Goal: Information Seeking & Learning: Learn about a topic

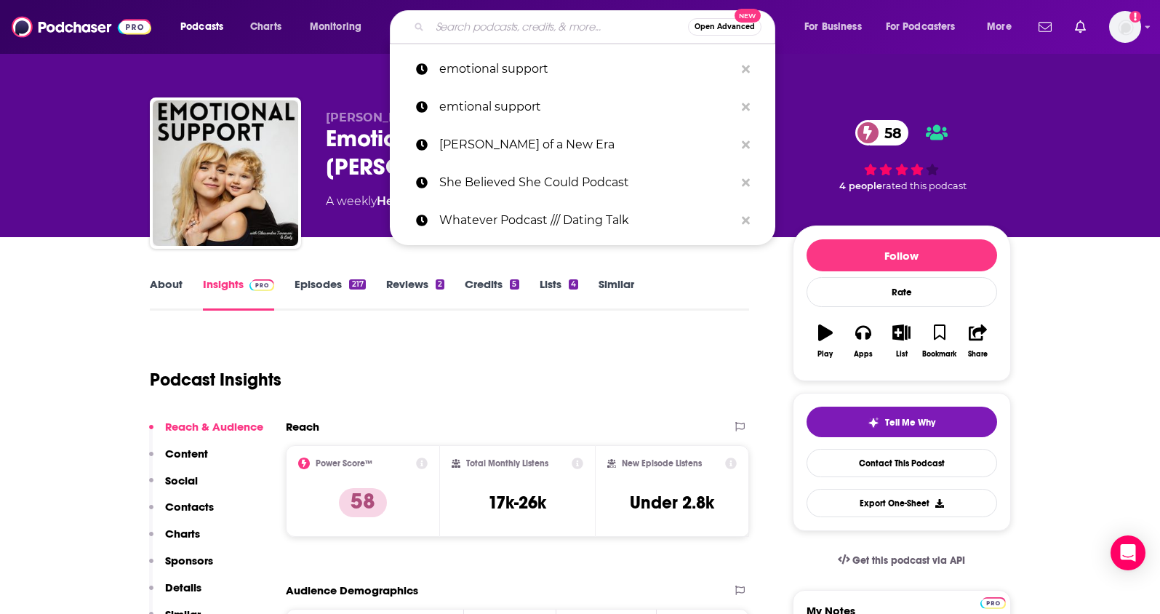
click at [483, 20] on input "Search podcasts, credits, & more..." at bounding box center [559, 26] width 258 height 23
paste input "https://www.podchaser.com/podcasts/emotional-support-with-alessan-908958/insigh…"
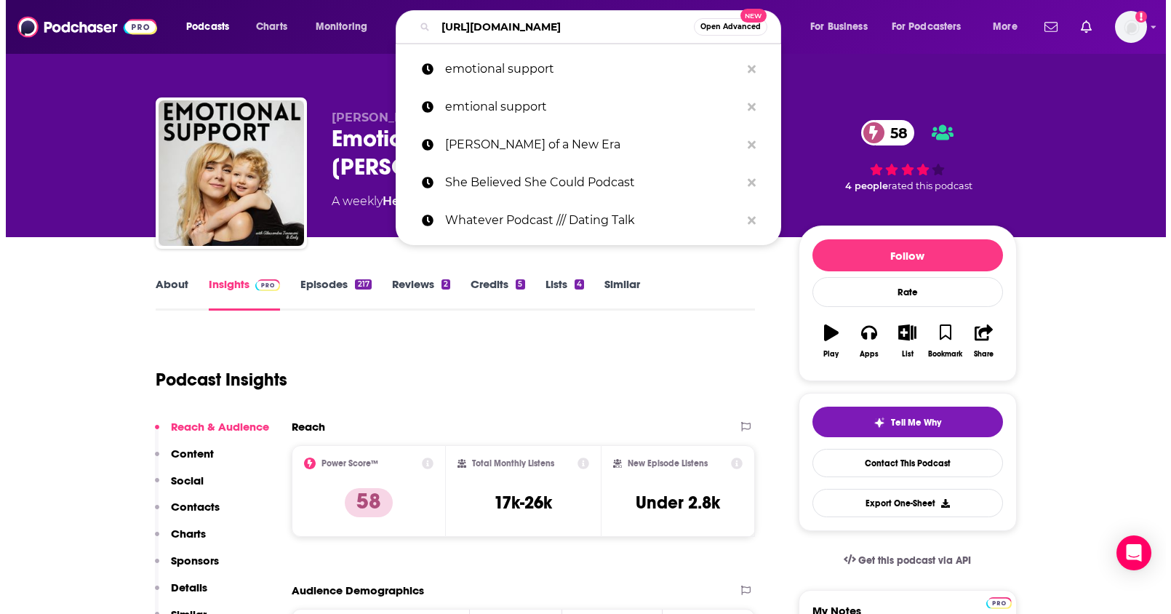
scroll to position [0, 252]
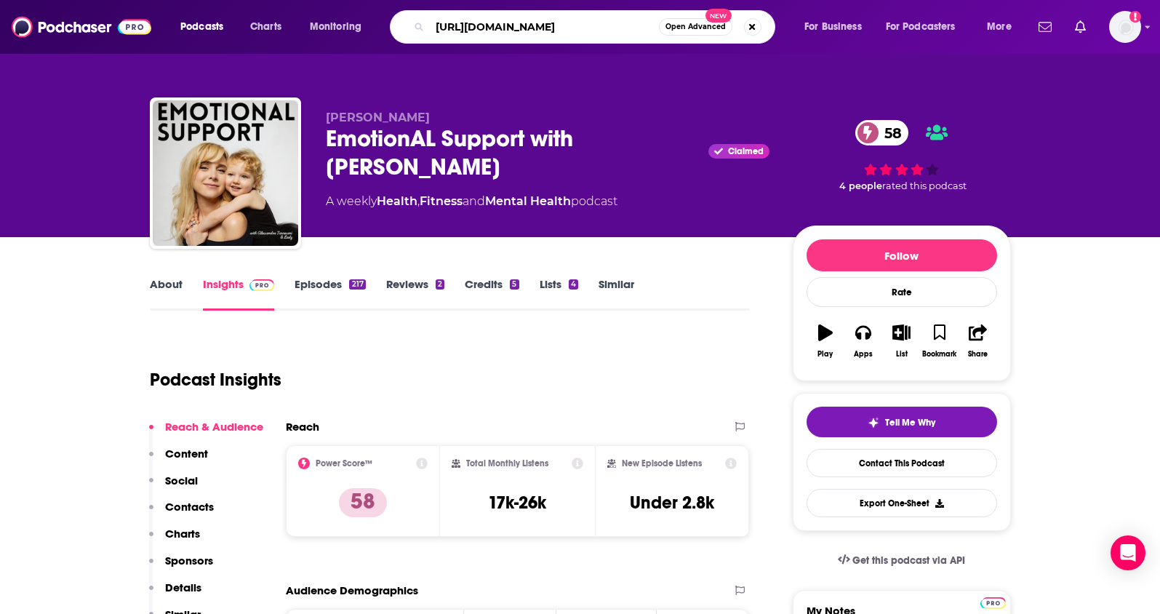
type input "https://www.podchaser.com/podcasts/emotional-support-with-alessan-908958/insigh…"
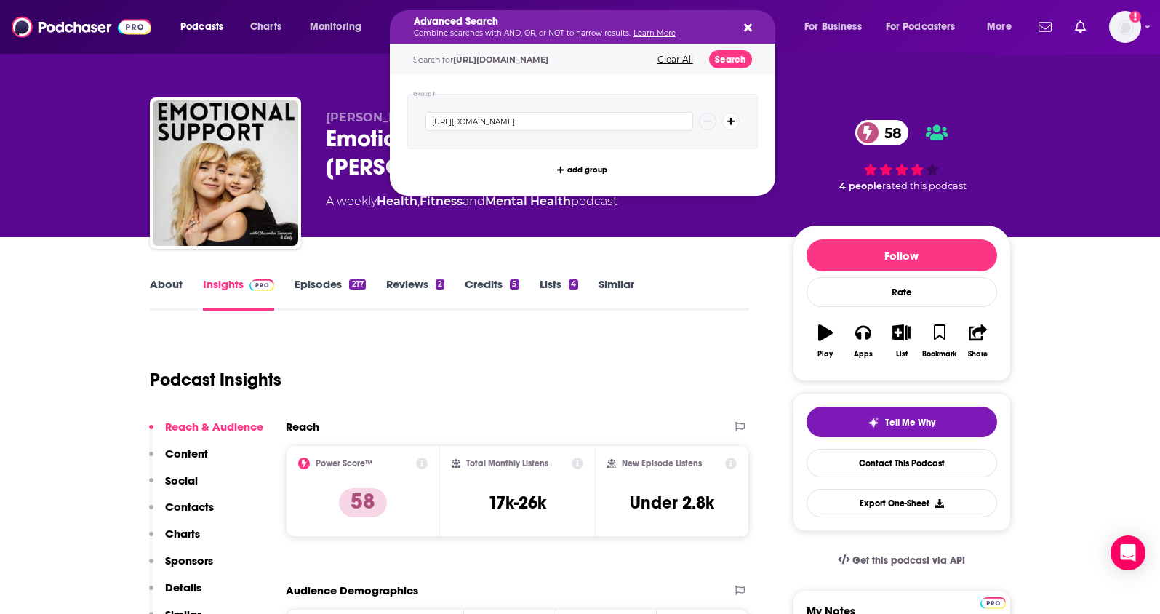
click at [738, 27] on div "Advanced Search Combine searches with AND, OR, or NOT to narrow results. Learn …" at bounding box center [583, 26] width 386 height 33
click at [744, 26] on icon "Search podcasts, credits, & more..." at bounding box center [748, 28] width 8 height 12
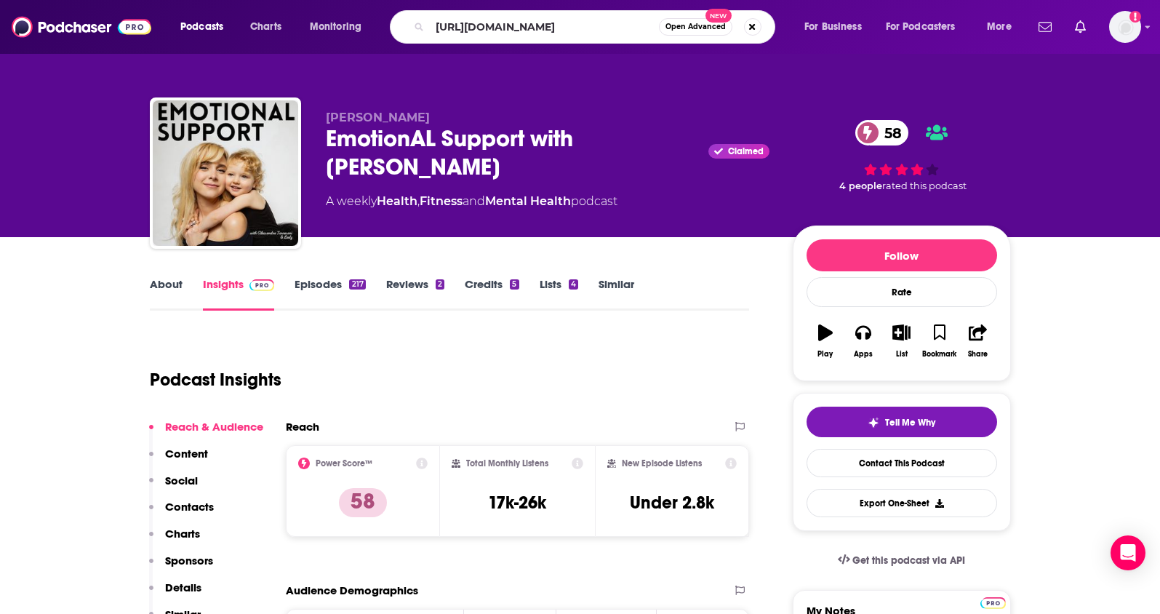
click at [742, 30] on span "Open Advanced New" at bounding box center [710, 26] width 103 height 17
click at [749, 28] on button "Search podcasts, credits, & more..." at bounding box center [752, 26] width 17 height 17
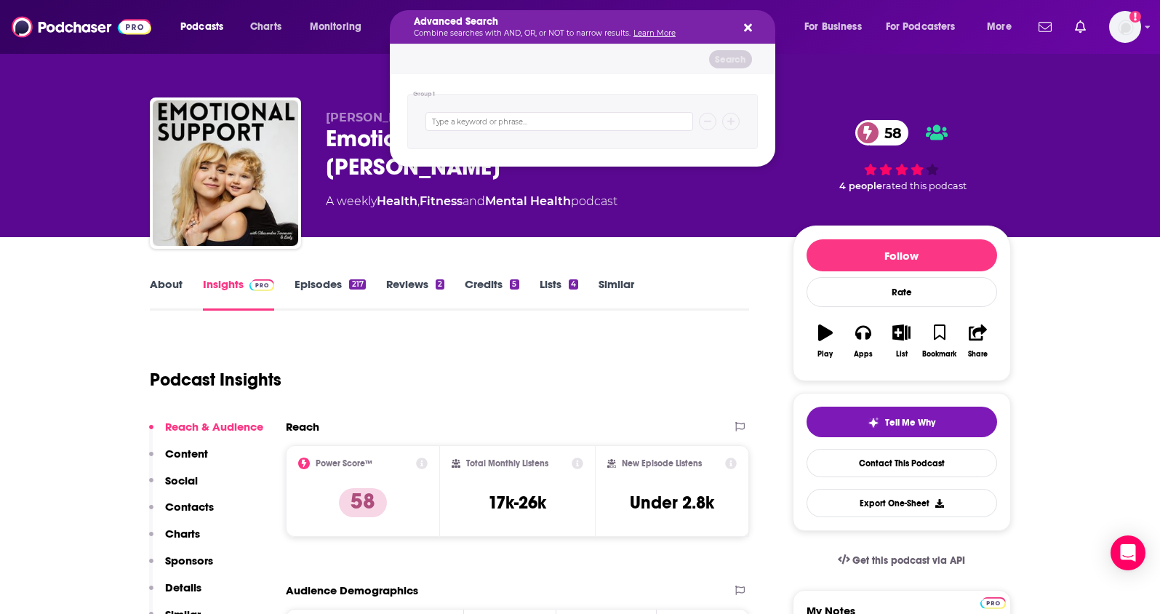
click at [742, 37] on div "Advanced Search Combine searches with AND, OR, or NOT to narrow results. Learn …" at bounding box center [583, 26] width 386 height 33
click at [745, 33] on div "Advanced Search Combine searches with AND, OR, or NOT to narrow results. Learn …" at bounding box center [583, 26] width 386 height 33
click at [751, 28] on icon "Search podcasts, credits, & more..." at bounding box center [748, 28] width 8 height 12
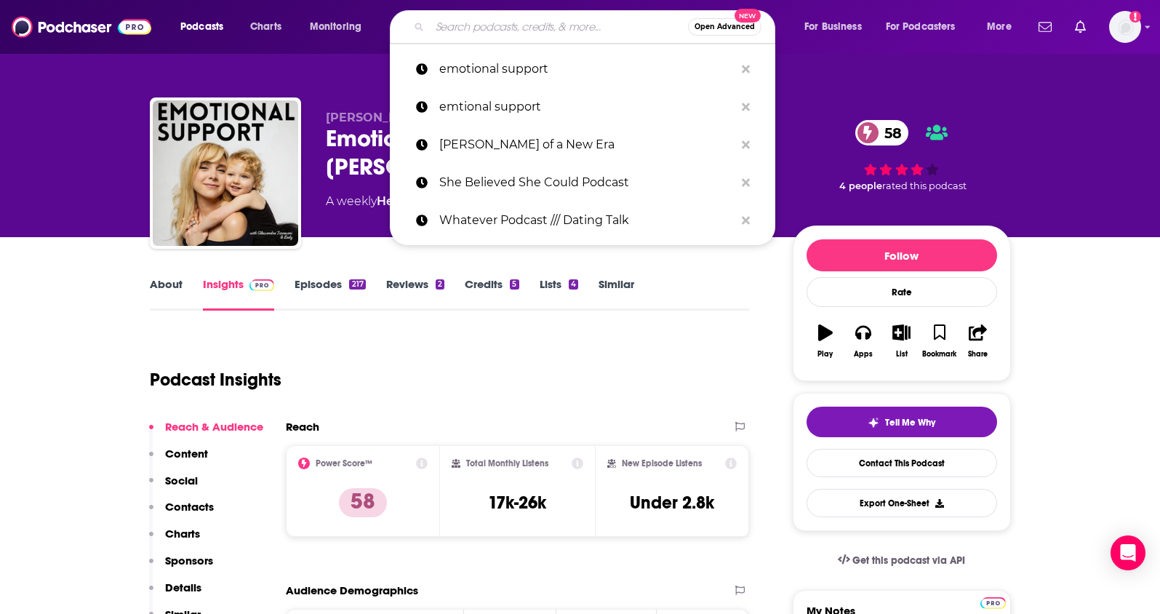
click at [549, 32] on input "Search podcasts, credits, & more..." at bounding box center [559, 26] width 258 height 23
paste input "Earn Your Happy"
type input "Earn Your Happy"
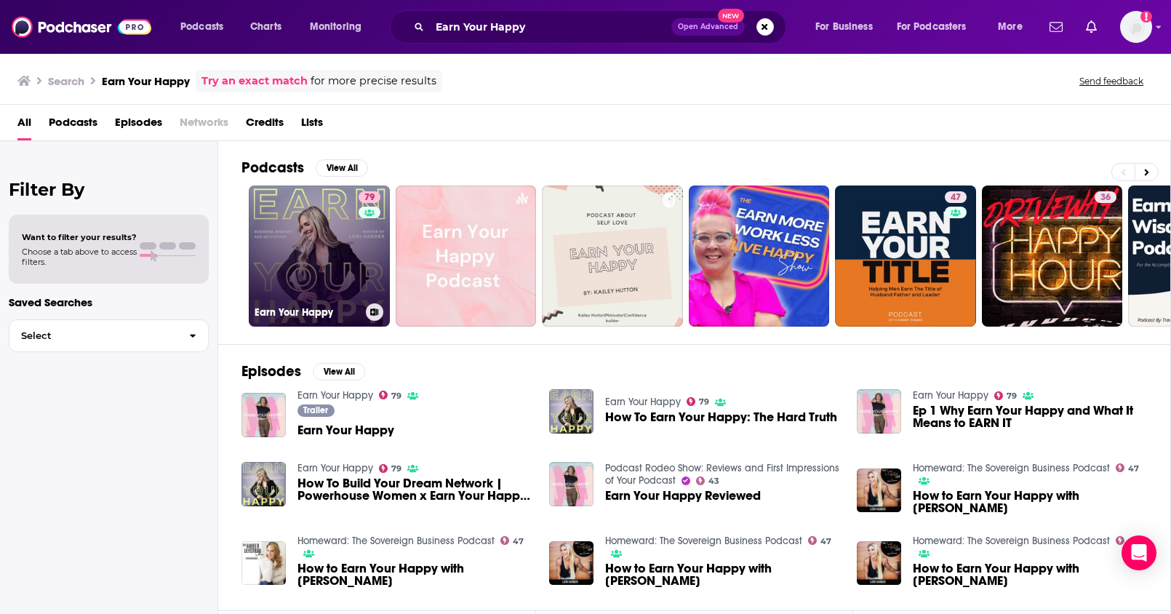
click at [325, 222] on link "79 Earn Your Happy" at bounding box center [319, 255] width 141 height 141
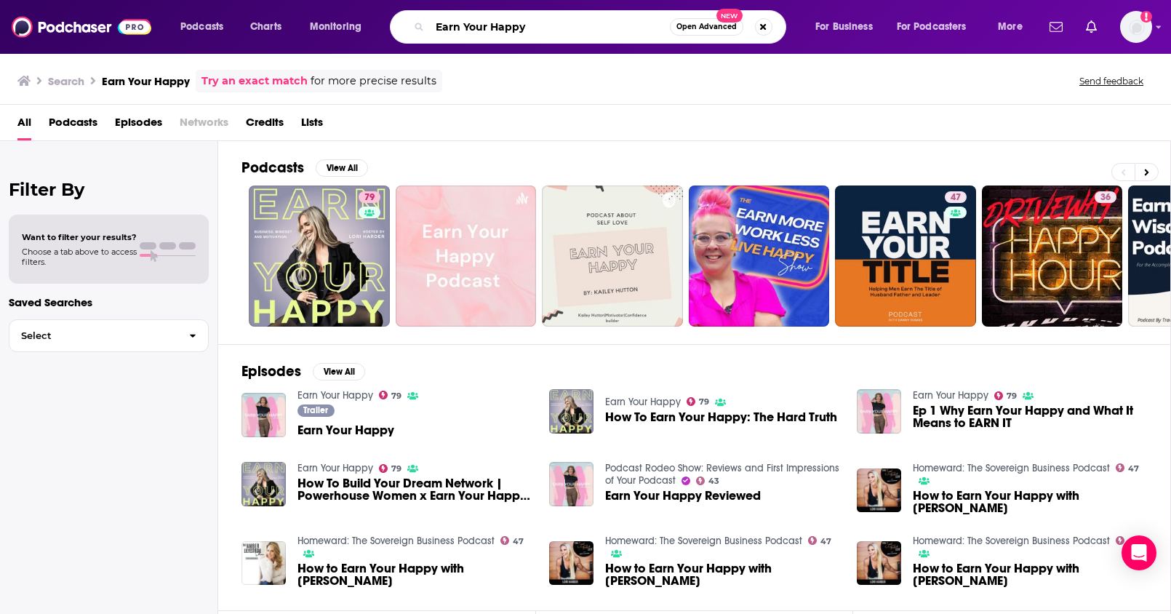
drag, startPoint x: 532, startPoint y: 28, endPoint x: 367, endPoint y: 27, distance: 165.1
click at [367, 27] on div "Podcasts Charts Monitoring Earn Your Happy Open Advanced New For Business For P…" at bounding box center [603, 26] width 866 height 33
paste input "Getting Curious With Jonathan Van Ness"
type input "Getting Curious With Jonathan Van Ness"
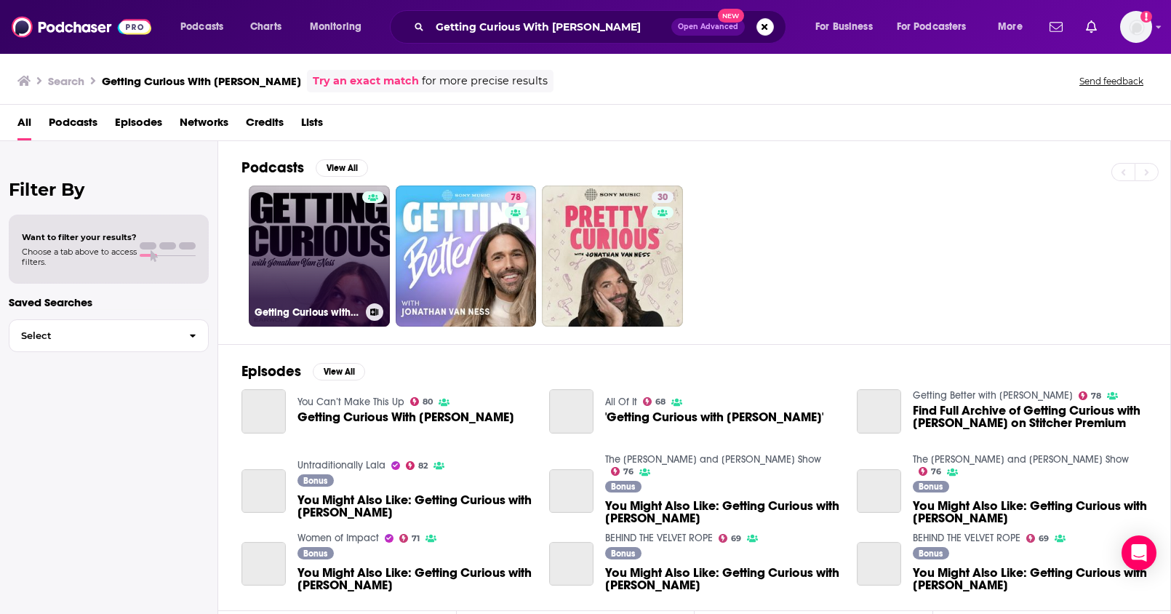
click at [339, 276] on link "Getting Curious with Jonathan Van Ness - Import" at bounding box center [319, 255] width 141 height 141
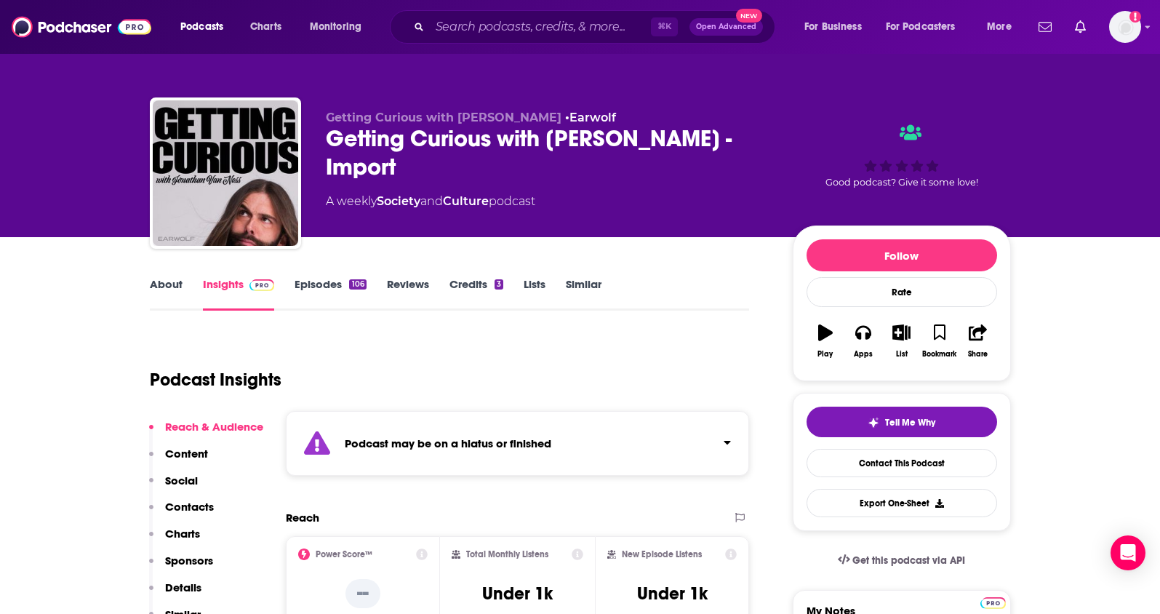
click at [321, 278] on link "Episodes 106" at bounding box center [330, 293] width 71 height 33
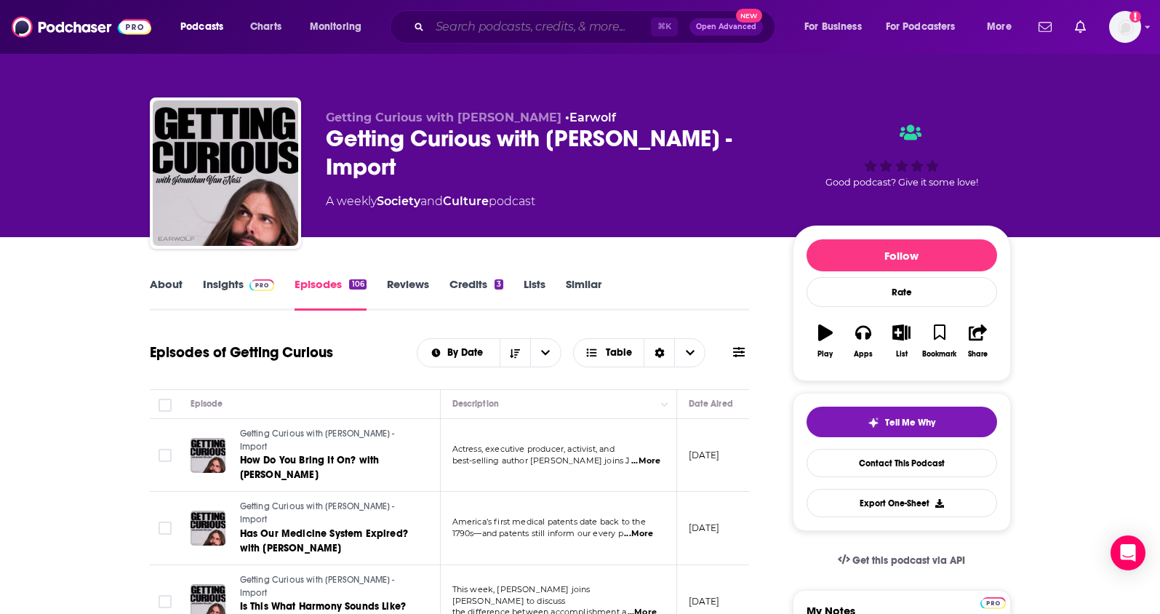
click at [535, 32] on input "Search podcasts, credits, & more..." at bounding box center [540, 26] width 221 height 23
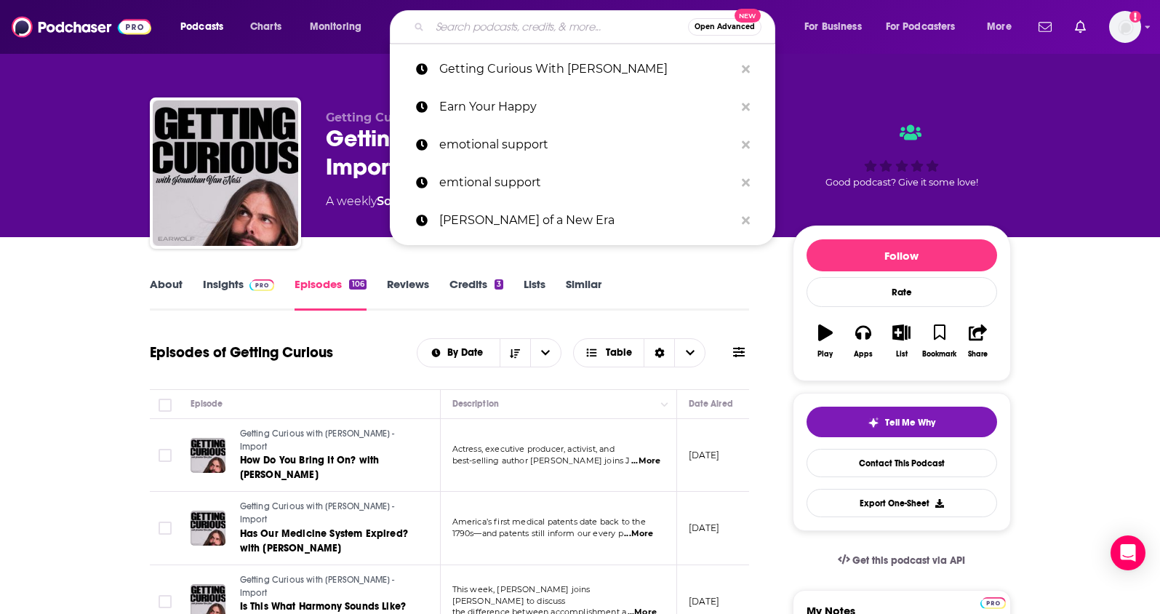
paste input "Liz Moody"
type input "Liz Moody"
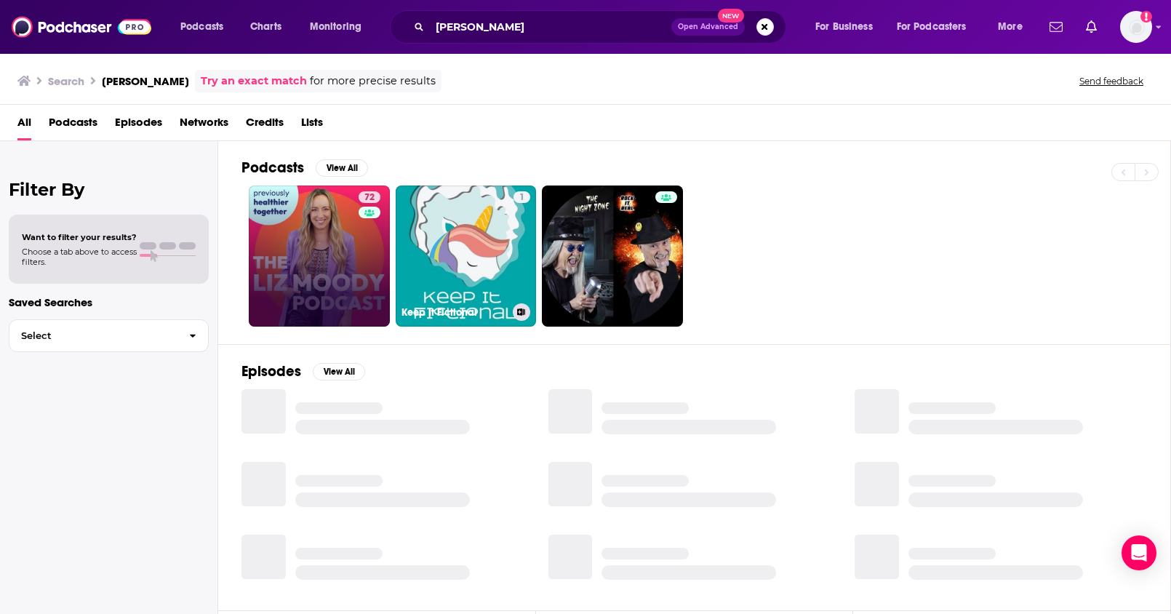
click at [327, 249] on link "72" at bounding box center [319, 255] width 141 height 141
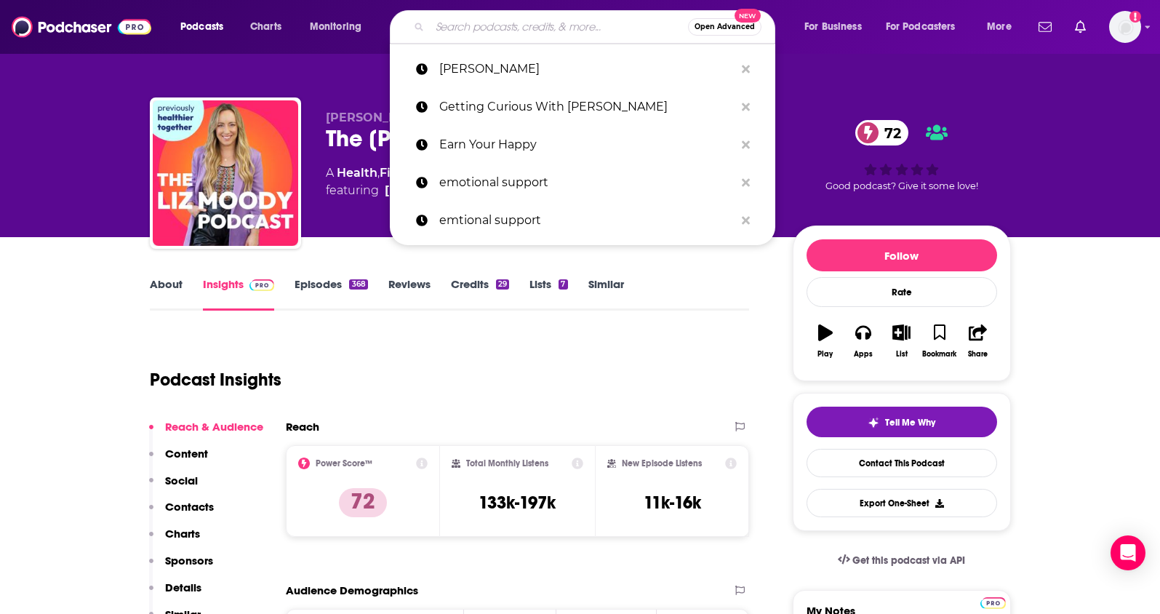
click at [479, 30] on input "Search podcasts, credits, & more..." at bounding box center [559, 26] width 258 height 23
paste input "The Mindvalley Show"
type input "The Mindvalley Show"
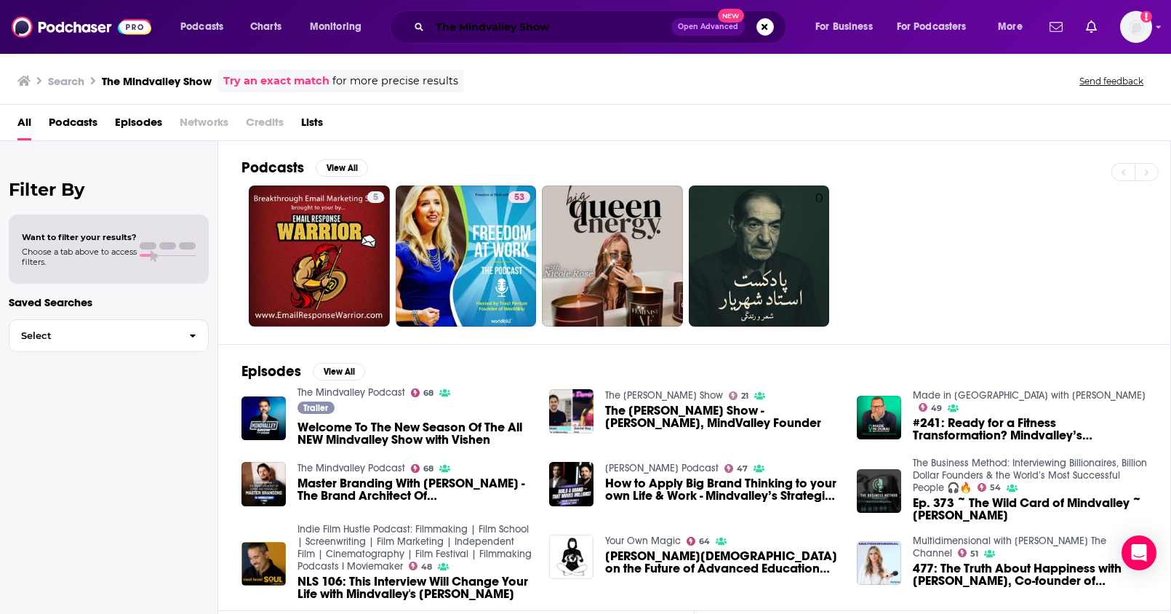
drag, startPoint x: 483, startPoint y: 25, endPoint x: 534, endPoint y: 21, distance: 51.1
click at [483, 25] on input "The Mindvalley Show" at bounding box center [550, 26] width 241 height 23
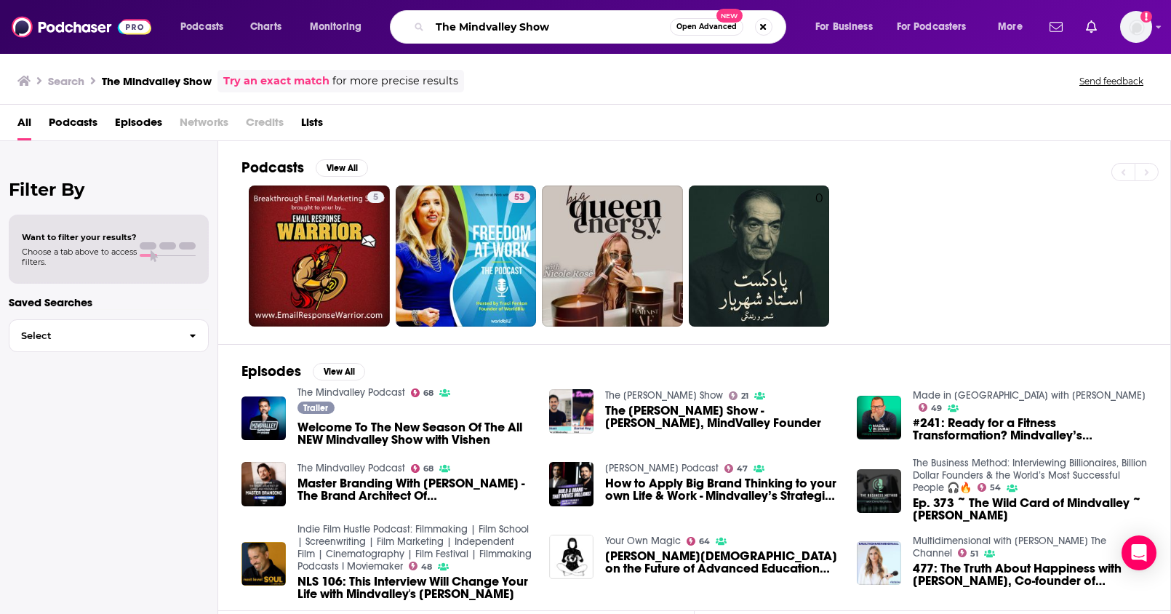
drag, startPoint x: 570, startPoint y: 22, endPoint x: 350, endPoint y: 9, distance: 220.7
click at [350, 10] on div "Podcasts Charts Monitoring The Mindvalley Show Open Advanced New For Business F…" at bounding box center [603, 26] width 866 height 33
paste input "Rich Roll Podcast"
type input "The Rich Roll Podcast"
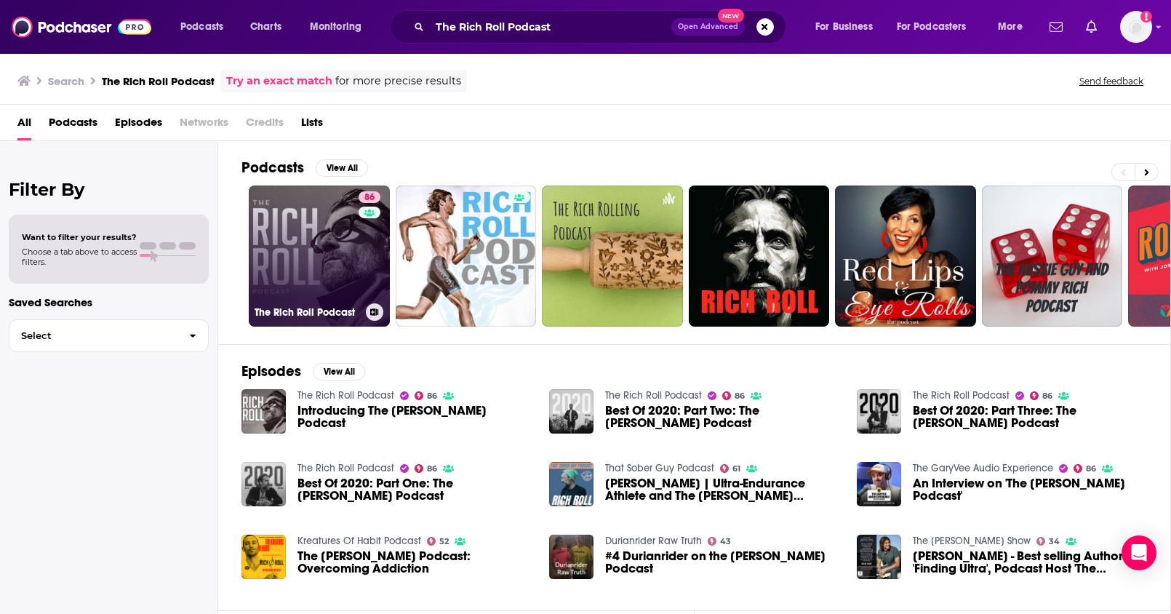
click at [279, 252] on link "86 The Rich Roll Podcast" at bounding box center [319, 255] width 141 height 141
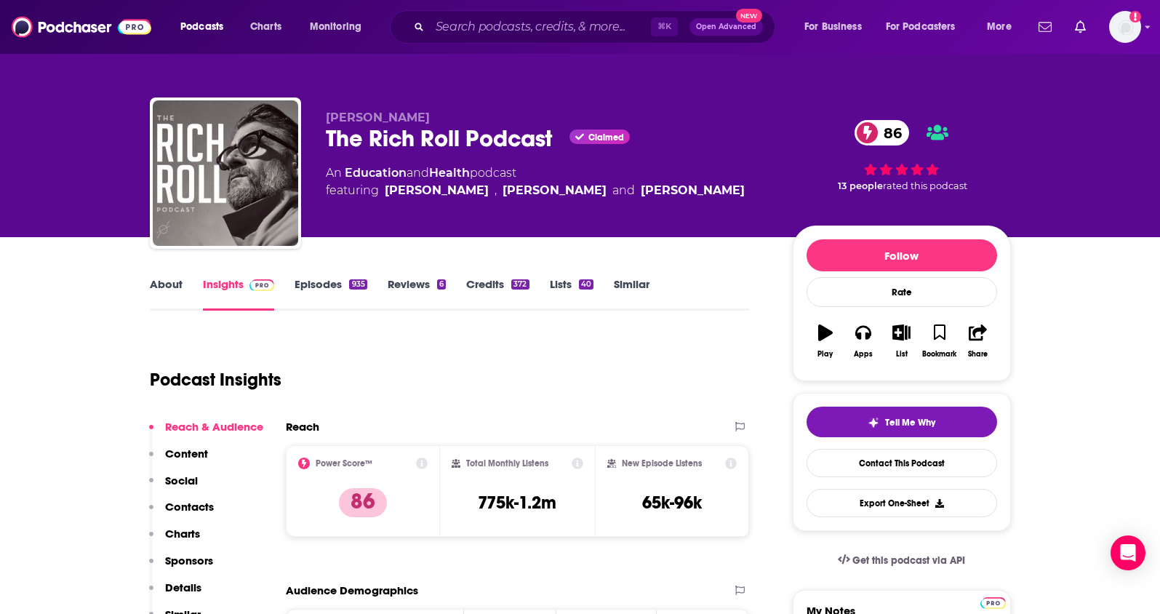
click at [338, 287] on link "Episodes 935" at bounding box center [331, 293] width 72 height 33
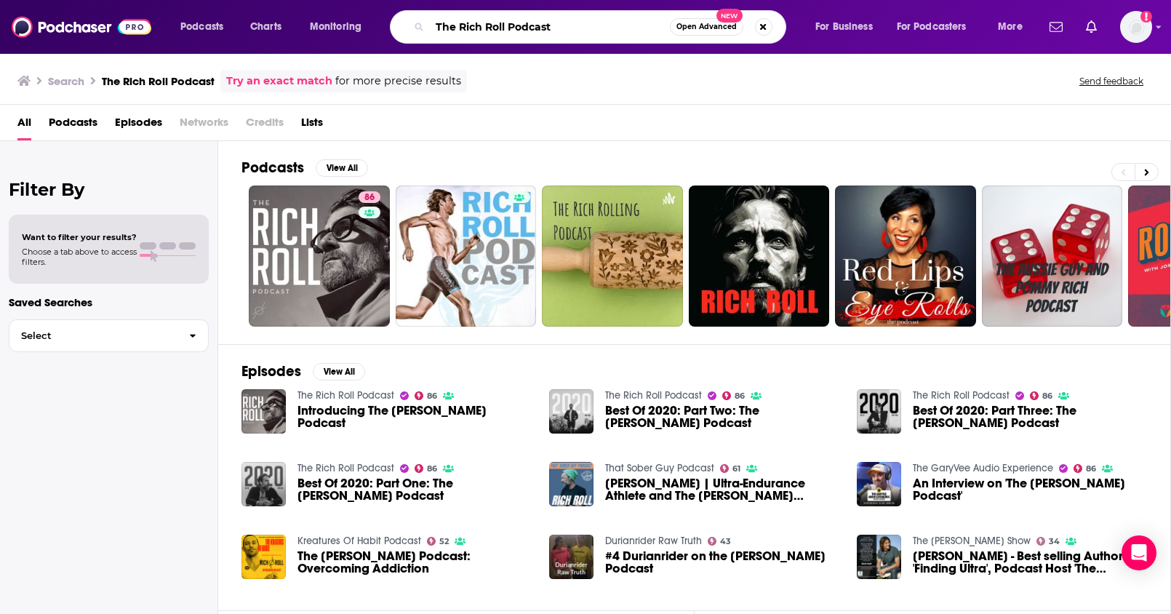
drag, startPoint x: 591, startPoint y: 31, endPoint x: 367, endPoint y: 7, distance: 226.1
click at [367, 7] on div "Podcasts Charts Monitoring The Rich Roll Podcast Open Advanced New For Business…" at bounding box center [585, 27] width 1171 height 54
paste input "Agency Unfiltered"
type input "Agency Unfiltered"
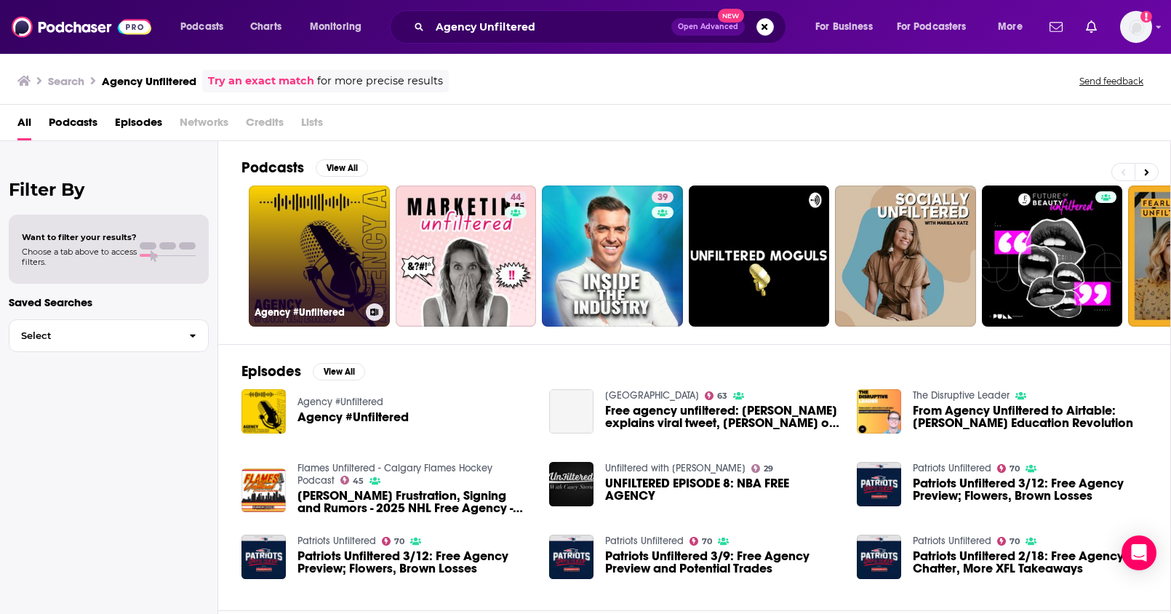
click at [345, 214] on link "Agency #Unfiltered" at bounding box center [319, 255] width 141 height 141
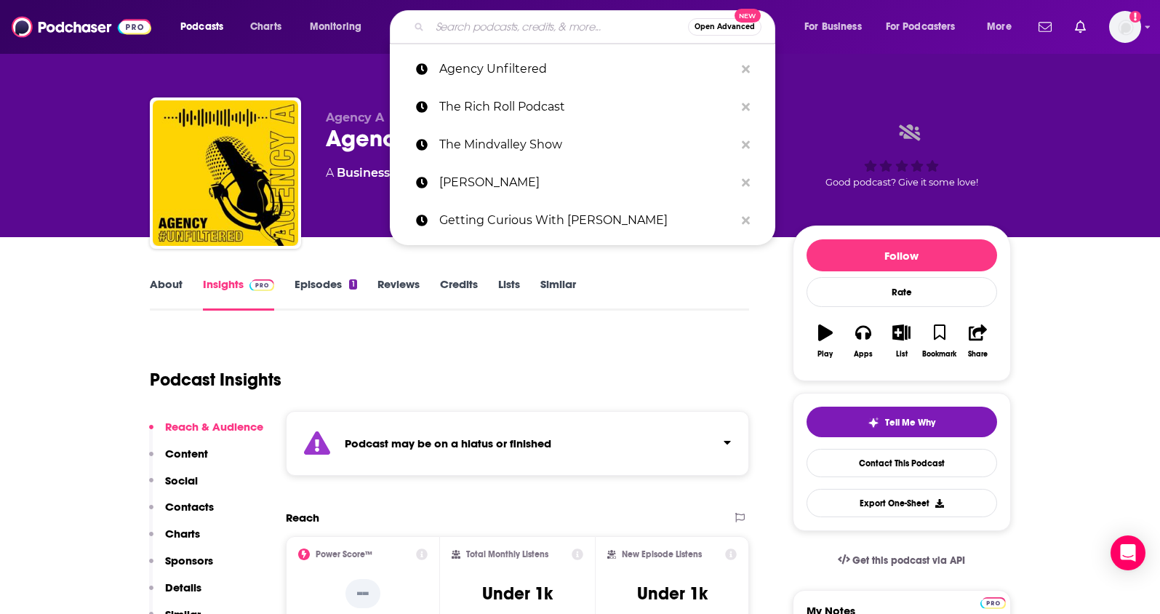
click at [549, 22] on input "Search podcasts, credits, & more..." at bounding box center [559, 26] width 258 height 23
paste input "Smart Agency Masterclass"
type input "Smart Agency Masterclass"
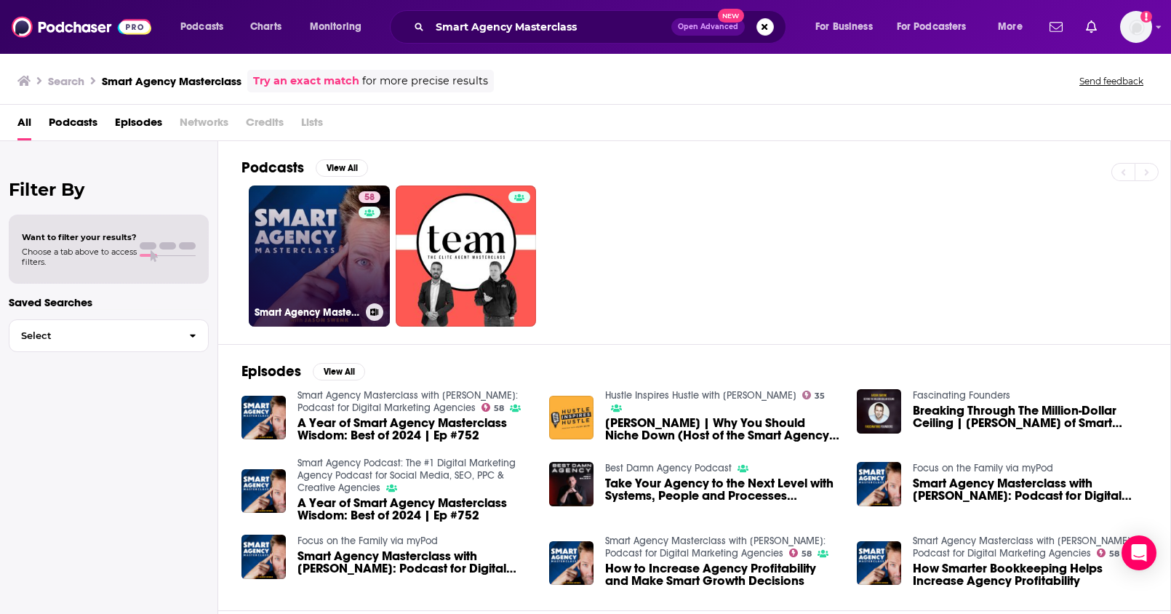
click at [313, 226] on link "58 Smart Agency Masterclass with Jason Swenk: Podcast for Digital Marketing Age…" at bounding box center [319, 255] width 141 height 141
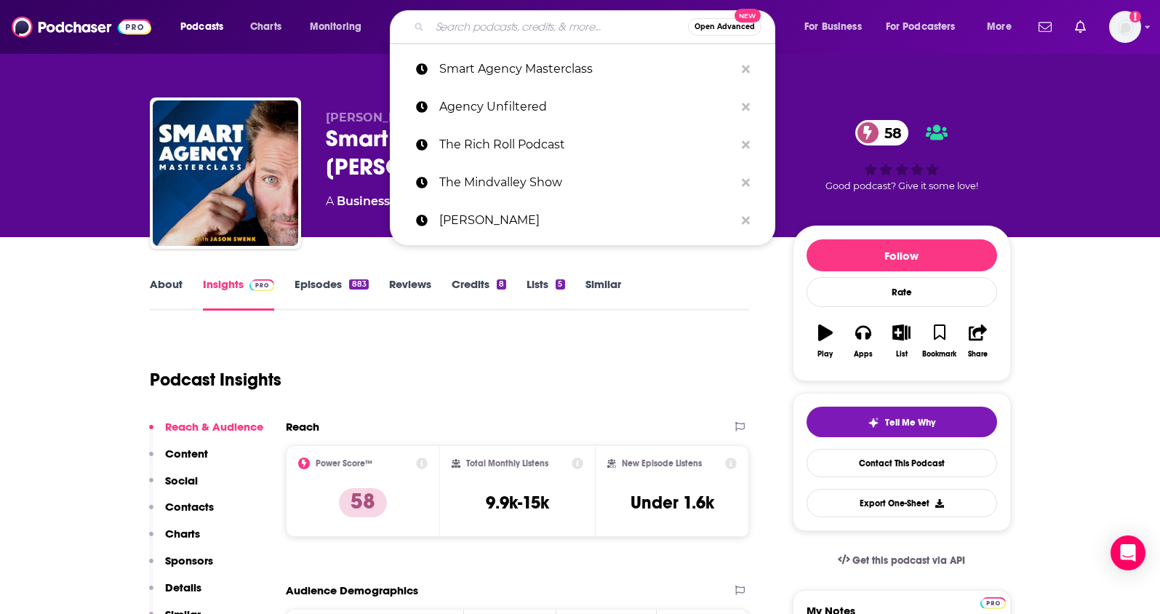
click at [521, 30] on input "Search podcasts, credits, & more..." at bounding box center [559, 26] width 258 height 23
paste input "Remarkable People ([PERSON_NAME])"
type input "Remarkable People ([PERSON_NAME])"
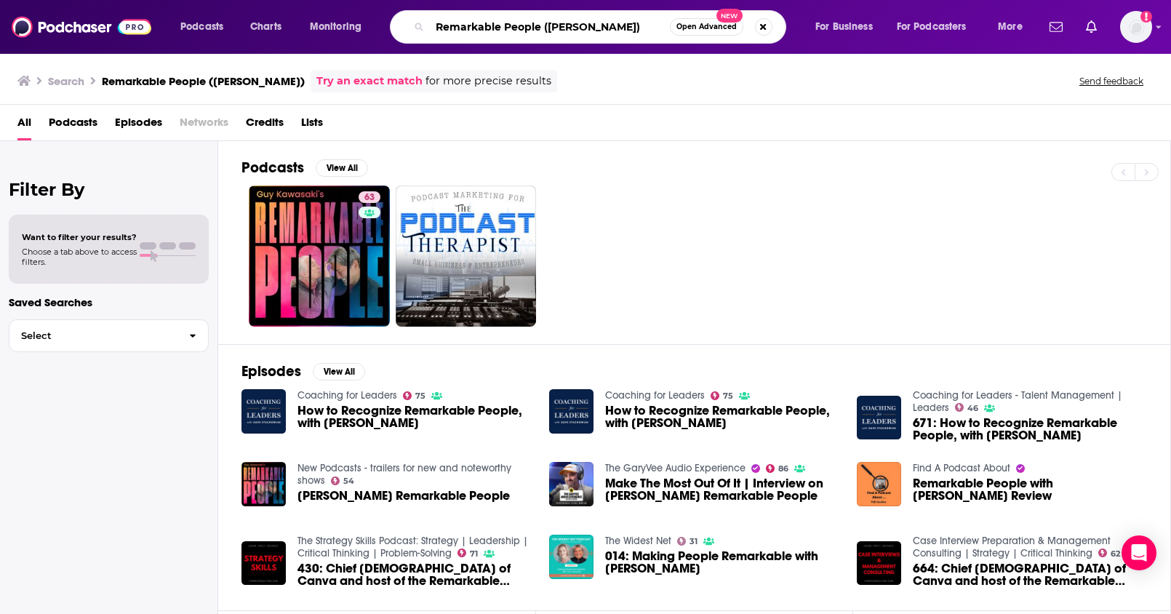
click at [474, 18] on input "Remarkable People ([PERSON_NAME])" at bounding box center [550, 26] width 240 height 23
drag, startPoint x: 600, startPoint y: 23, endPoint x: 383, endPoint y: 6, distance: 217.5
click at [384, 6] on div "Podcasts Charts Monitoring Remarkable People (Guy Kawasaki) Open Advanced New F…" at bounding box center [585, 27] width 1171 height 54
paste input "Agency Unfiltered"
type input "Agency Unfiltered"
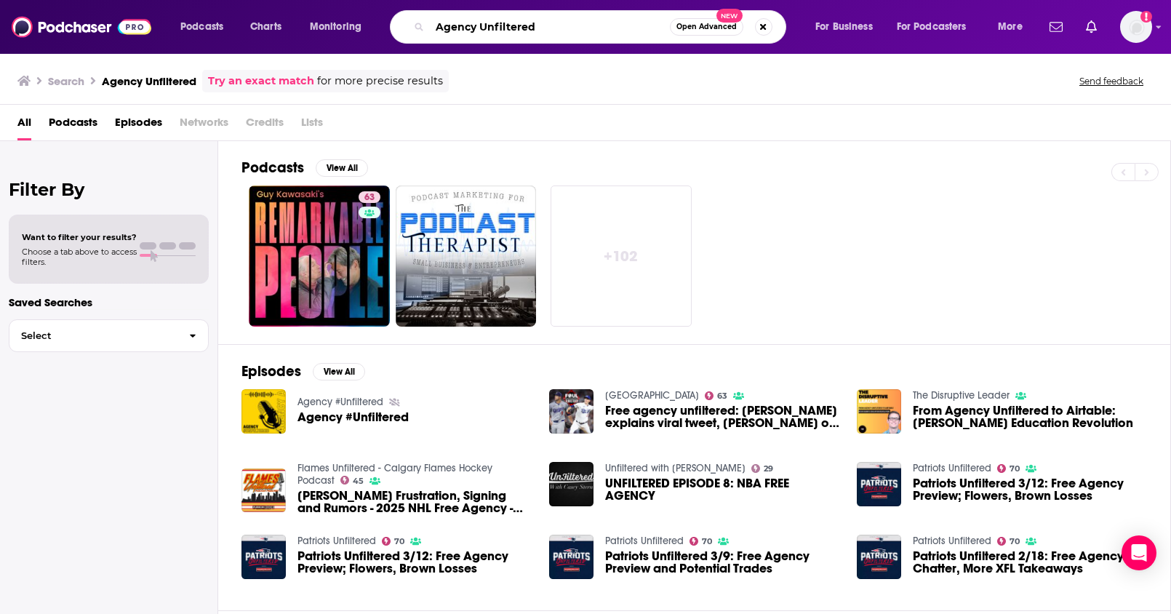
click at [574, 28] on input "Agency Unfiltered" at bounding box center [550, 26] width 240 height 23
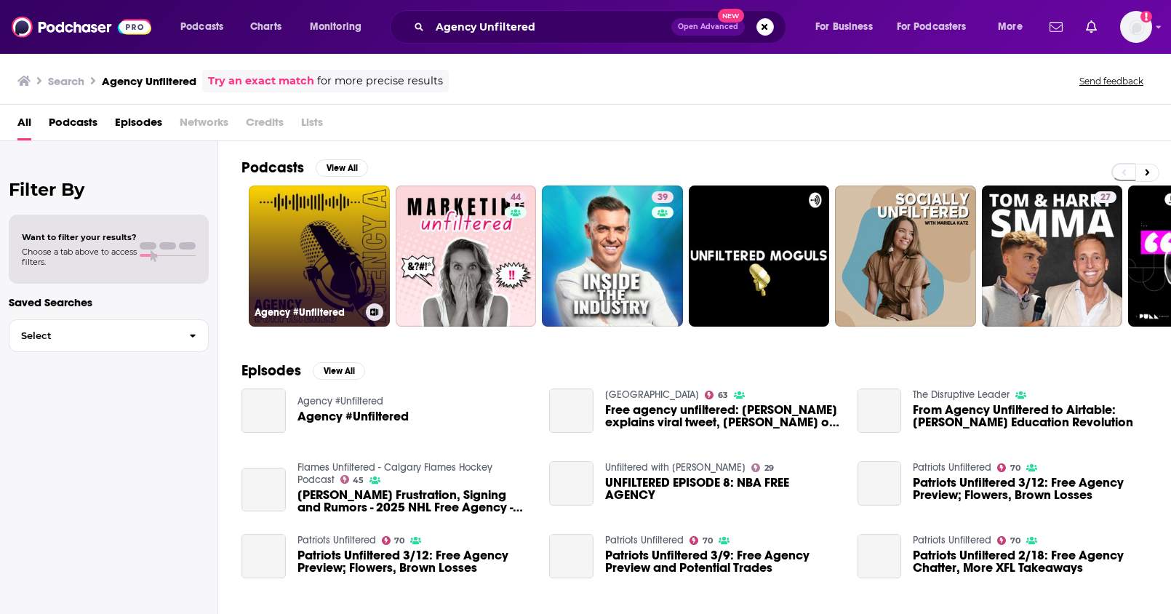
click at [386, 248] on link "Agency #Unfiltered" at bounding box center [319, 255] width 141 height 141
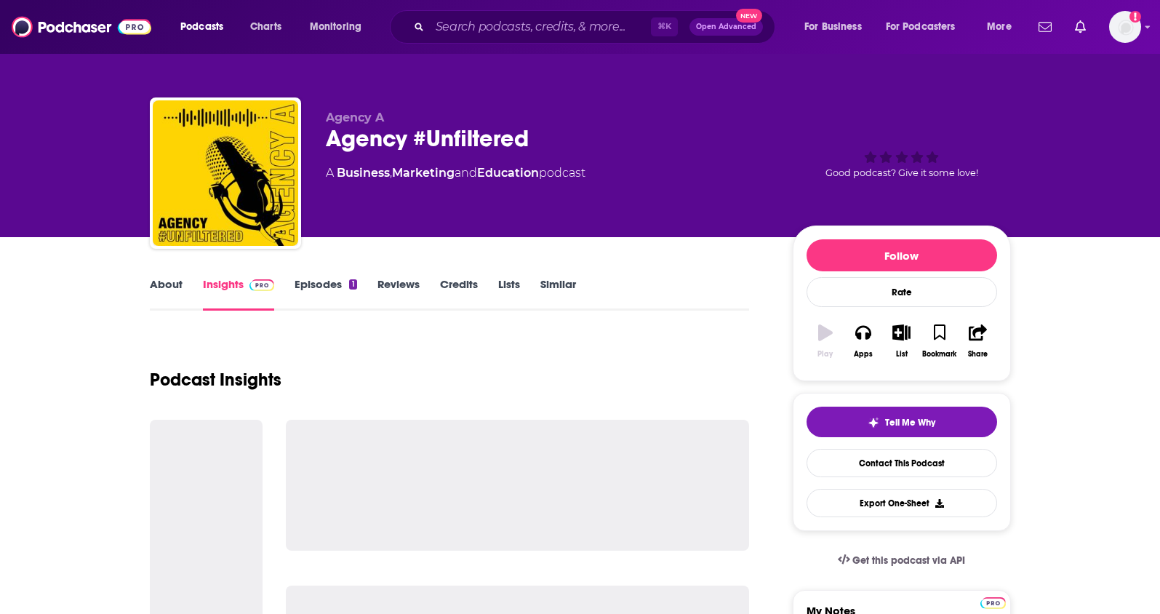
click at [332, 286] on link "Episodes 1" at bounding box center [326, 293] width 62 height 33
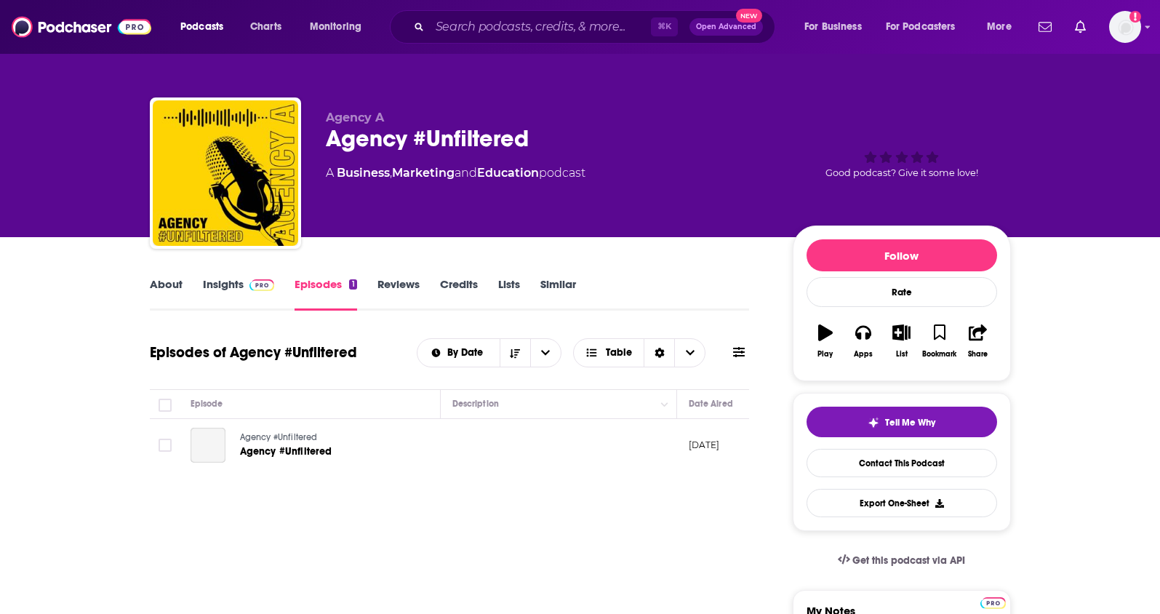
click at [257, 283] on img at bounding box center [261, 285] width 25 height 12
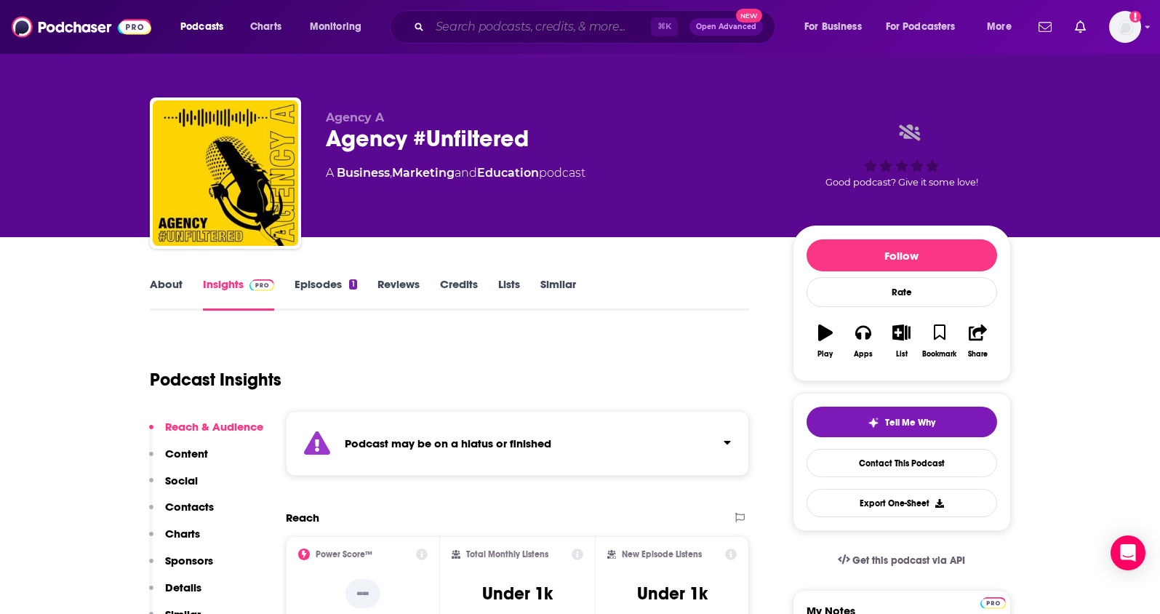
click at [513, 17] on input "Search podcasts, credits, & more..." at bounding box center [540, 26] width 221 height 23
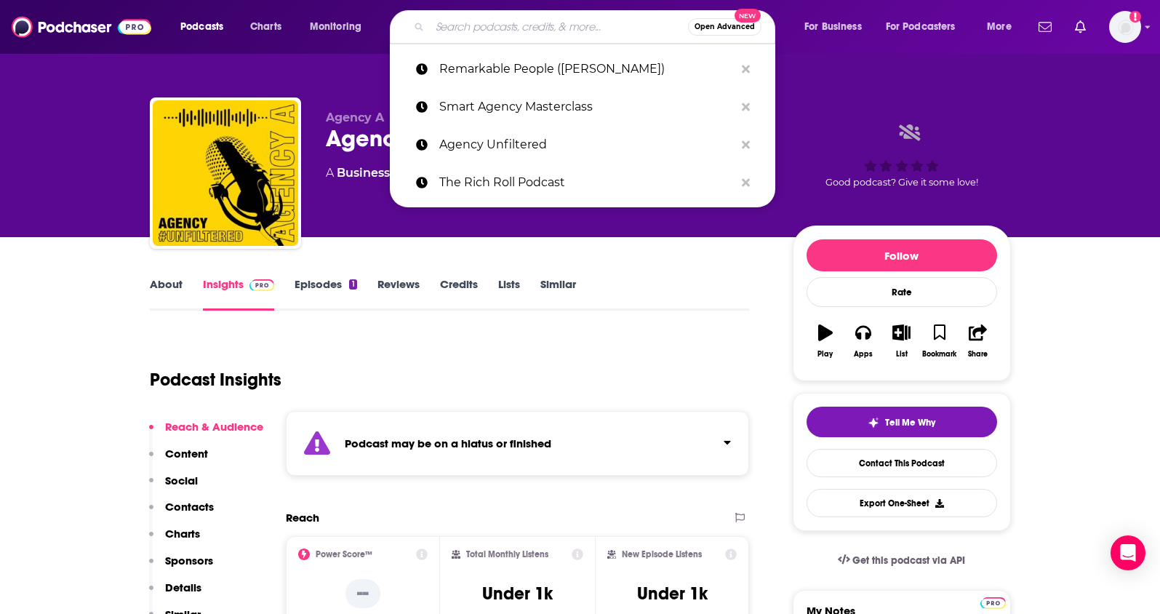
paste input "The Mindvalley Show"
type input "The Mindvalley Show"
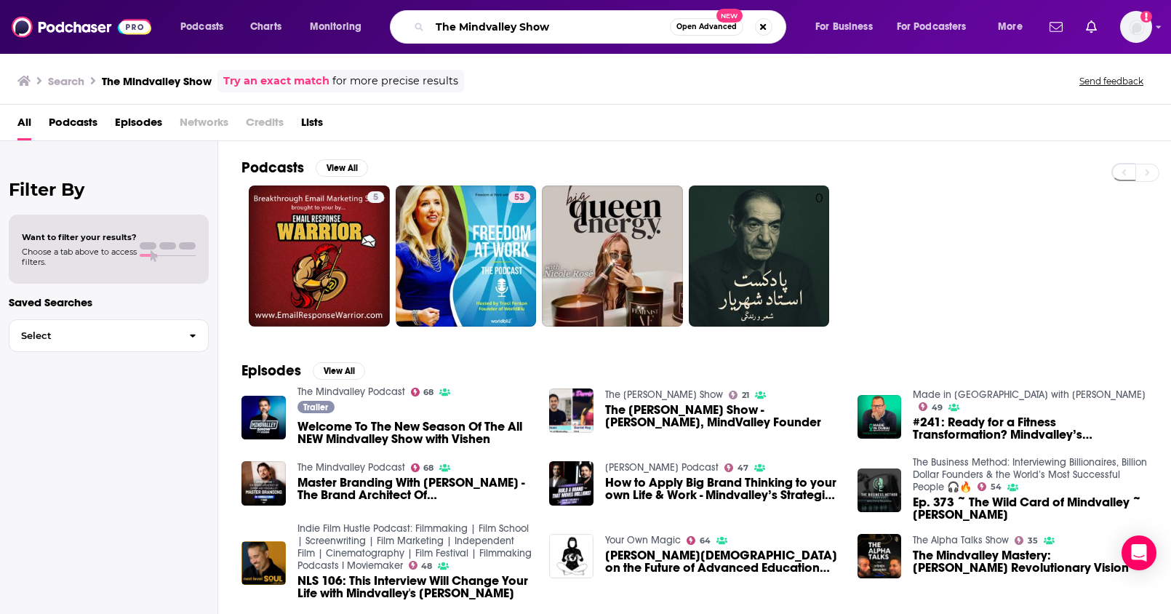
drag, startPoint x: 569, startPoint y: 26, endPoint x: 375, endPoint y: 20, distance: 194.3
click at [375, 20] on div "Podcasts Charts Monitoring The Mindvalley Show Open Advanced New For Business F…" at bounding box center [603, 26] width 866 height 33
paste input "High Performance (Jake Humphrey & Damian Hughes)"
type input "High Performance (Jake Humphrey & Damian Hughes)"
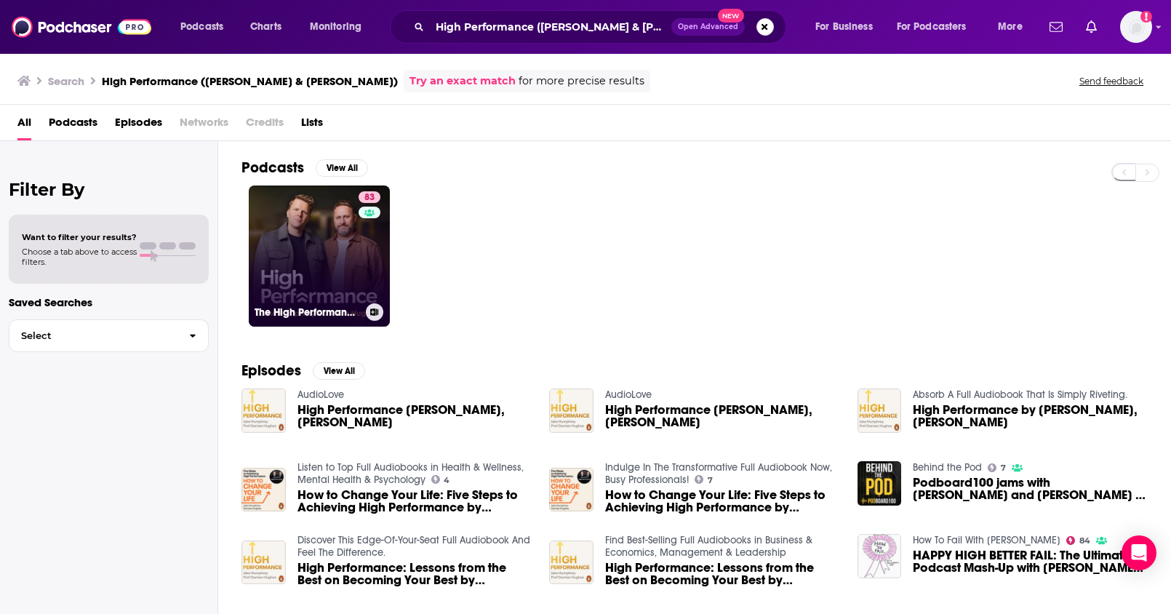
click at [372, 247] on div "83" at bounding box center [371, 247] width 25 height 112
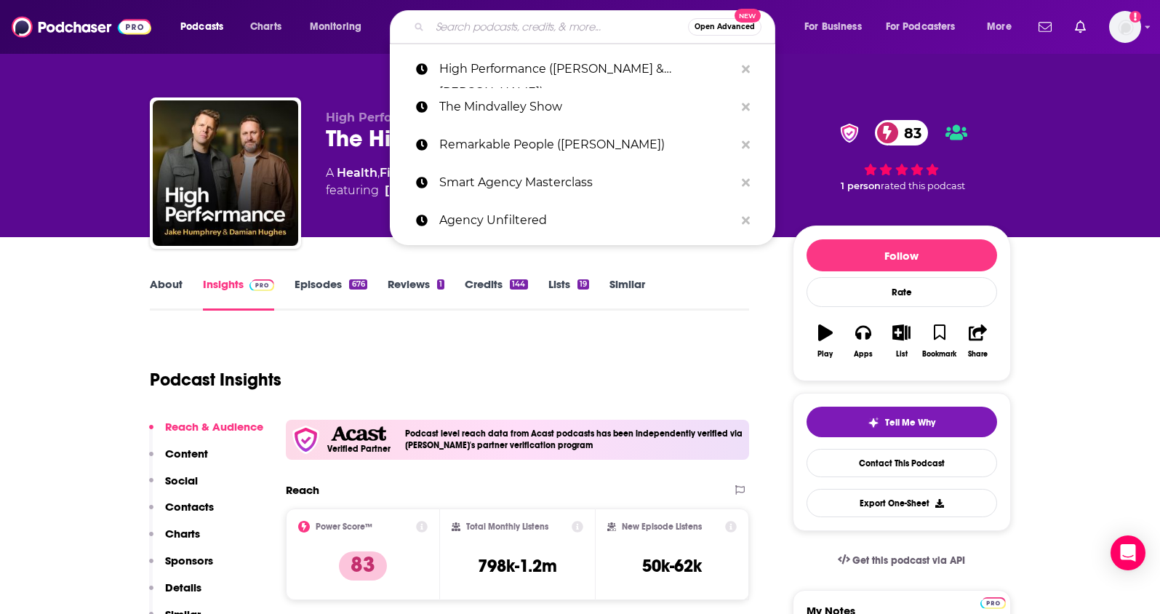
click at [470, 22] on input "Search podcasts, credits, & more..." at bounding box center [559, 26] width 258 height 23
paste input "Unlocking Growth"
type input "Unlocking Growth"
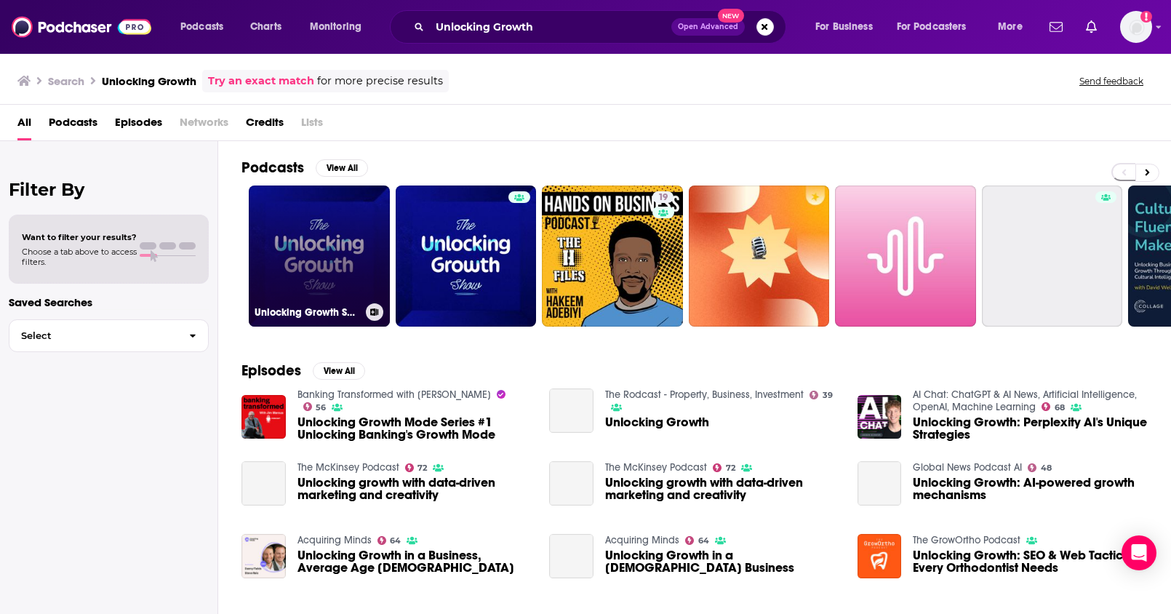
click at [335, 220] on link "Unlocking Growth Show" at bounding box center [319, 255] width 141 height 141
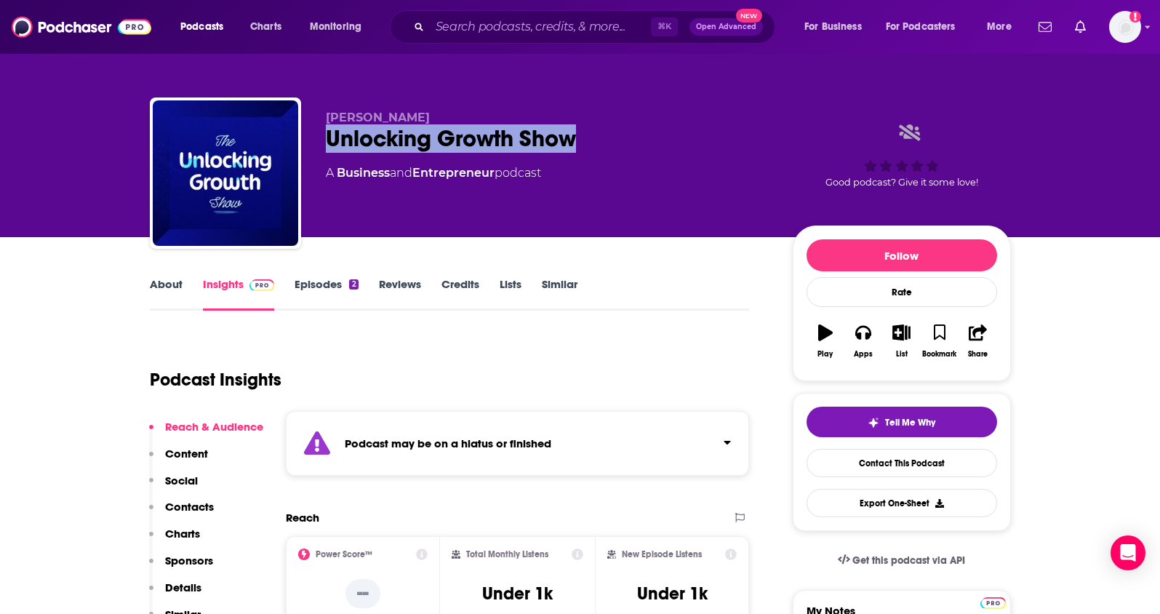
drag, startPoint x: 616, startPoint y: 138, endPoint x: 310, endPoint y: 144, distance: 306.3
click at [310, 144] on div "Gary Vanbutsele Unlocking Growth Show A Business and Entrepreneur podcast Good …" at bounding box center [580, 175] width 861 height 157
copy h2 "Unlocking Growth Show"
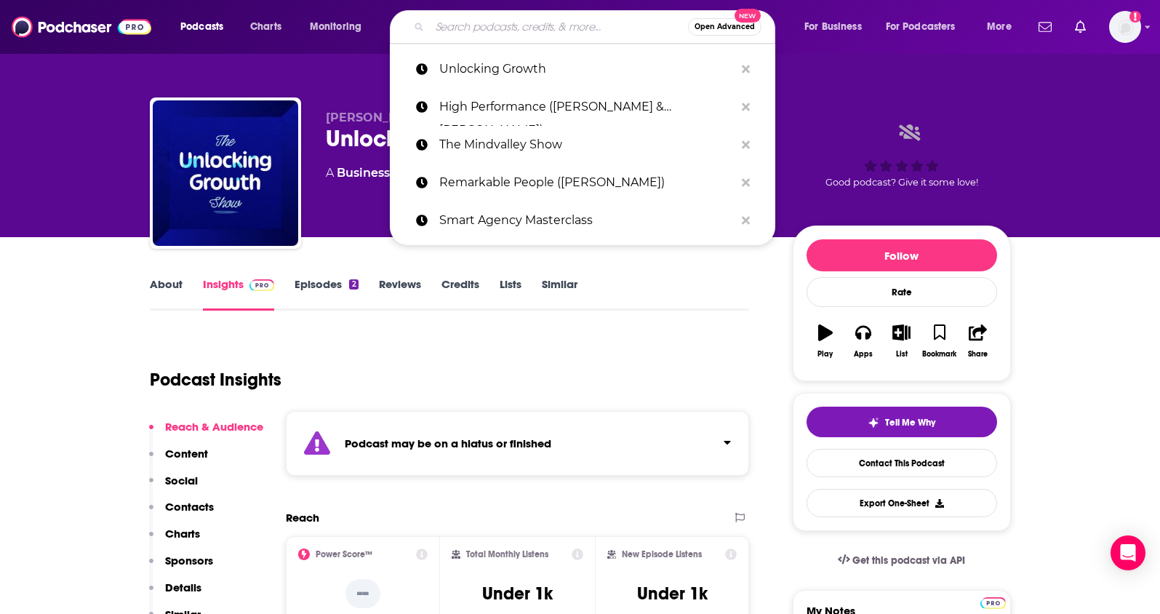
click at [511, 28] on input "Search podcasts, credits, & more..." at bounding box center [559, 26] width 258 height 23
paste input "Meaningful Work, Meaningful Life"
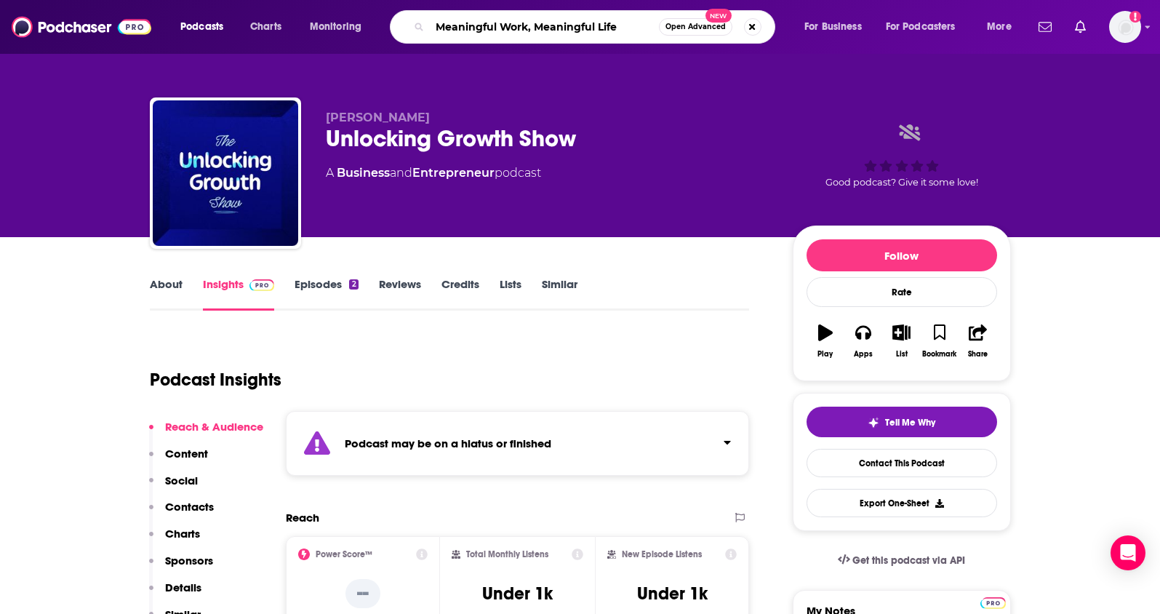
type input "Meaningful Work, Meaningful Life"
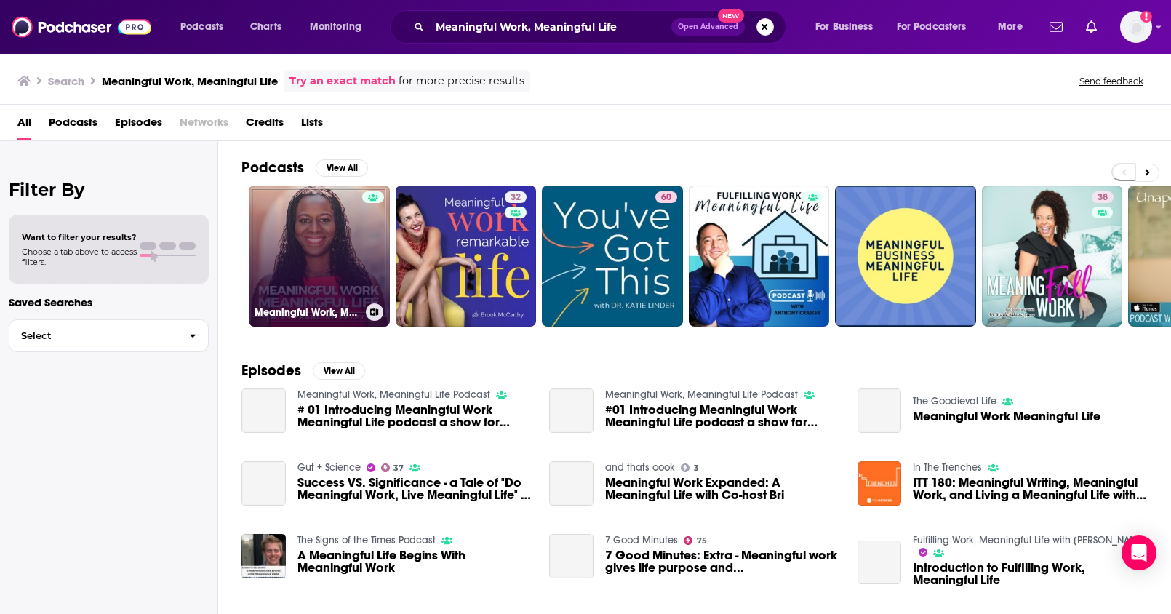
click at [338, 245] on link "Meaningful Work, Meaningful Life Podcast" at bounding box center [319, 255] width 141 height 141
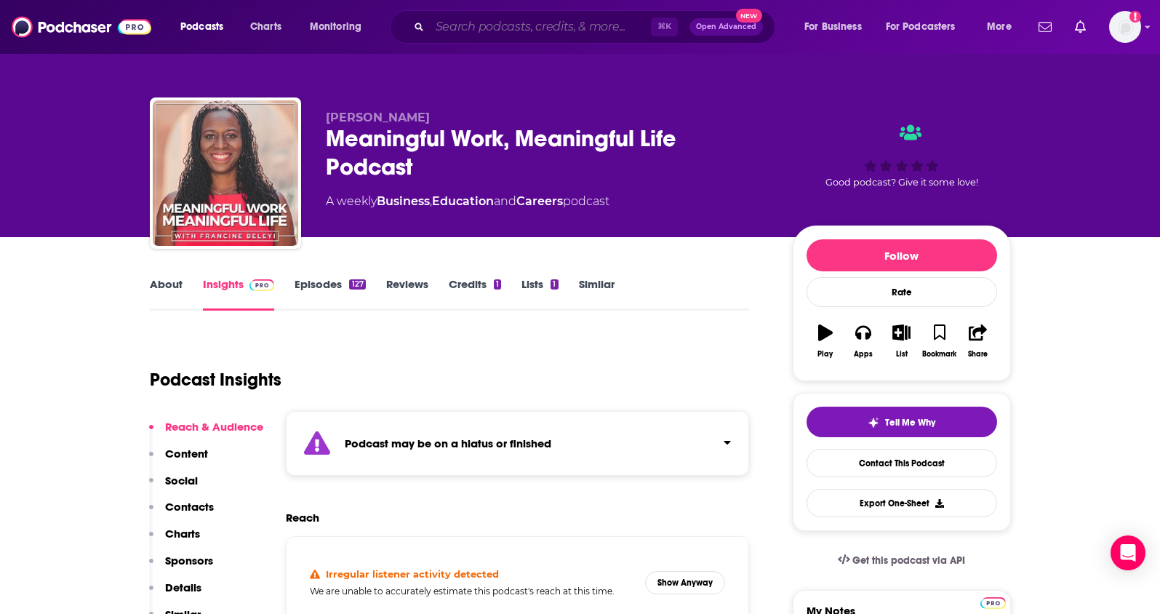
click at [472, 36] on input "Search podcasts, credits, & more..." at bounding box center [540, 26] width 221 height 23
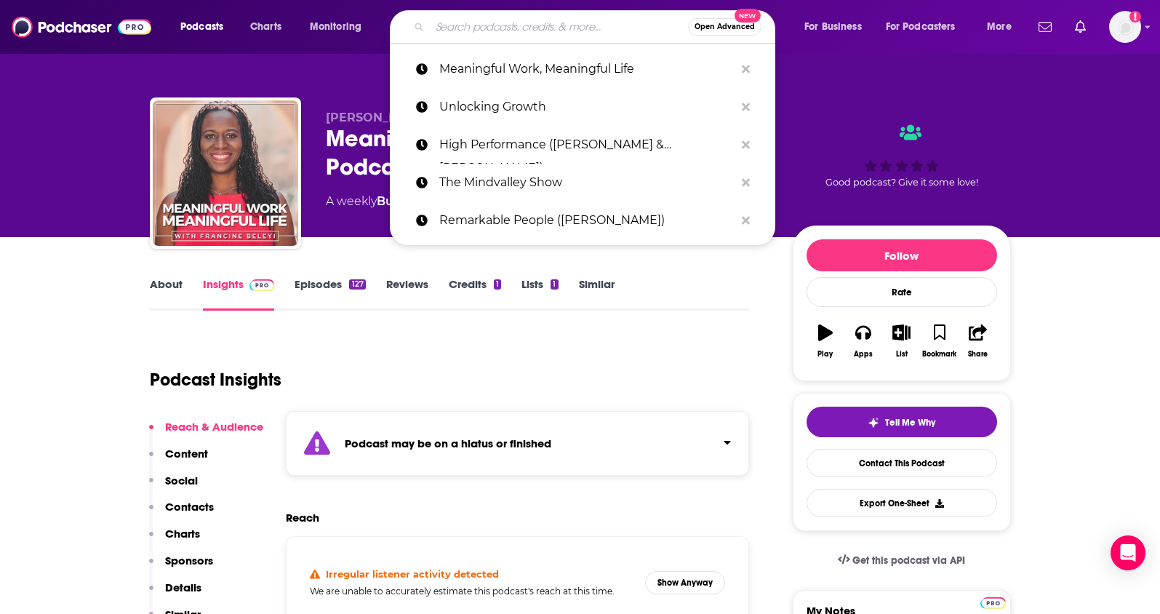
paste input "Financial Feminism"
type input "Financial Feminism"
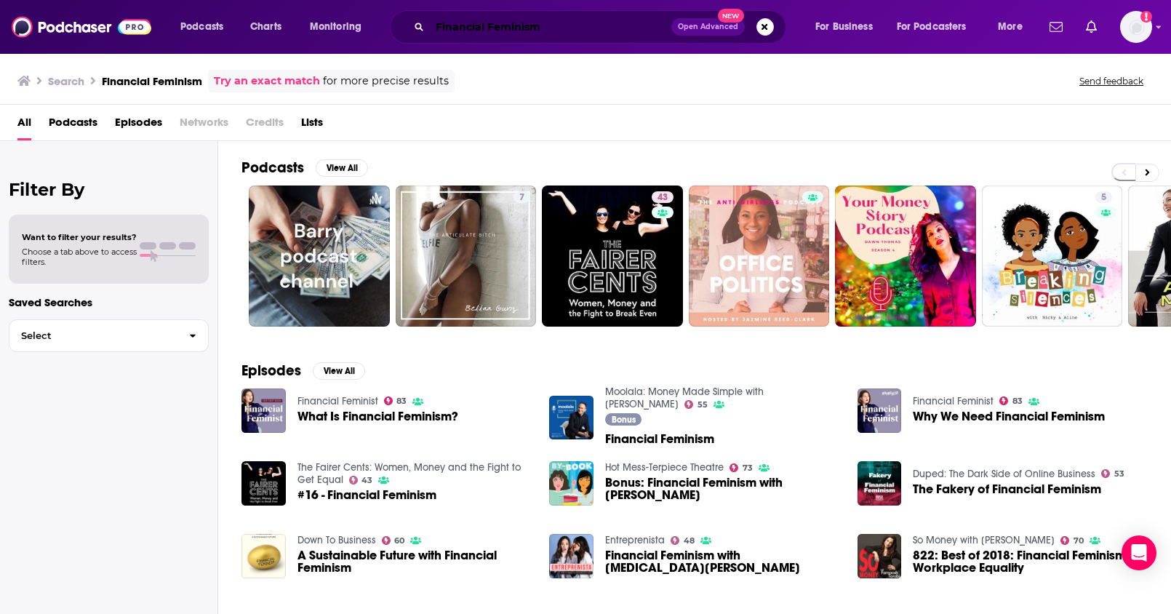
drag, startPoint x: 482, startPoint y: 27, endPoint x: 330, endPoint y: 18, distance: 152.3
click at [331, 18] on div "Podcasts Charts Monitoring Financial Feminism Open Advanced New For Business Fo…" at bounding box center [603, 26] width 866 height 33
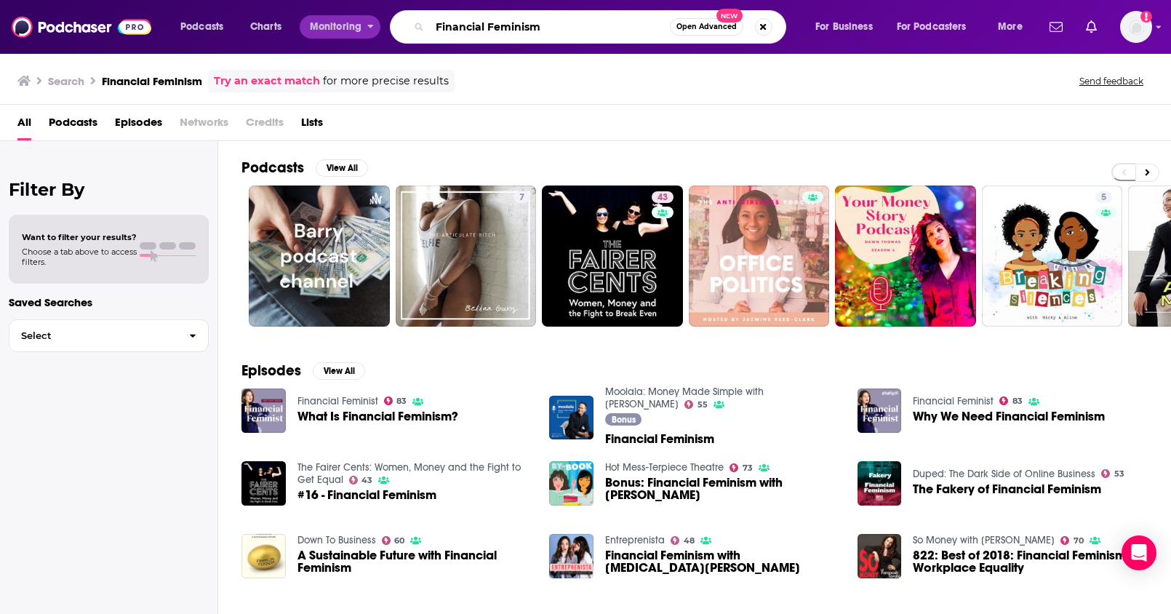
paste input "BossBabe"
type input "BossBabe"
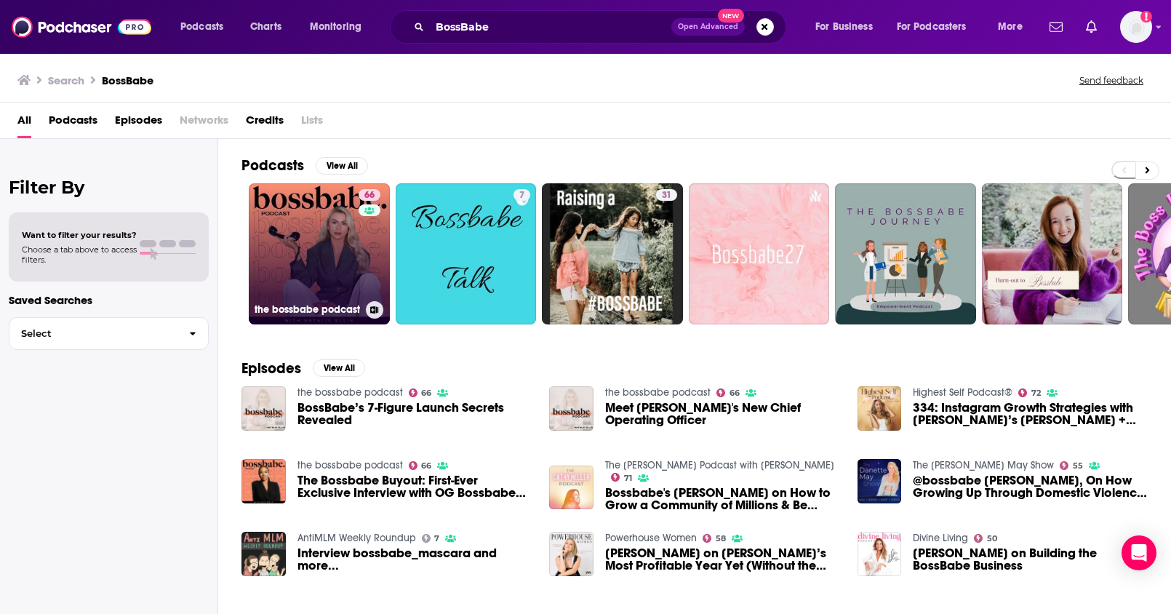
click at [305, 229] on link "66 the bossbabe podcast" at bounding box center [319, 253] width 141 height 141
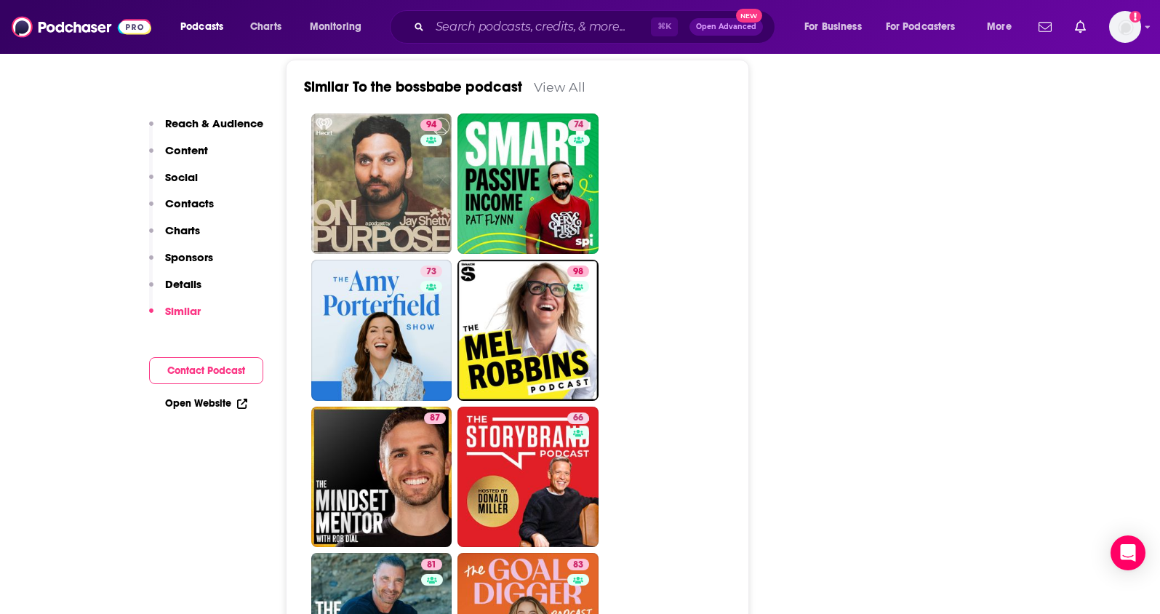
scroll to position [3152, 0]
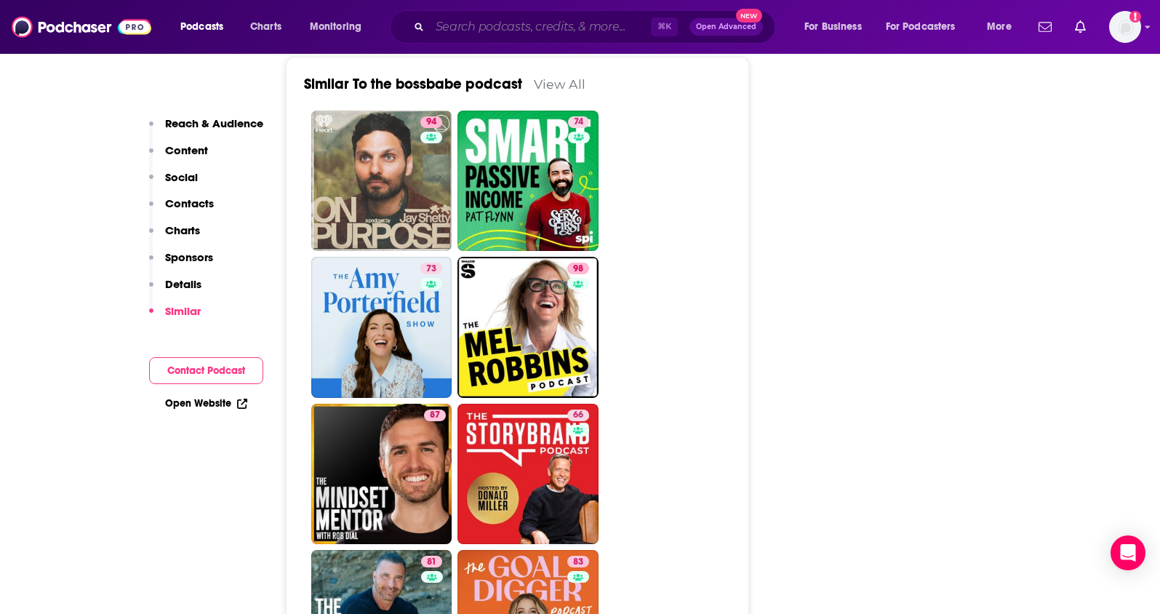
click at [494, 27] on input "Search podcasts, credits, & more..." at bounding box center [540, 26] width 221 height 23
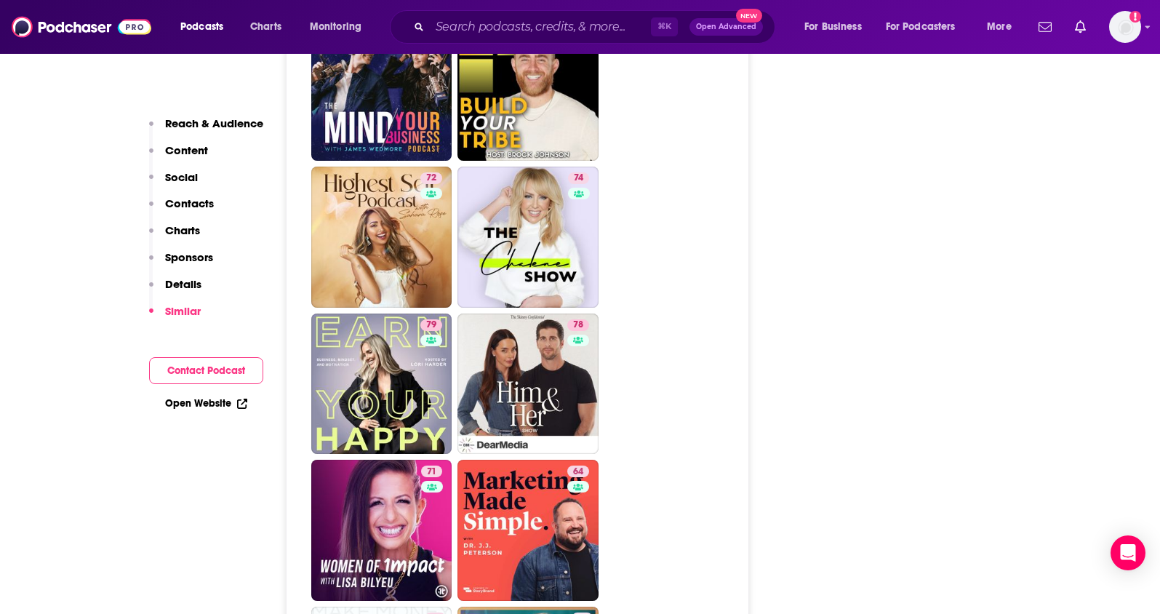
scroll to position [4283, 0]
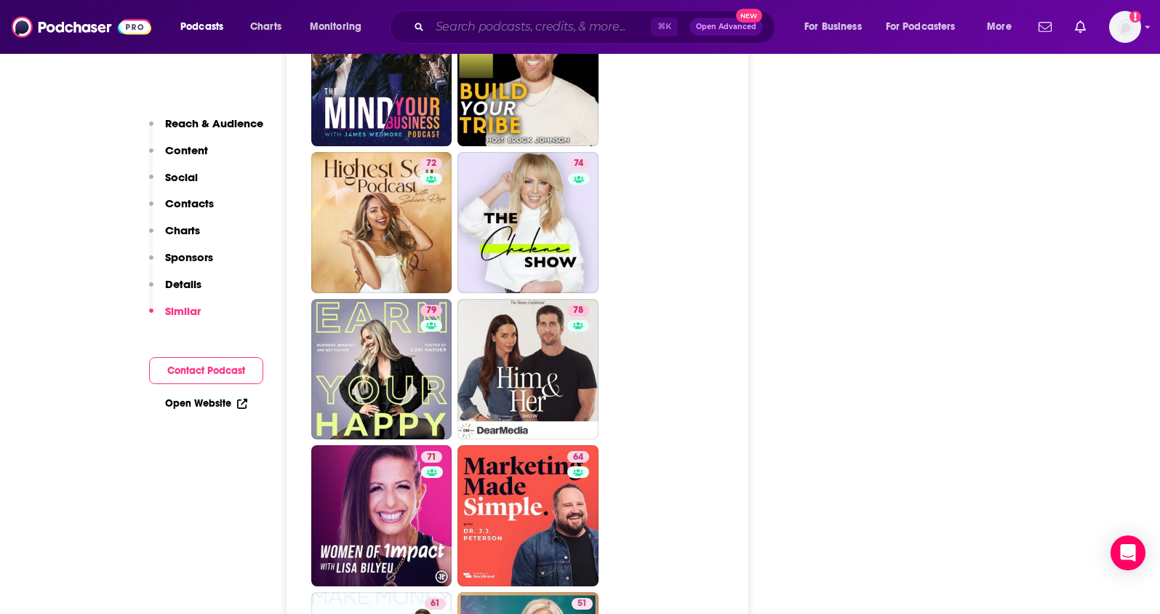
click at [554, 23] on input "Search podcasts, credits, & more..." at bounding box center [540, 26] width 221 height 23
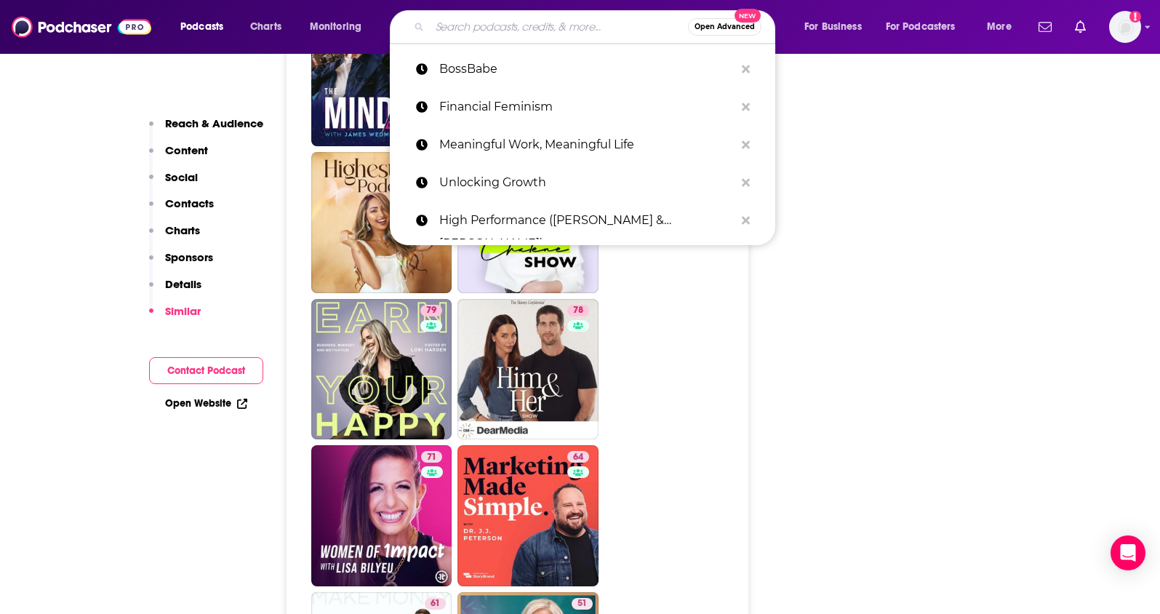
paste input "Financial Feminism"
type input "Financial Feminism"
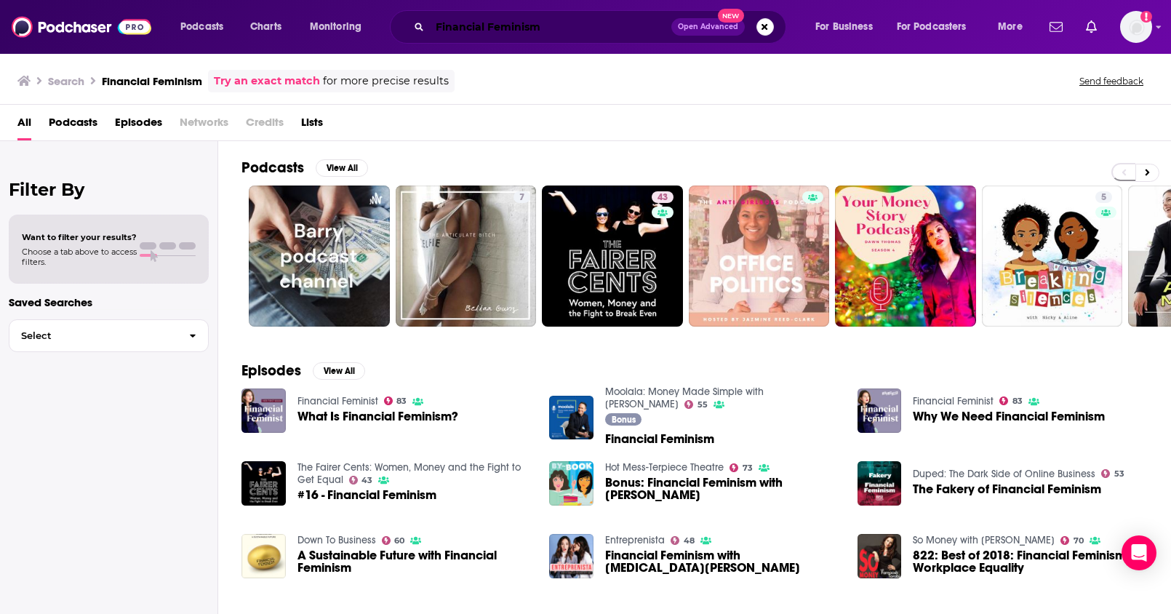
click at [481, 24] on input "Financial Feminism" at bounding box center [550, 26] width 241 height 23
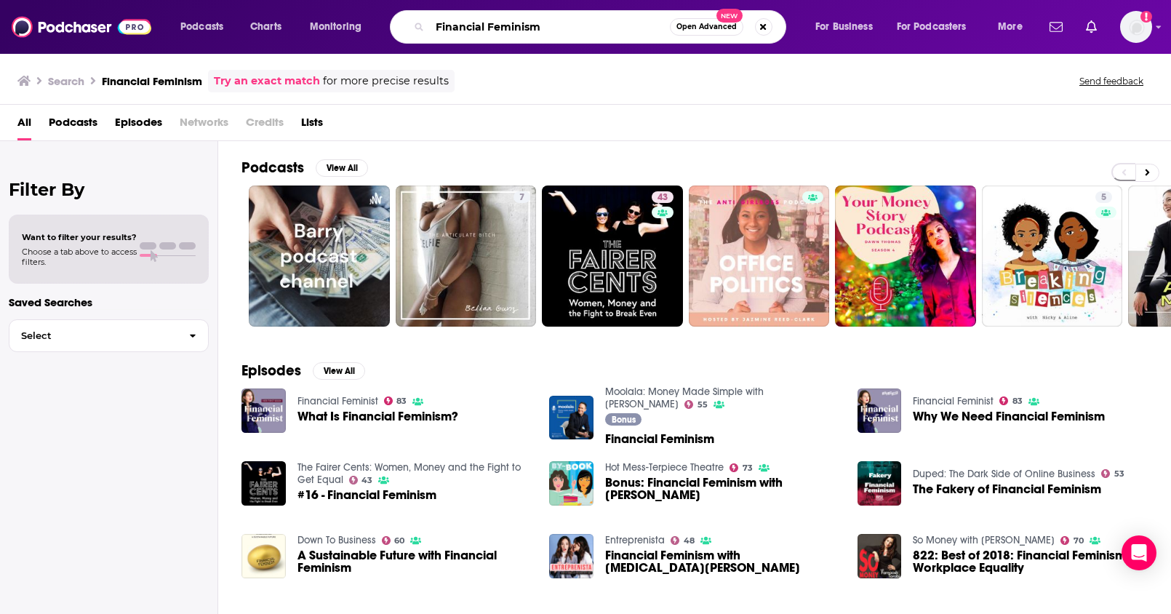
drag, startPoint x: 557, startPoint y: 25, endPoint x: 356, endPoint y: 14, distance: 201.8
click at [356, 14] on div "Podcasts Charts Monitoring Financial Feminism Open Advanced New For Business Fo…" at bounding box center [603, 26] width 866 height 33
paste input "BossBabe"
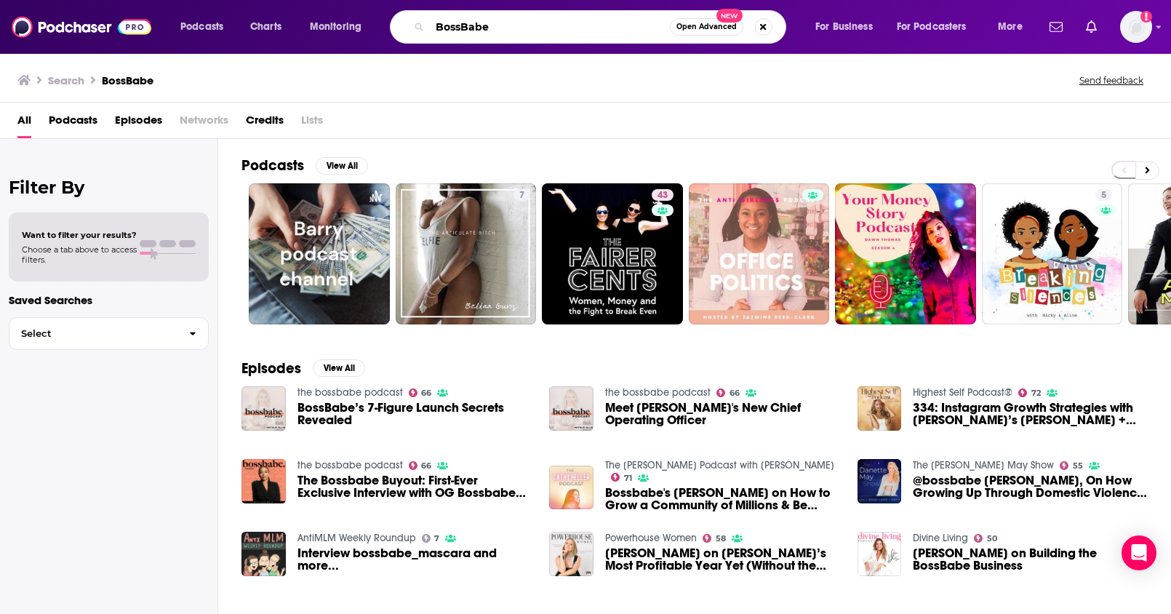
drag, startPoint x: 504, startPoint y: 31, endPoint x: 351, endPoint y: 20, distance: 153.9
click at [351, 20] on div "Podcasts Charts Monitoring BossBabe Open Advanced New For Business For Podcaste…" at bounding box center [603, 26] width 866 height 33
paste input "the bossb"
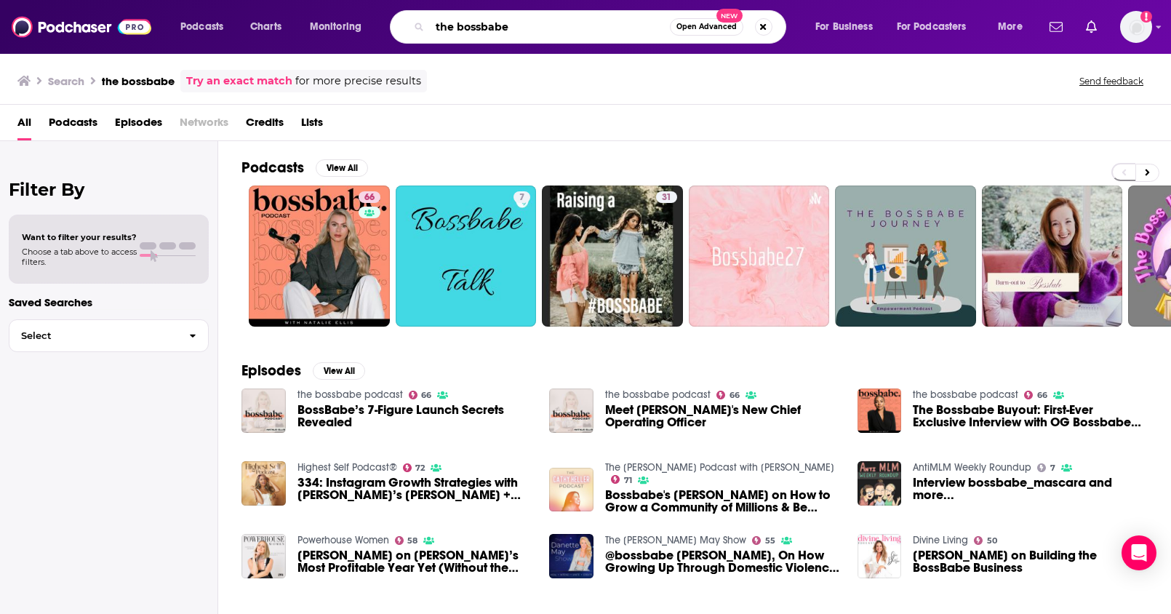
drag, startPoint x: 511, startPoint y: 24, endPoint x: 413, endPoint y: 22, distance: 97.5
click at [413, 22] on div "the bossbabe Open Advanced New" at bounding box center [588, 26] width 396 height 33
paste input "Coachabl"
type input "Coachable"
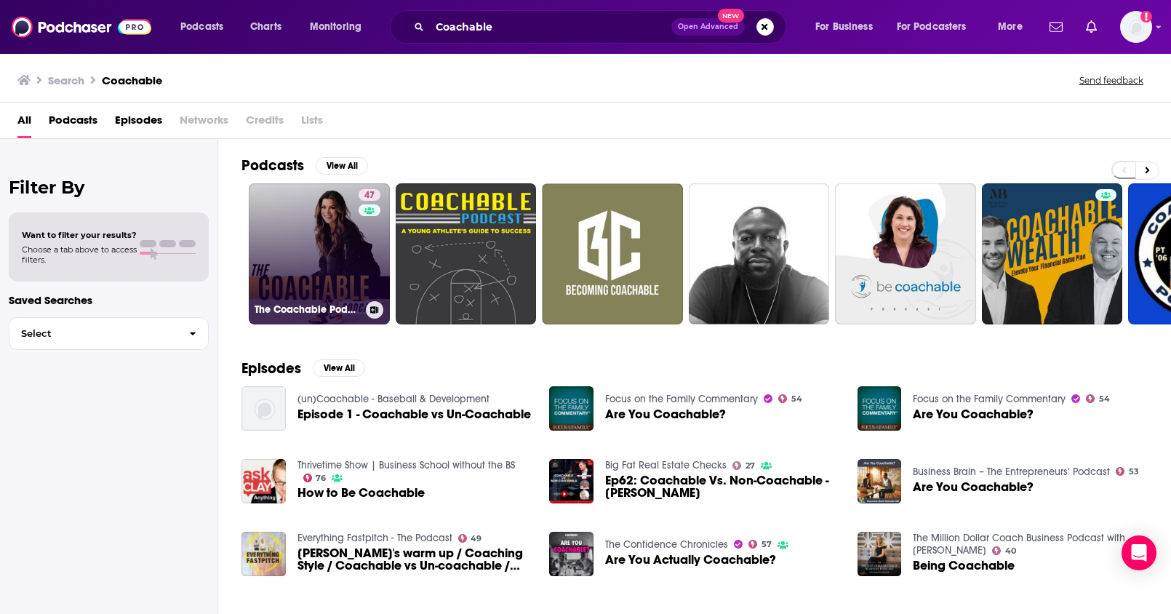
click at [308, 260] on link "47 The Coachable Podcast" at bounding box center [319, 253] width 141 height 141
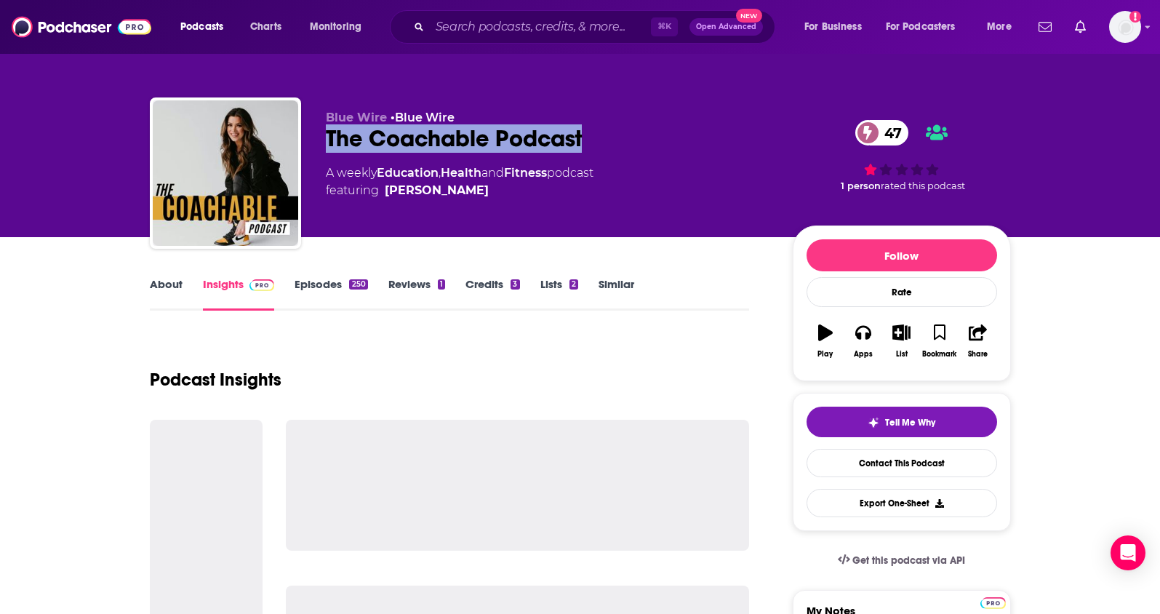
drag, startPoint x: 618, startPoint y: 145, endPoint x: 329, endPoint y: 145, distance: 288.0
click at [329, 145] on div "The Coachable Podcast 47" at bounding box center [548, 138] width 444 height 28
copy h2 "The Coachable Podcast"
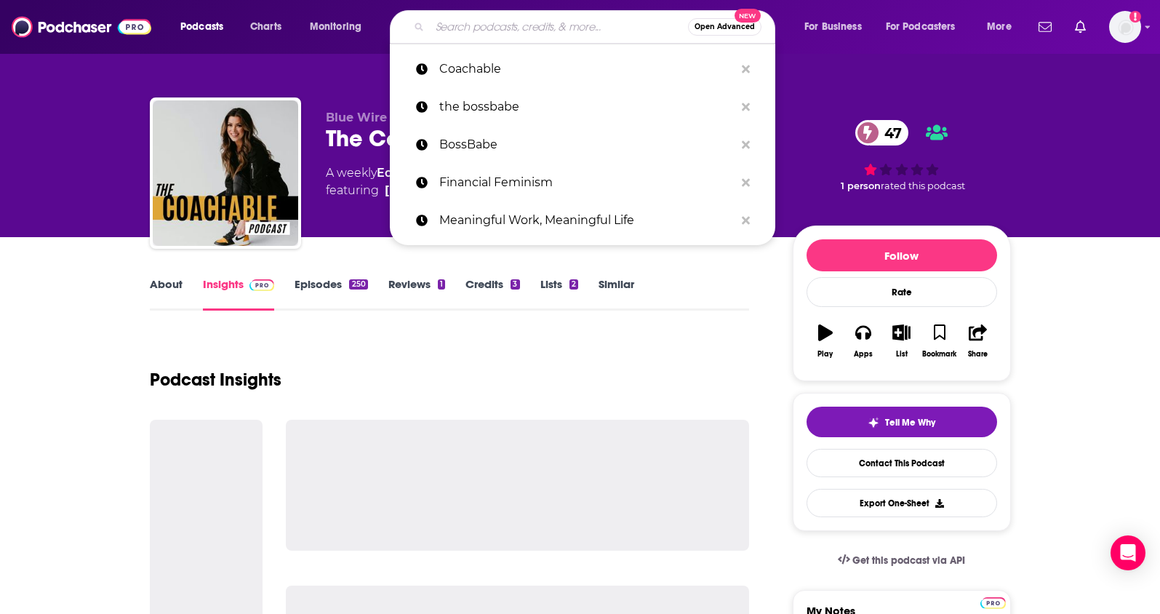
click at [527, 33] on input "Search podcasts, credits, & more..." at bounding box center [559, 26] width 258 height 23
paste input "Women of Impact"
type input "Women of Impact"
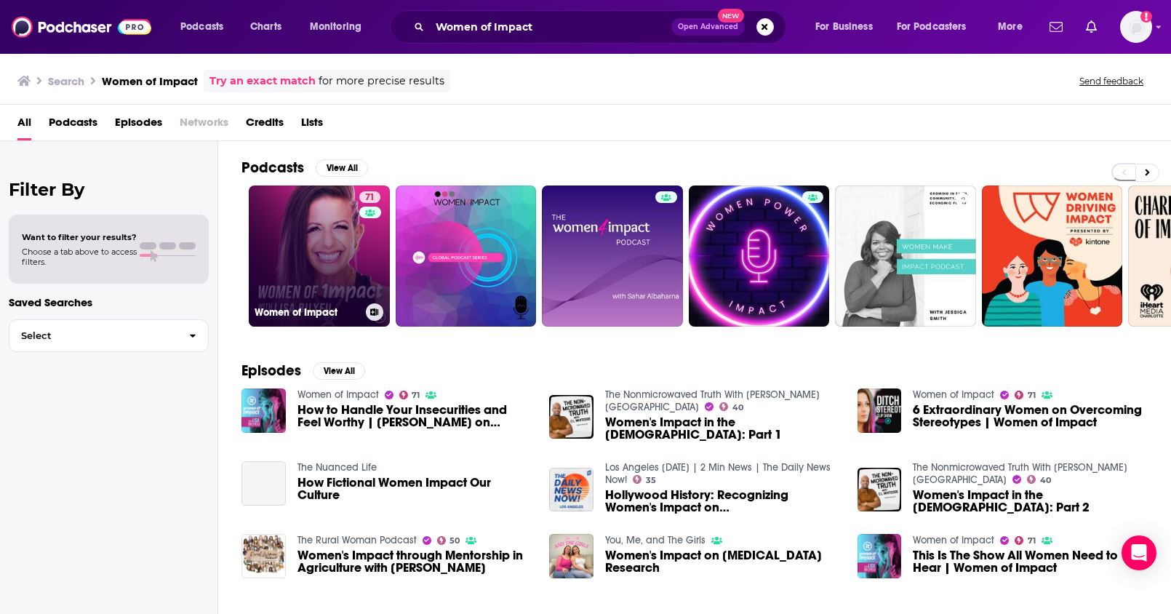
click at [308, 247] on link "71 Women of Impact" at bounding box center [319, 255] width 141 height 141
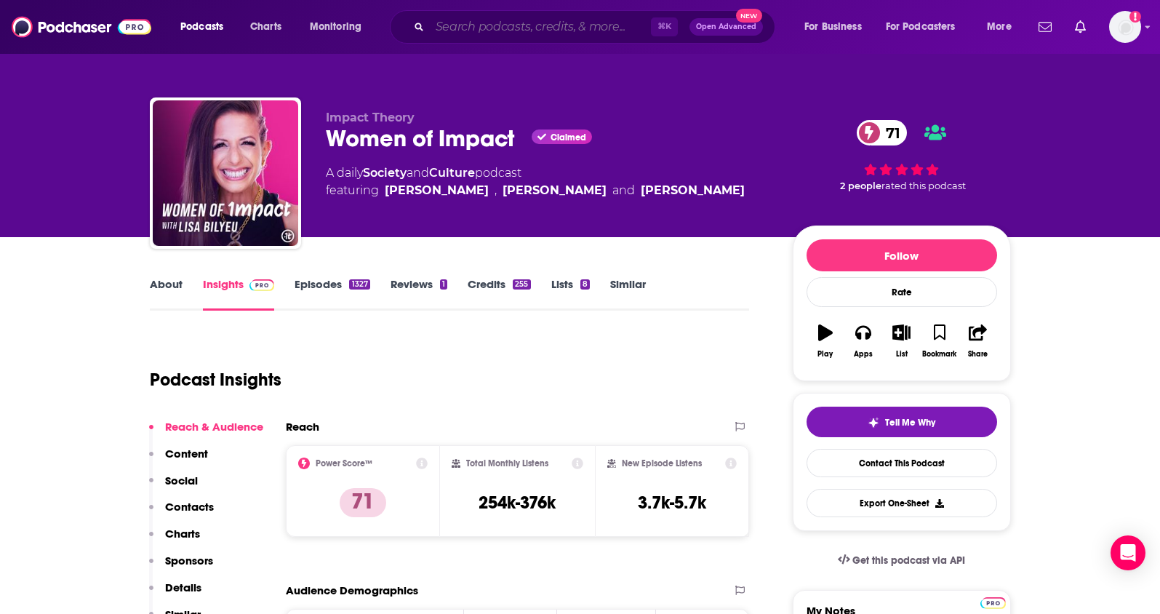
click at [531, 20] on input "Search podcasts, credits, & more..." at bounding box center [540, 26] width 221 height 23
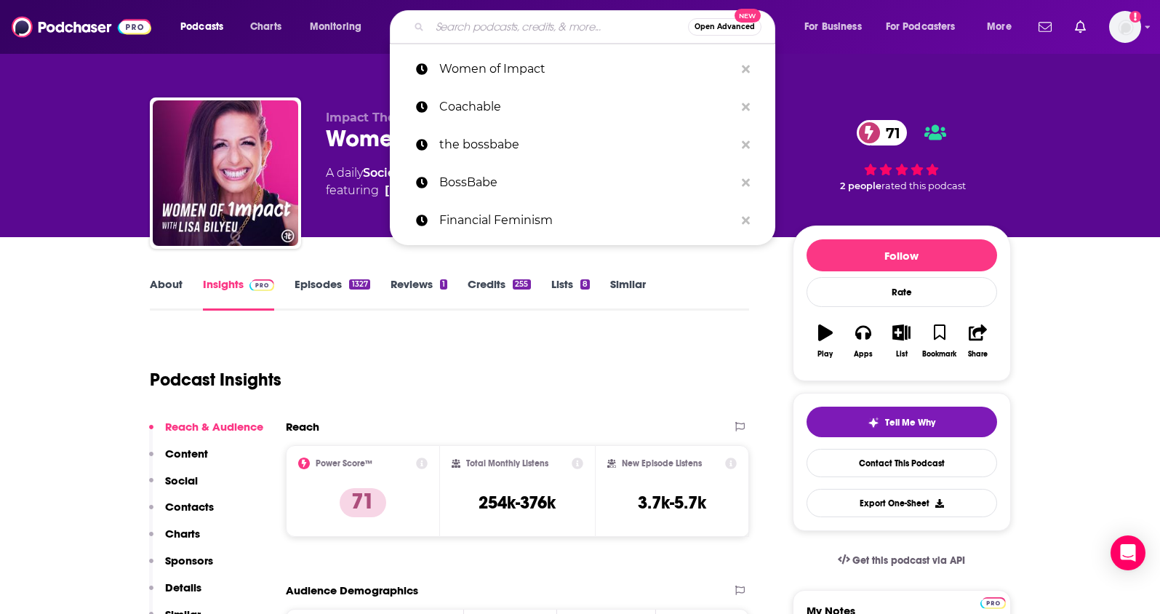
paste input "Her Money with Jean Chatsky"
type input "Her Money with Jean Chatsky"
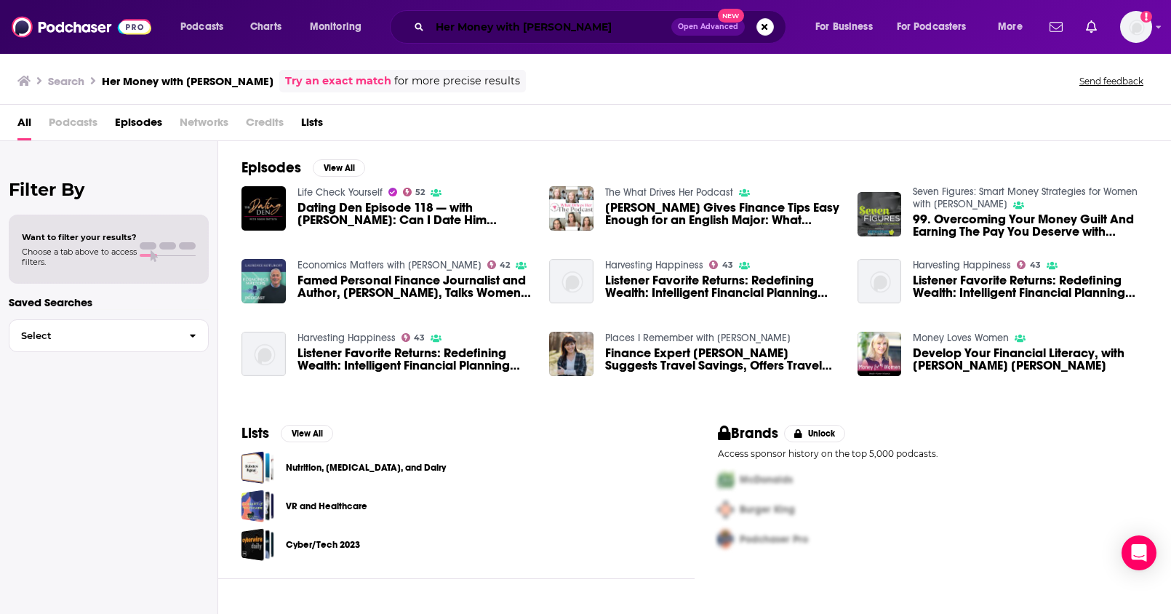
click at [491, 32] on input "Her Money with Jean Chatsky" at bounding box center [550, 26] width 241 height 23
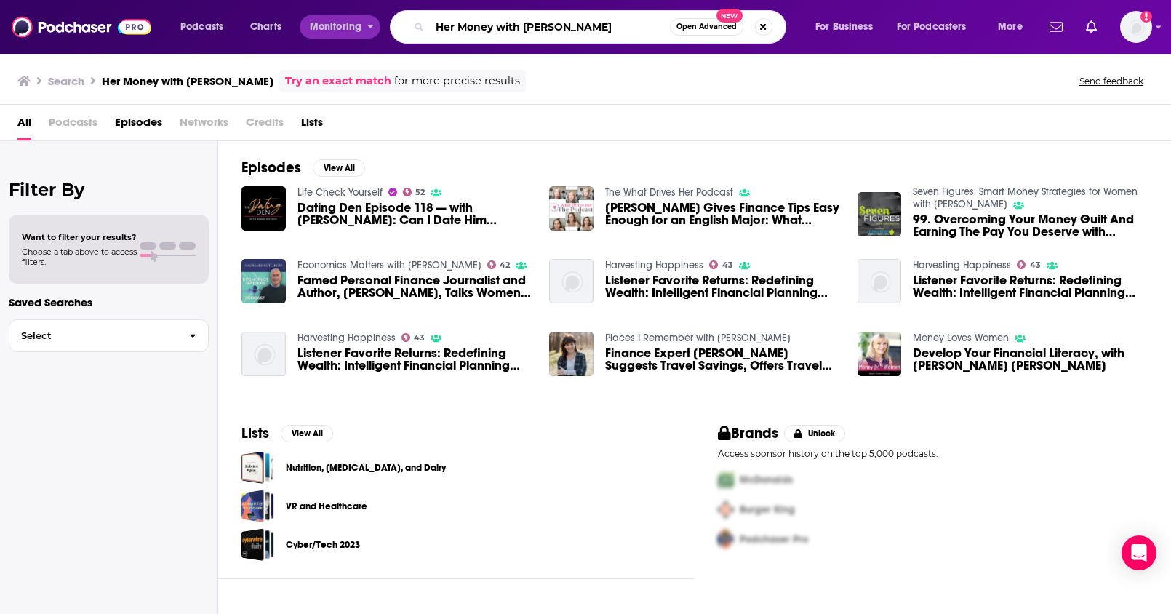
drag, startPoint x: 548, startPoint y: 26, endPoint x: 364, endPoint y: 22, distance: 183.3
click at [364, 22] on div "Podcasts Charts Monitoring Her Money with Jean Chatsky Open Advanced New For Bu…" at bounding box center [603, 26] width 866 height 33
paste input "Money with Jean Chatzky - Podcast"
drag, startPoint x: 589, startPoint y: 28, endPoint x: 652, endPoint y: 33, distance: 63.4
click at [652, 33] on input "HerMoney with Jean Chatzky - Podcast" at bounding box center [550, 26] width 240 height 23
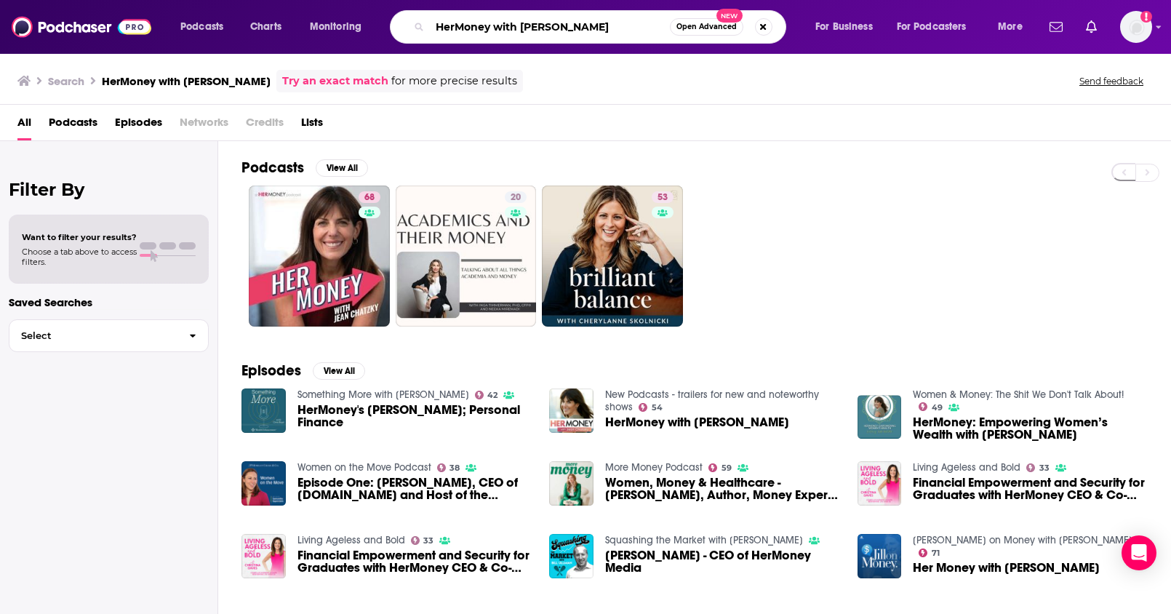
drag, startPoint x: 597, startPoint y: 29, endPoint x: 473, endPoint y: 1, distance: 127.6
click at [427, 30] on div "HerMoney with Jean Chatzky Open Advanced New" at bounding box center [588, 26] width 396 height 33
paste input "Commune with Jeff Krasno"
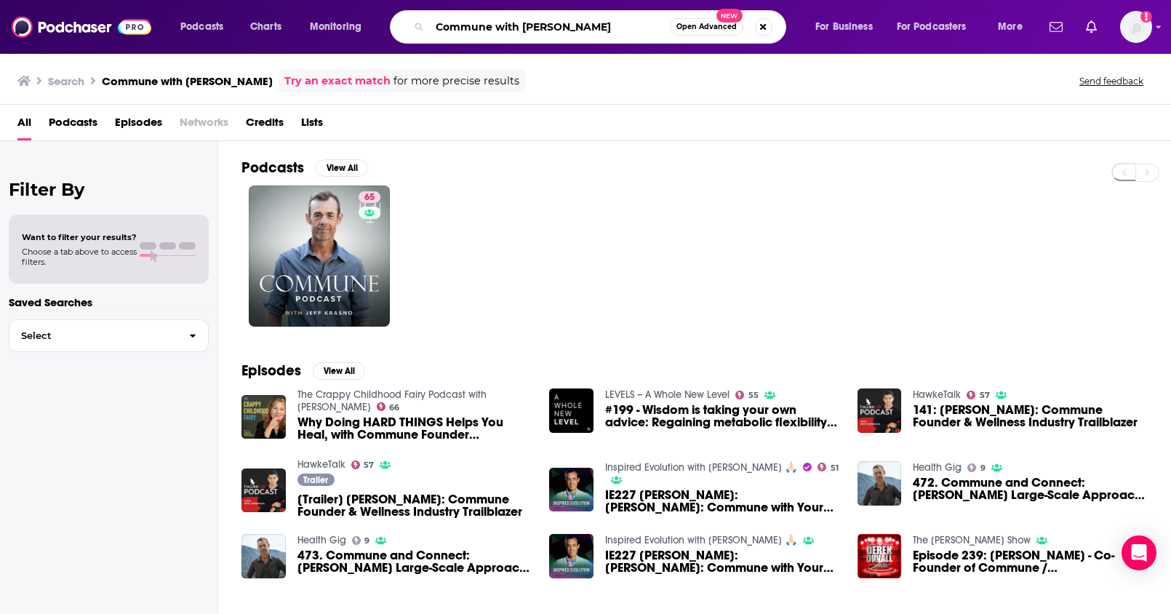
drag, startPoint x: 603, startPoint y: 21, endPoint x: 410, endPoint y: 16, distance: 192.8
click at [410, 16] on div "Commune with Jeff Krasno Open Advanced New" at bounding box center [588, 26] width 396 height 33
paste input "Insight Out : Big Ideas for the Modern Entrepreneur"
type input "Insight Out : Big Ideas for the Modern Entrepreneur"
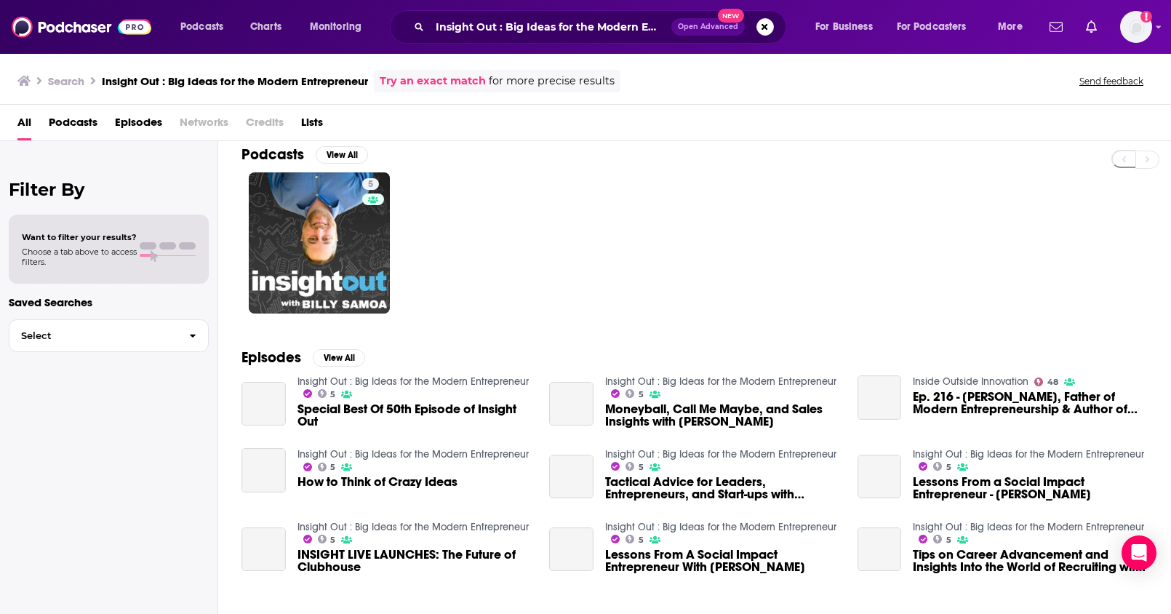
scroll to position [15, 0]
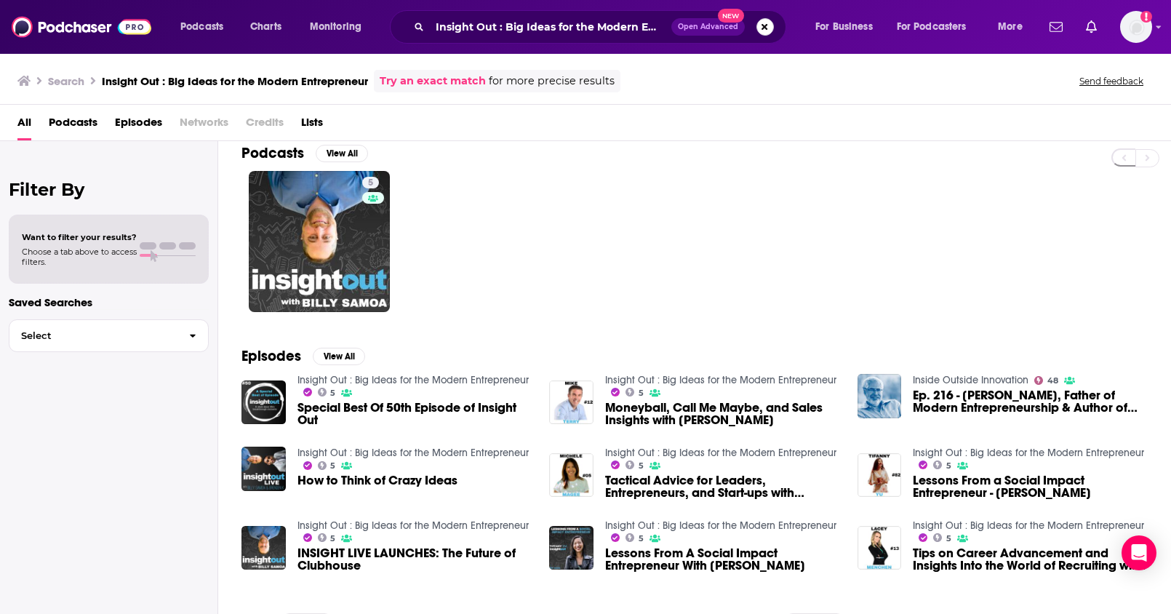
click at [764, 31] on button "Search podcasts, credits, & more..." at bounding box center [764, 26] width 17 height 17
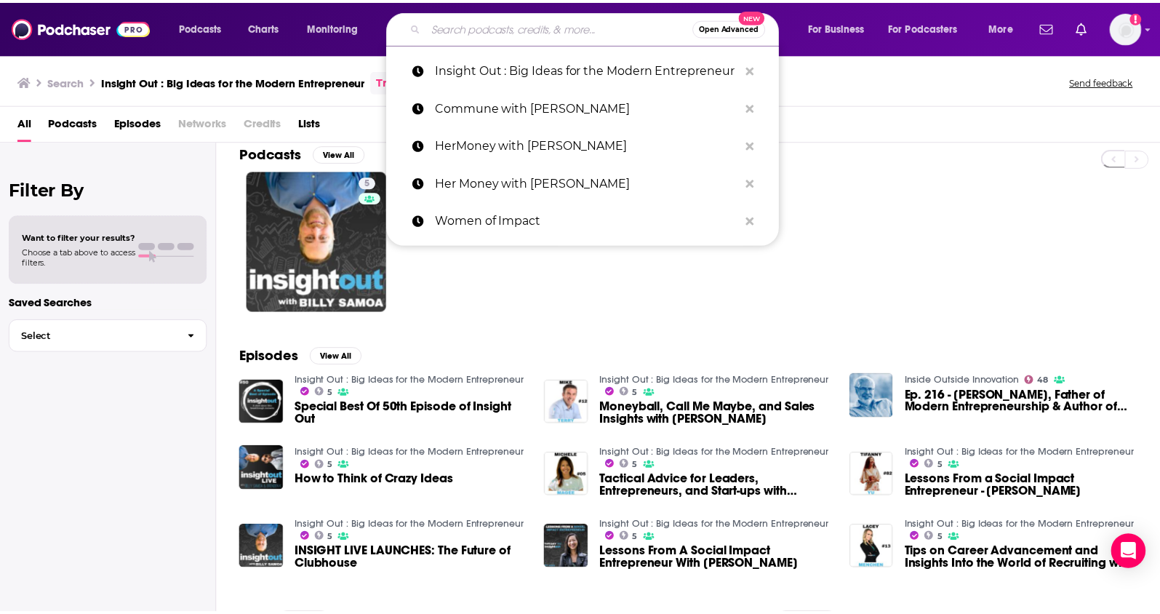
scroll to position [0, 0]
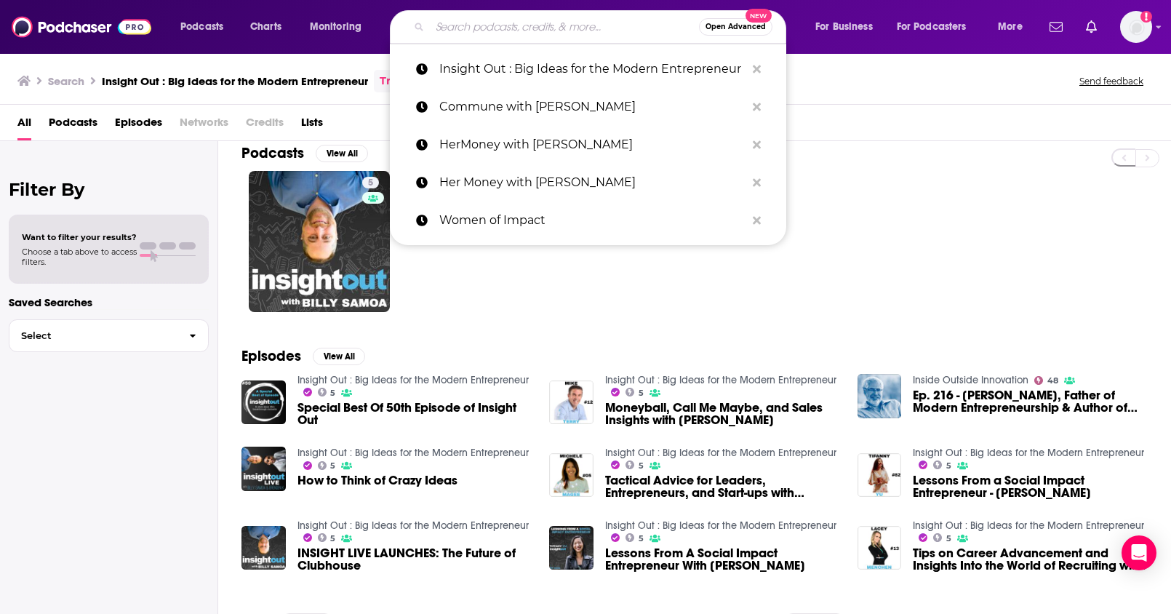
paste input "The Coachable Podcast"
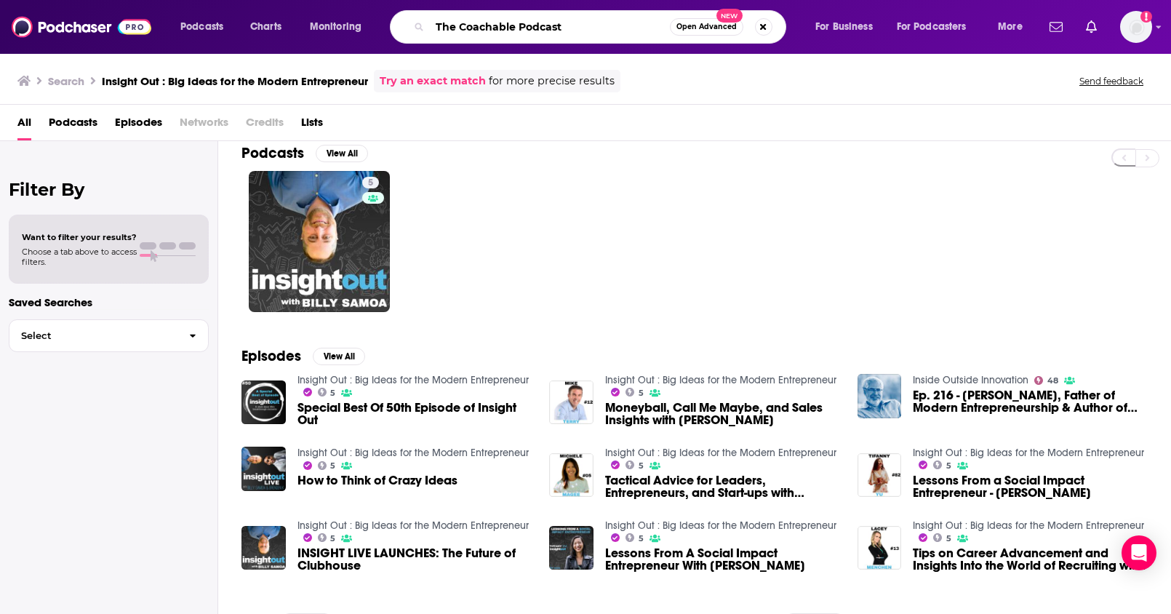
type input "The Coachable Podcast"
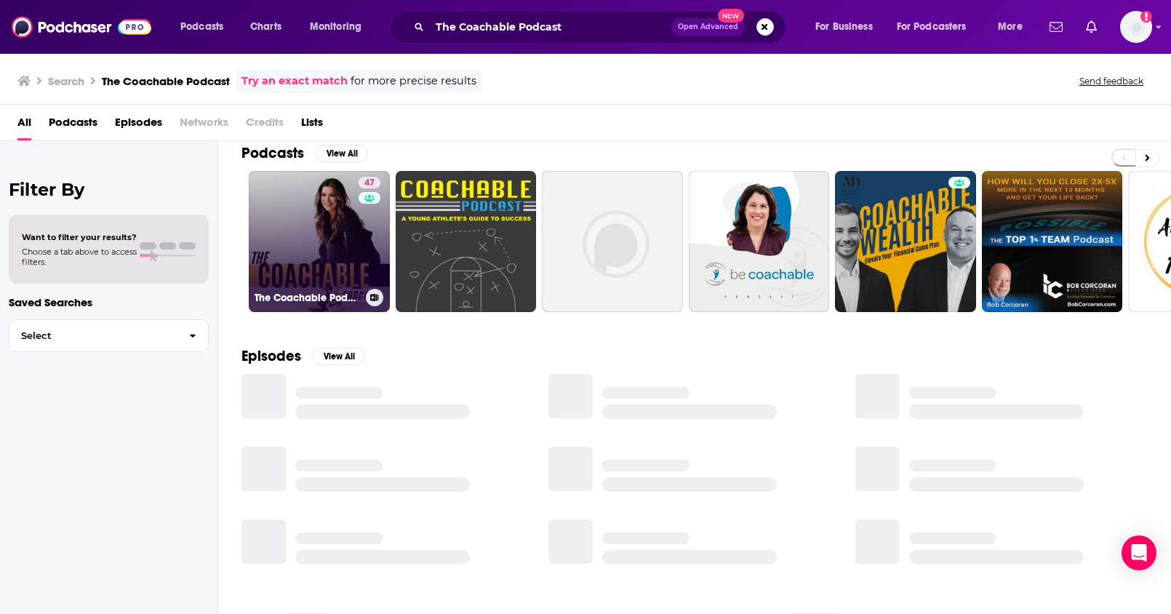
click at [341, 297] on h3 "The Coachable Podcast" at bounding box center [307, 298] width 105 height 12
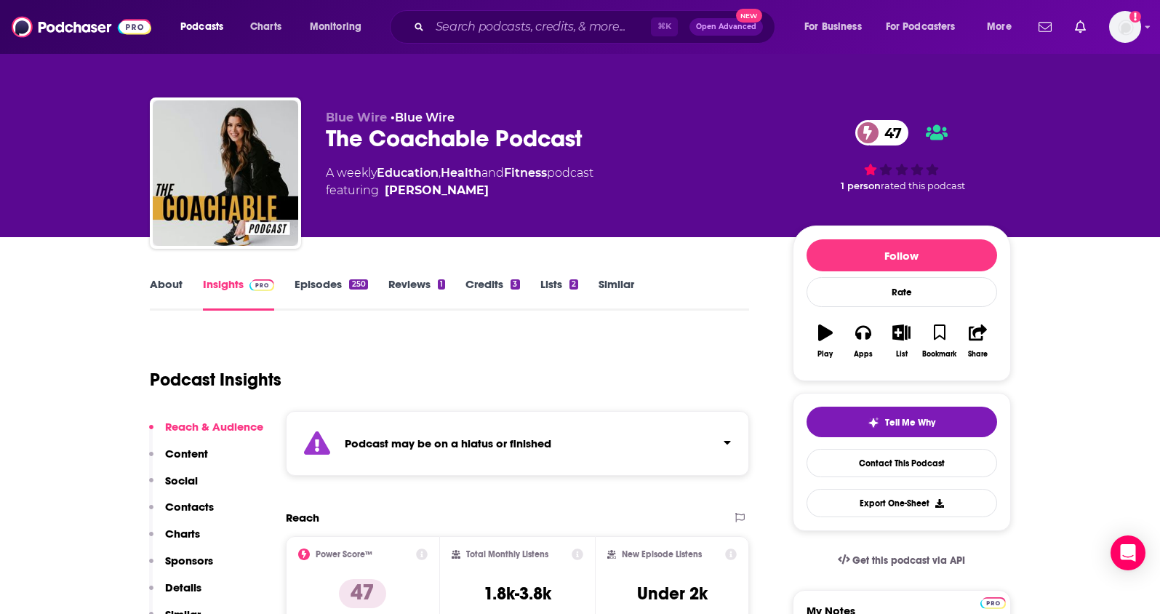
click at [319, 279] on link "Episodes 250" at bounding box center [331, 293] width 73 height 33
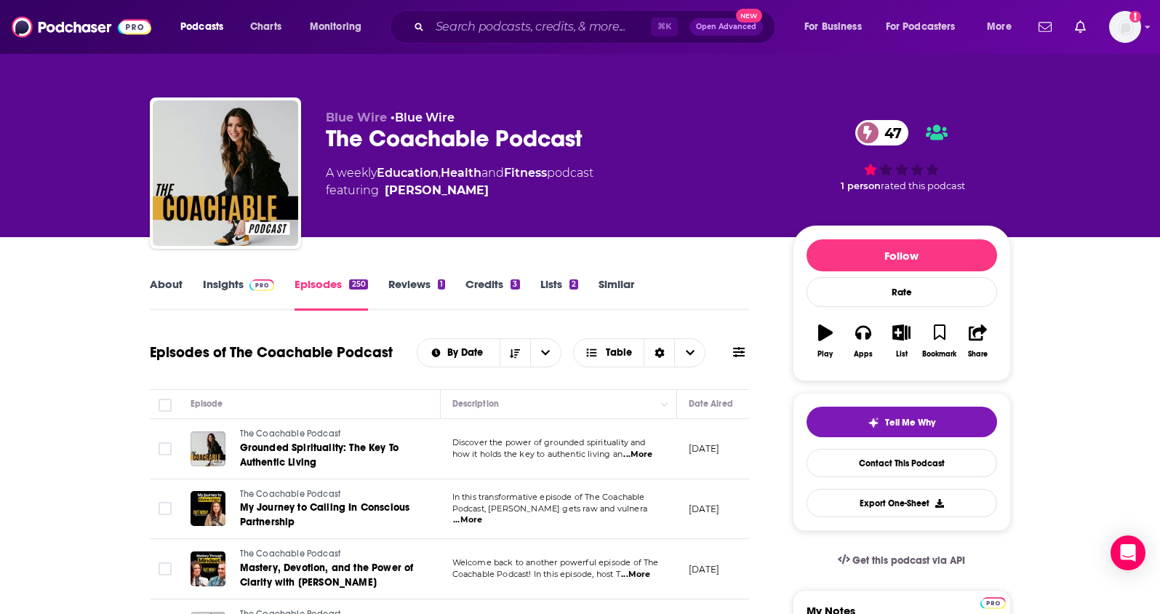
click at [239, 289] on link "Insights" at bounding box center [239, 293] width 72 height 33
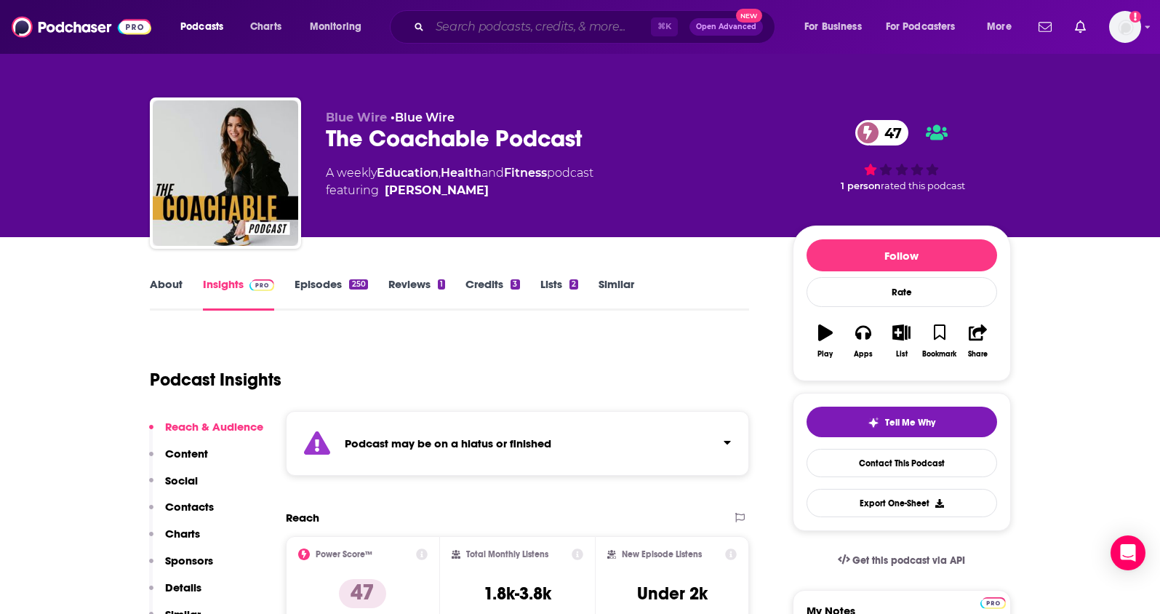
click at [483, 29] on input "Search podcasts, credits, & more..." at bounding box center [540, 26] width 221 height 23
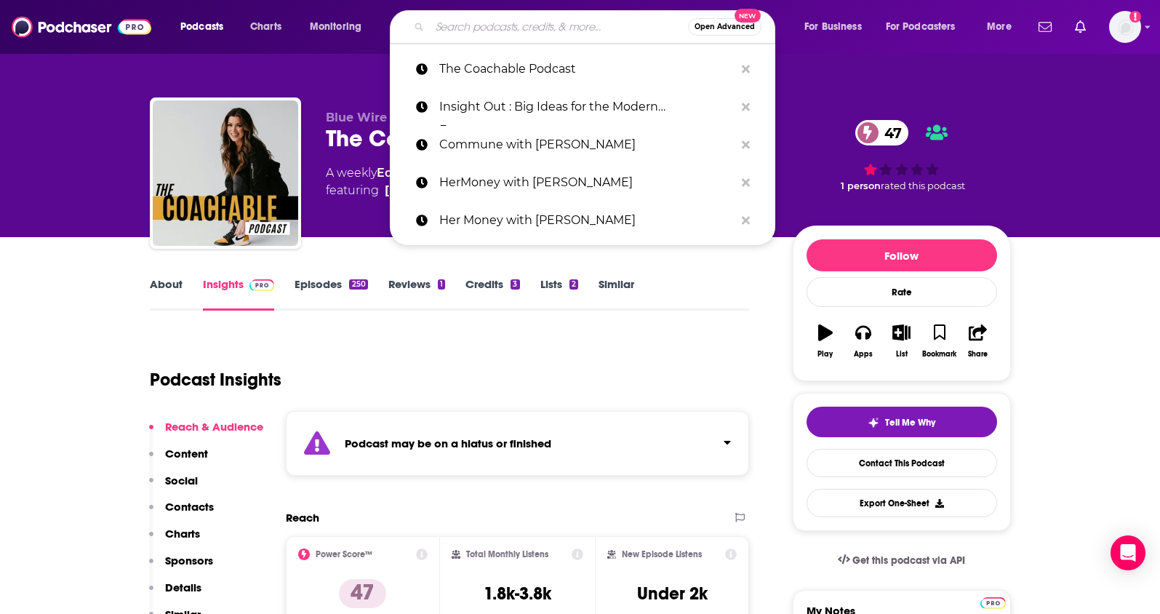
paste input "All the Books!"
type input "All the Books!"
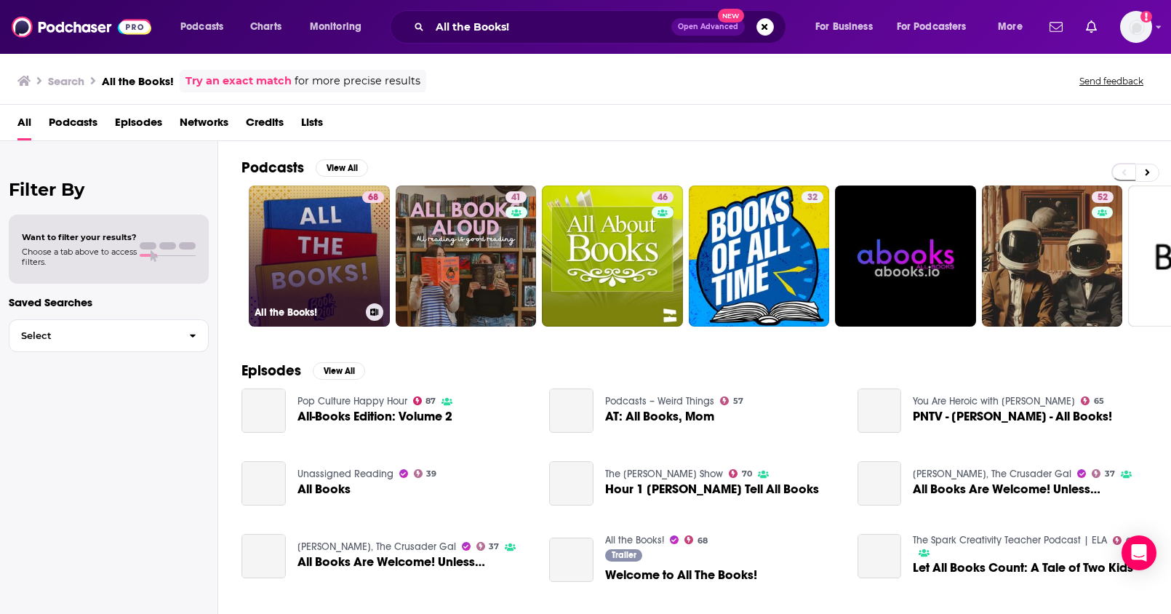
click at [354, 238] on link "68 All the Books!" at bounding box center [319, 255] width 141 height 141
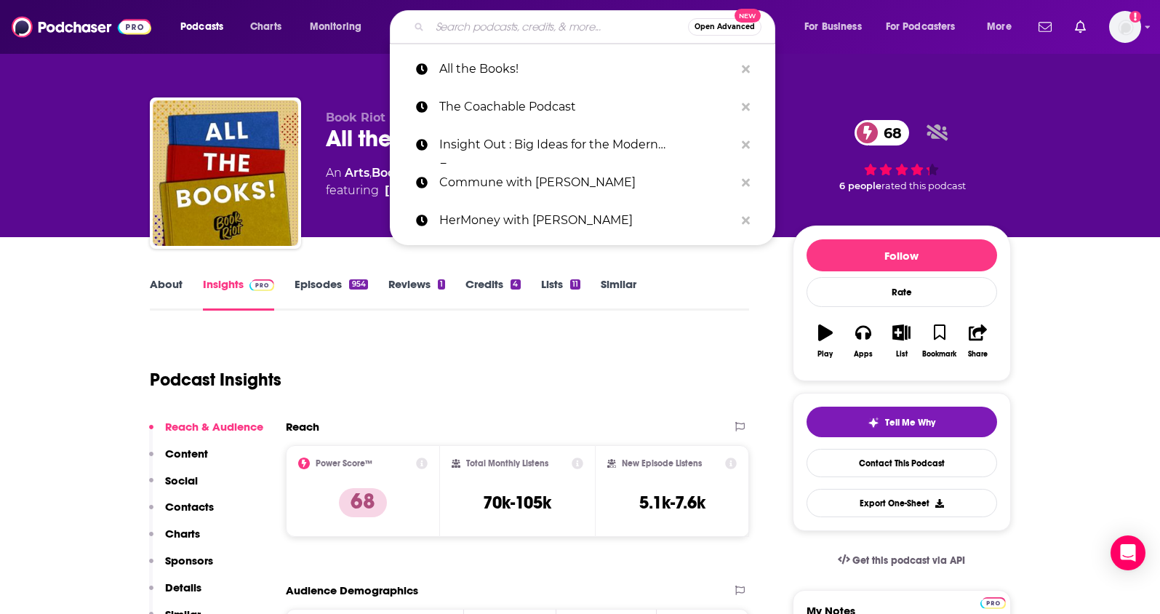
click at [500, 30] on input "Search podcasts, credits, & more..." at bounding box center [559, 26] width 258 height 23
paste input "Habits and Hustle with Jen Cohen"
type input "Habits and Hustle with Jen Cohen"
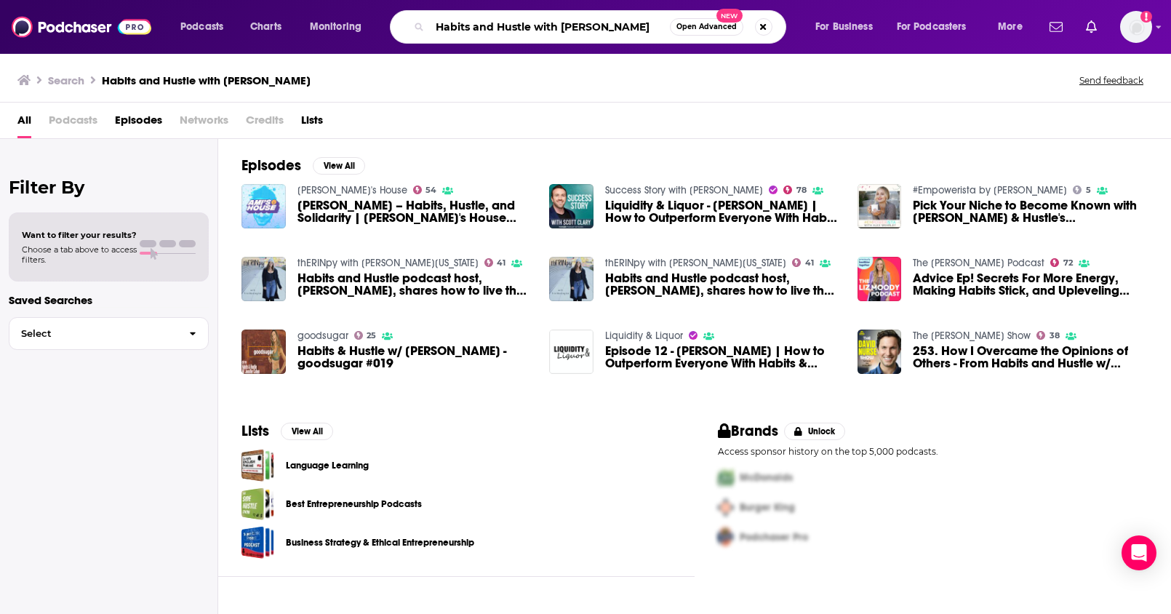
drag, startPoint x: 531, startPoint y: 29, endPoint x: 655, endPoint y: 39, distance: 124.7
click at [655, 39] on div "Habits and Hustle with Jen Cohen Open Advanced New" at bounding box center [588, 26] width 396 height 33
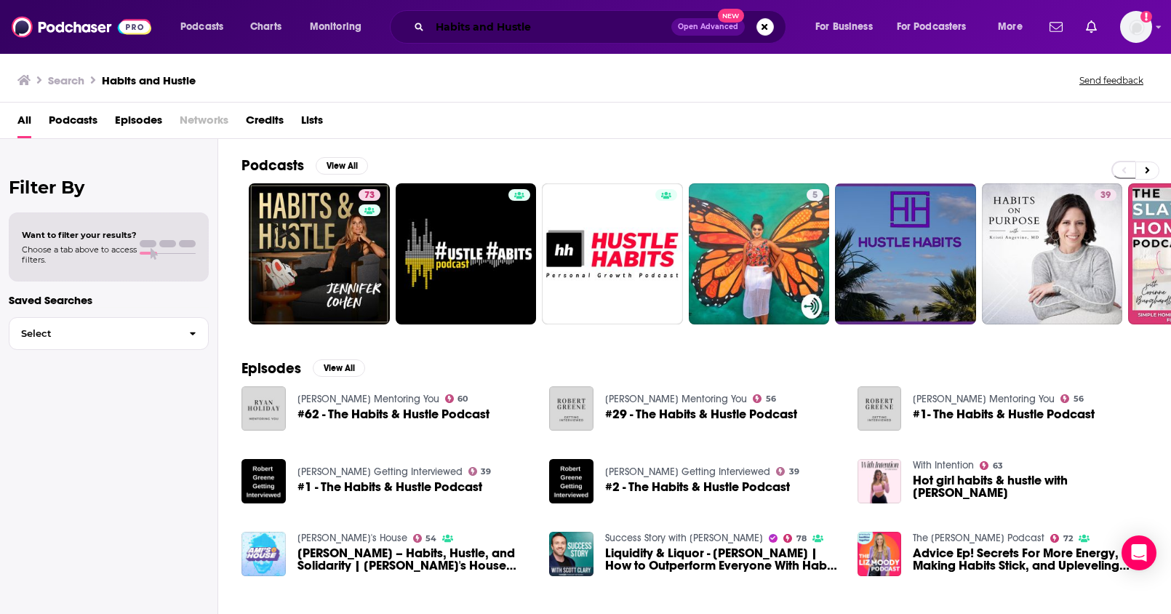
drag, startPoint x: 543, startPoint y: 31, endPoint x: 392, endPoint y: 25, distance: 150.7
click at [392, 25] on div "Habits and Hustle Open Advanced New" at bounding box center [588, 26] width 396 height 33
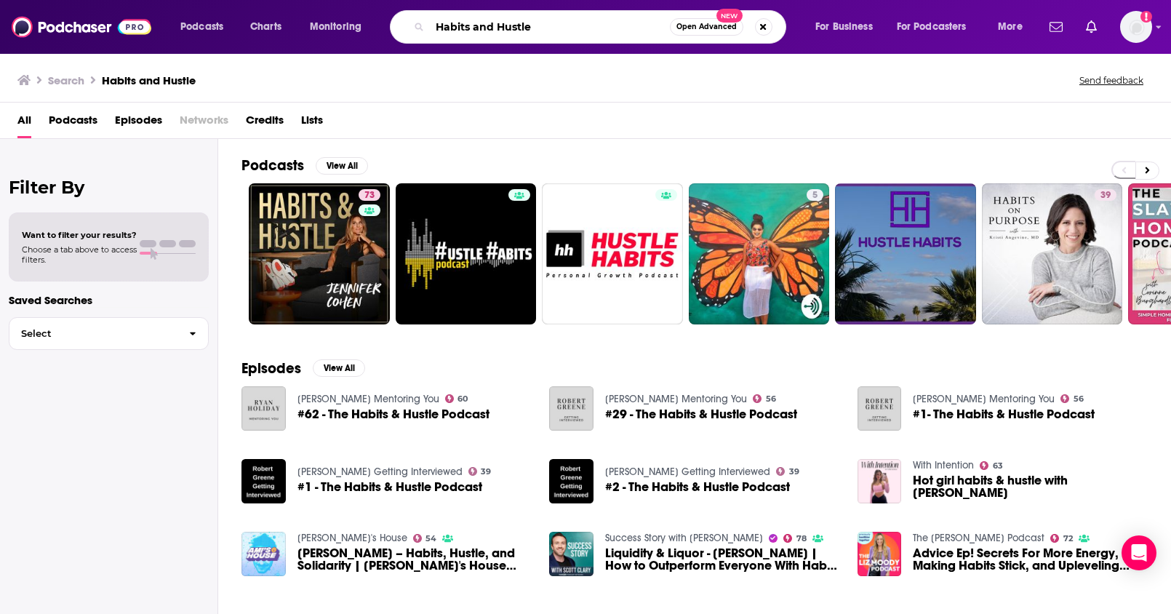
paste input "Trading Secrets"
type input "Trading Secrets"
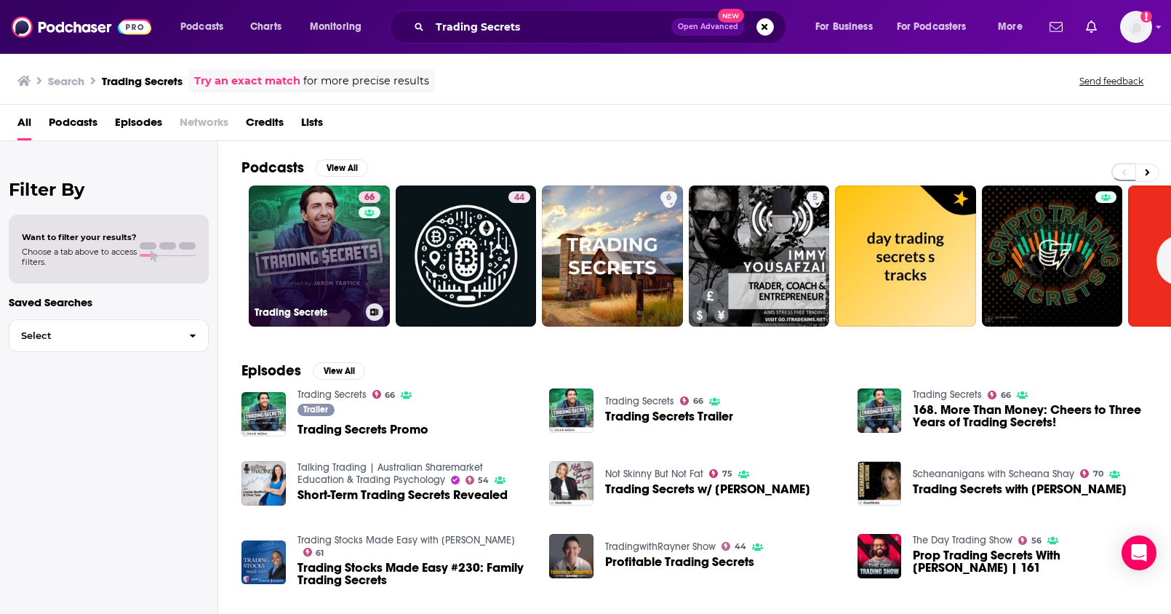
click at [304, 267] on link "66 Trading Secrets" at bounding box center [319, 255] width 141 height 141
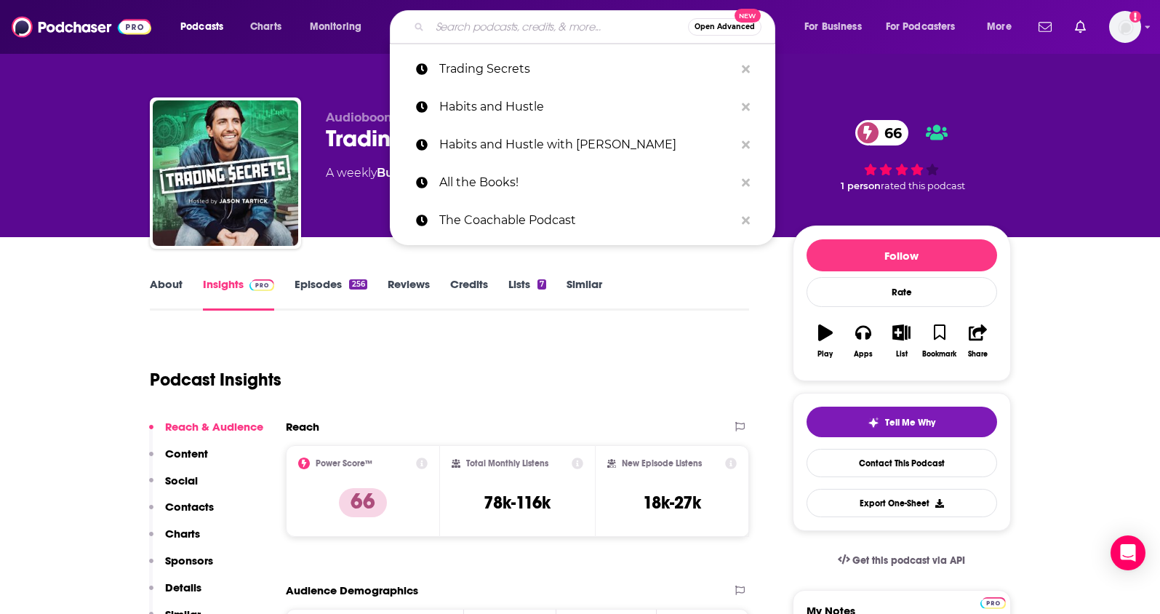
click at [541, 29] on input "Search podcasts, credits, & more..." at bounding box center [559, 26] width 258 height 23
paste input "So Money with Farnoosh Torabi"
type input "So Money with Farnoosh Torabi"
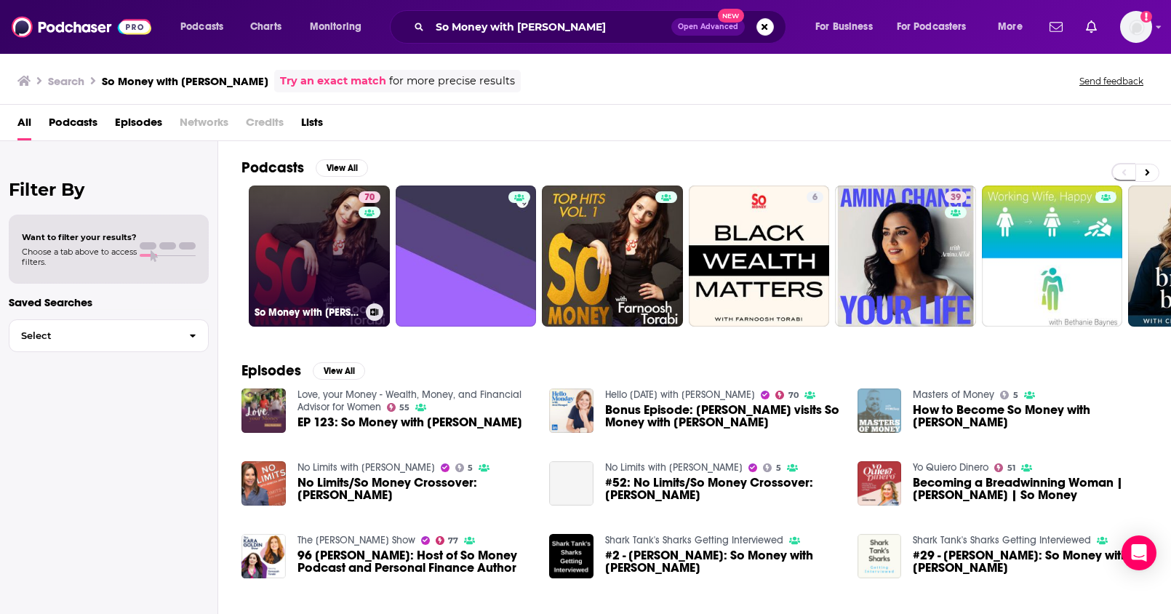
click at [323, 242] on link "70 So Money with Farnoosh Torabi" at bounding box center [319, 255] width 141 height 141
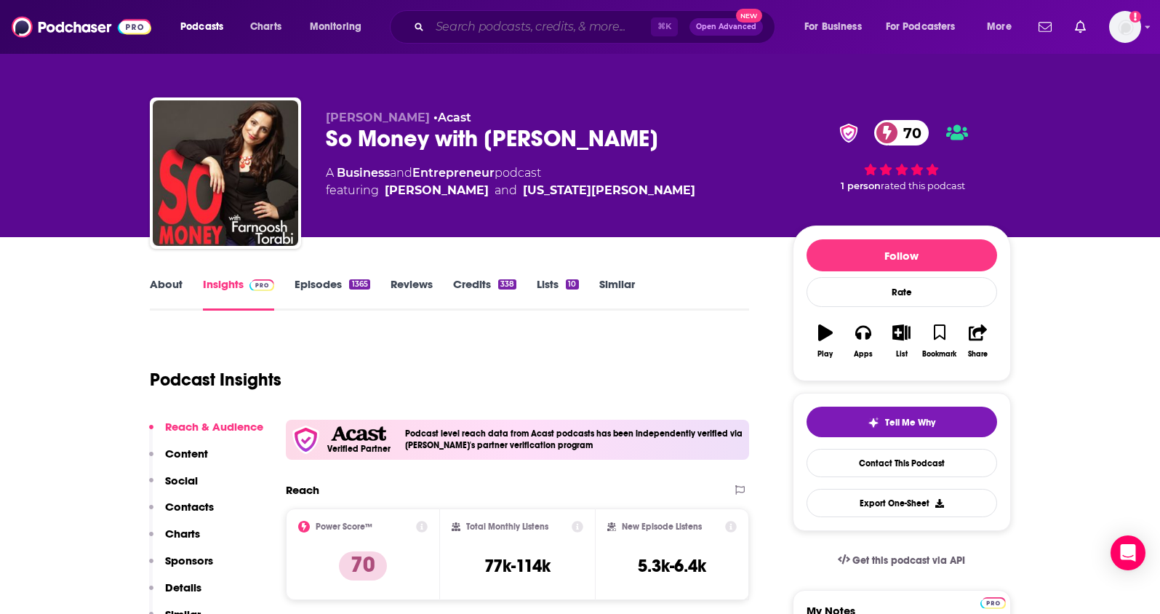
click at [536, 25] on input "Search podcasts, credits, & more..." at bounding box center [540, 26] width 221 height 23
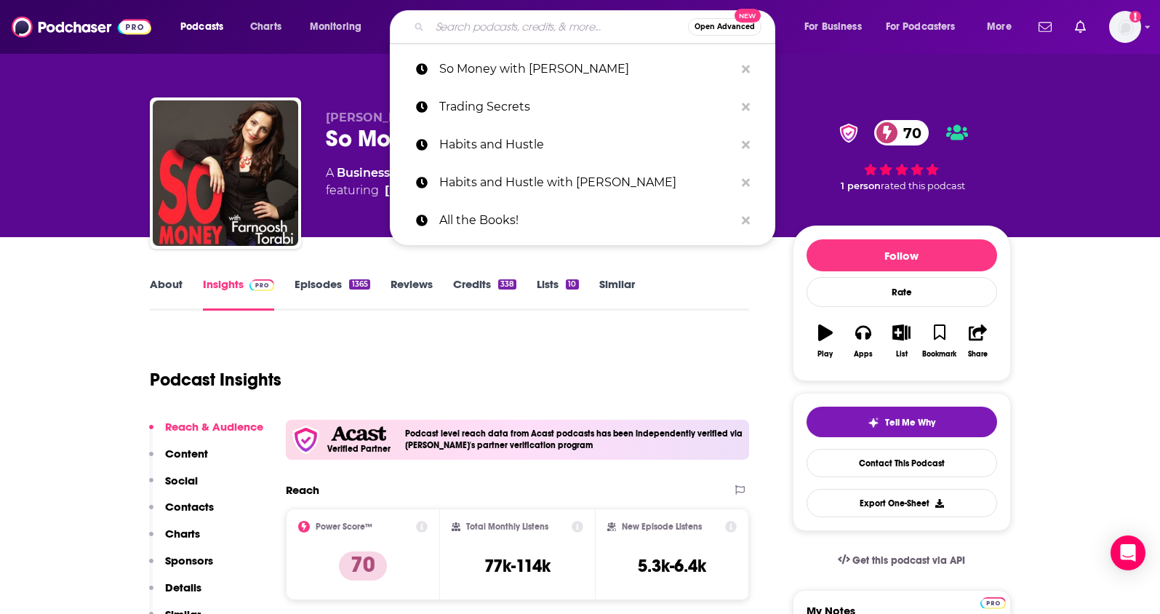
paste input "Afford Anything with Paula Pant"
type input "Afford Anything with Paula Pant"
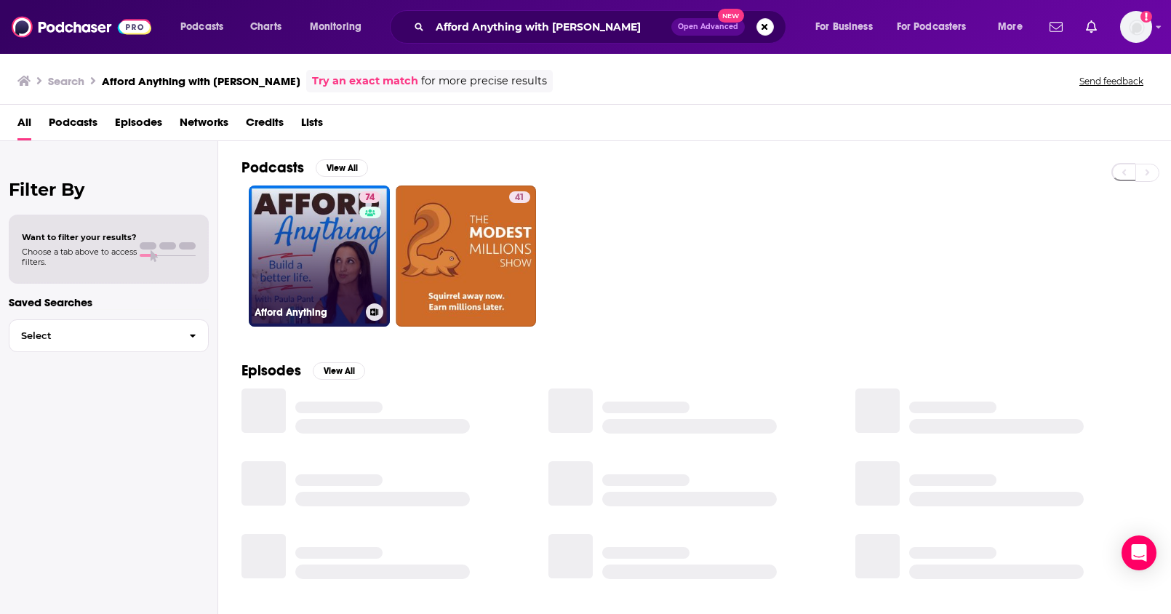
click at [319, 247] on link "74 Afford Anything" at bounding box center [319, 255] width 141 height 141
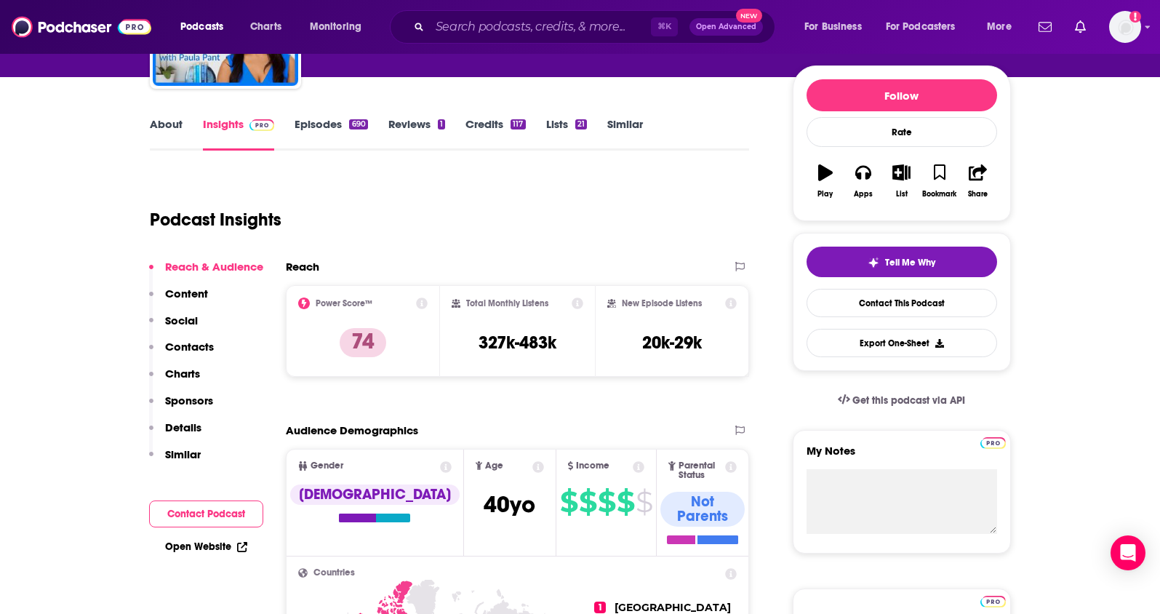
scroll to position [159, 0]
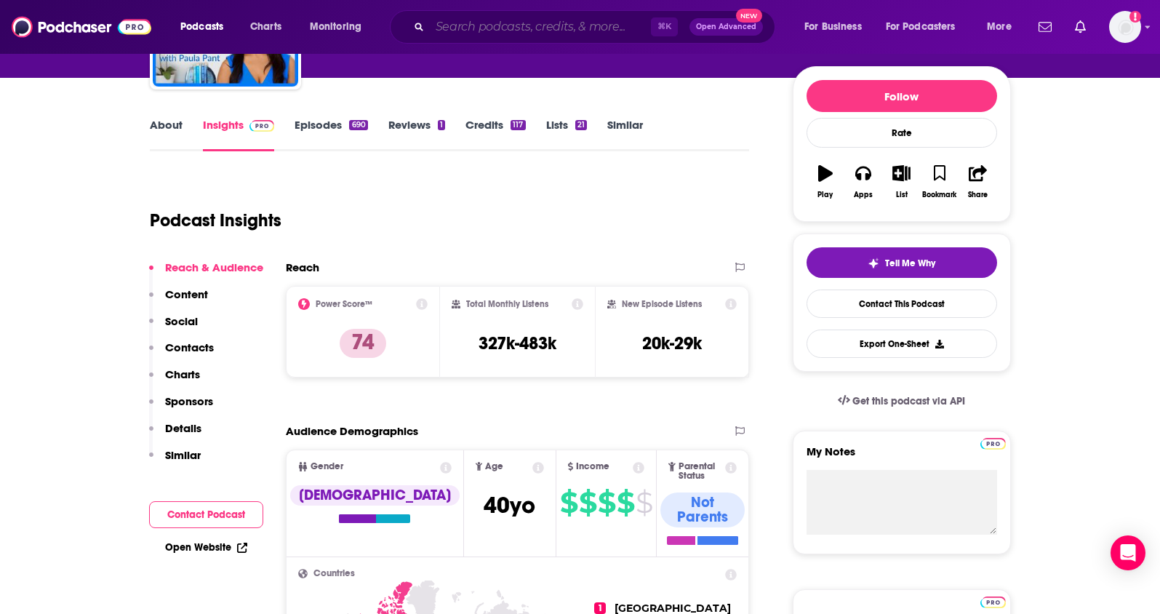
click at [579, 36] on input "Search podcasts, credits, & more..." at bounding box center [540, 26] width 221 height 23
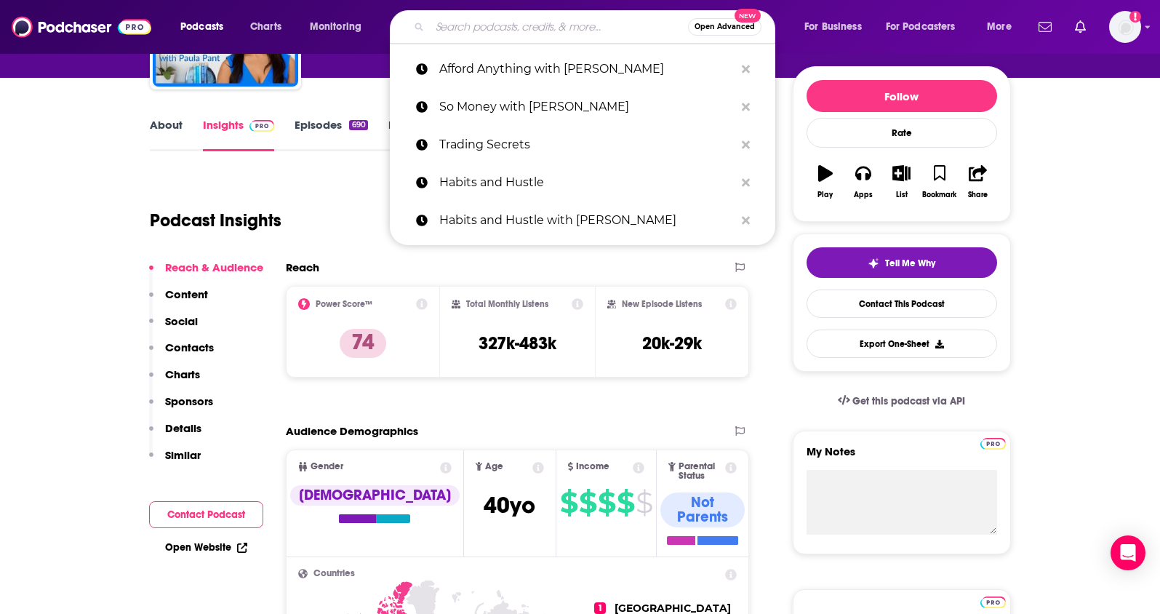
paste input "Erika Taught Me"
type input "Erika Taught Me"
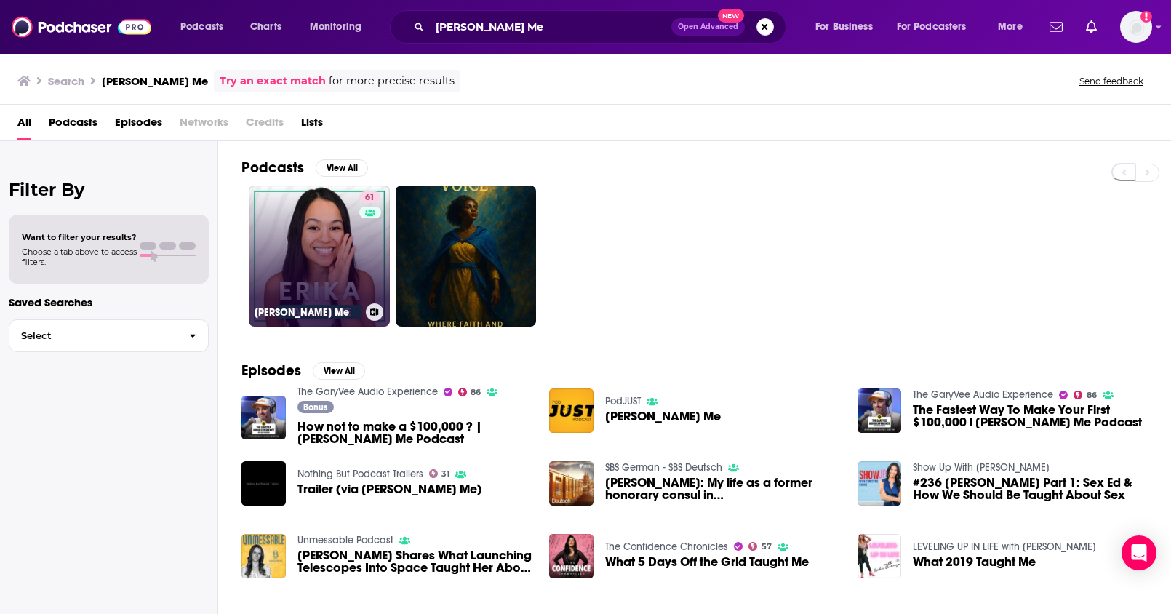
click at [268, 227] on link "61 Erika Taught Me" at bounding box center [319, 255] width 141 height 141
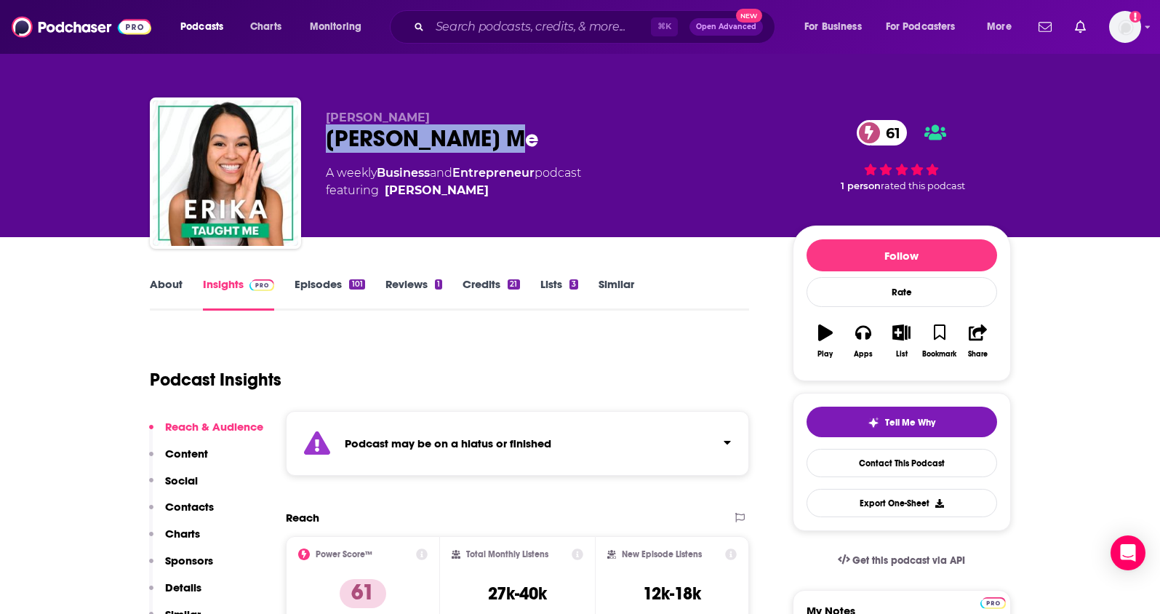
drag, startPoint x: 520, startPoint y: 136, endPoint x: 334, endPoint y: 142, distance: 186.3
click at [326, 148] on div "Erika Taught Me 61" at bounding box center [548, 138] width 444 height 28
copy h2 "Erika Taught Me"
click at [321, 299] on link "Episodes 101" at bounding box center [330, 293] width 70 height 33
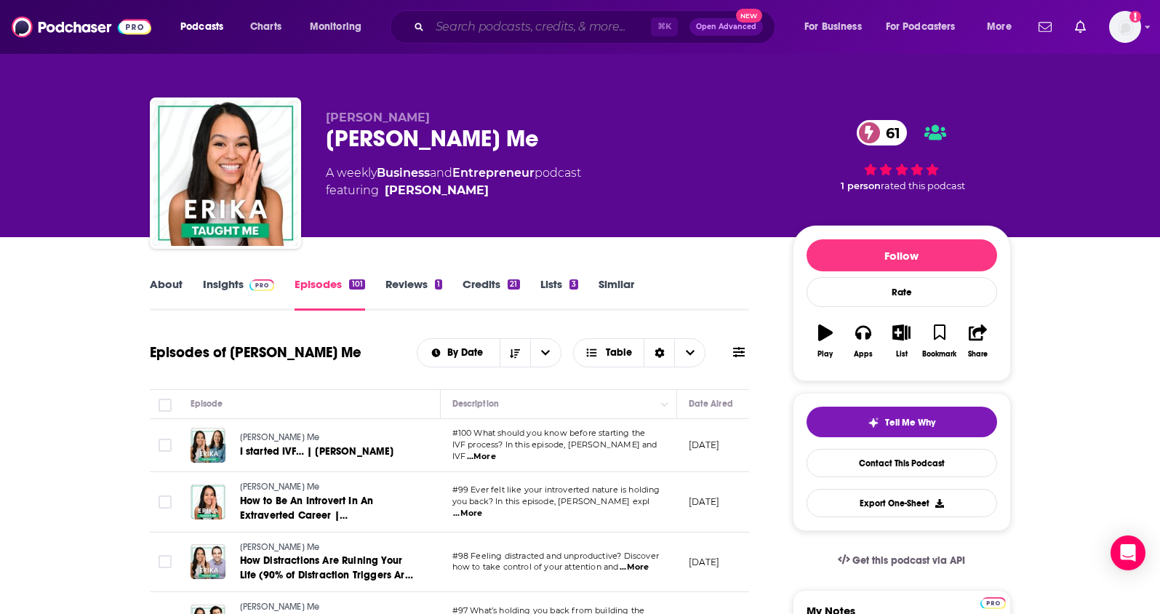
click at [442, 31] on input "Search podcasts, credits, & more..." at bounding box center [540, 26] width 221 height 23
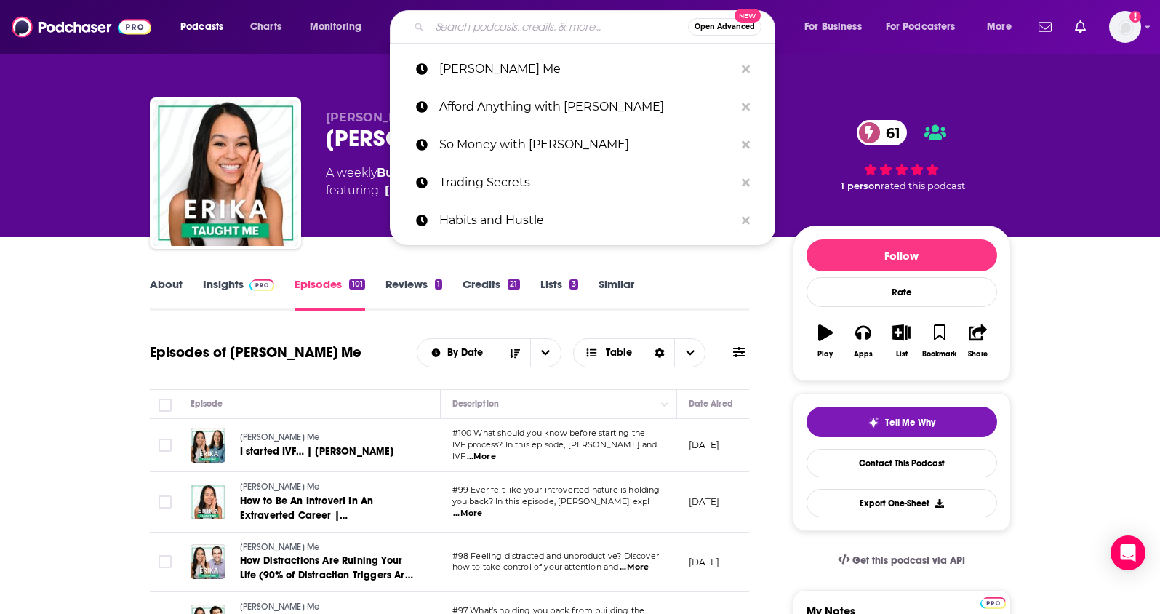
paste input "The Money Mondays"
type input "The Money Mondays"
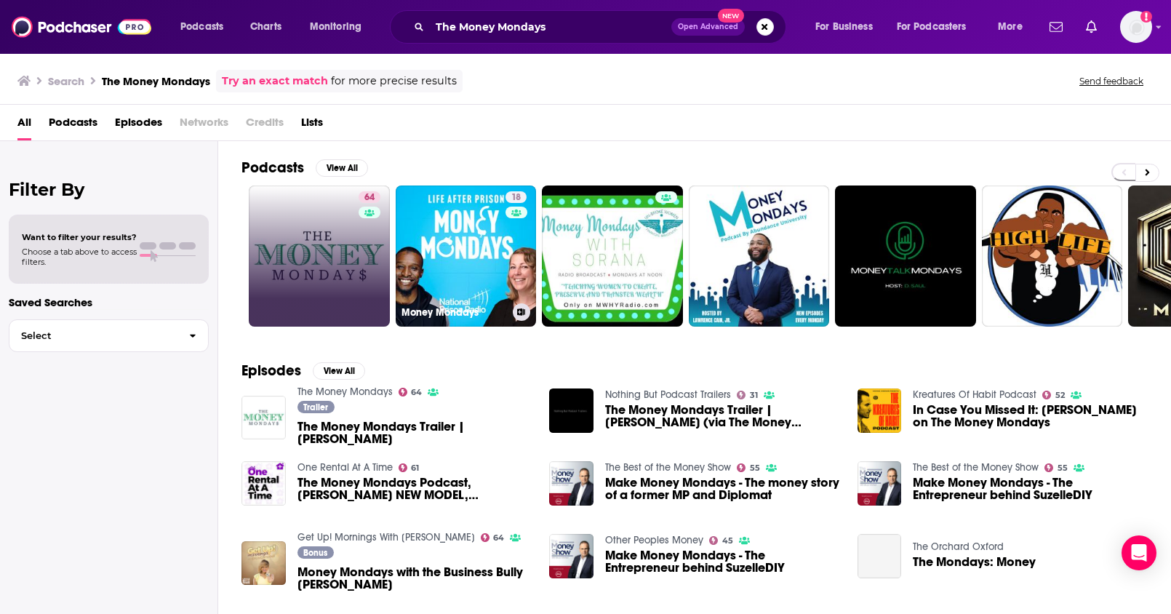
click at [378, 222] on div "64" at bounding box center [371, 255] width 25 height 129
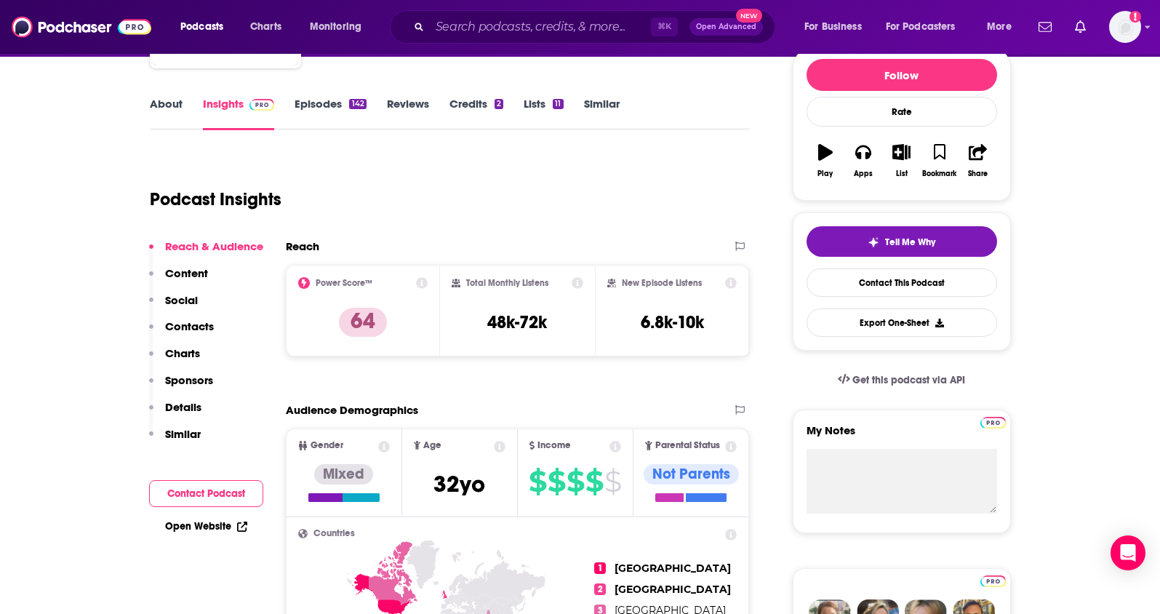
scroll to position [180, 0]
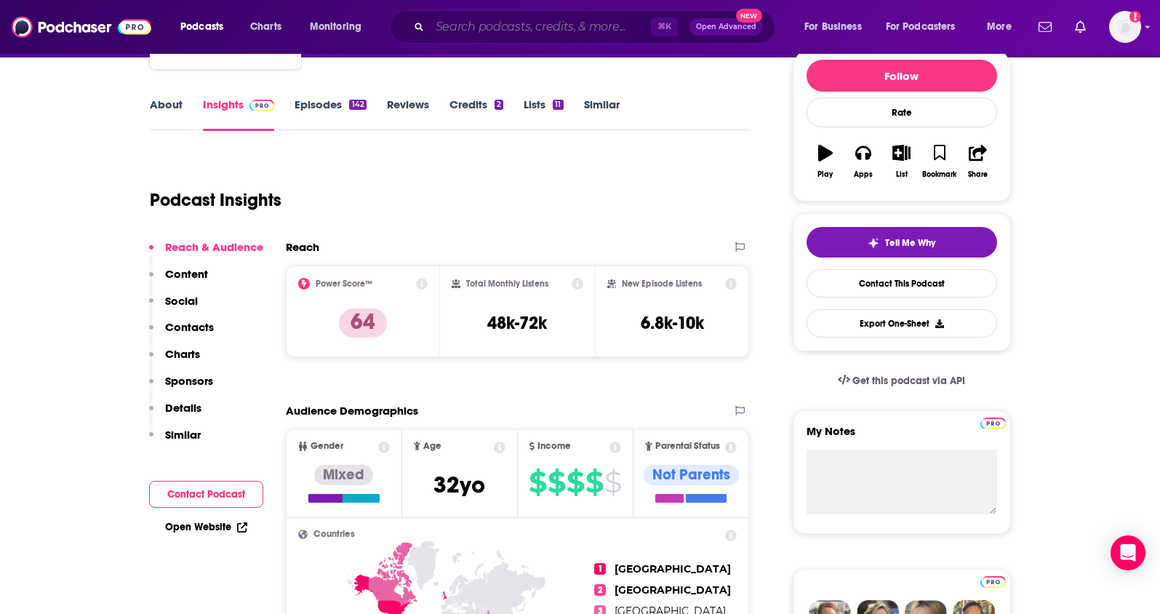
click at [550, 23] on input "Search podcasts, credits, & more..." at bounding box center [540, 26] width 221 height 23
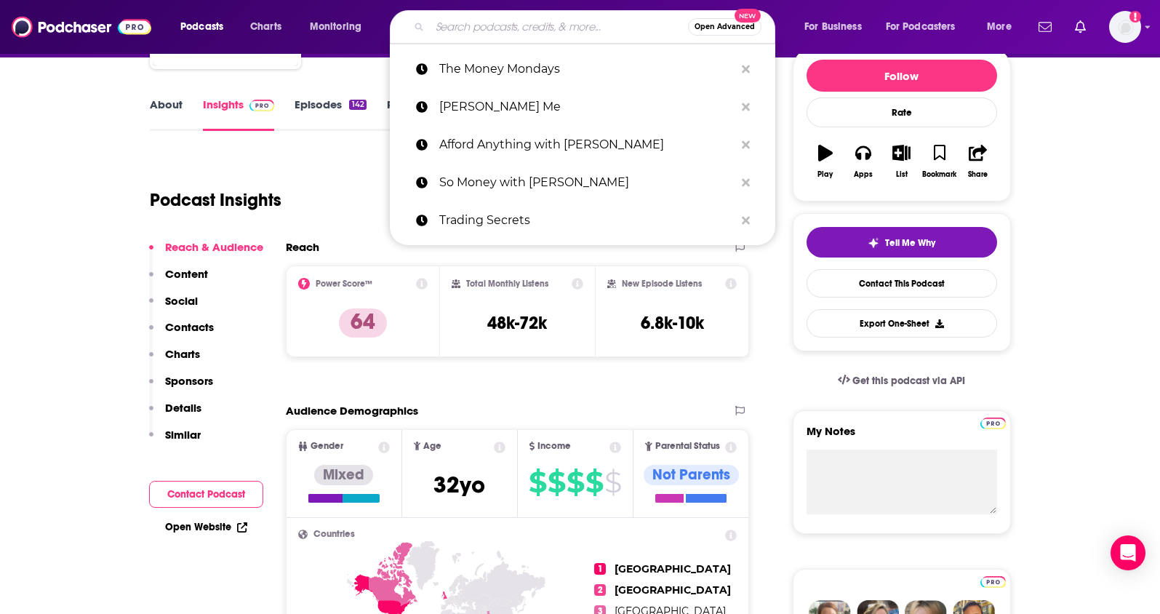
paste input "The Jasmine Star Show"
type input "The Jasmine Star Show"
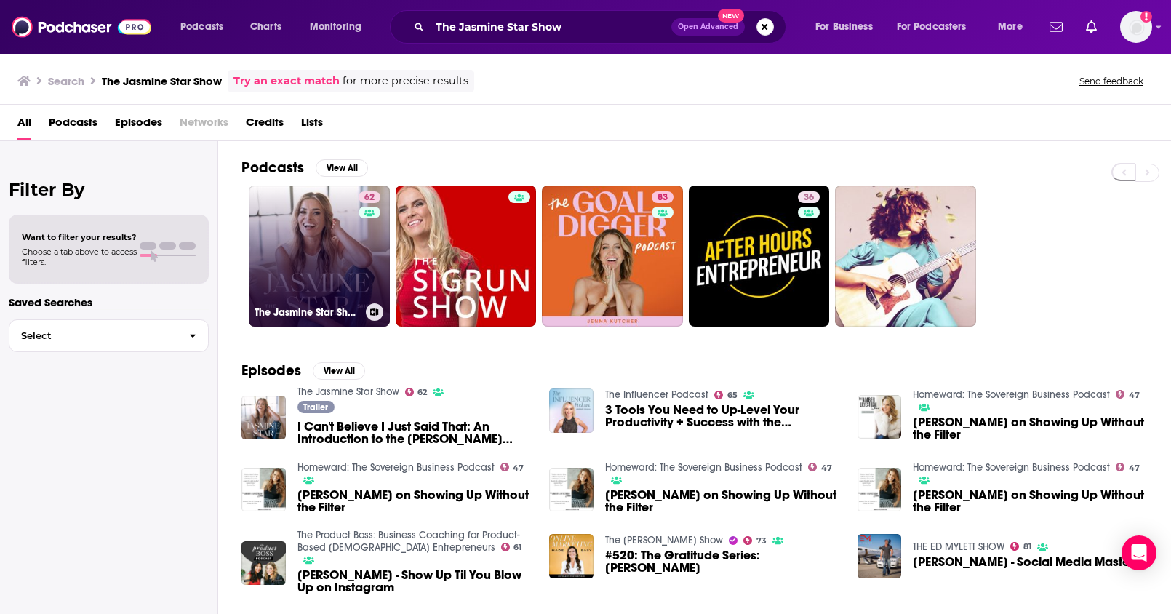
click at [345, 246] on link "62 The Jasmine Star Show" at bounding box center [319, 255] width 141 height 141
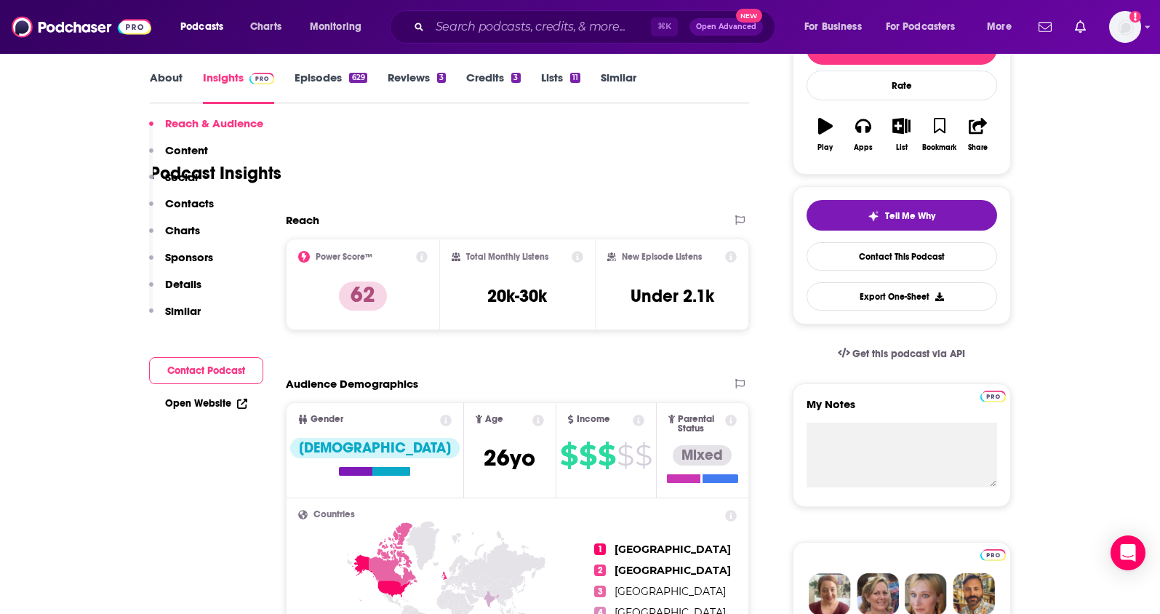
scroll to position [129, 0]
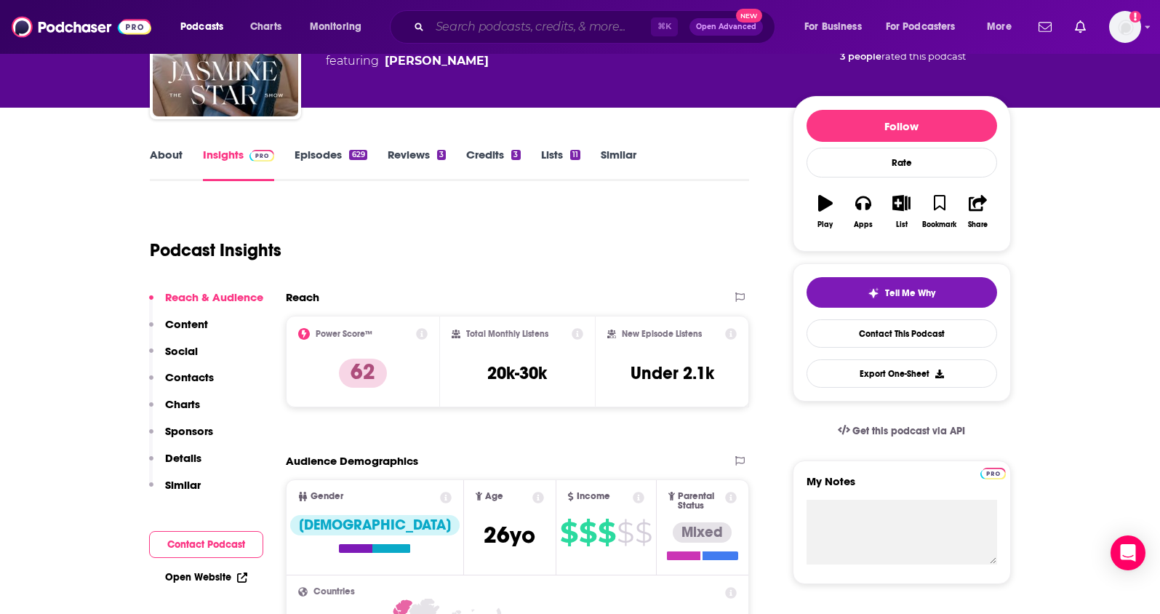
click at [570, 19] on input "Search podcasts, credits, & more..." at bounding box center [540, 26] width 221 height 23
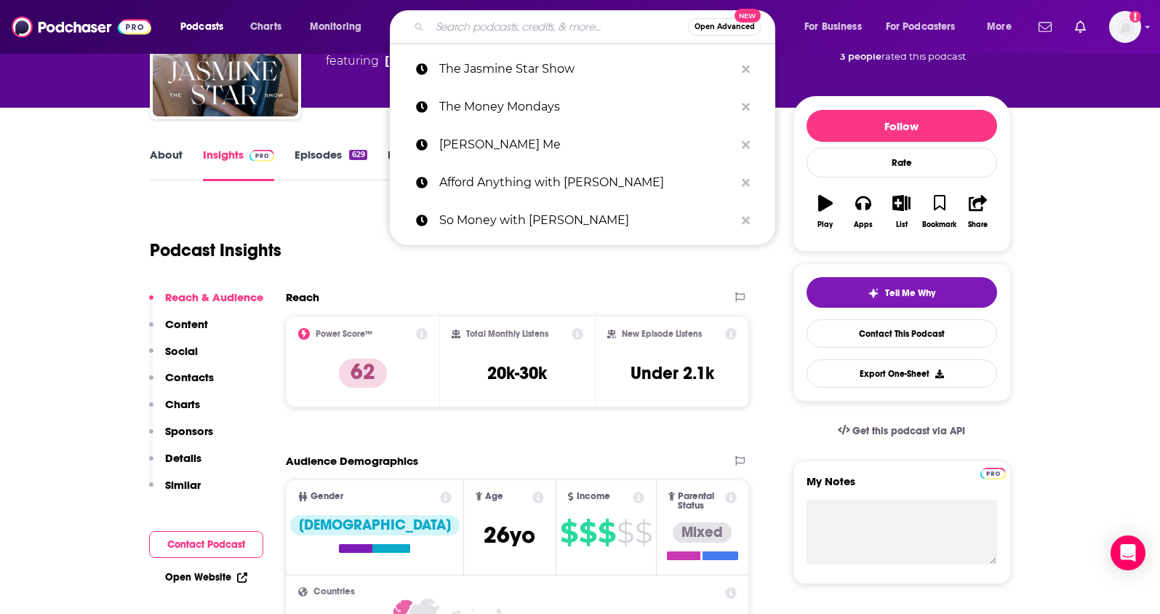
paste input "Side Hustle Show"
type input "Side Hustle Show"
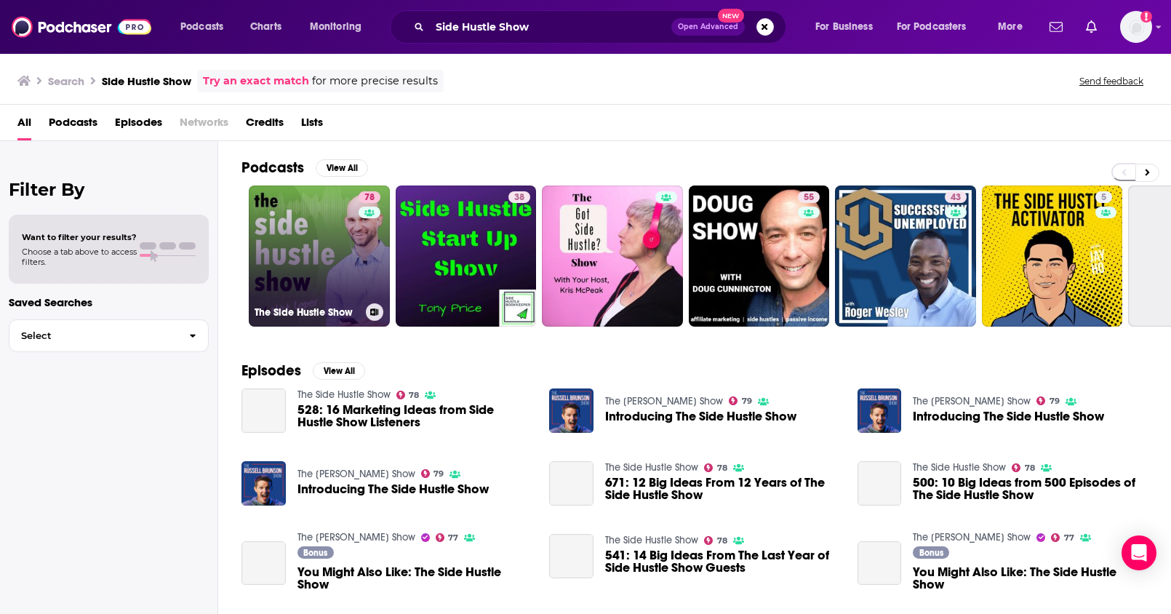
click at [319, 229] on link "78 The Side Hustle Show" at bounding box center [319, 255] width 141 height 141
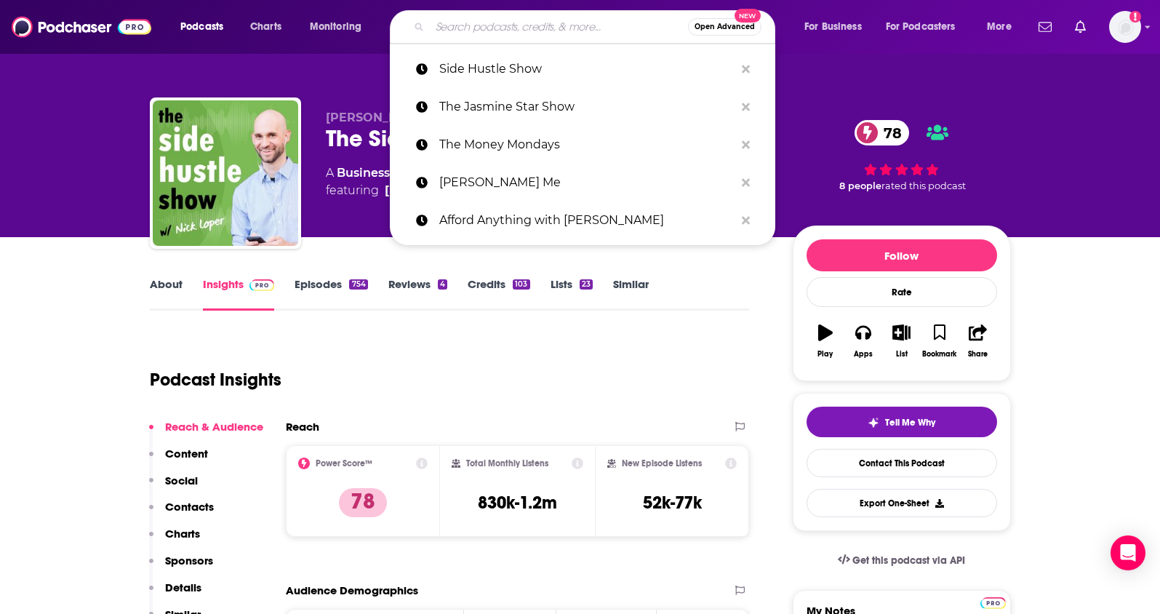
click at [490, 25] on input "Search podcasts, credits, & more..." at bounding box center [559, 26] width 258 height 23
paste input "The Better Life Podcast with April Osteen Simons"
type input "The Better Life Podcast with April Osteen Simons"
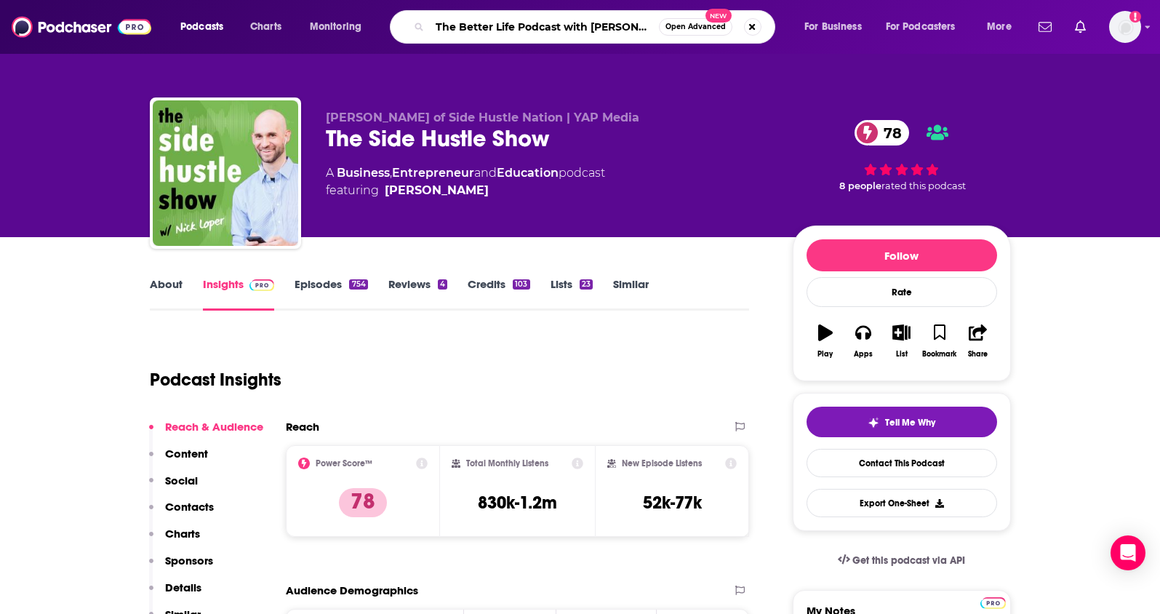
scroll to position [0, 47]
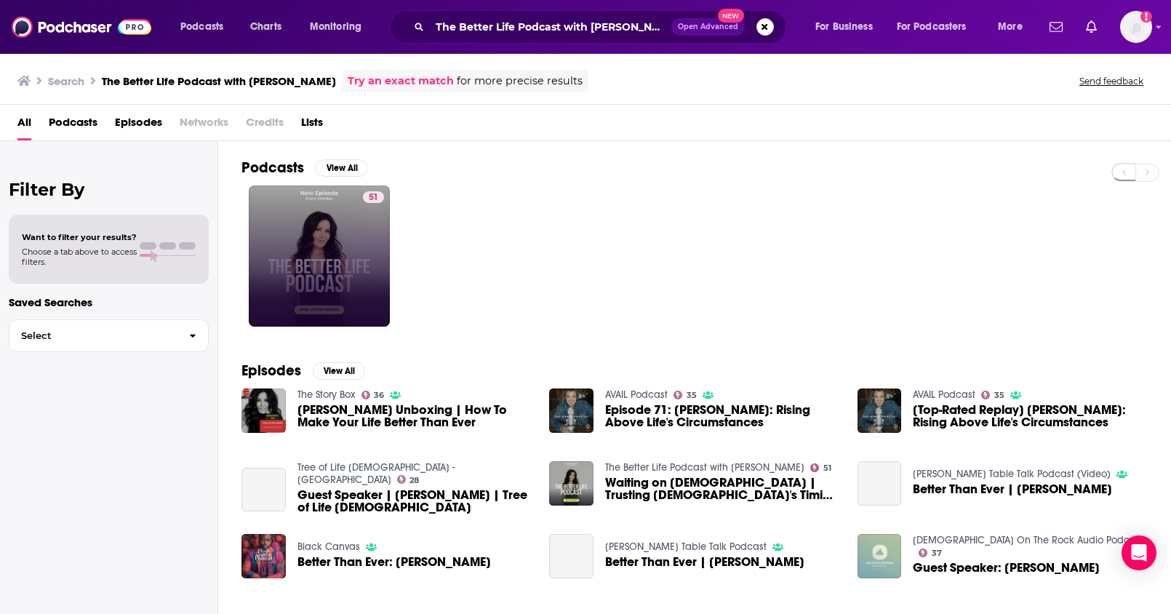
click at [327, 265] on link "51" at bounding box center [319, 255] width 141 height 141
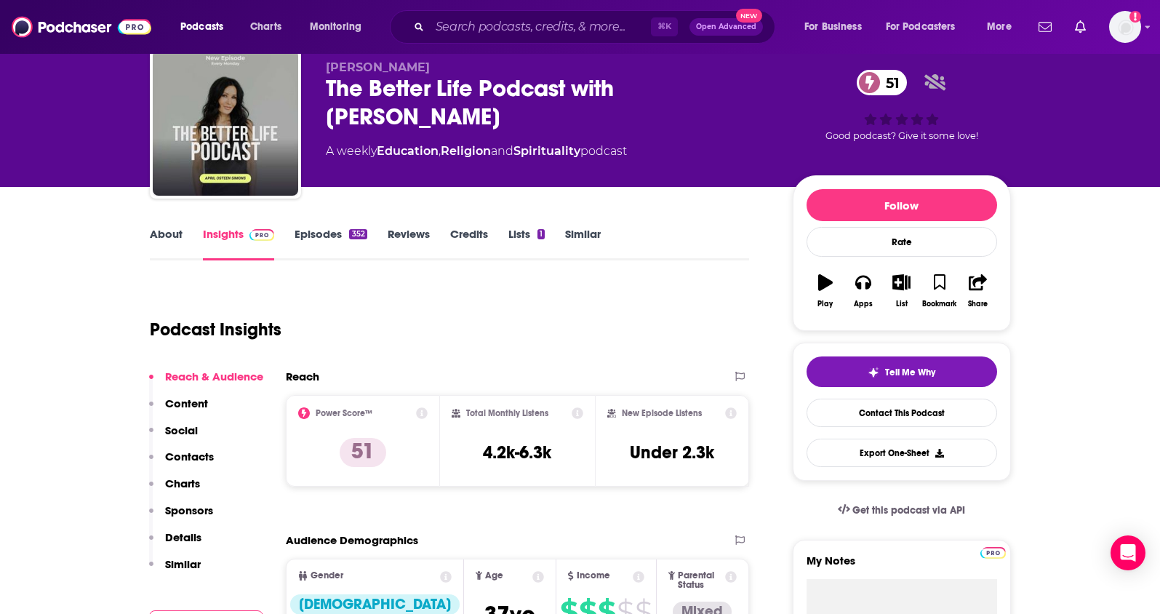
scroll to position [49, 0]
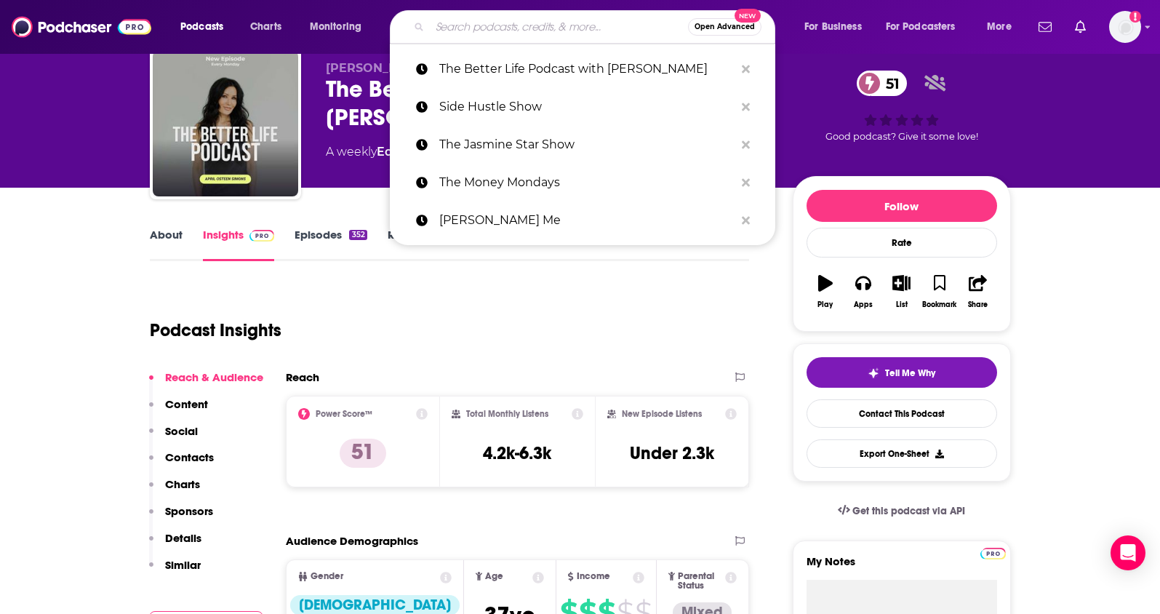
click at [583, 19] on input "Search podcasts, credits, & more..." at bounding box center [559, 26] width 258 height 23
paste input "The Big Deal with Codie Sanchez"
type input "The Big Deal with Codie Sanchez"
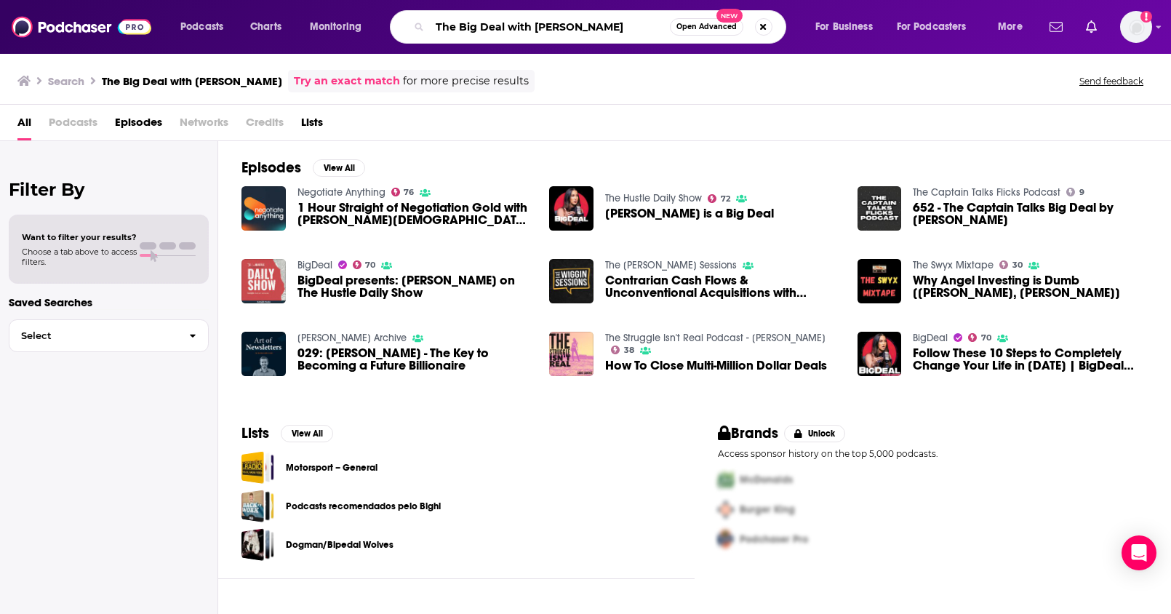
drag, startPoint x: 636, startPoint y: 31, endPoint x: 391, endPoint y: 8, distance: 246.2
click at [391, 8] on div "Podcasts Charts Monitoring The Big Deal with Codie Sanchez Open Advanced New Fo…" at bounding box center [585, 27] width 1171 height 54
paste input "Let's Be Honest"
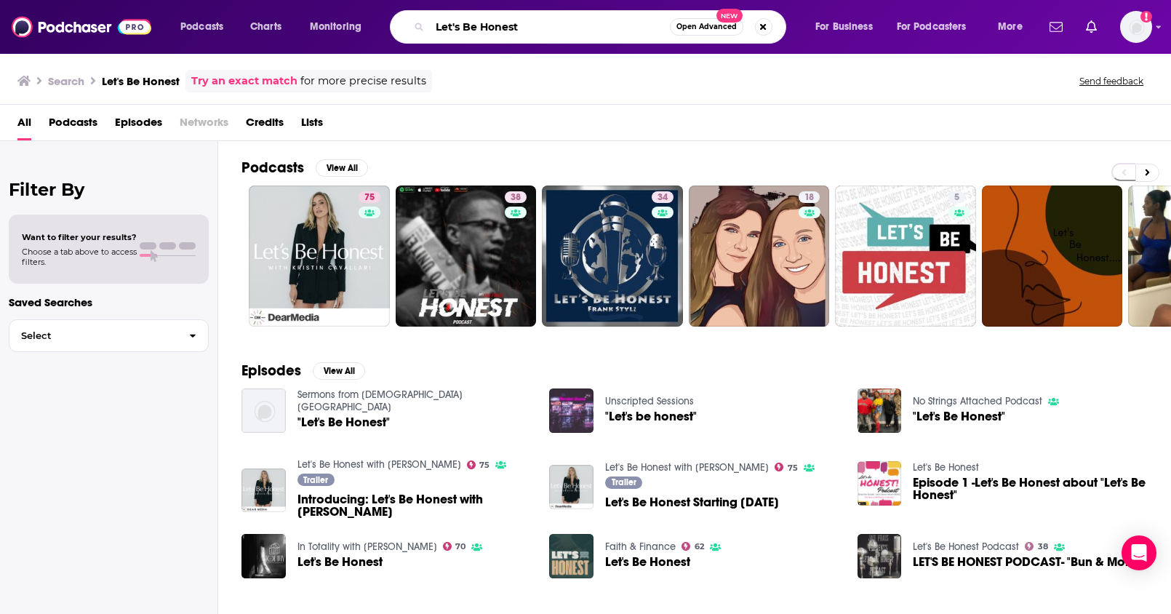
drag, startPoint x: 587, startPoint y: 30, endPoint x: 379, endPoint y: 20, distance: 208.3
click at [379, 20] on div "Podcasts Charts Monitoring Let's Be Honest Open Advanced New For Business For P…" at bounding box center [603, 26] width 866 height 33
paste input "Culture Apothecary with Alex Clark"
type input "Culture Apothecary with Alex Clark"
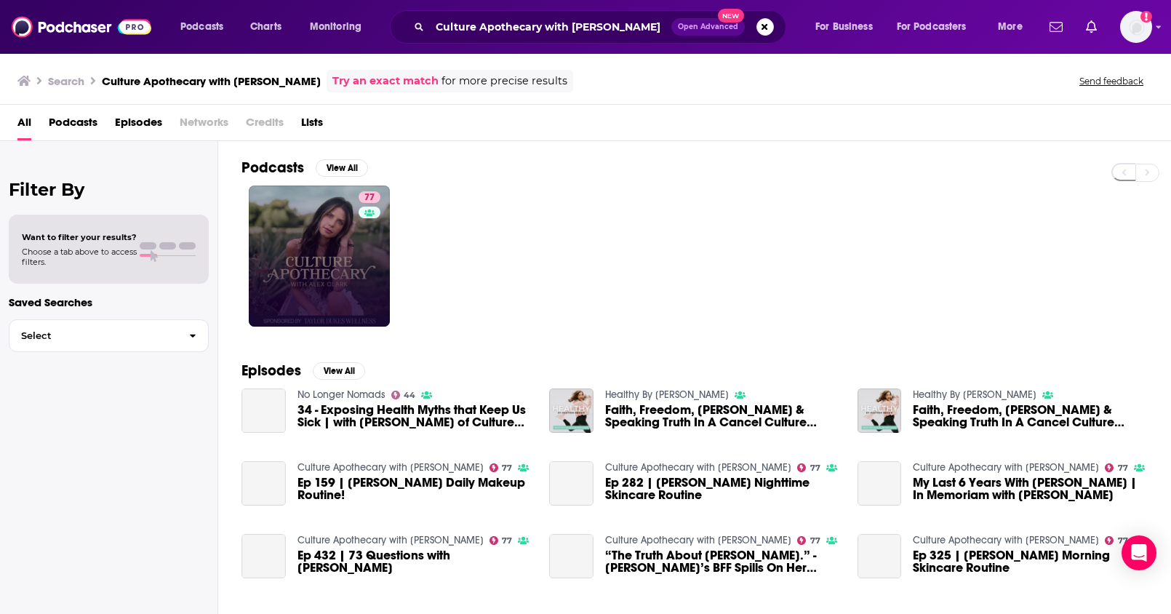
click at [375, 226] on div "77" at bounding box center [371, 255] width 25 height 129
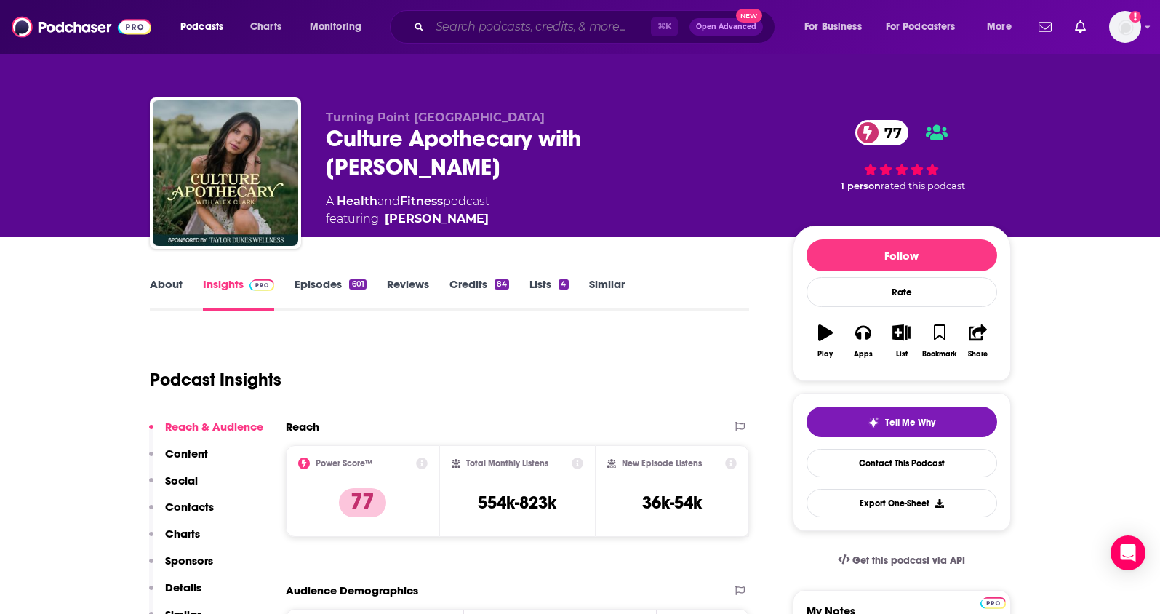
click at [549, 20] on input "Search podcasts, credits, & more..." at bounding box center [540, 26] width 221 height 23
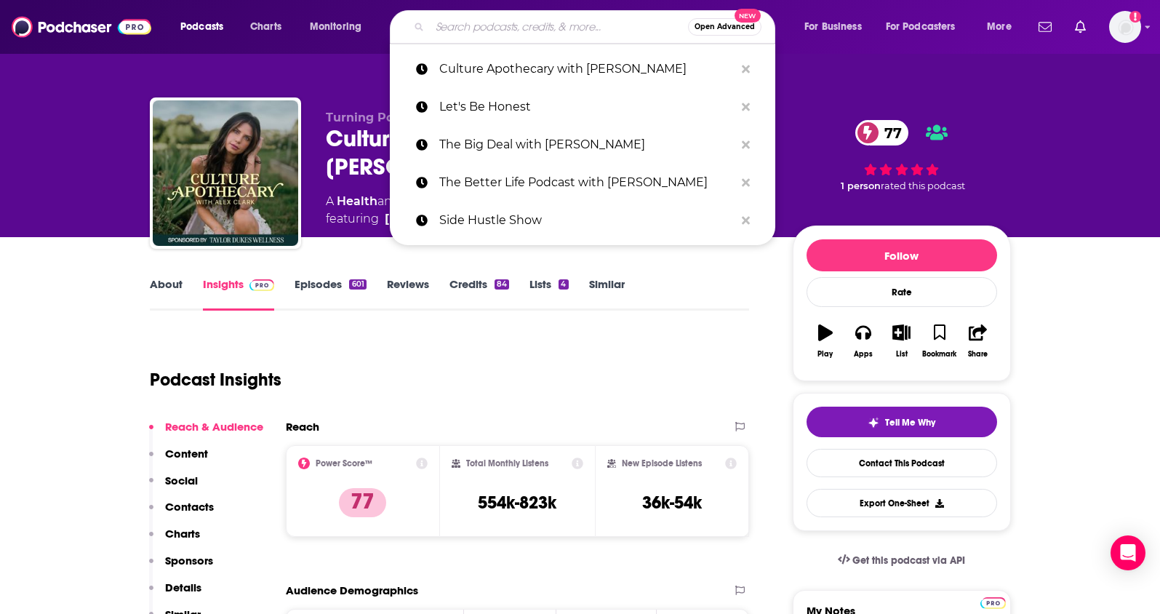
paste input "The Balanced Blonde Podcast"
type input "The Balanced Blonde Podcast"
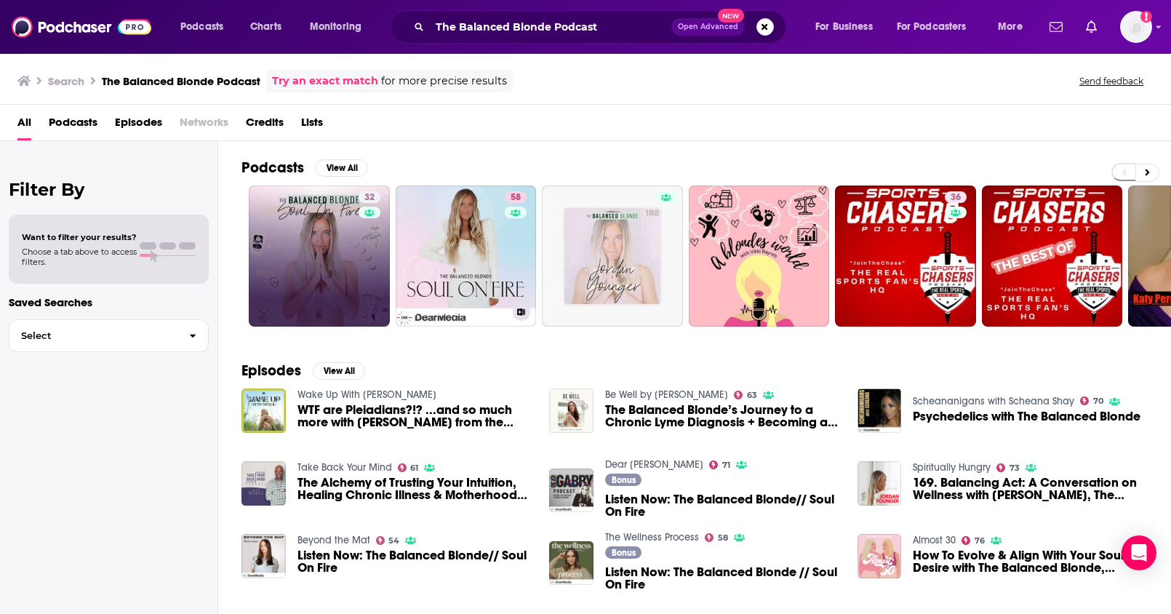
click at [354, 265] on link "32" at bounding box center [319, 255] width 141 height 141
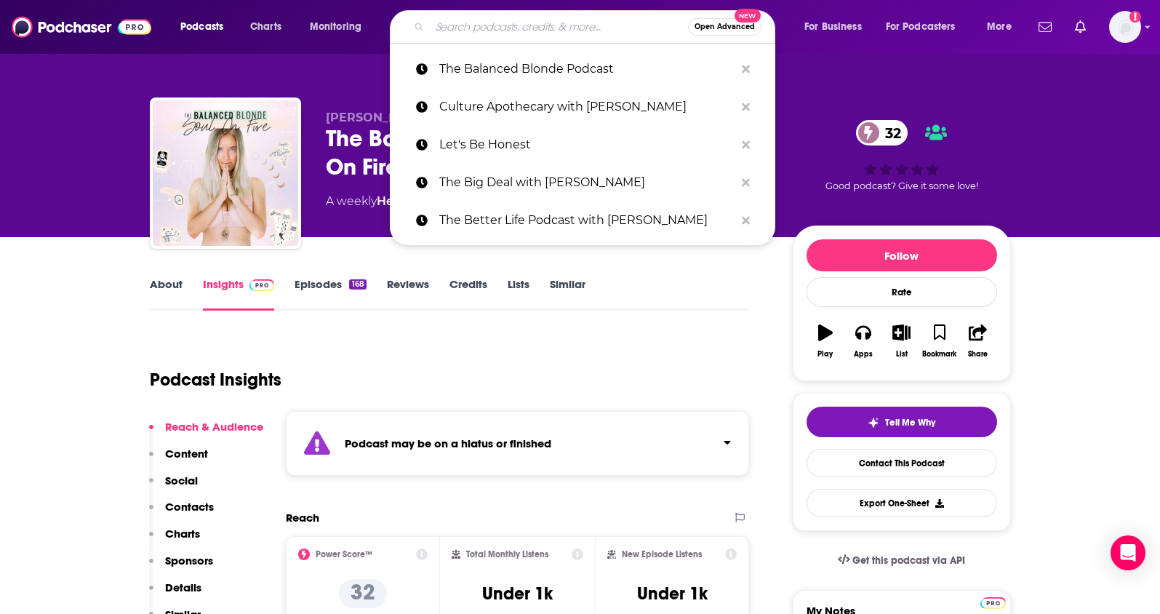
click at [532, 28] on input "Search podcasts, credits, & more..." at bounding box center [559, 26] width 258 height 23
paste input "Women's Wealth and Wellness UNLEASHED"
type input "Women's Wealth and Wellness UNLEASHED"
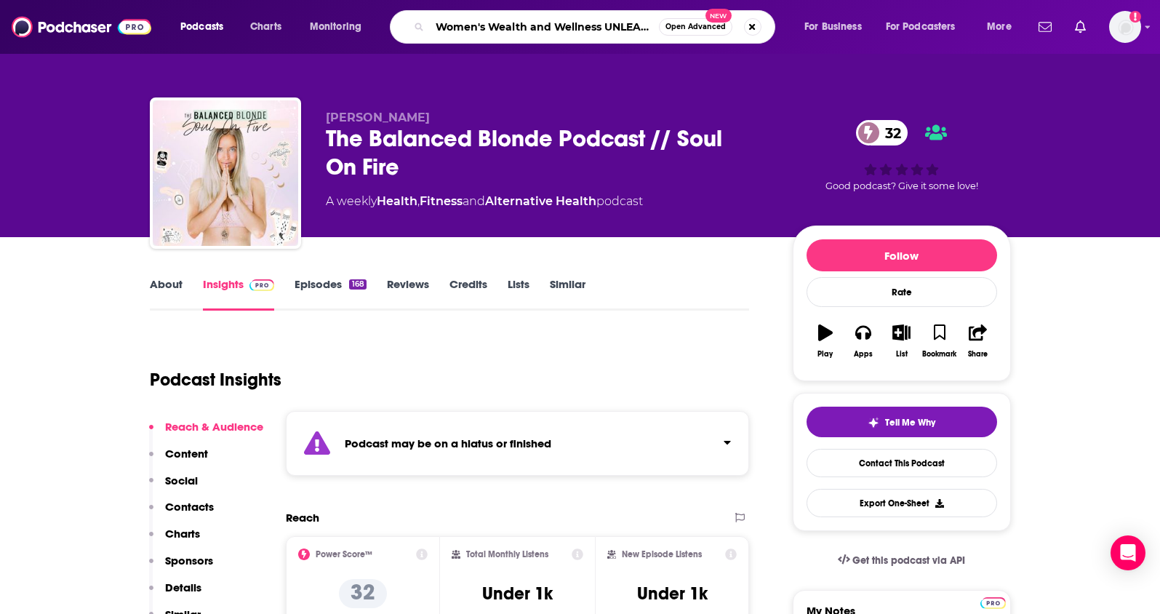
scroll to position [0, 20]
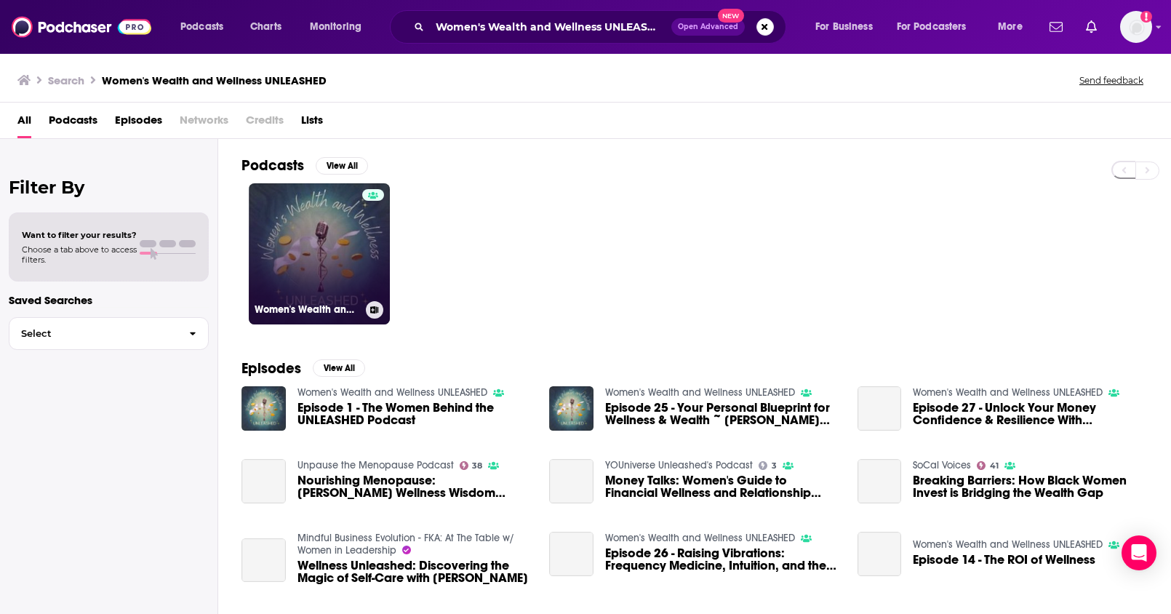
click at [354, 252] on link "Women's Wealth and Wellness UNLEASHED" at bounding box center [319, 253] width 141 height 141
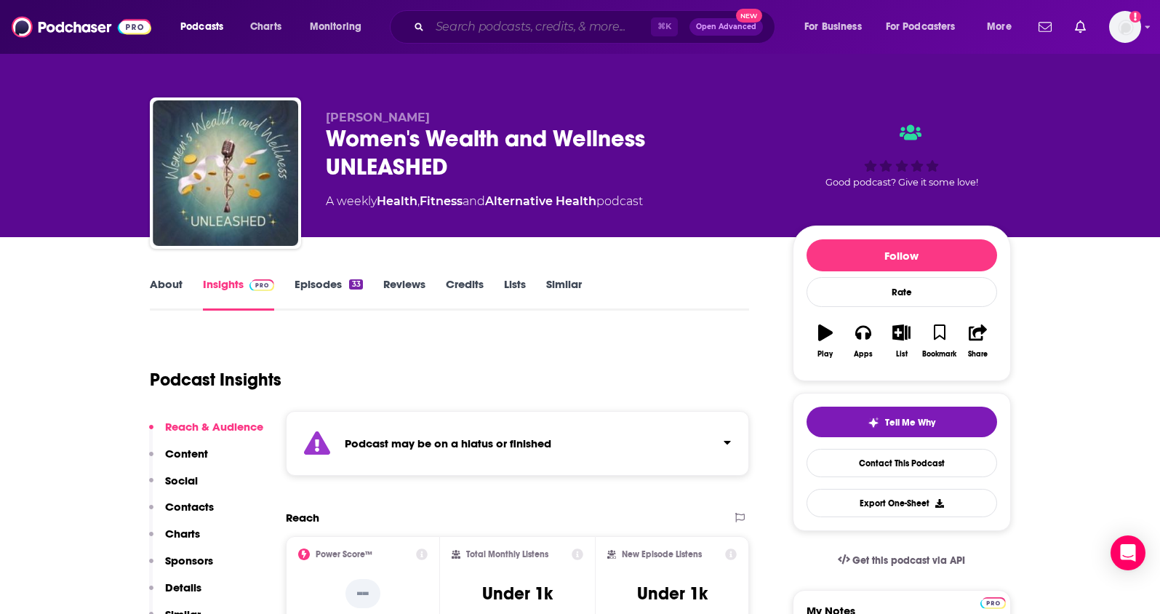
click at [484, 20] on input "Search podcasts, credits, & more..." at bounding box center [540, 26] width 221 height 23
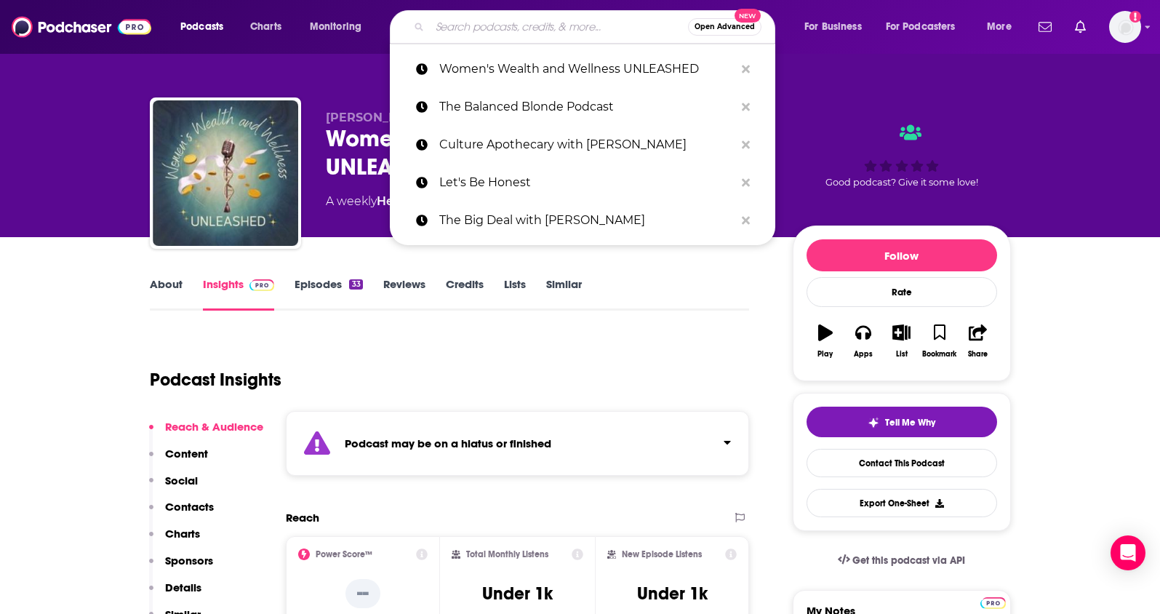
paste input "Be Where You Are Today"
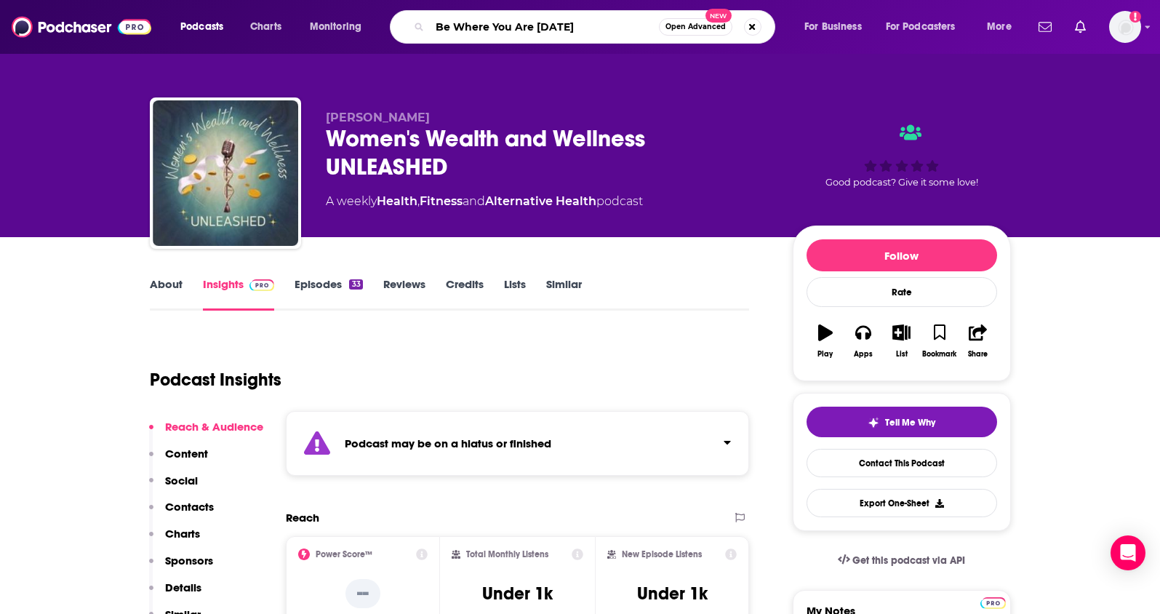
click at [594, 25] on input "Be Where You Are Today" at bounding box center [544, 26] width 229 height 23
drag, startPoint x: 594, startPoint y: 25, endPoint x: 350, endPoint y: 15, distance: 243.9
click at [350, 15] on div "Podcasts Charts Monitoring Be Where You Are Today Open Advanced New For Busines…" at bounding box center [597, 26] width 855 height 33
paste input "Search podcasts, credits, & more..."
type input "Be Where You Are Today"
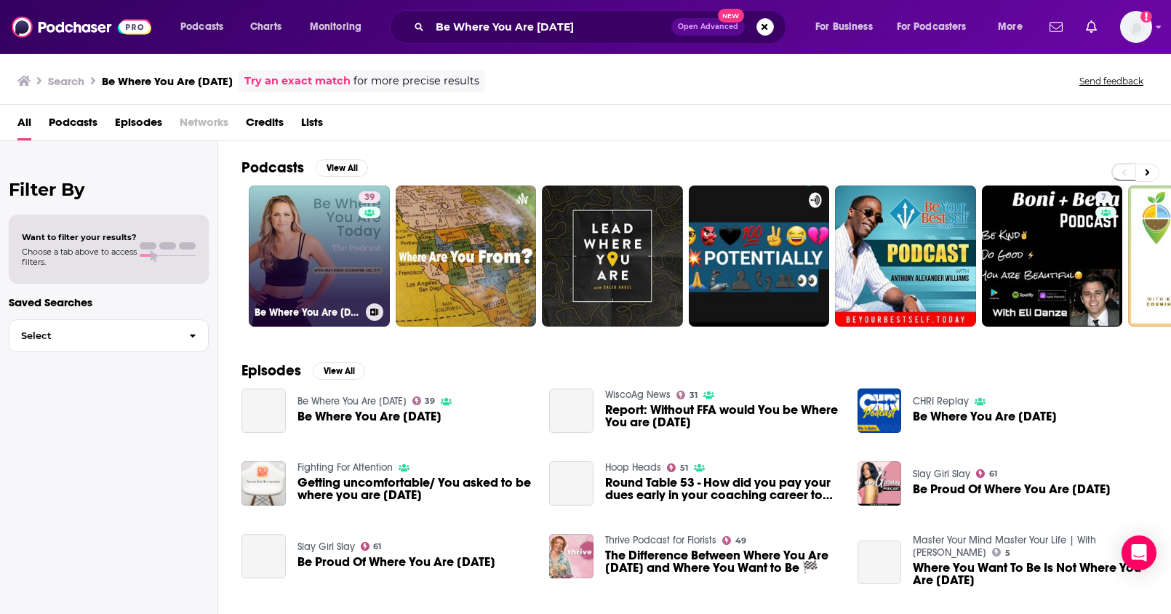
click at [308, 271] on link "39 Be Where You Are Today" at bounding box center [319, 255] width 141 height 141
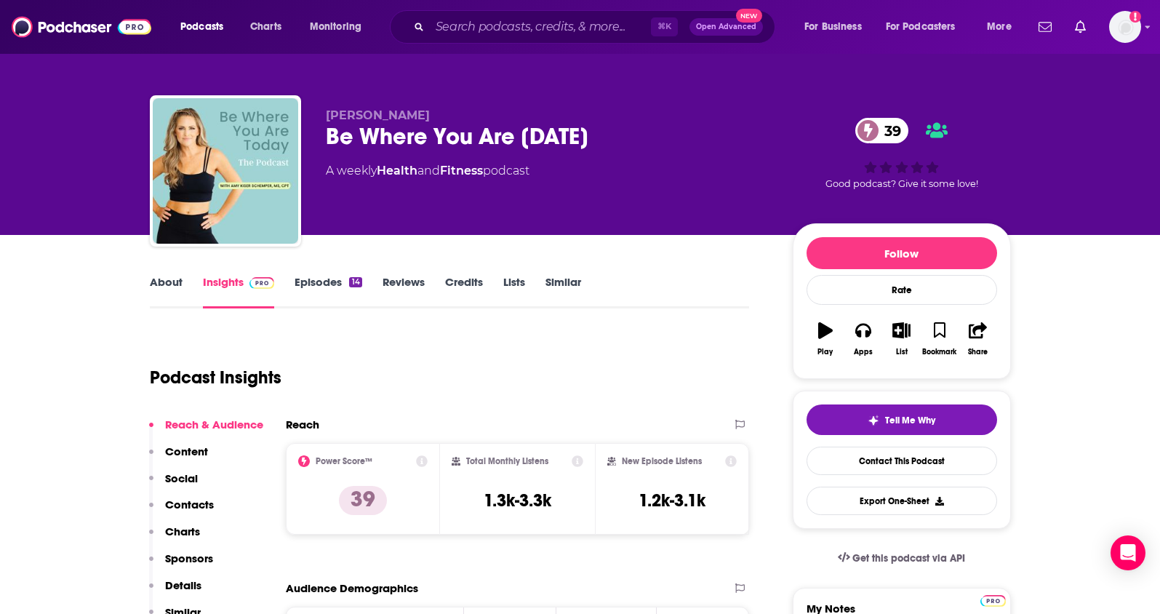
scroll to position [3, 0]
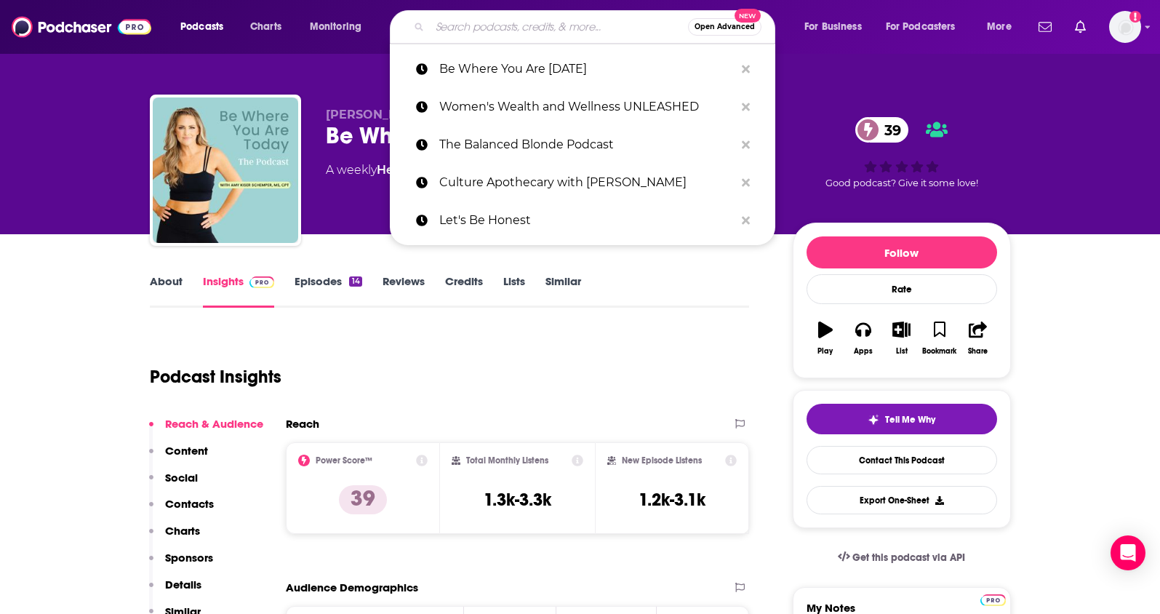
click at [585, 27] on input "Search podcasts, credits, & more..." at bounding box center [559, 26] width 258 height 23
paste input "The HigherUp Podcast"
type input "The HigherUp Podcast"
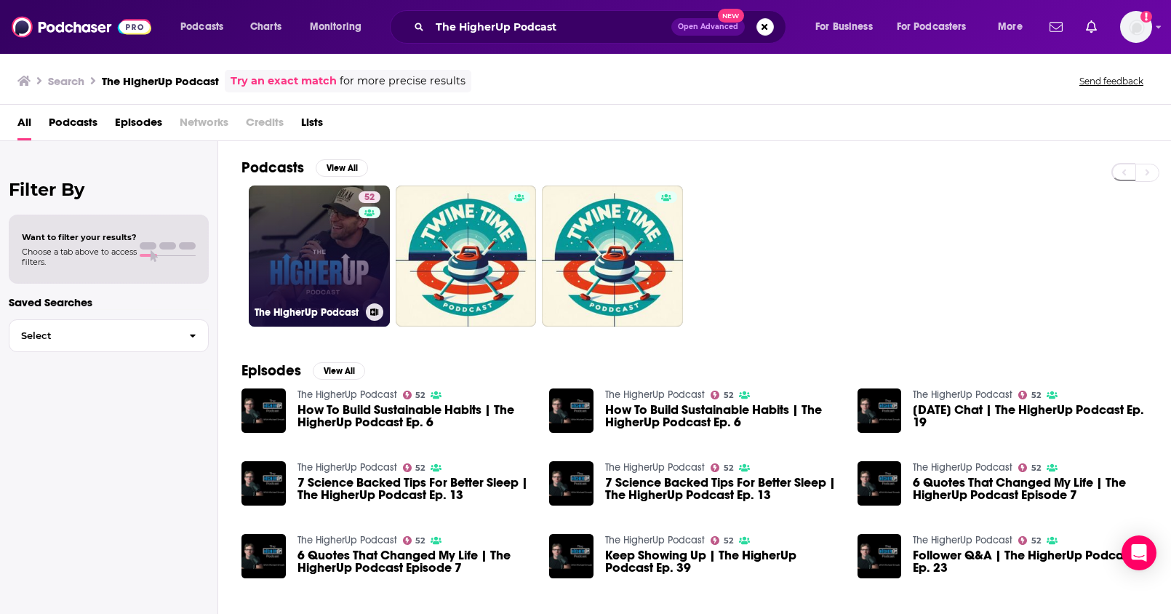
click at [316, 241] on link "52 The HigherUp Podcast" at bounding box center [319, 255] width 141 height 141
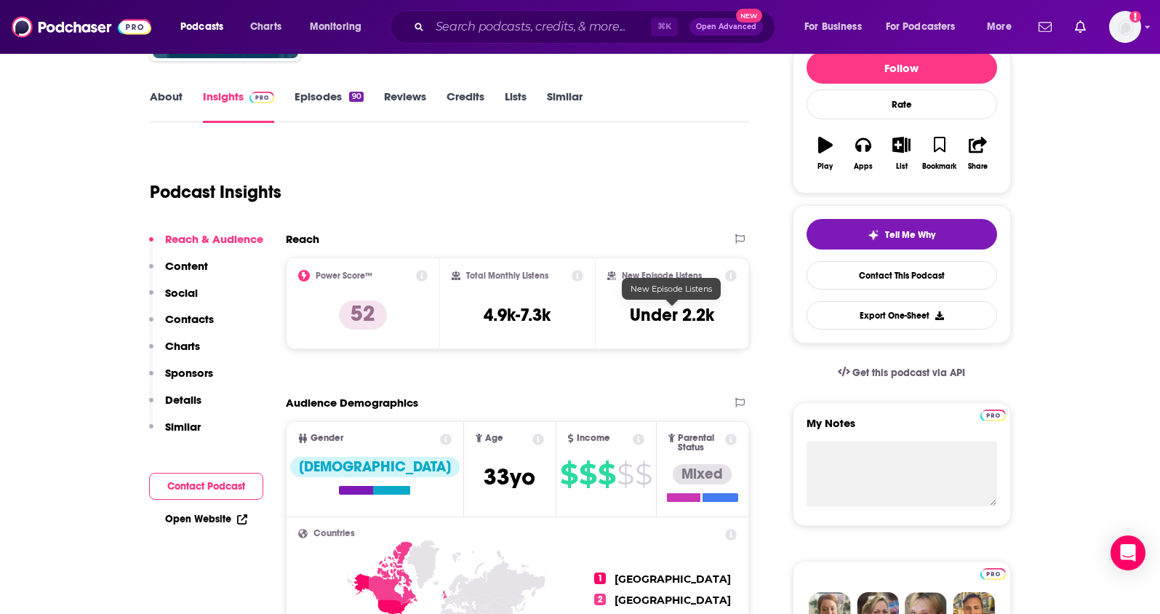
scroll to position [166, 0]
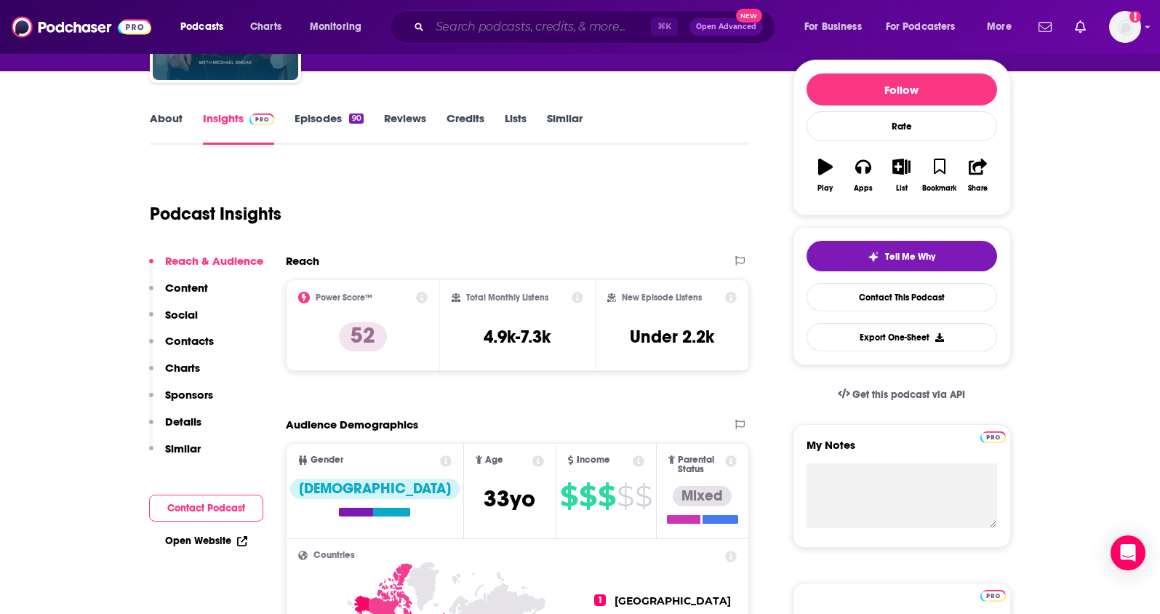
click at [566, 29] on input "Search podcasts, credits, & more..." at bounding box center [540, 26] width 221 height 23
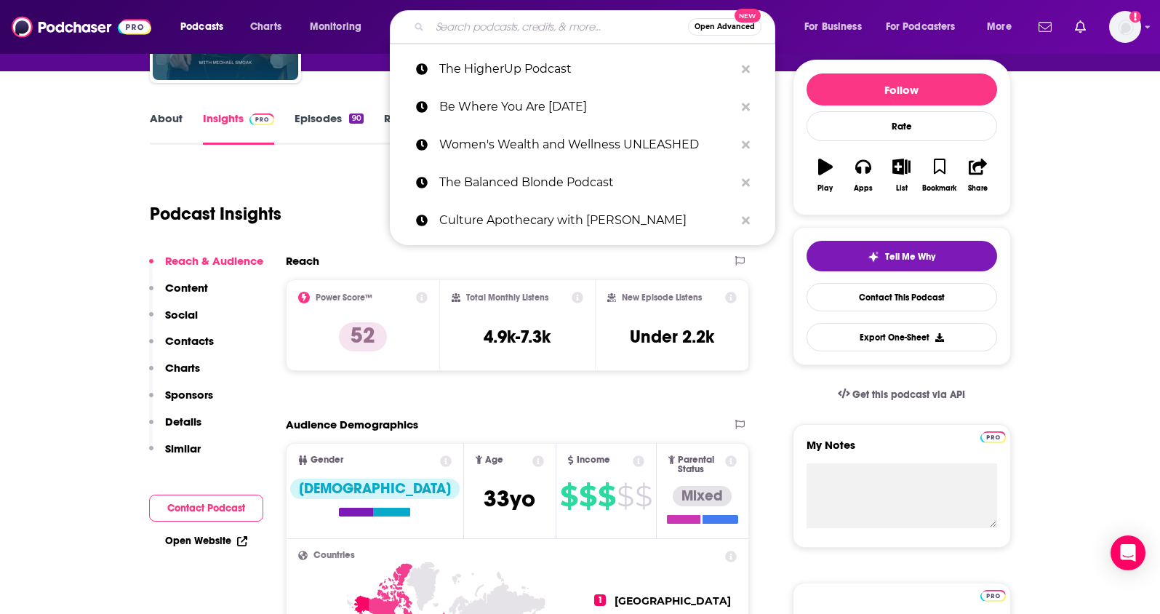
paste input "Awakening HER : Life and Business for Women"
type input "Awakening HER : Life and Business for Women"
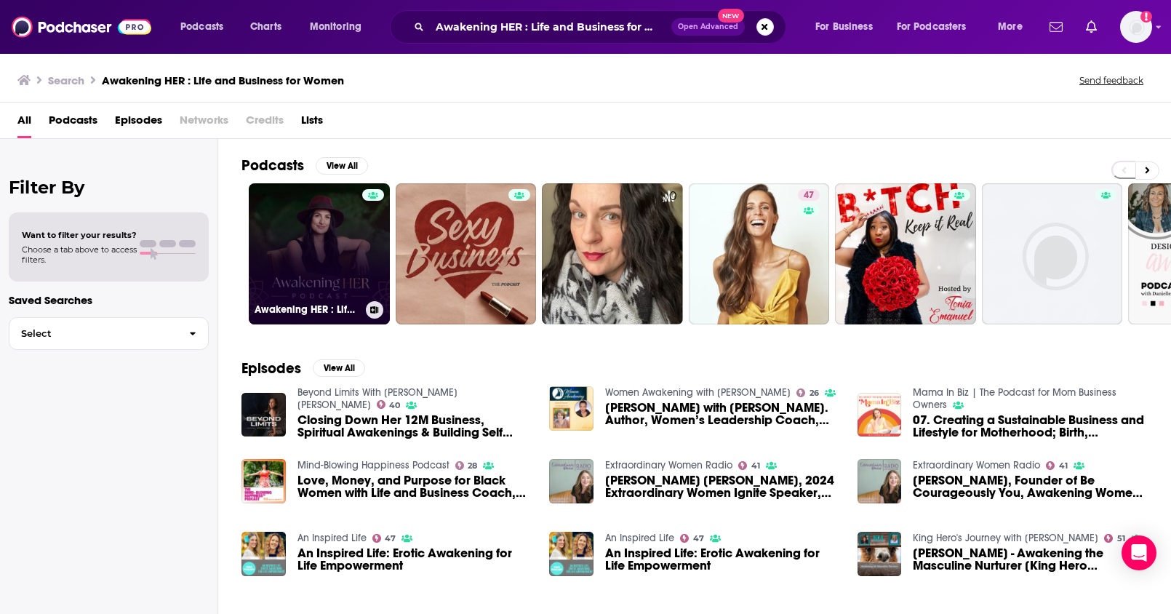
click at [337, 212] on link "Awakening HER : Life and Business for Women" at bounding box center [319, 253] width 141 height 141
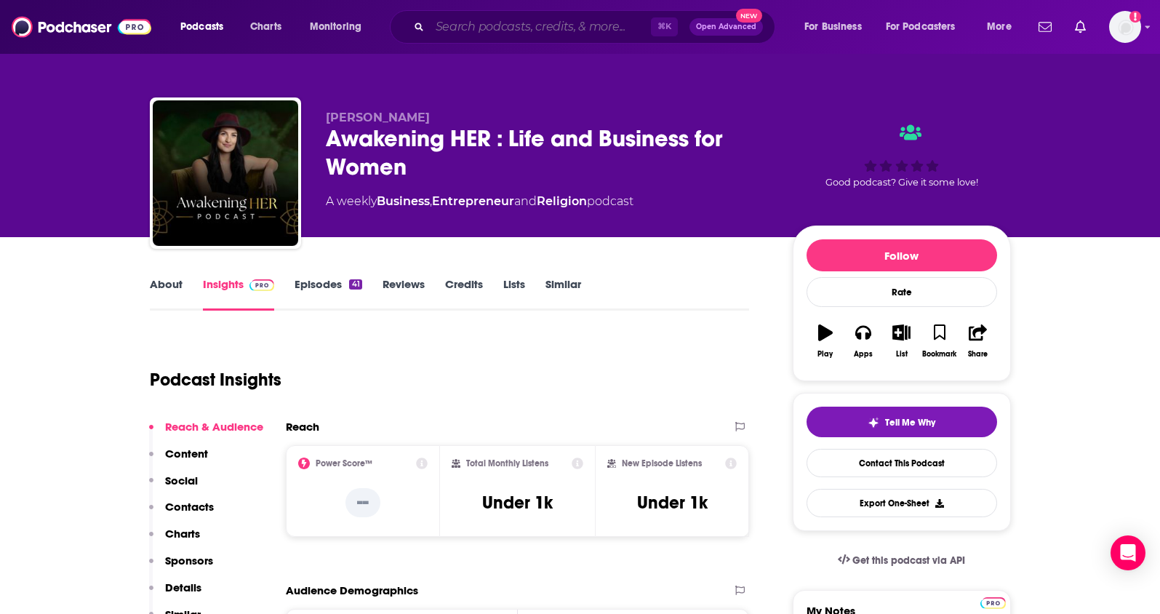
click at [568, 29] on input "Search podcasts, credits, & more..." at bounding box center [540, 26] width 221 height 23
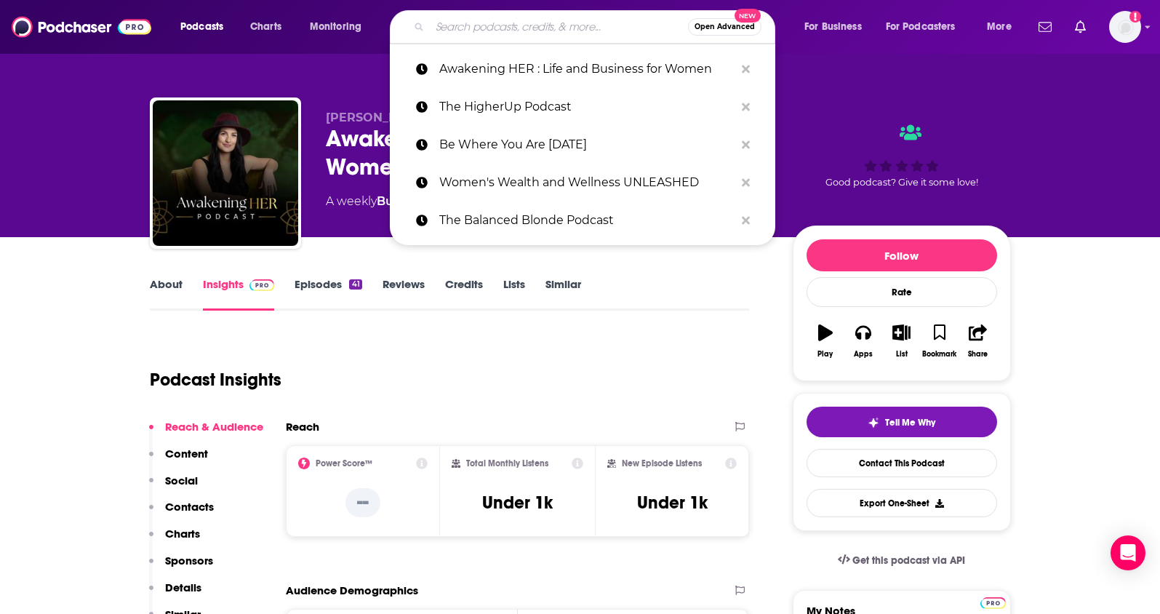
paste input "She's So Lucky"
type input "She's So Lucky"
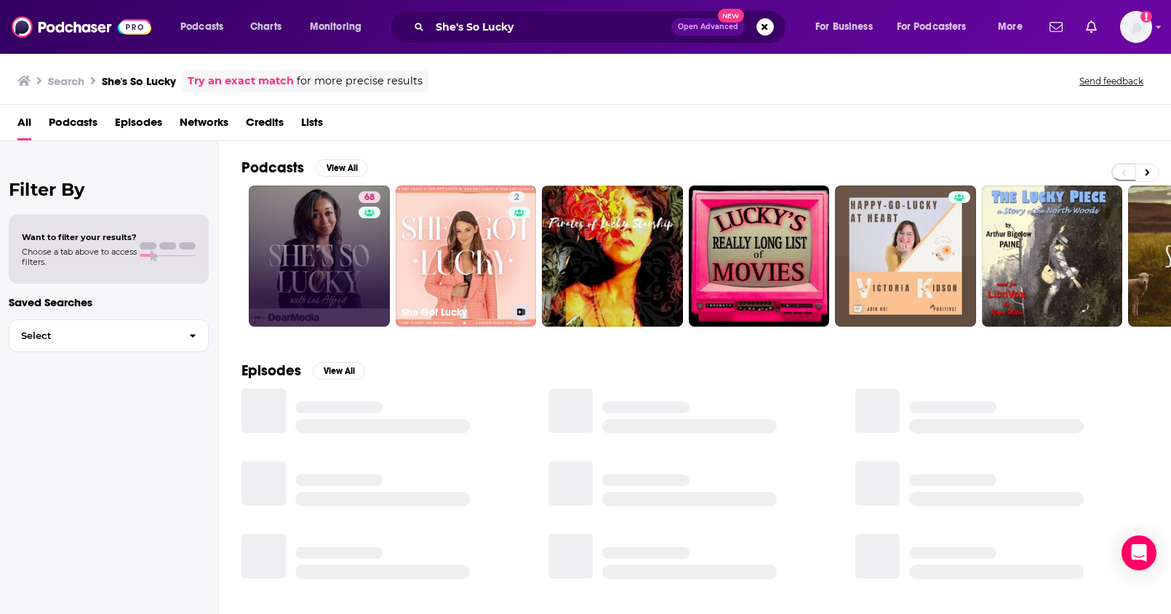
click at [334, 268] on link "68" at bounding box center [319, 255] width 141 height 141
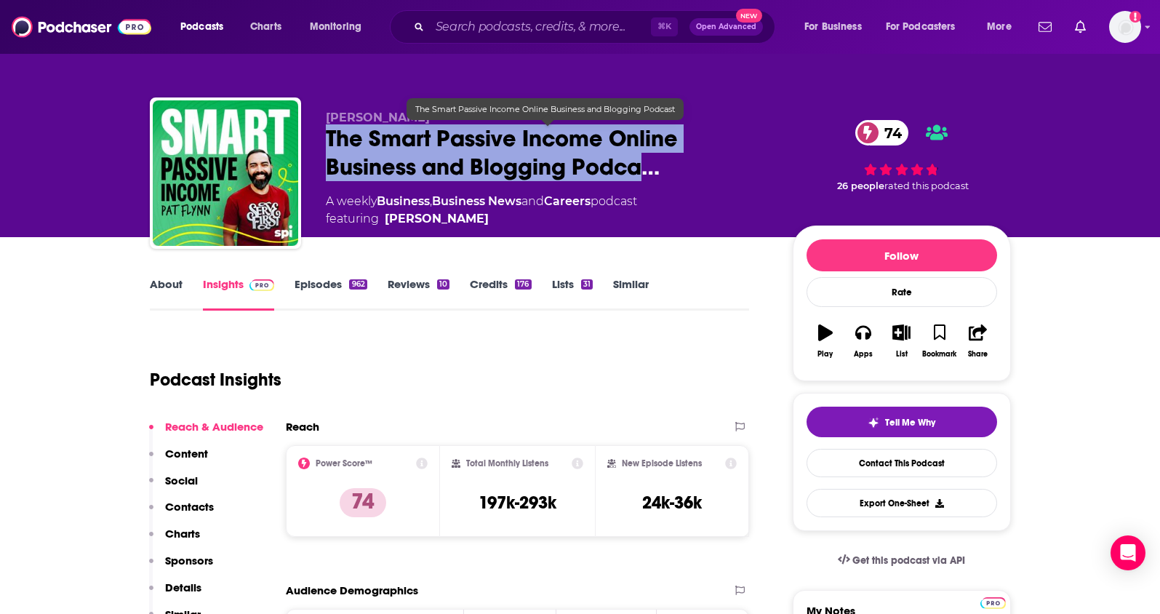
drag, startPoint x: 326, startPoint y: 135, endPoint x: 642, endPoint y: 165, distance: 317.1
click at [642, 165] on span "The Smart Passive Income Online Business and Blogging Podca…" at bounding box center [548, 152] width 444 height 57
copy h2 "The Smart Passive Income Online Business and Blogging Podca"
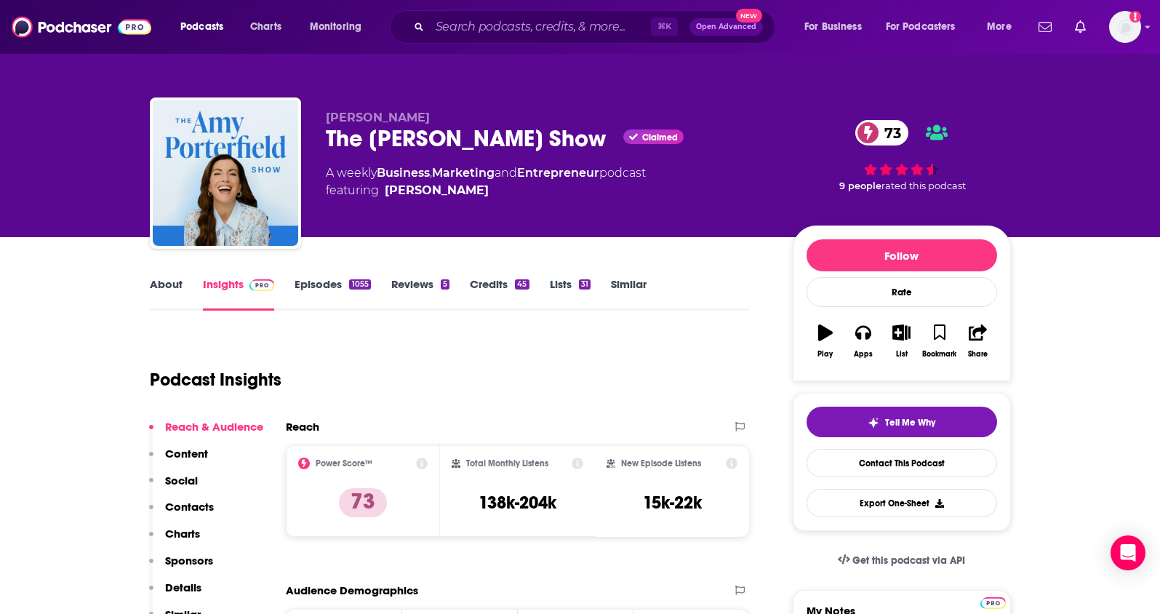
click at [512, 142] on div "The Amy Porterfield Show Claimed 73" at bounding box center [548, 138] width 444 height 28
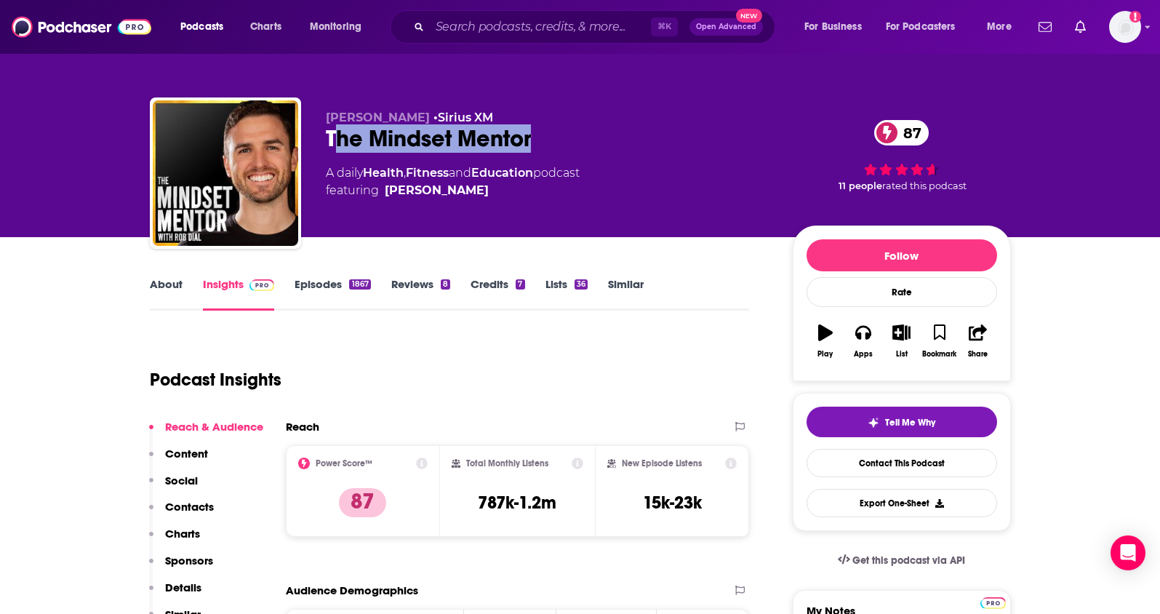
drag, startPoint x: 549, startPoint y: 142, endPoint x: 460, endPoint y: 88, distance: 103.8
click at [337, 147] on div "The Mindset Mentor 87" at bounding box center [548, 138] width 444 height 28
copy h2 "he Mindset Mentor"
click at [151, 285] on link "About" at bounding box center [166, 293] width 33 height 33
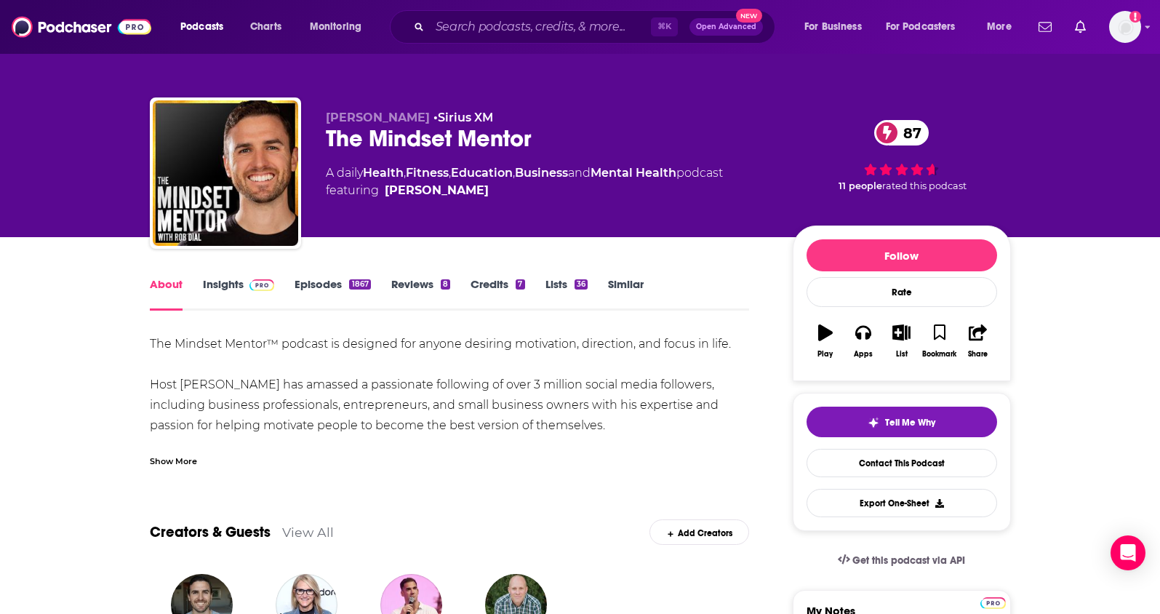
click at [204, 285] on link "Insights" at bounding box center [239, 293] width 72 height 33
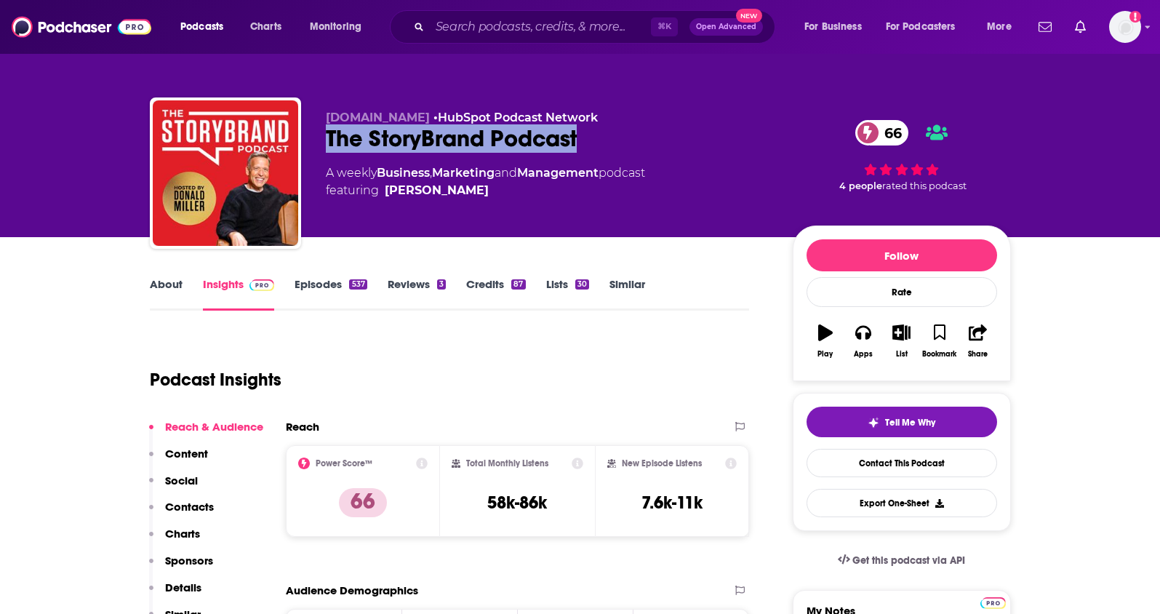
drag, startPoint x: 589, startPoint y: 137, endPoint x: 326, endPoint y: 136, distance: 263.3
click at [326, 136] on div "The StoryBrand Podcast 66" at bounding box center [548, 138] width 444 height 28
copy h2 "The StoryBrand Podcast"
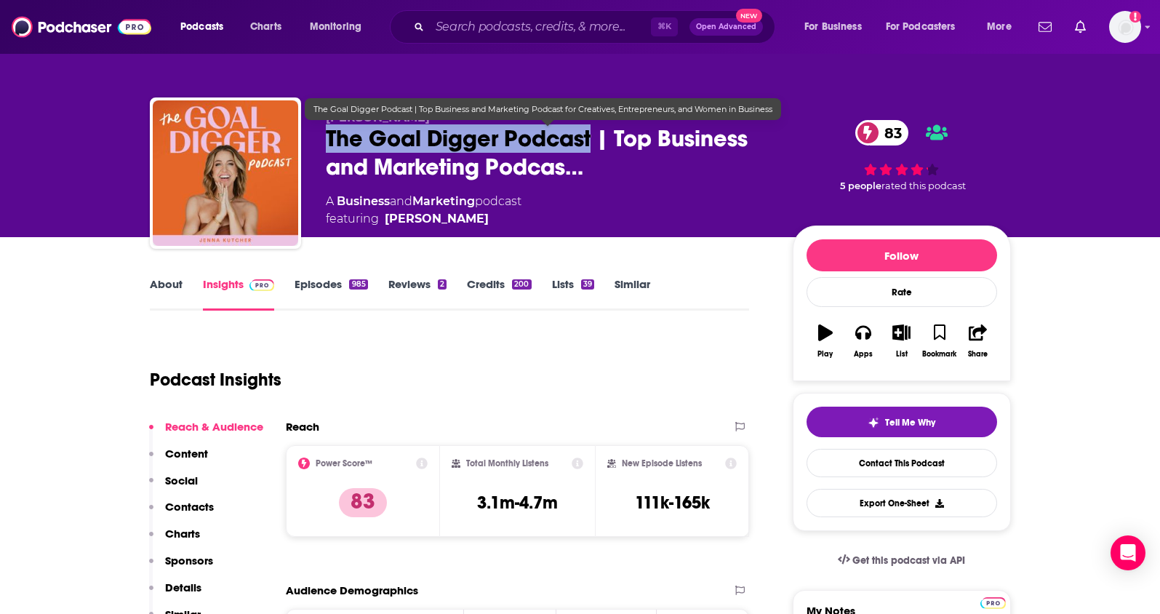
drag, startPoint x: 326, startPoint y: 139, endPoint x: 595, endPoint y: 142, distance: 269.1
click at [595, 142] on span "The Goal Digger Podcast | Top Business and Marketing Podcas…" at bounding box center [548, 152] width 444 height 57
copy h2 "The Goal Digger Podcast"
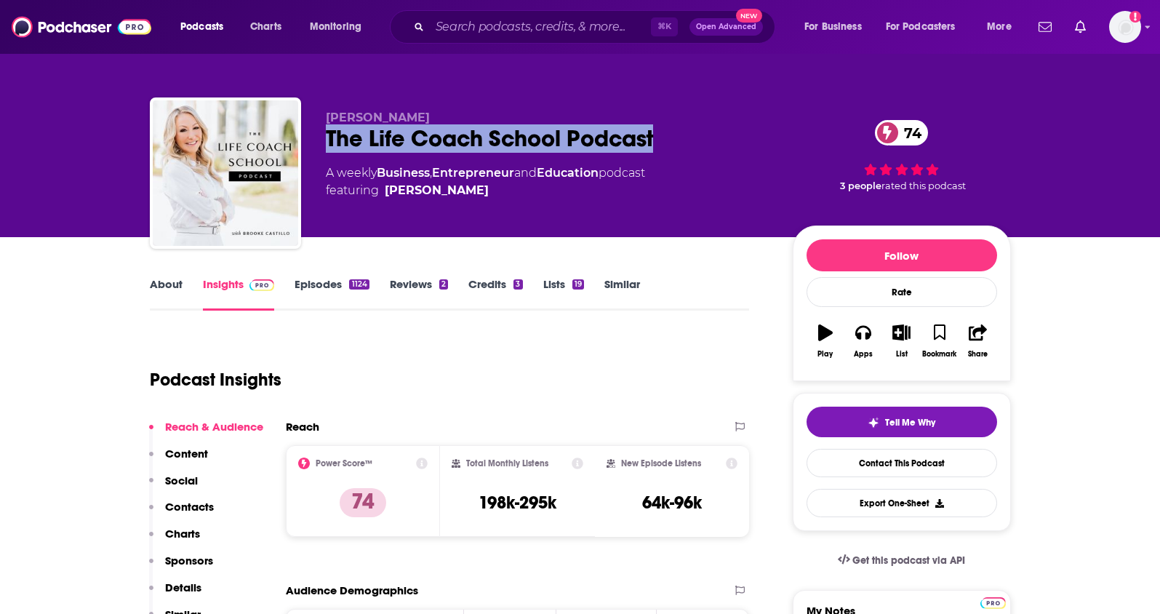
drag, startPoint x: 688, startPoint y: 132, endPoint x: 311, endPoint y: 147, distance: 377.1
click at [311, 147] on div "[PERSON_NAME] The Life Coach School Podcast 74 A weekly Business , Entrepreneur…" at bounding box center [580, 175] width 861 height 157
copy h2 "The Life Coach School Podcast"
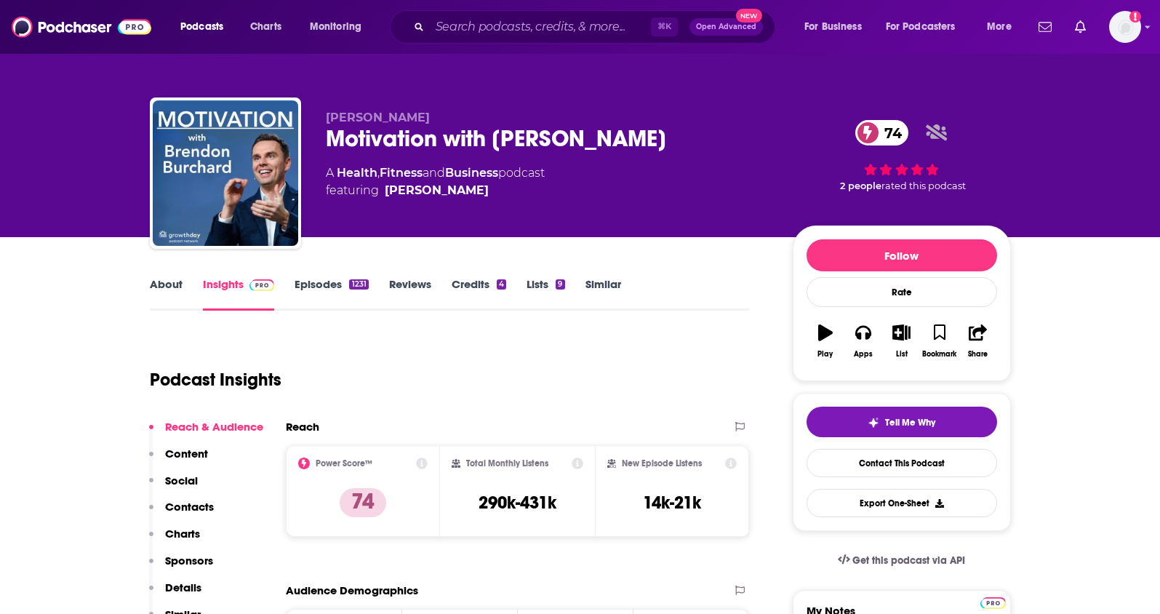
drag, startPoint x: 701, startPoint y: 134, endPoint x: 318, endPoint y: 140, distance: 383.4
click at [318, 140] on div "Brendon Burchard Motivation with Brendon Burchard 74 A Health , Fitness and Bus…" at bounding box center [580, 175] width 861 height 157
copy h2 "Motivation with Brendon Burchard"
click at [172, 284] on link "About" at bounding box center [166, 293] width 33 height 33
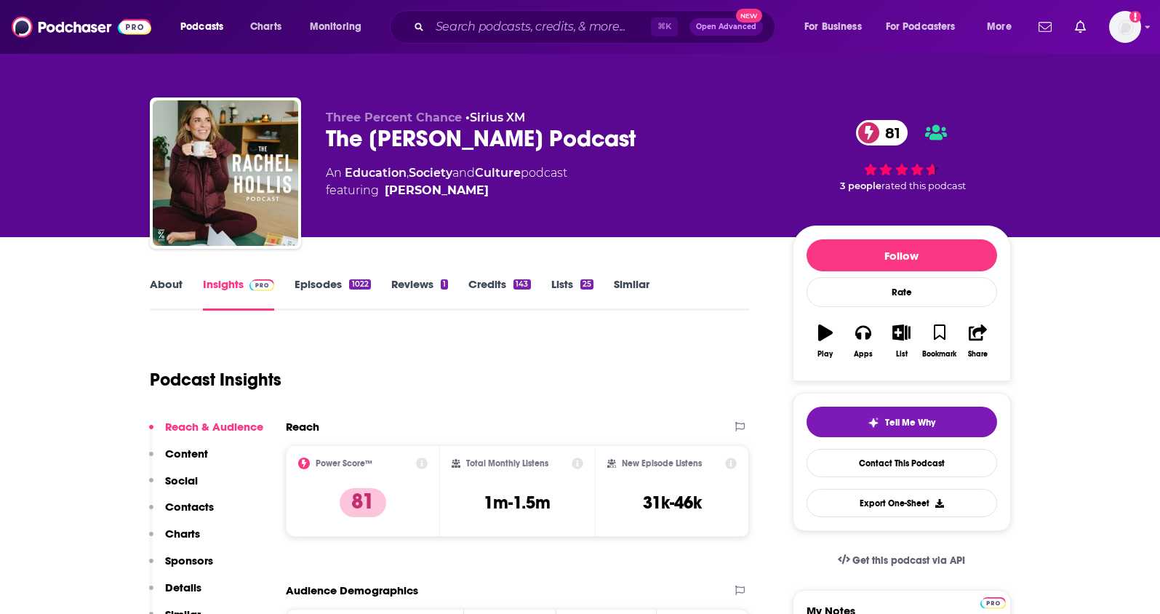
click at [164, 287] on link "About" at bounding box center [166, 293] width 33 height 33
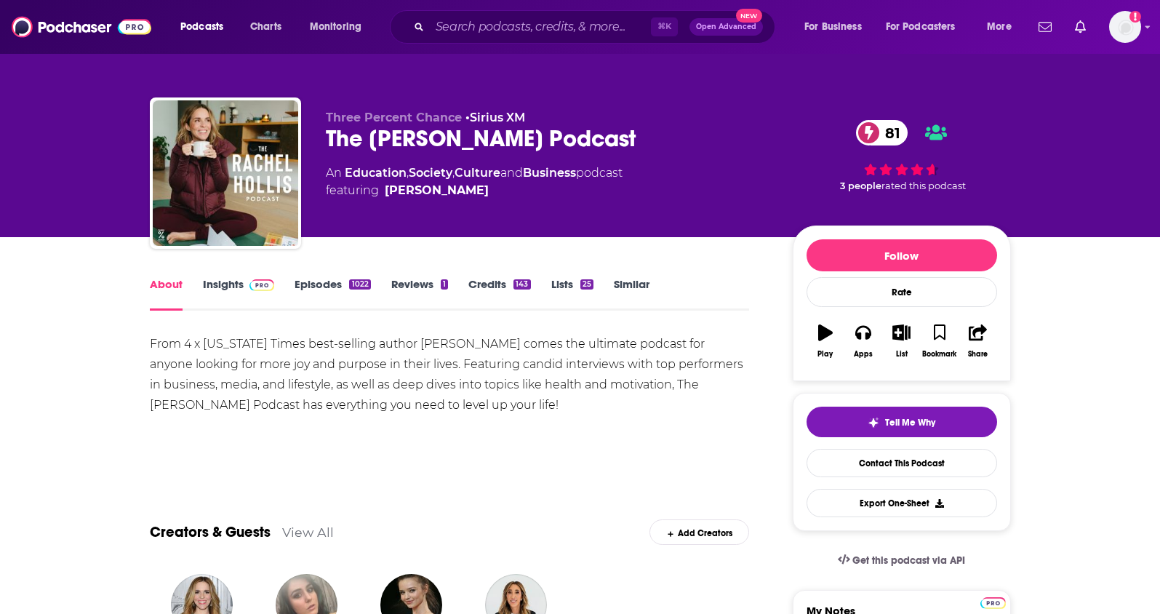
click at [217, 289] on link "Insights" at bounding box center [239, 293] width 72 height 33
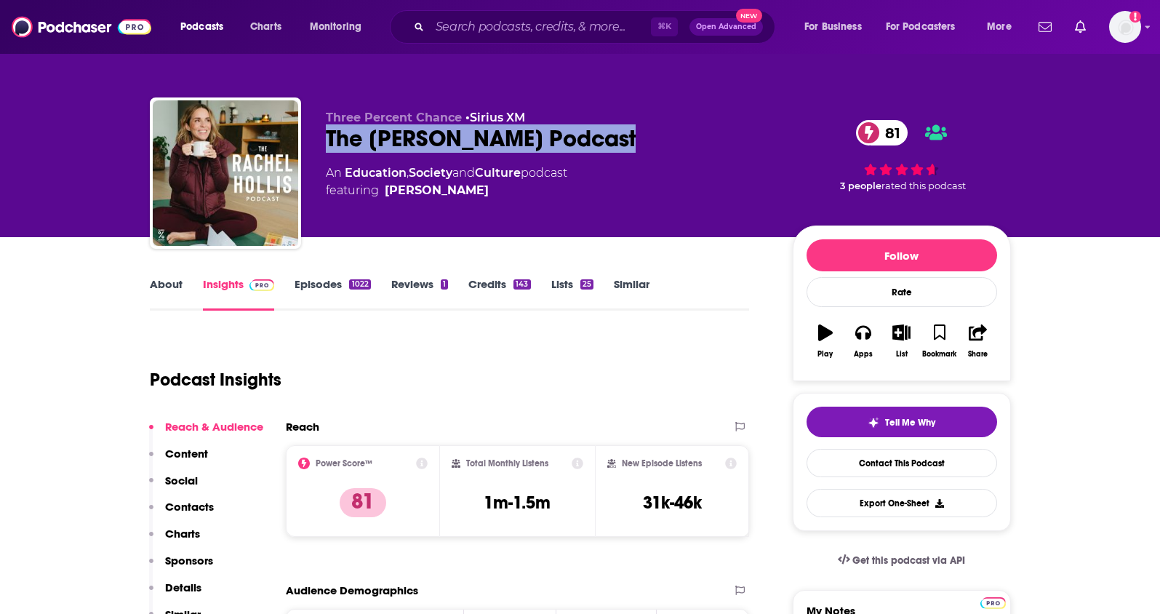
drag, startPoint x: 514, startPoint y: 143, endPoint x: 308, endPoint y: 132, distance: 206.1
click at [308, 132] on div "Three Percent Chance • Sirius XM The [PERSON_NAME] Podcast 81 An Education , So…" at bounding box center [580, 175] width 861 height 157
copy h2 "The [PERSON_NAME] Podcast"
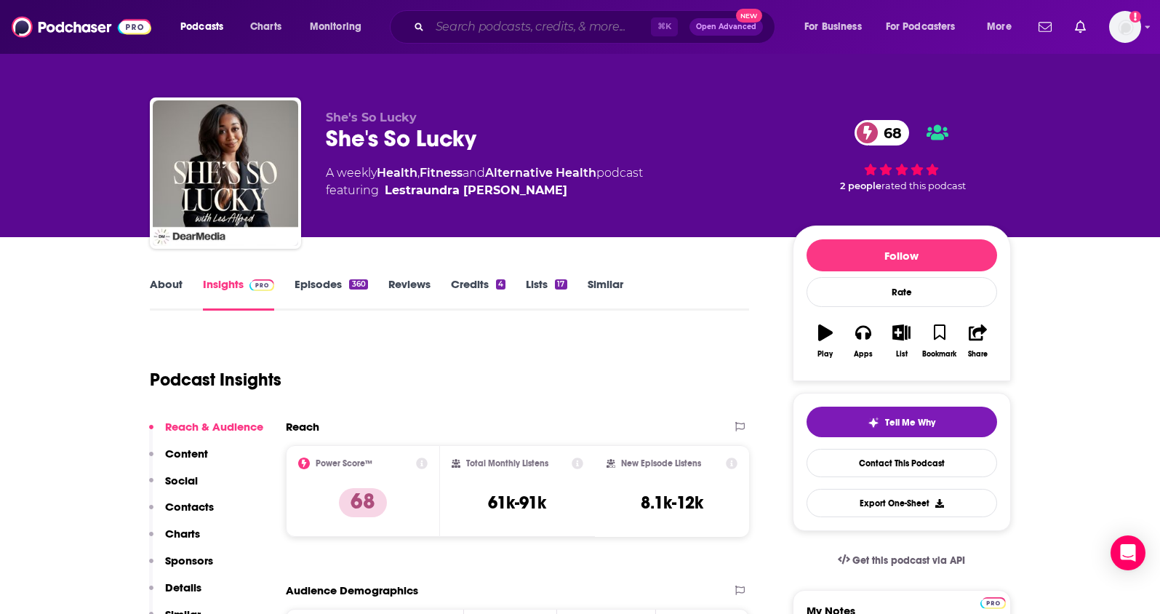
click at [582, 31] on input "Search podcasts, credits, & more..." at bounding box center [540, 26] width 221 height 23
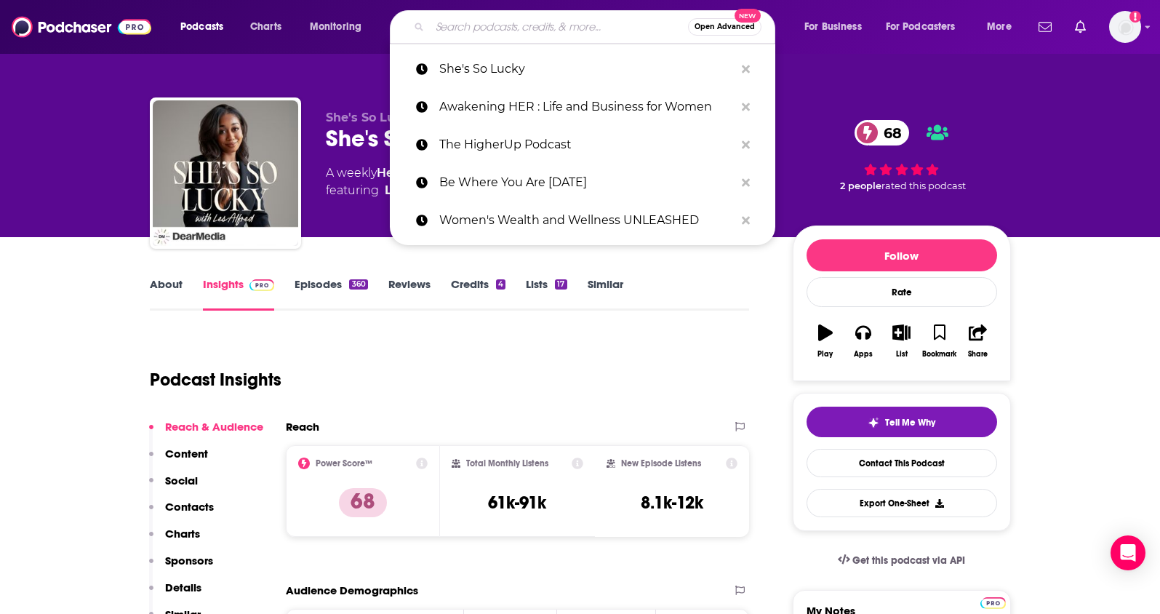
paste input "Keeping It Real: Conversations with [PERSON_NAME]"
type input "Keeping It Real: Conversations with [PERSON_NAME]"
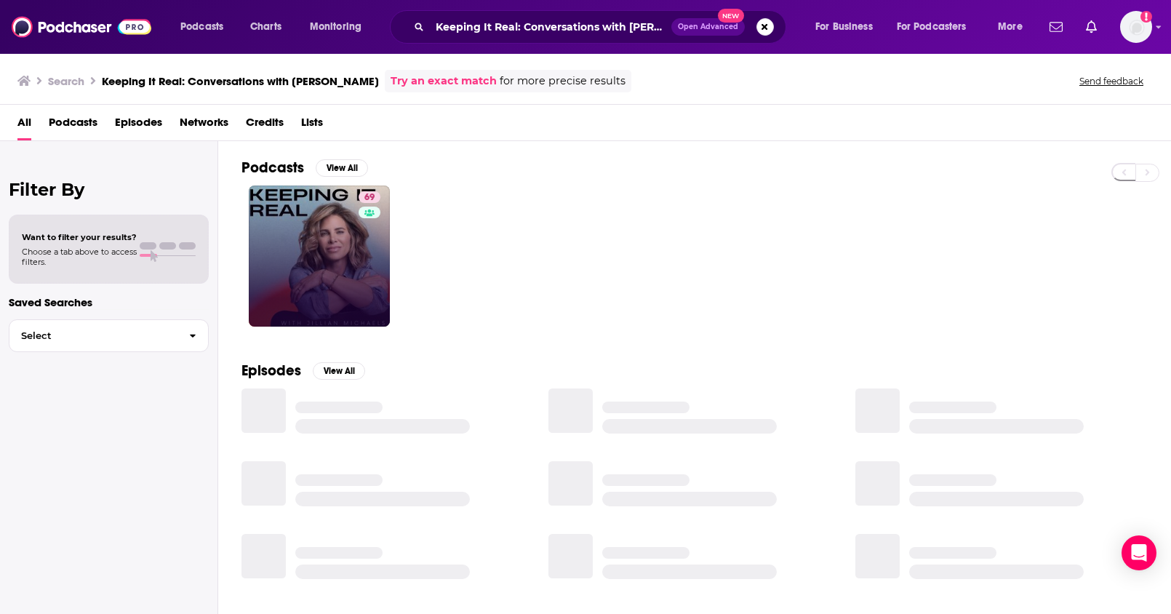
click at [364, 219] on div "69" at bounding box center [371, 255] width 25 height 129
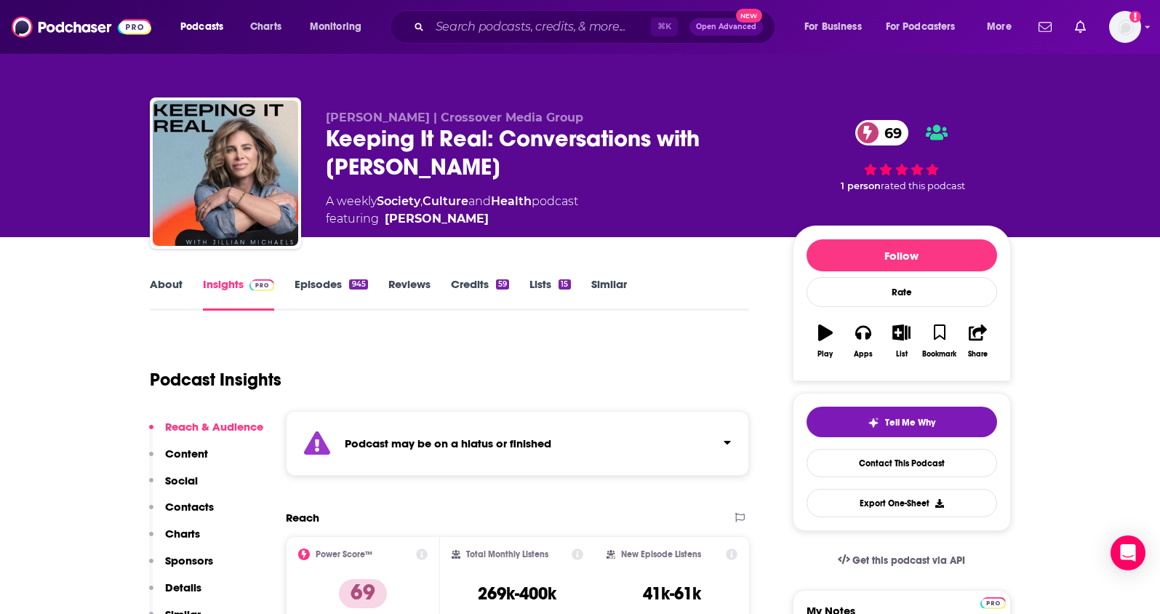
drag, startPoint x: 548, startPoint y: 164, endPoint x: 318, endPoint y: 141, distance: 231.0
click at [318, 141] on div "[PERSON_NAME] | Crossover Media Group Keeping It Real: Conversations with [PERS…" at bounding box center [580, 175] width 861 height 157
copy h2 "Keeping It Real: Conversations with [PERSON_NAME]"
click at [542, 25] on input "Search podcasts, credits, & more..." at bounding box center [540, 26] width 221 height 23
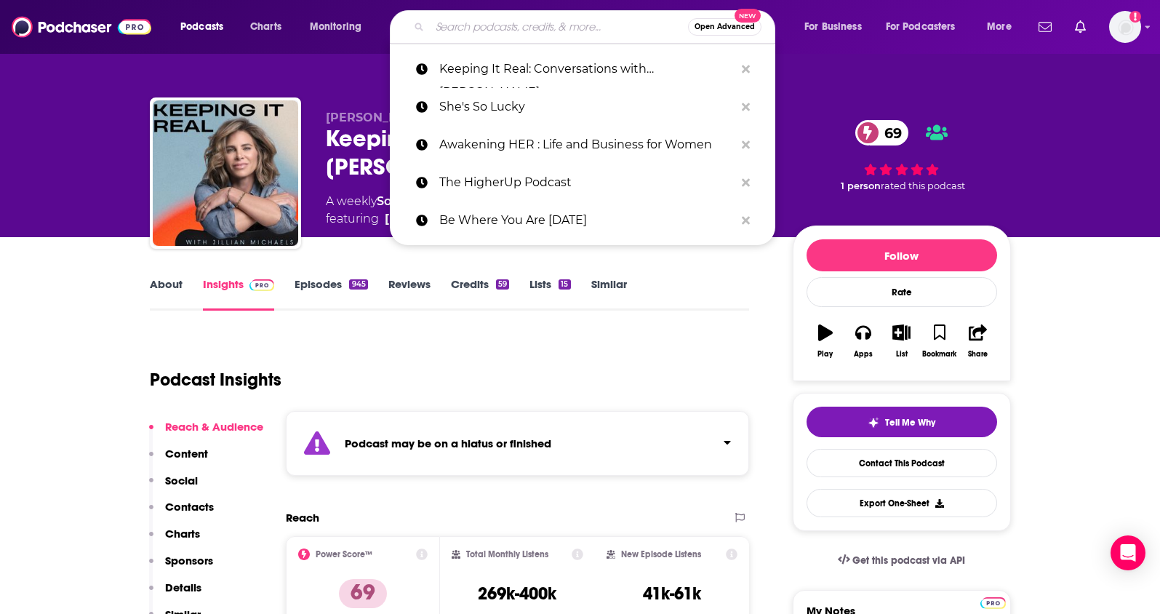
paste input "The [PERSON_NAME] Show"
type input "The [PERSON_NAME] Show"
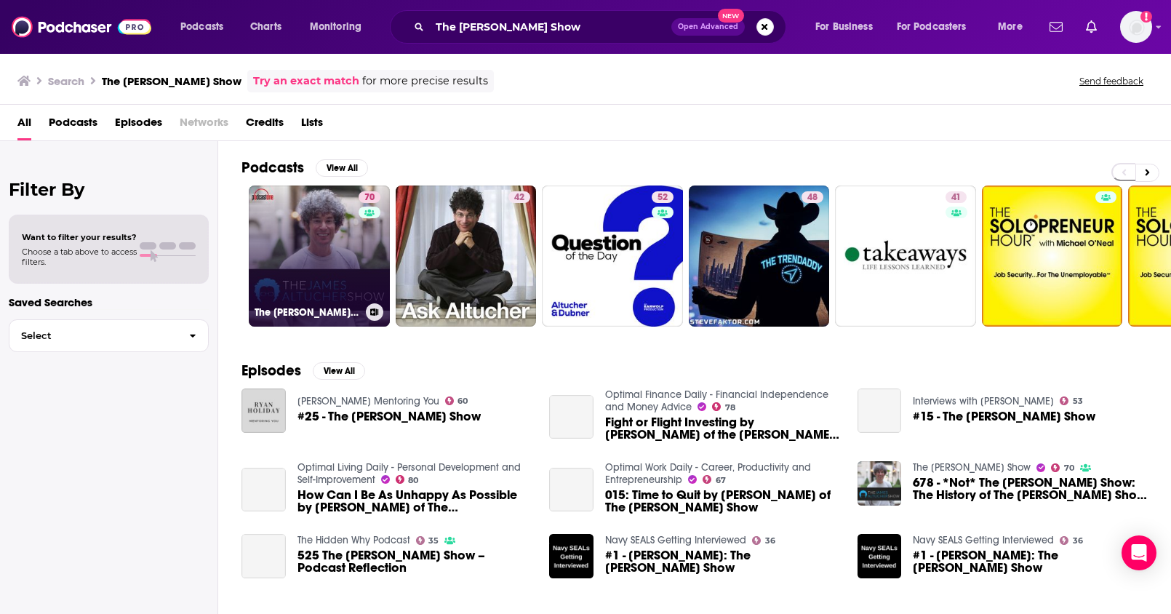
click at [345, 264] on link "70 The [PERSON_NAME] Show" at bounding box center [319, 255] width 141 height 141
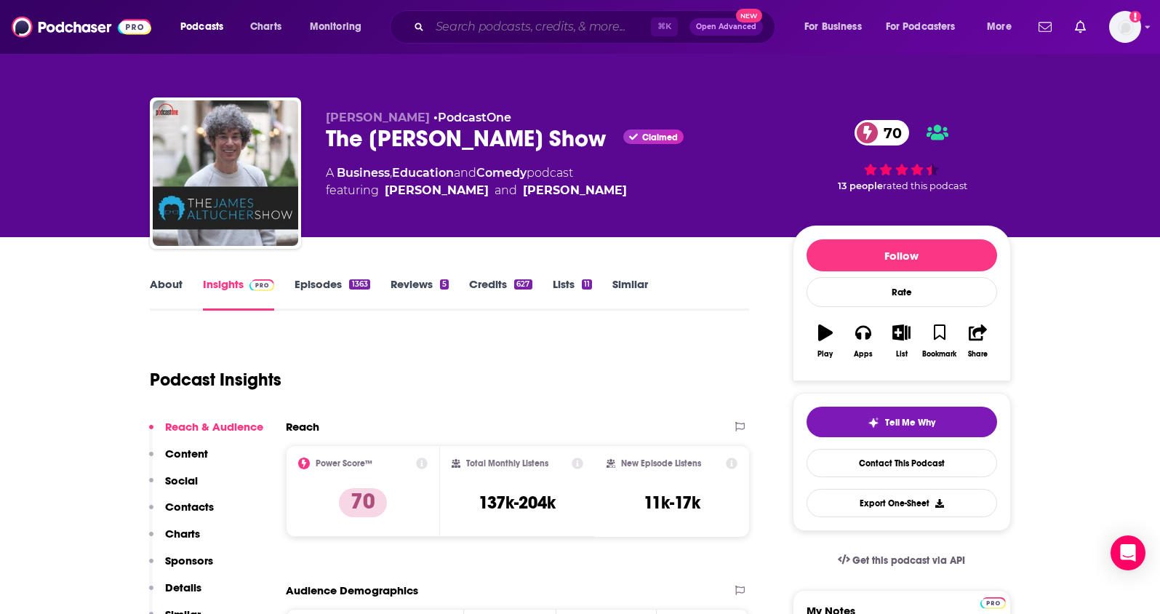
click at [558, 23] on input "Search podcasts, credits, & more..." at bounding box center [540, 26] width 221 height 23
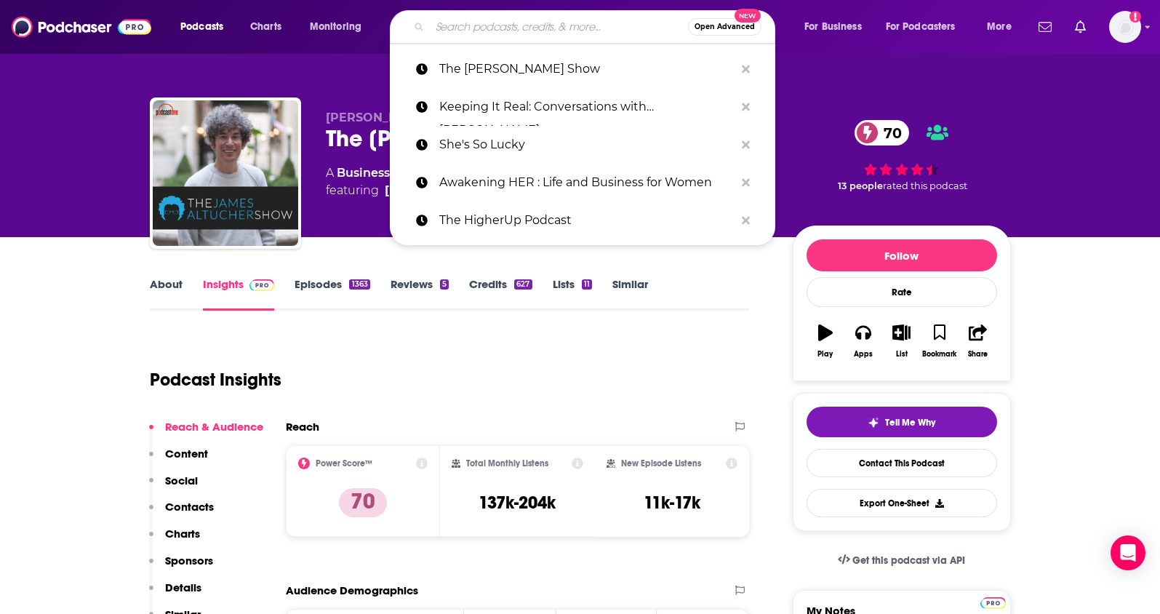
paste input "My First Million"
type input "My First Million"
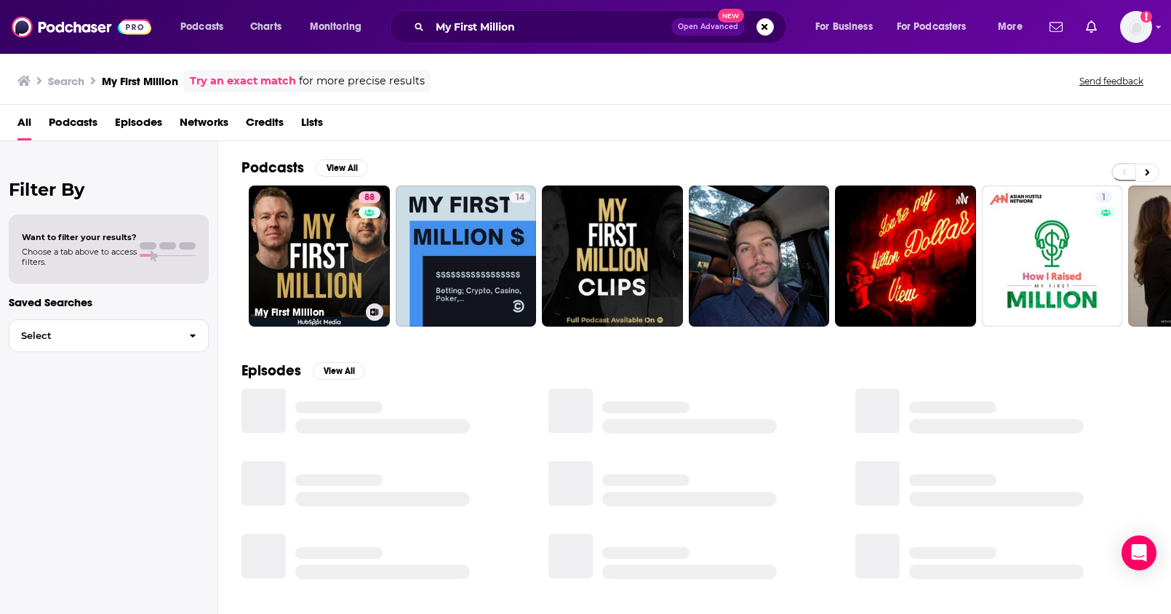
click at [337, 229] on link "88 My First Million" at bounding box center [319, 255] width 141 height 141
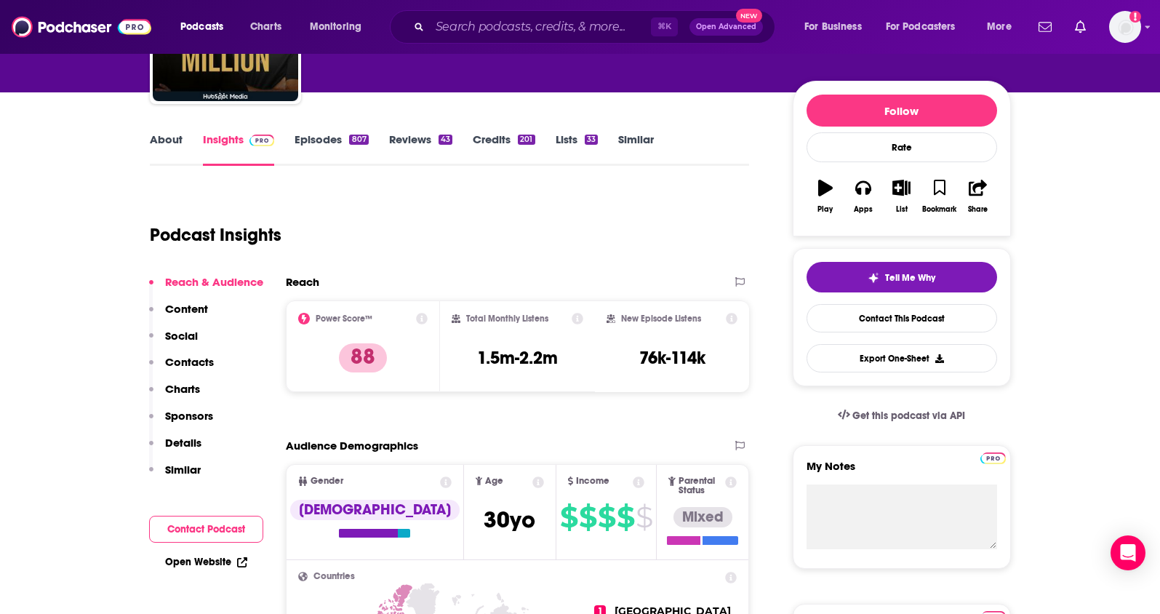
scroll to position [69, 0]
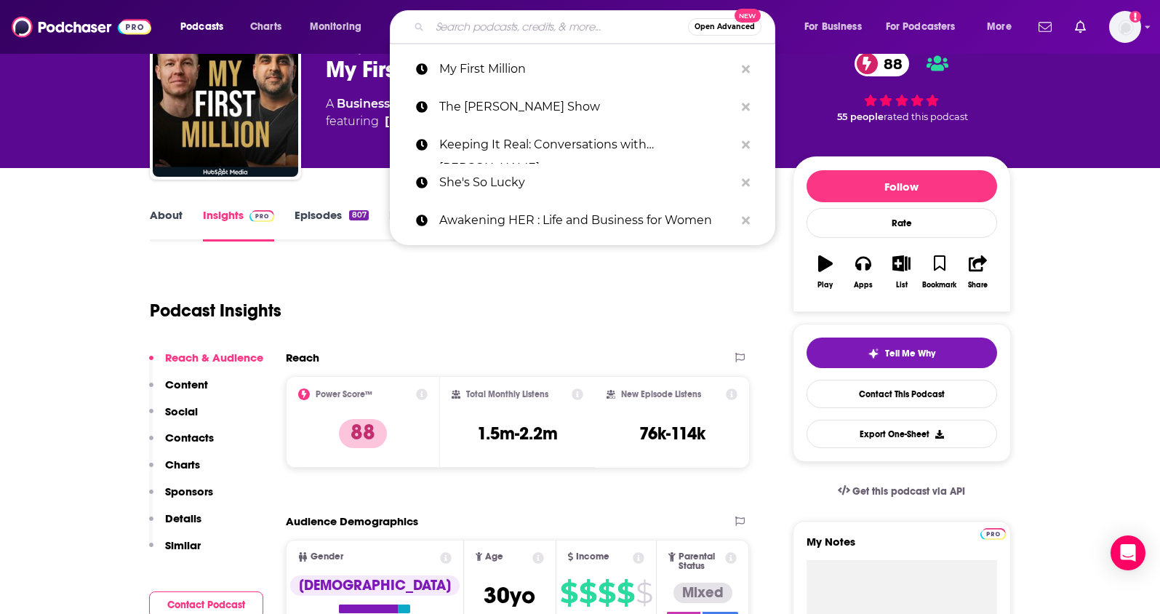
click at [487, 29] on input "Search podcasts, credits, & more..." at bounding box center [559, 26] width 258 height 23
paste input "The Tim Ferriss Show"
type input "The Tim Ferriss Show"
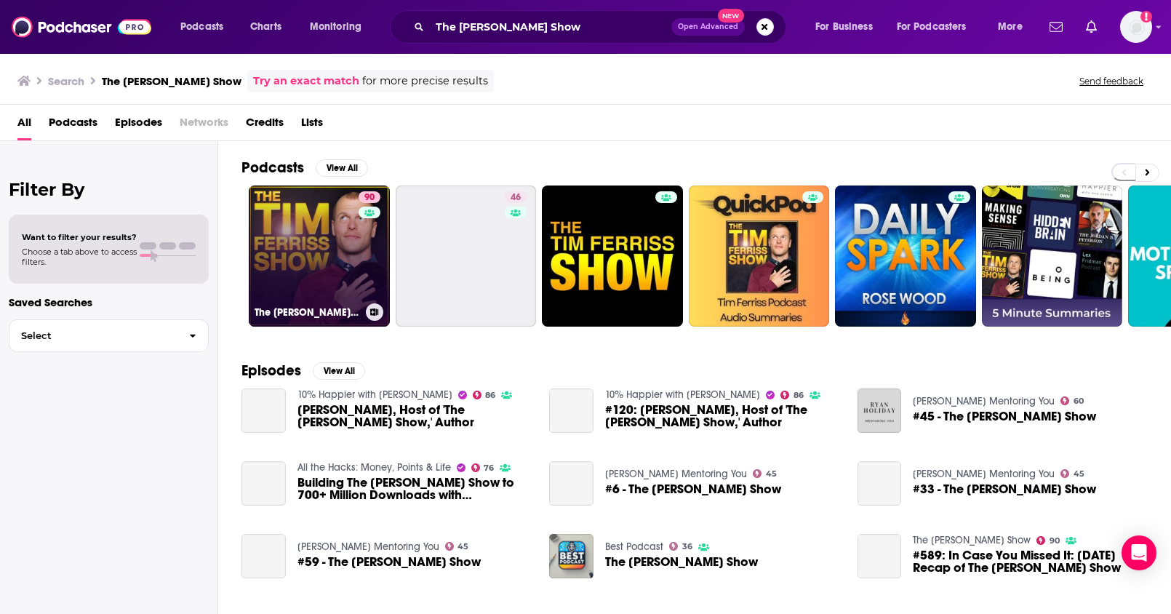
click at [340, 265] on link "90 The Tim Ferriss Show" at bounding box center [319, 255] width 141 height 141
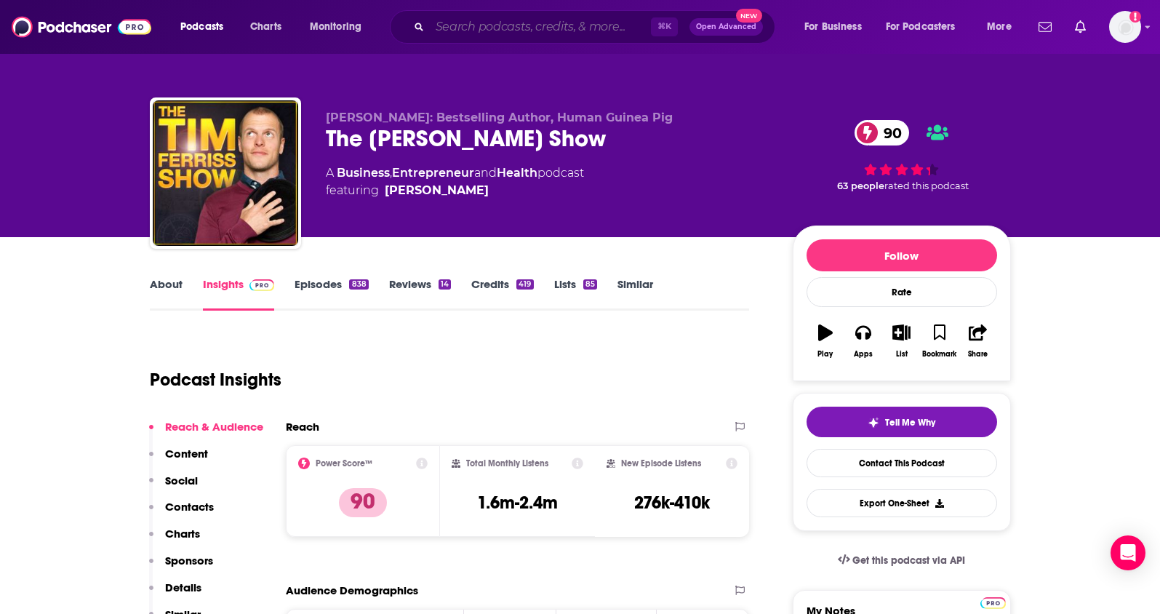
click at [484, 33] on input "Search podcasts, credits, & more..." at bounding box center [540, 26] width 221 height 23
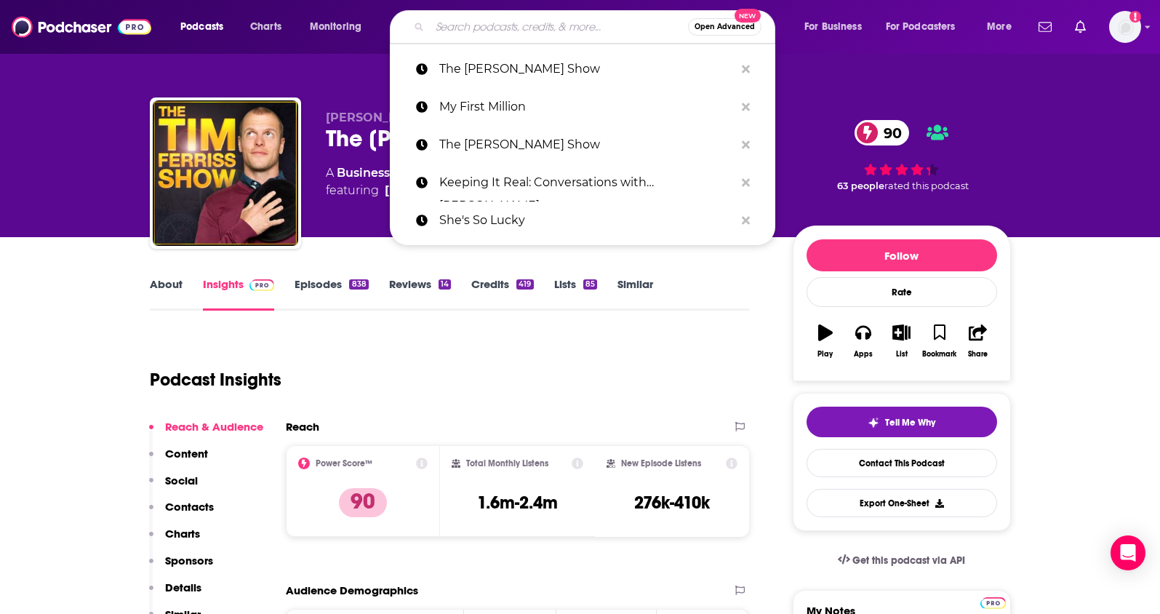
paste input "The Prof G Pod with Scott Galloway"
type input "The Prof G Pod with Scott Galloway"
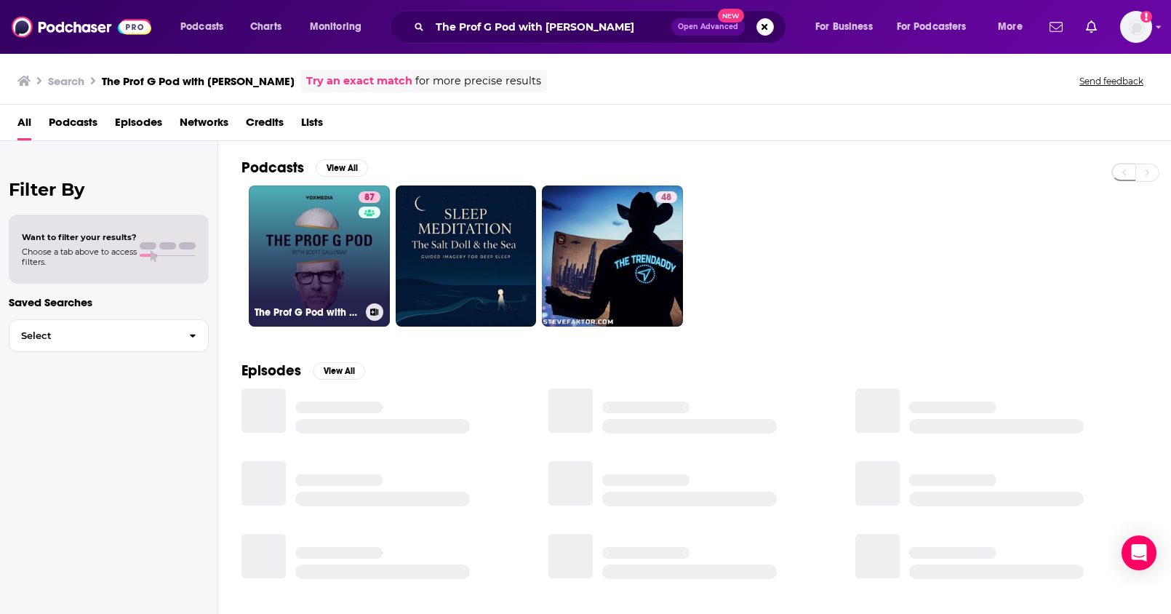
click at [352, 263] on link "87 The Prof G Pod with Scott Galloway" at bounding box center [319, 255] width 141 height 141
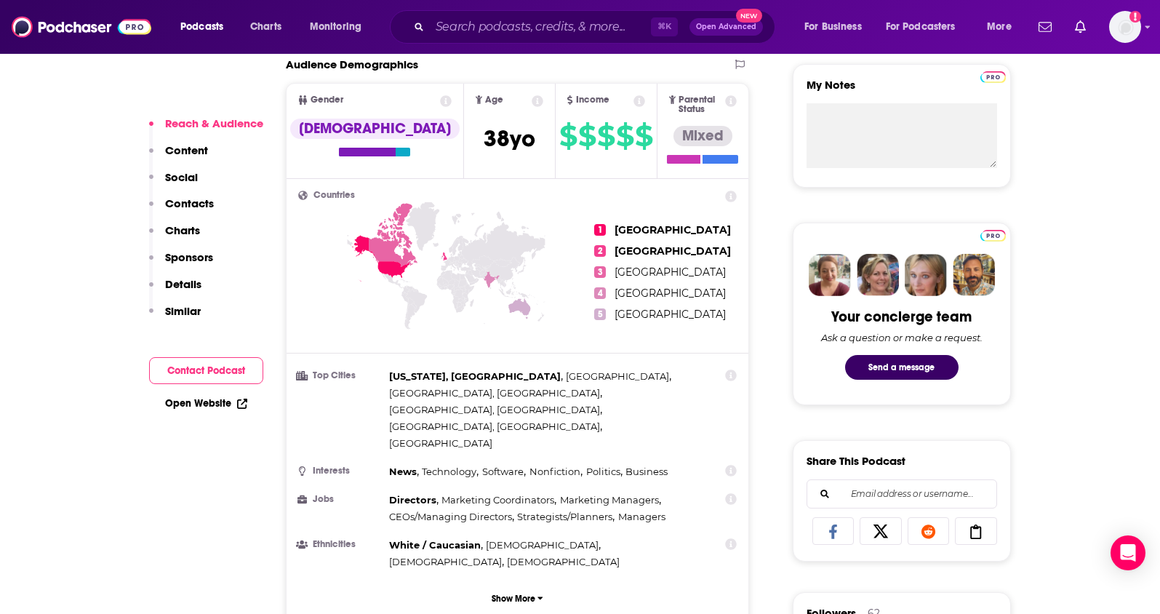
scroll to position [23, 0]
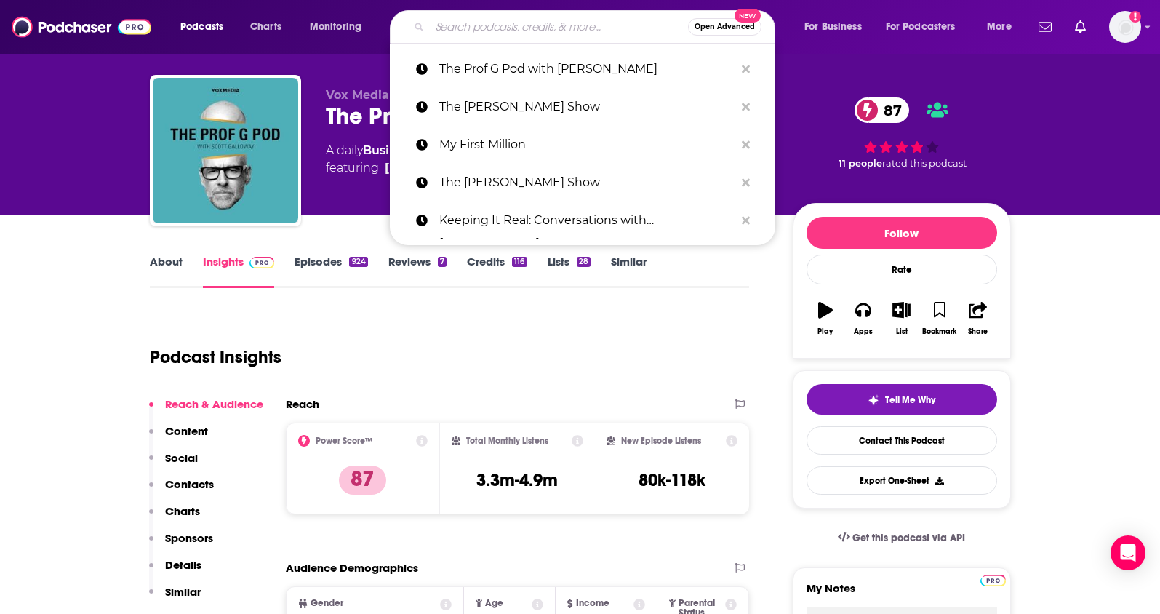
click at [567, 36] on input "Search podcasts, credits, & more..." at bounding box center [559, 26] width 258 height 23
paste input "The Hustle Daily Show"
type input "The Hustle Daily Show"
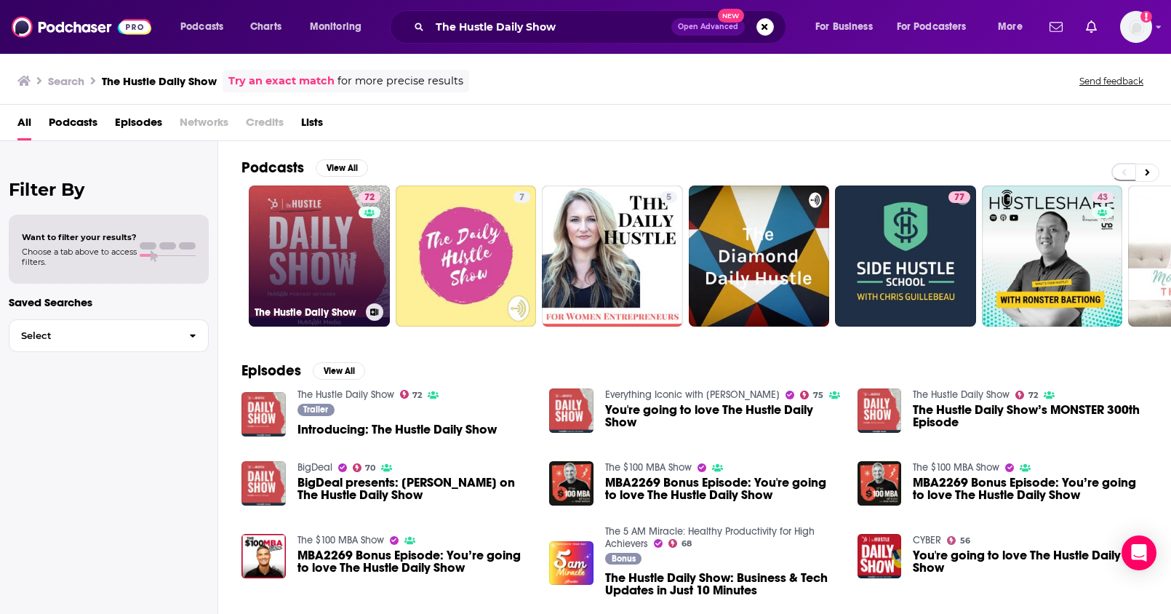
click at [341, 259] on link "72 The Hustle Daily Show" at bounding box center [319, 255] width 141 height 141
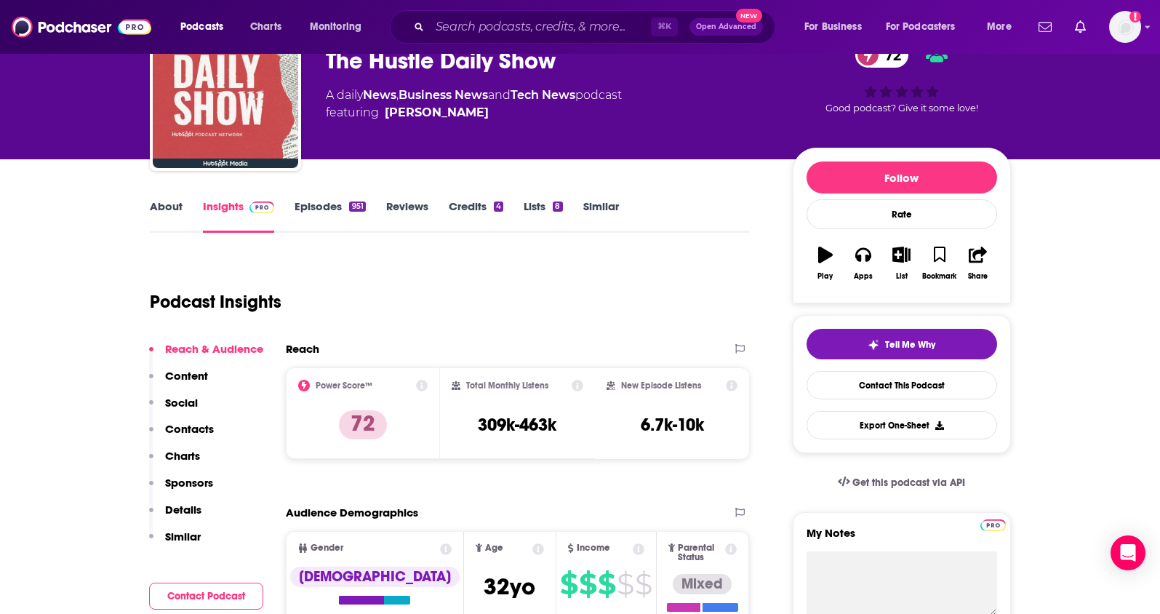
scroll to position [216, 0]
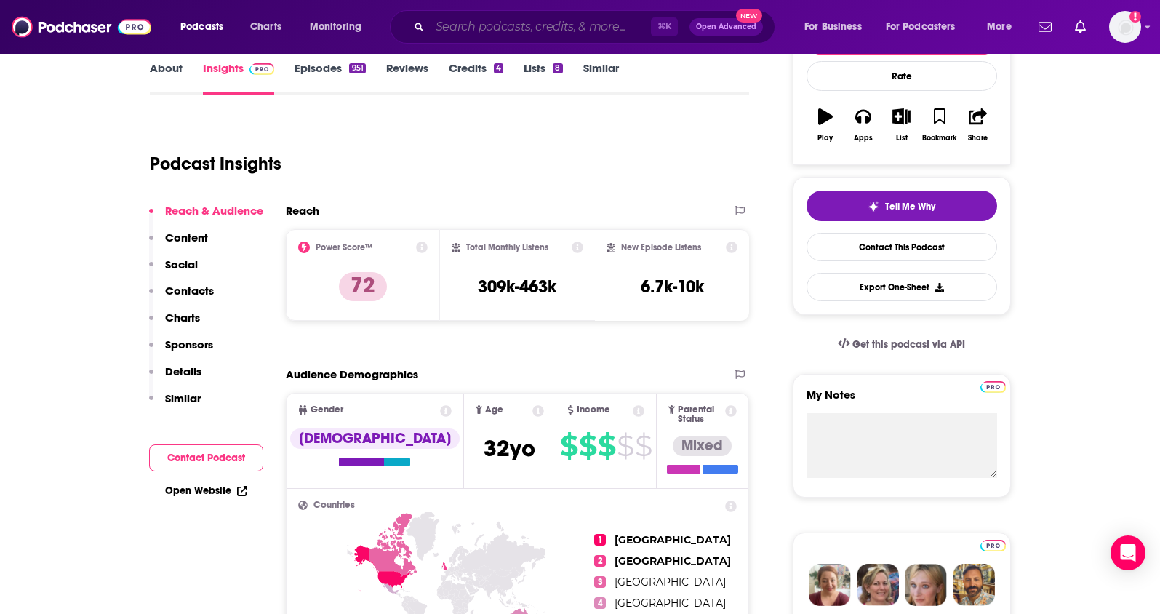
click at [463, 36] on input "Search podcasts, credits, & more..." at bounding box center [540, 26] width 221 height 23
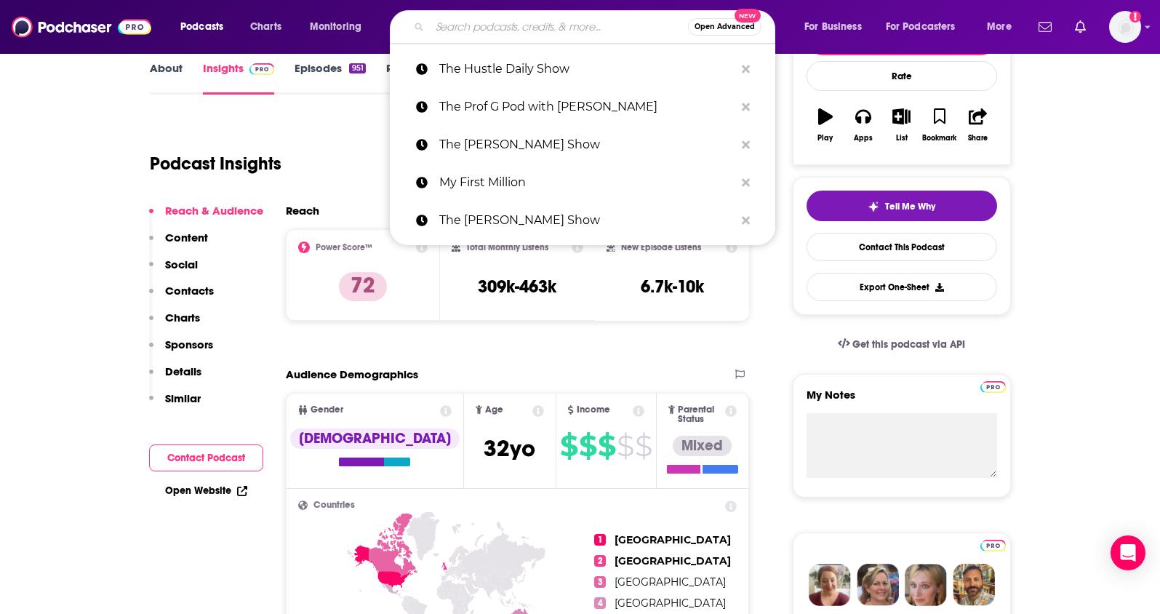
paste input "Second Life (Hillary Kerr)"
type input "Second Life (Hillary Kerr)"
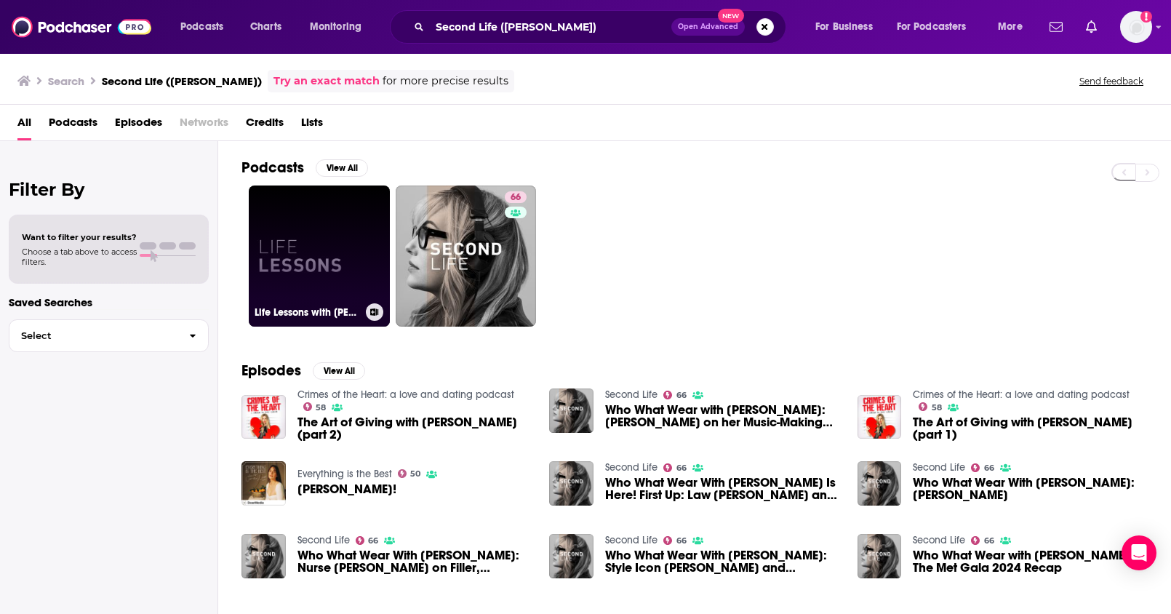
click at [313, 254] on link "Life Lessons with Hillary Kerr" at bounding box center [319, 255] width 141 height 141
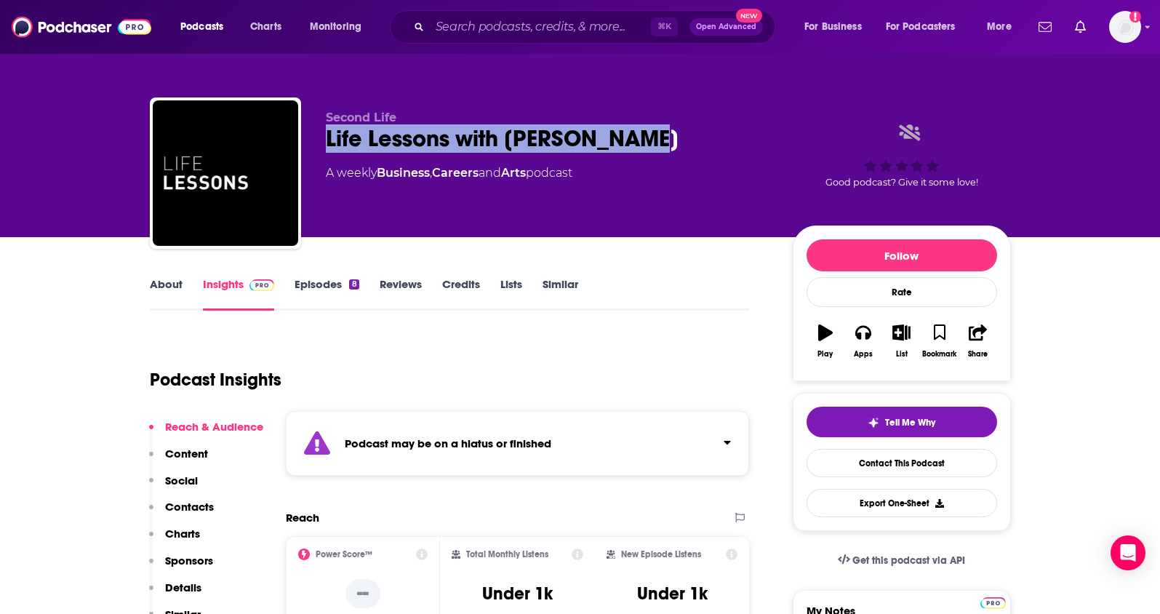
drag, startPoint x: 655, startPoint y: 142, endPoint x: 391, endPoint y: 116, distance: 265.3
click at [327, 148] on div "Life Lessons with Hillary Kerr" at bounding box center [548, 138] width 444 height 28
copy h2 "Life Lessons with Hillary Kerr"
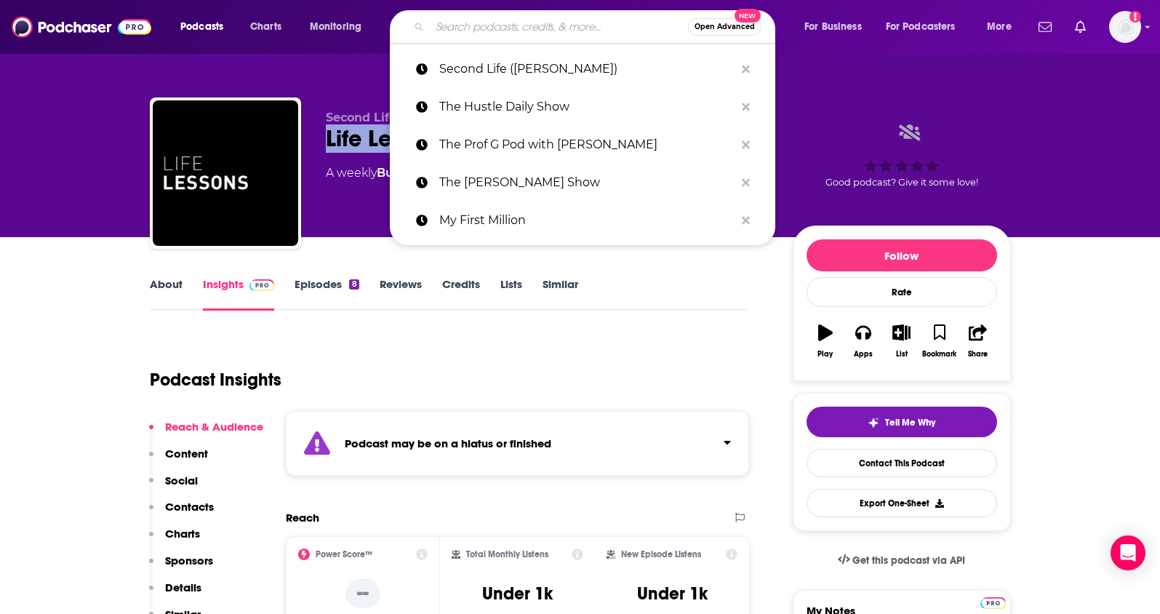
click at [516, 23] on input "Search podcasts, credits, & more..." at bounding box center [559, 26] width 258 height 23
paste input "The Dream Bigger Podcast (Siff Haider)"
type input "The Dream Bigger Podcast (Siff Haider)"
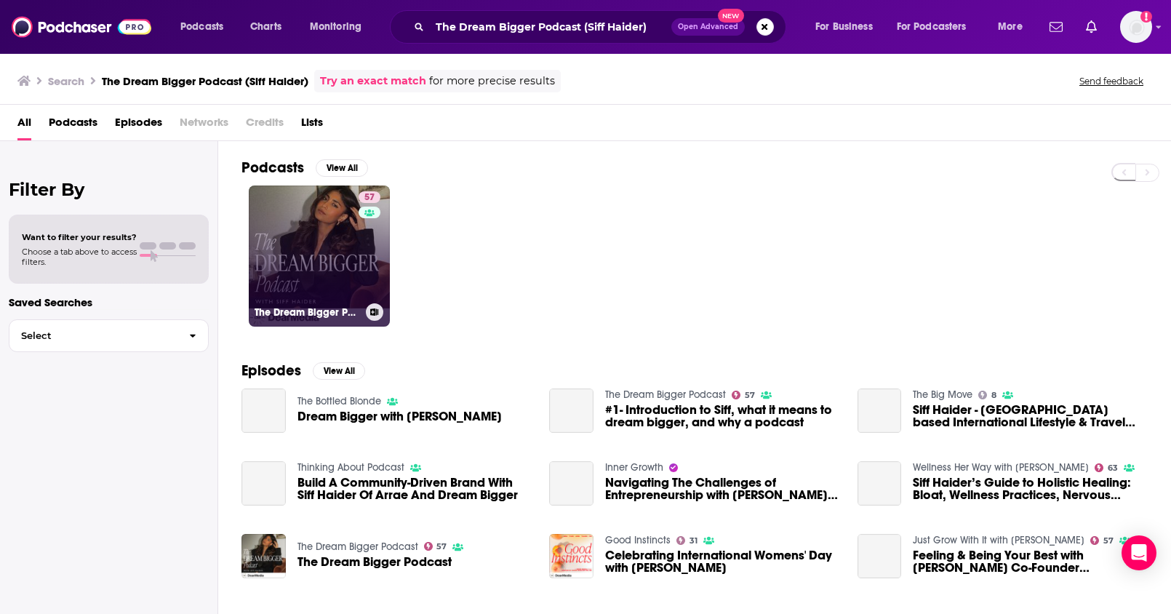
click at [337, 247] on link "57 The Dream Bigger Podcast" at bounding box center [319, 255] width 141 height 141
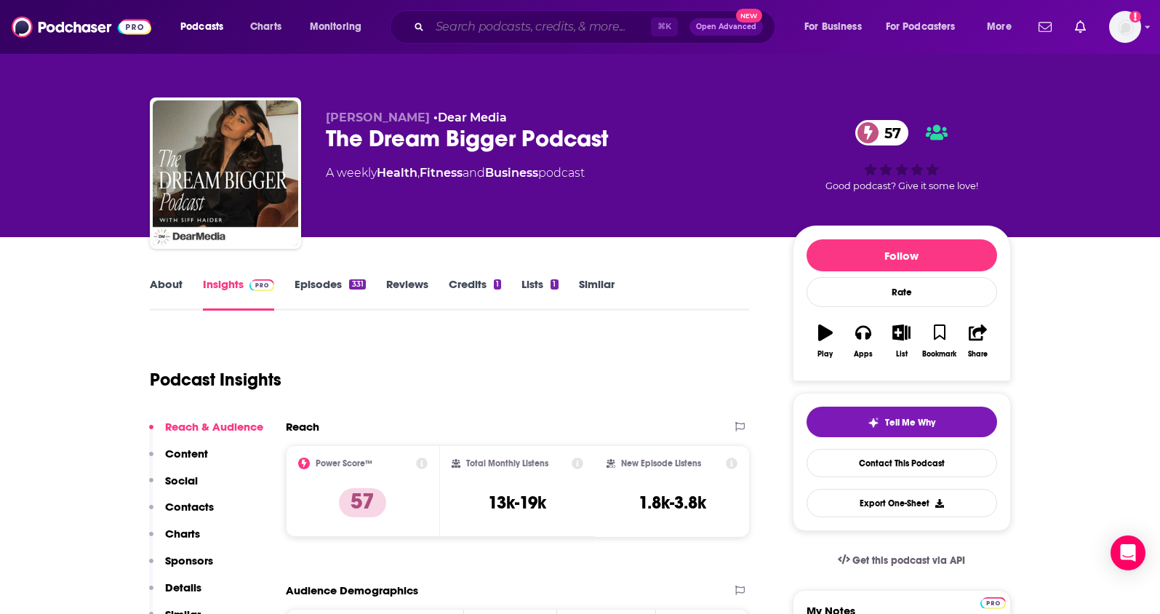
click at [566, 26] on input "Search podcasts, credits, & more..." at bounding box center [540, 26] width 221 height 23
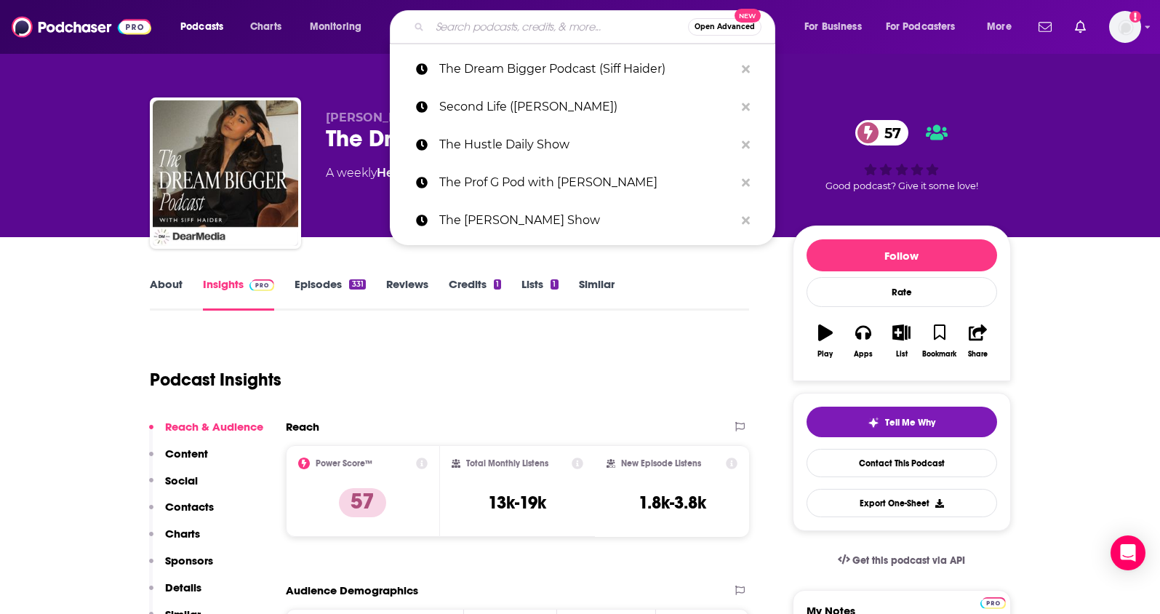
paste input "Powerhouse Women (Lindsey Schwartz)"
type input "Powerhouse Women (Lindsey Schwartz)"
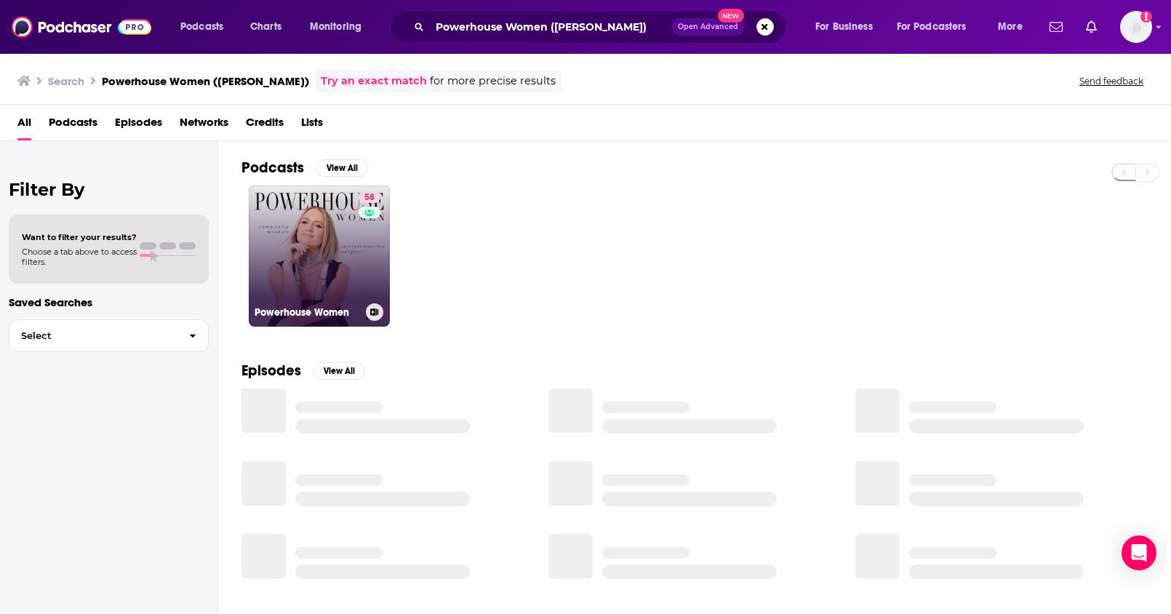
click at [305, 240] on link "58 Powerhouse Women" at bounding box center [319, 255] width 141 height 141
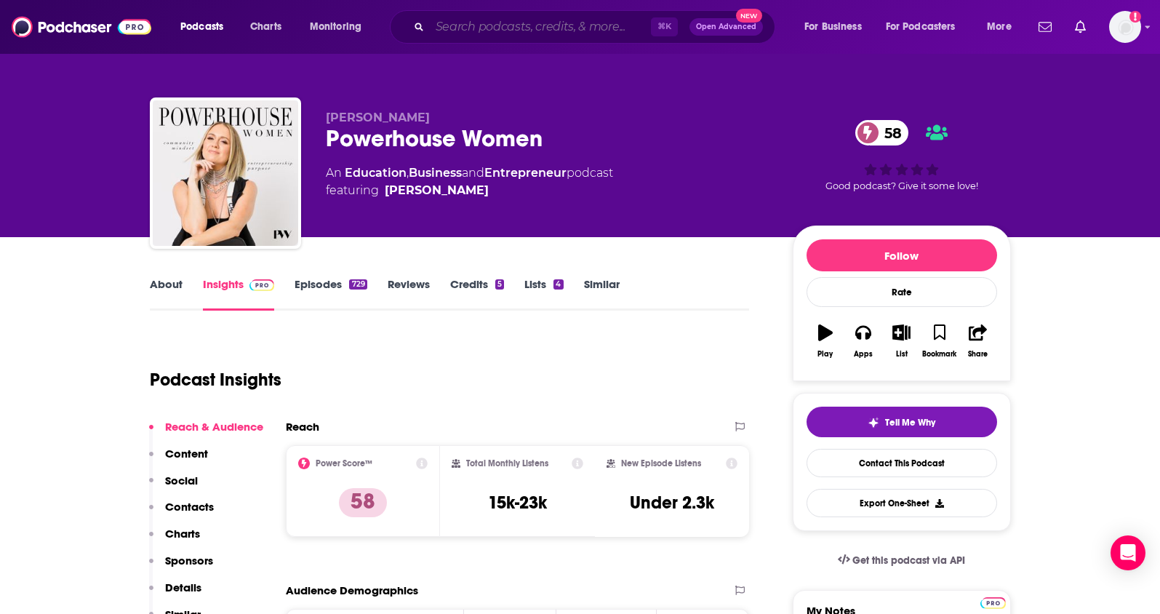
click at [508, 30] on input "Search podcasts, credits, & more..." at bounding box center [540, 26] width 221 height 23
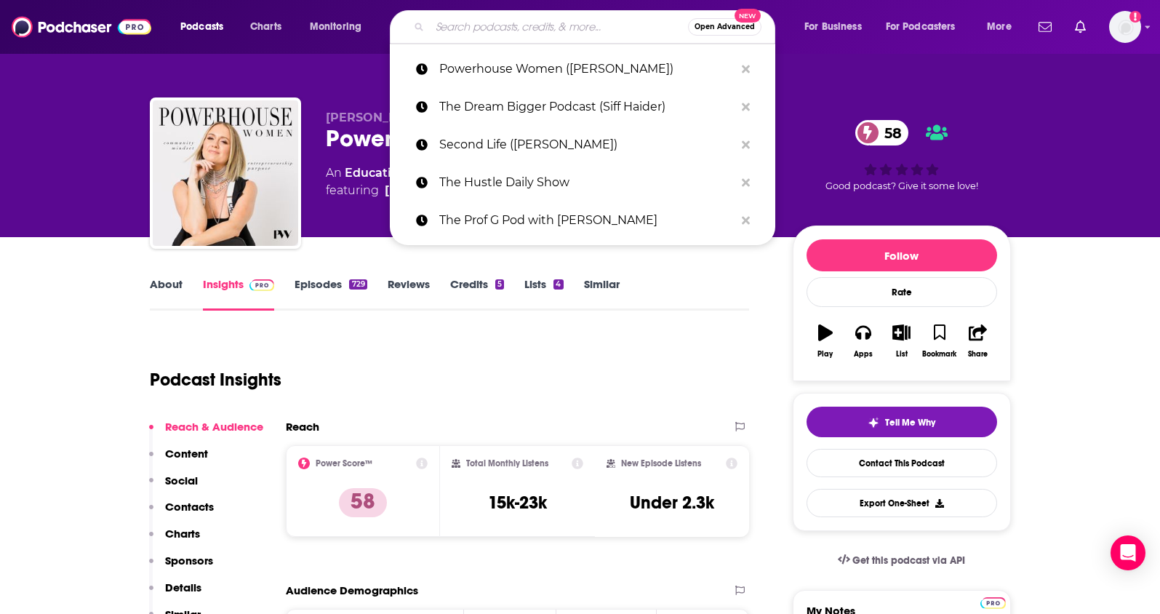
paste input "Cubicle to CEO (Ellen Yin)"
type input "Cubicle to CEO (Ellen Yin)"
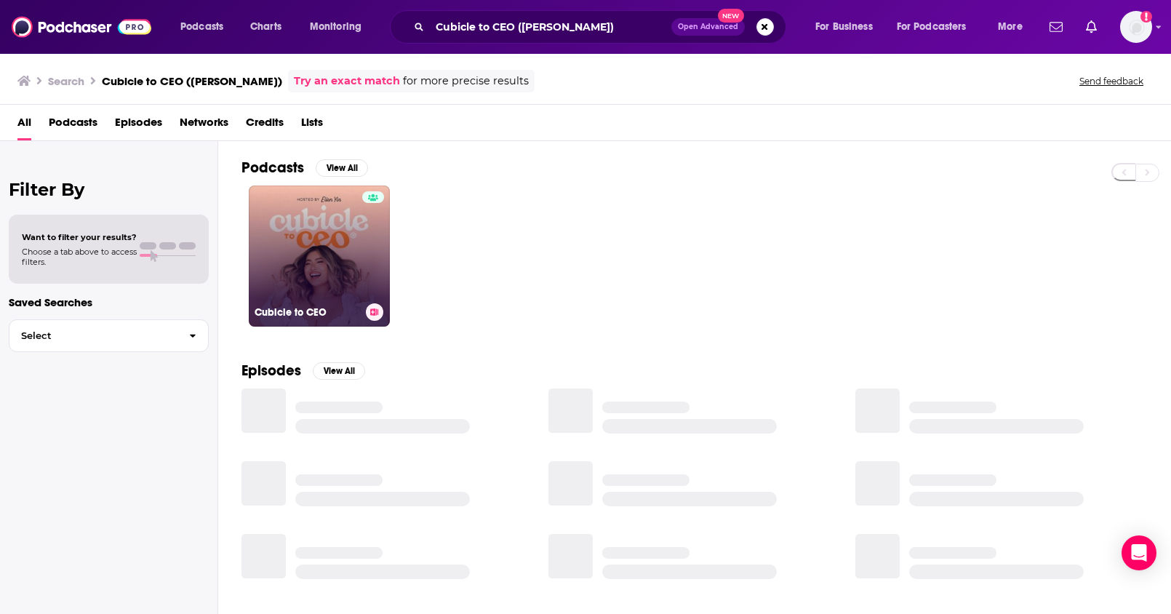
click at [336, 247] on link "Cubicle to CEO" at bounding box center [319, 255] width 141 height 141
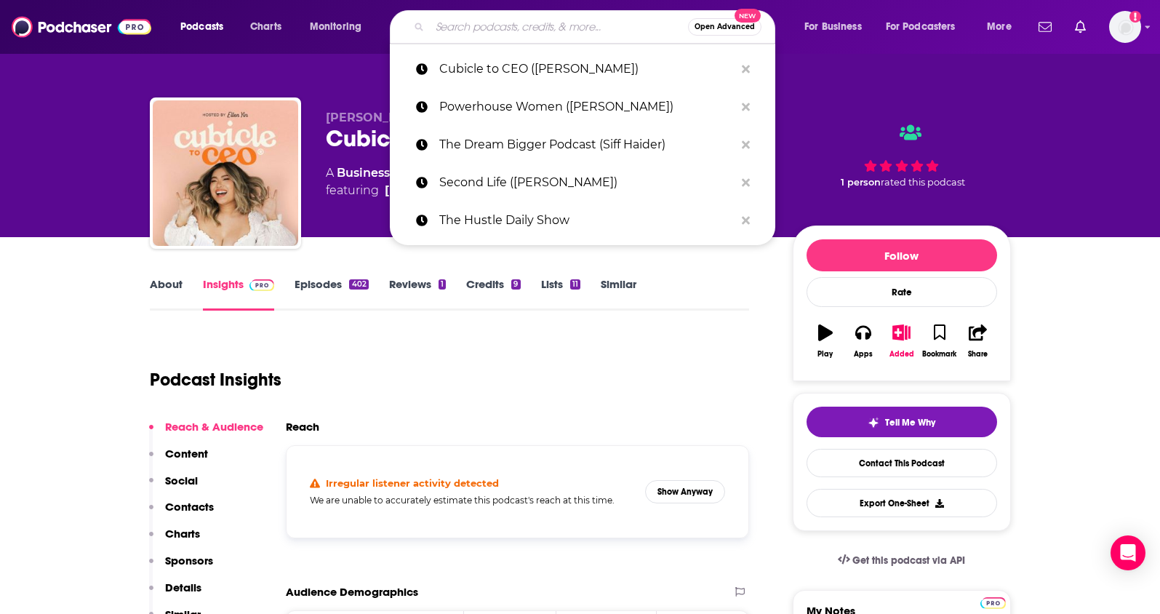
click at [540, 24] on input "Search podcasts, credits, & more..." at bounding box center [559, 26] width 258 height 23
paste input "She Means Business (Carrie Green)"
type input "She Means Business (Carrie Green)"
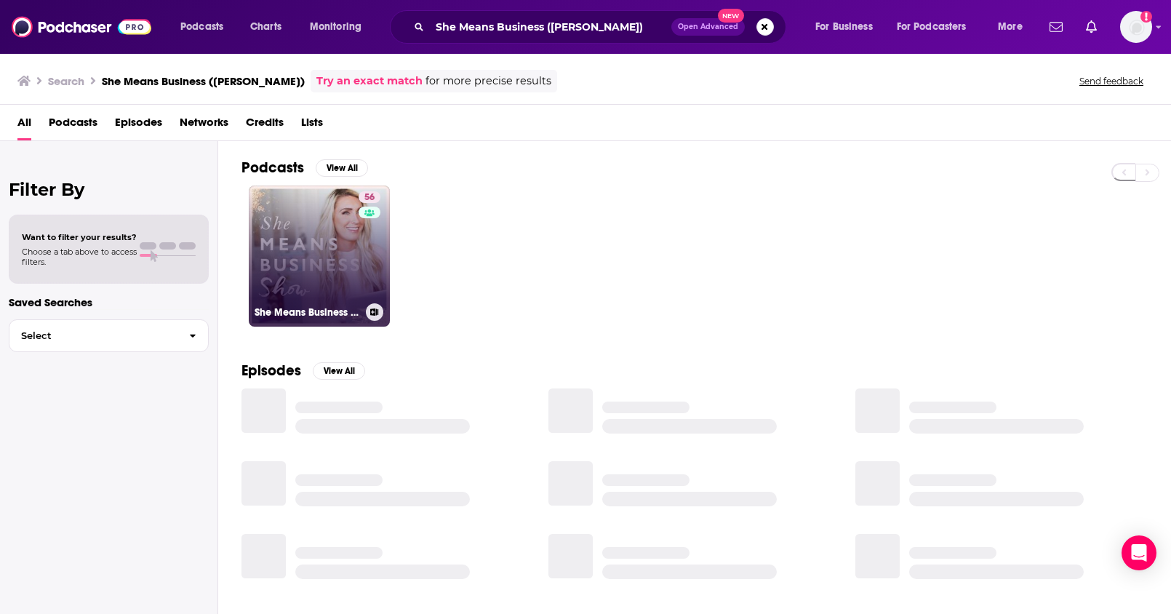
click at [311, 247] on link "56 She Means Business Show" at bounding box center [319, 255] width 141 height 141
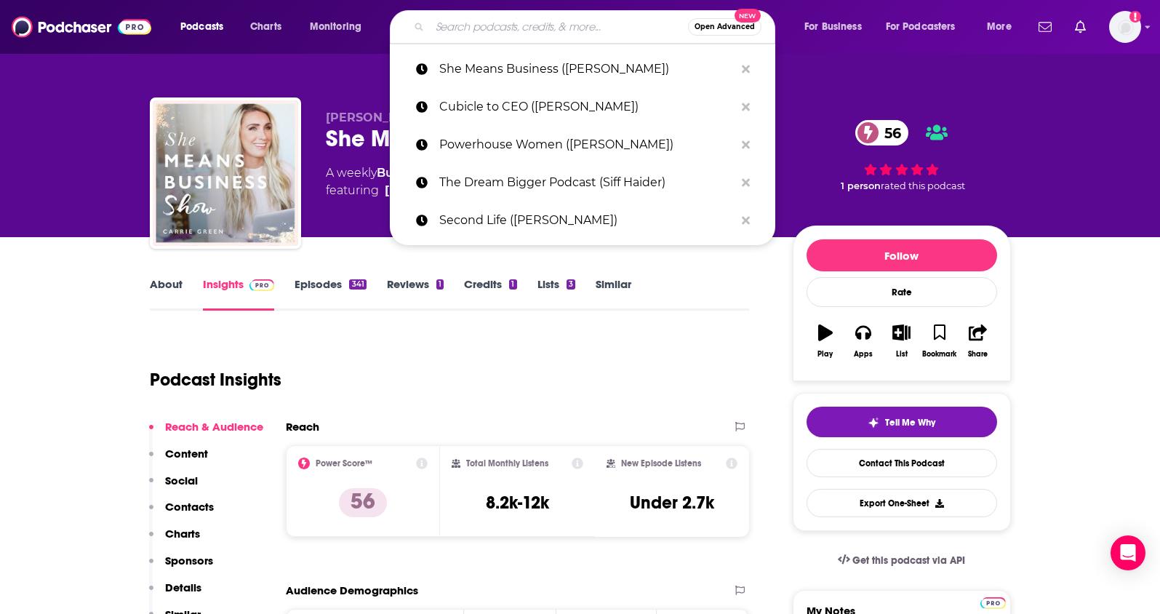
click at [517, 30] on input "Search podcasts, credits, & more..." at bounding box center [559, 26] width 258 height 23
paste input "Being Boss (Emily Thompson)"
type input "Being Boss (Emily Thompson)"
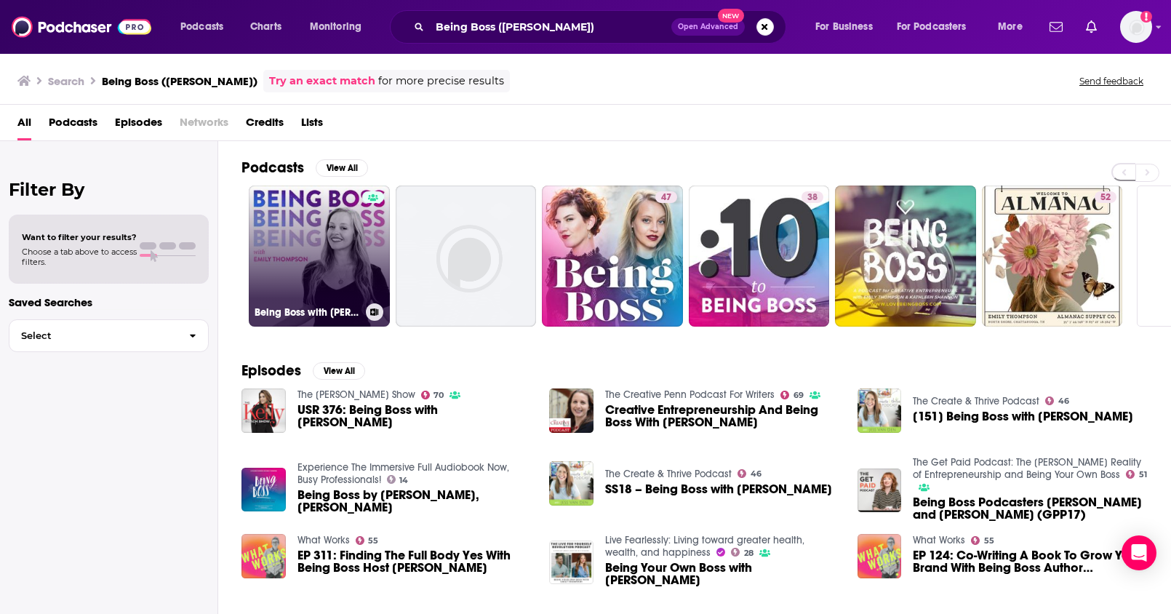
click at [327, 279] on link "Being Boss with Emily Thompson" at bounding box center [319, 255] width 141 height 141
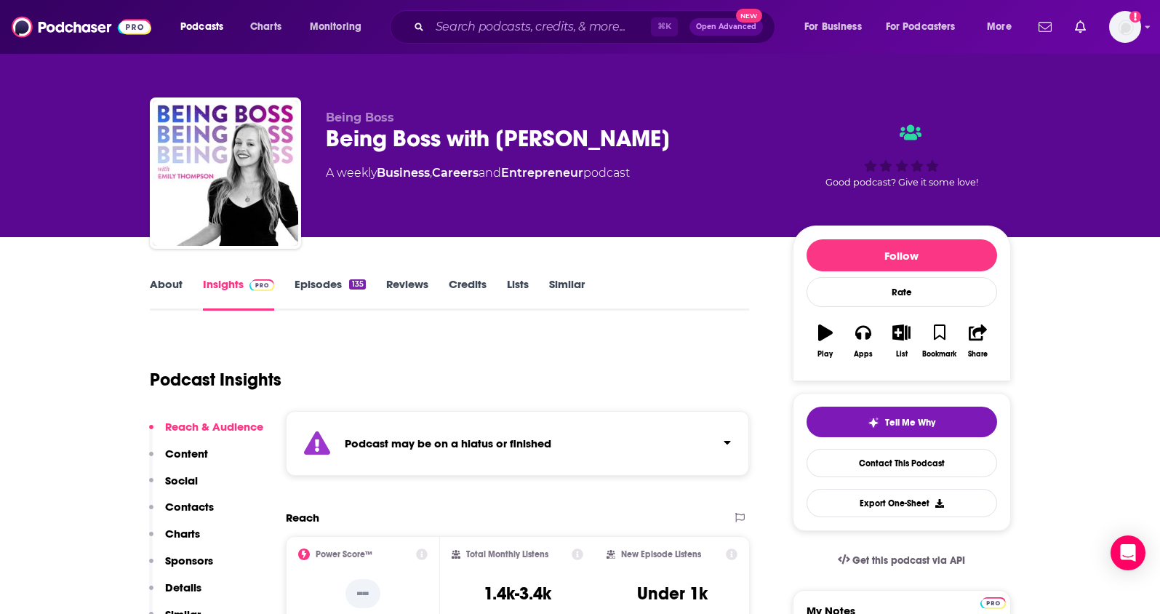
drag, startPoint x: 704, startPoint y: 135, endPoint x: 324, endPoint y: 151, distance: 380.0
click at [324, 151] on div "Being Boss Being Boss with Emily Thompson A weekly Business , Careers and Entre…" at bounding box center [580, 175] width 861 height 157
copy h2 "Being Boss with Emily Thompson"
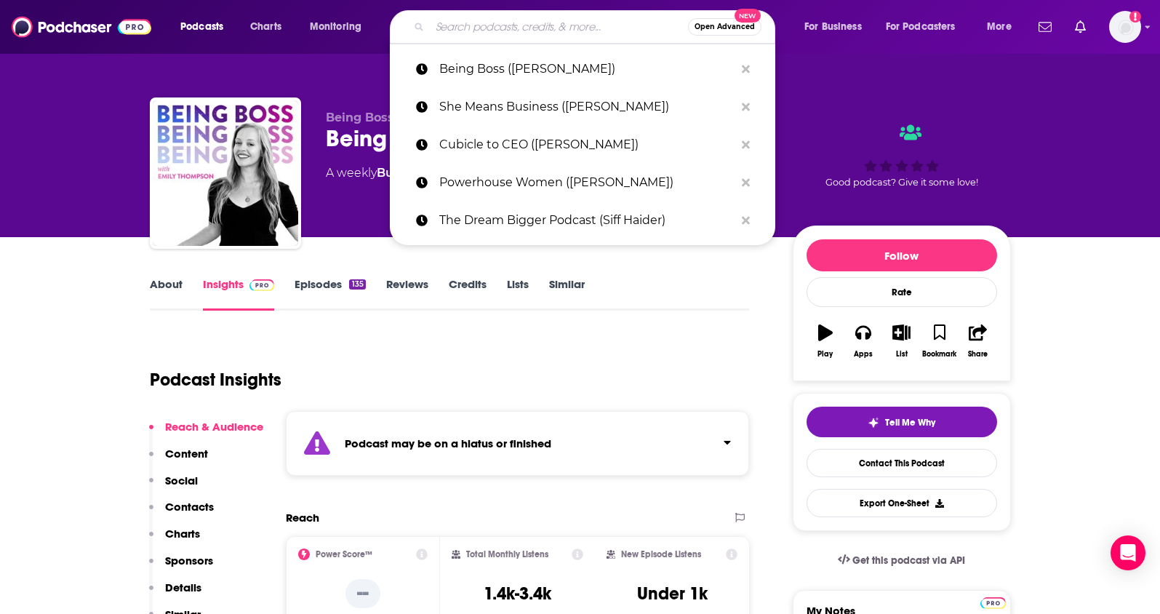
click at [533, 28] on input "Search podcasts, credits, & more..." at bounding box center [559, 26] width 258 height 23
paste input "The Product Boss"
type input "The Product Boss"
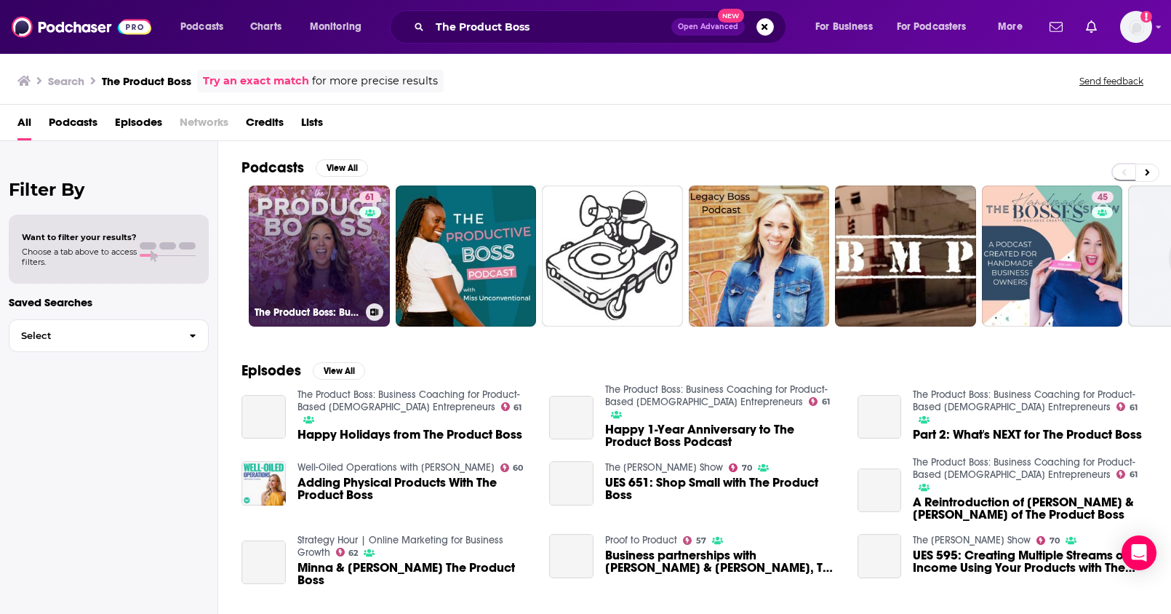
click at [327, 256] on link "61 The Product Boss: Business Coaching for Product-Based Female Entrepreneurs" at bounding box center [319, 255] width 141 height 141
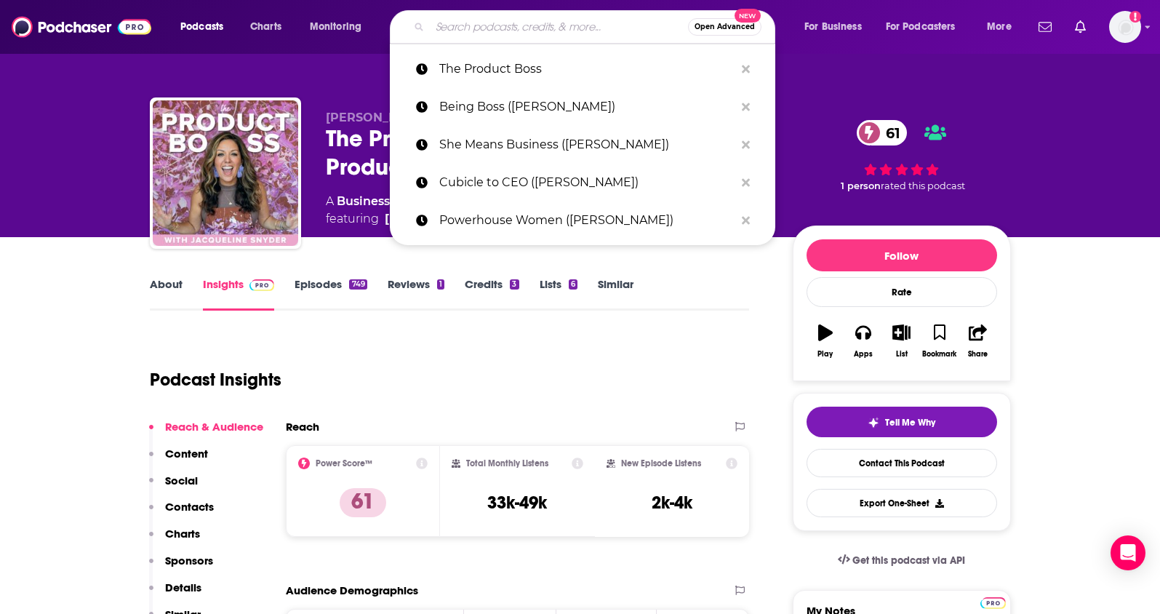
click at [534, 34] on input "Search podcasts, credits, & more..." at bounding box center [559, 26] width 258 height 23
paste input "Her CEO Journey (Christina Sjahli)"
type input "Her CEO Journey (Christina Sjahli)"
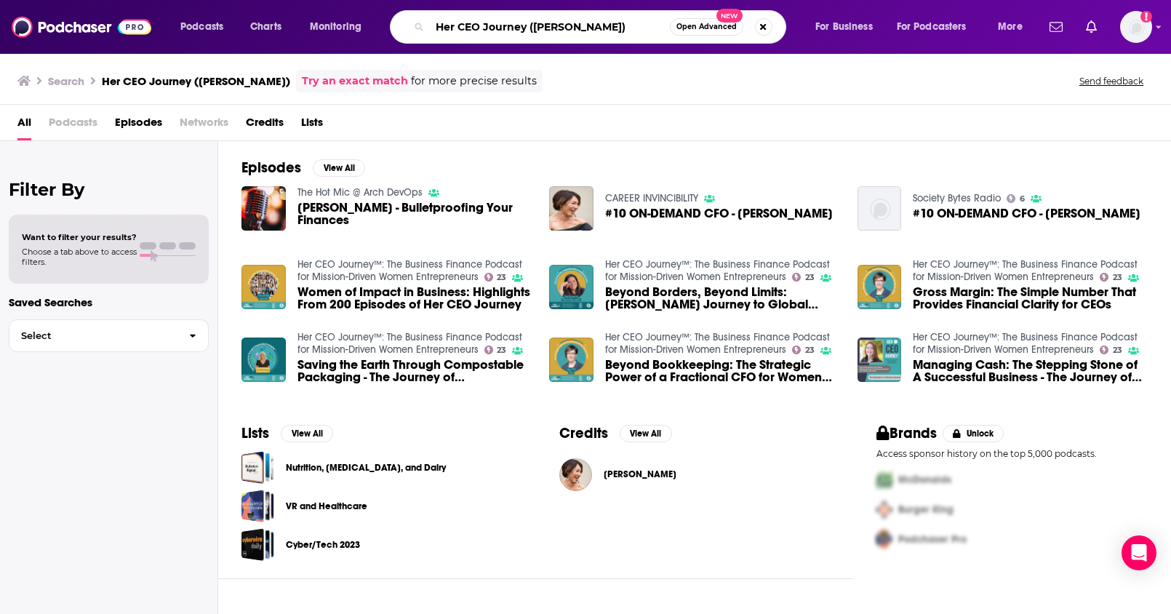
drag, startPoint x: 628, startPoint y: 23, endPoint x: 357, endPoint y: 0, distance: 272.2
click at [357, 0] on div "Podcasts Charts Monitoring Her CEO Journey (Christina Sjahli) Open Advanced New…" at bounding box center [585, 27] width 1171 height 54
paste input "Marketing Against The Grain"
type input "Marketing Against The Grain"
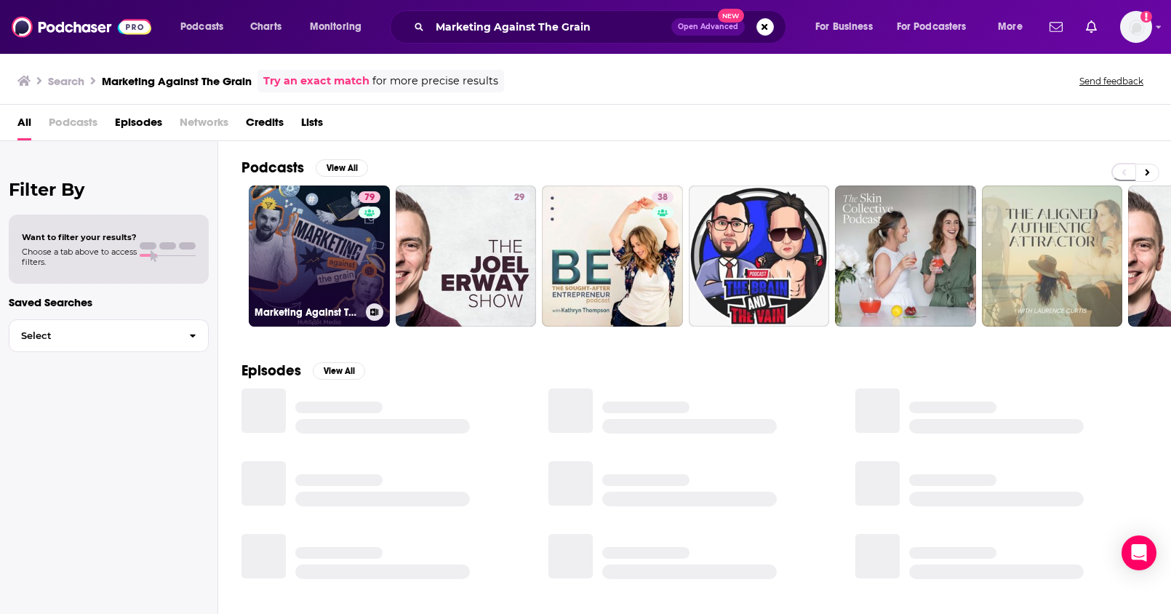
click at [306, 201] on link "79 Marketing Against The Grain" at bounding box center [319, 255] width 141 height 141
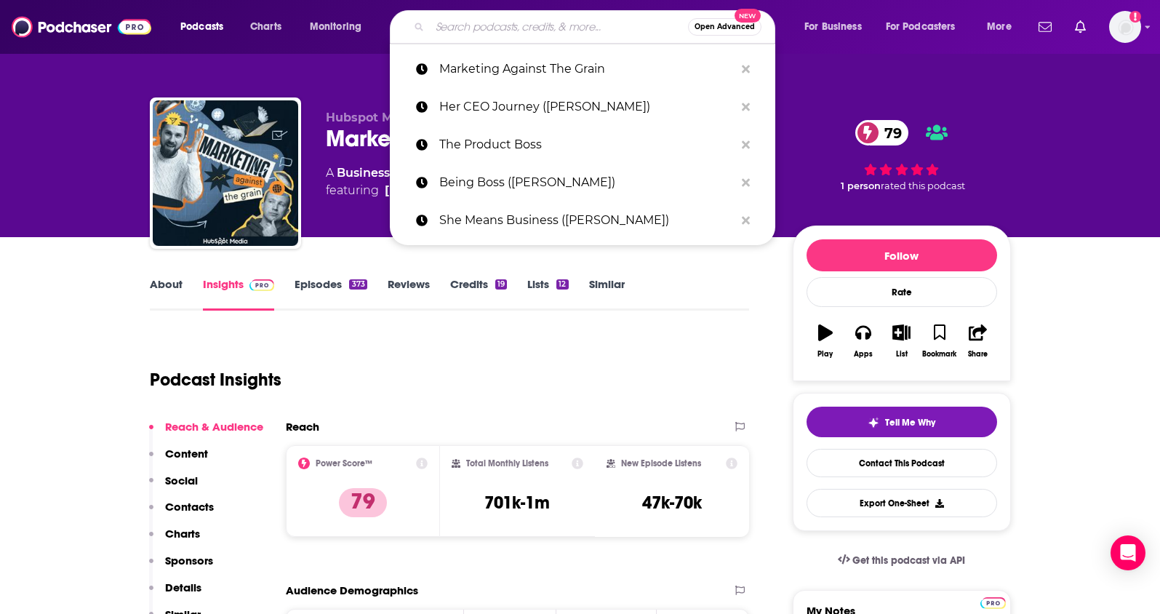
click at [534, 26] on input "Search podcasts, credits, & more..." at bounding box center [559, 26] width 258 height 23
paste input "Perpetual Traffic"
type input "Perpetual Traffic"
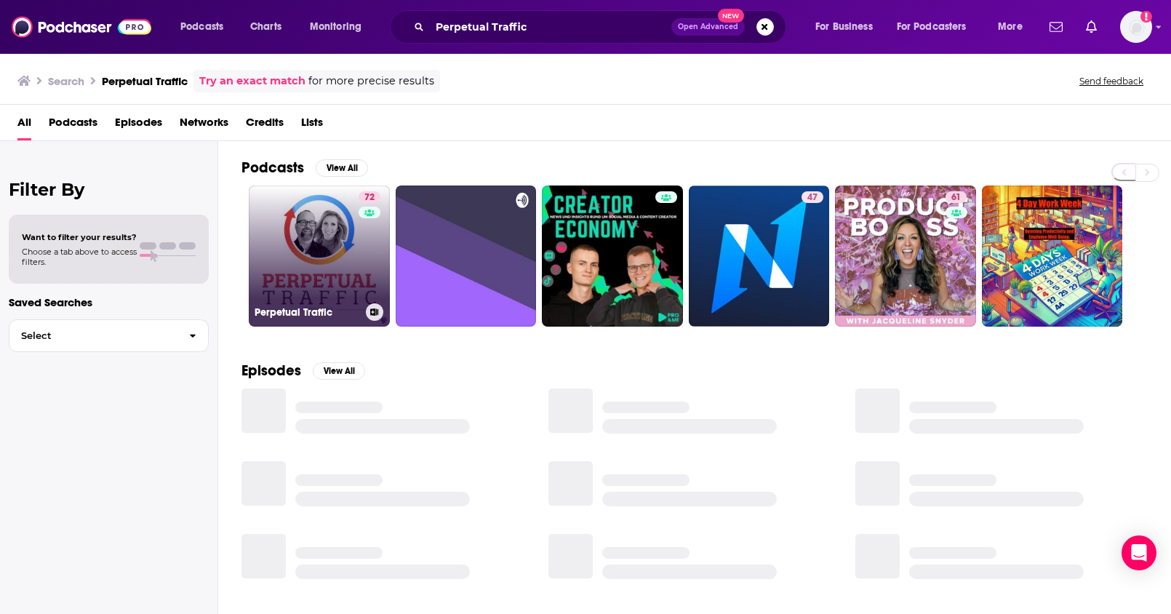
click at [314, 229] on link "72 Perpetual Traffic" at bounding box center [319, 255] width 141 height 141
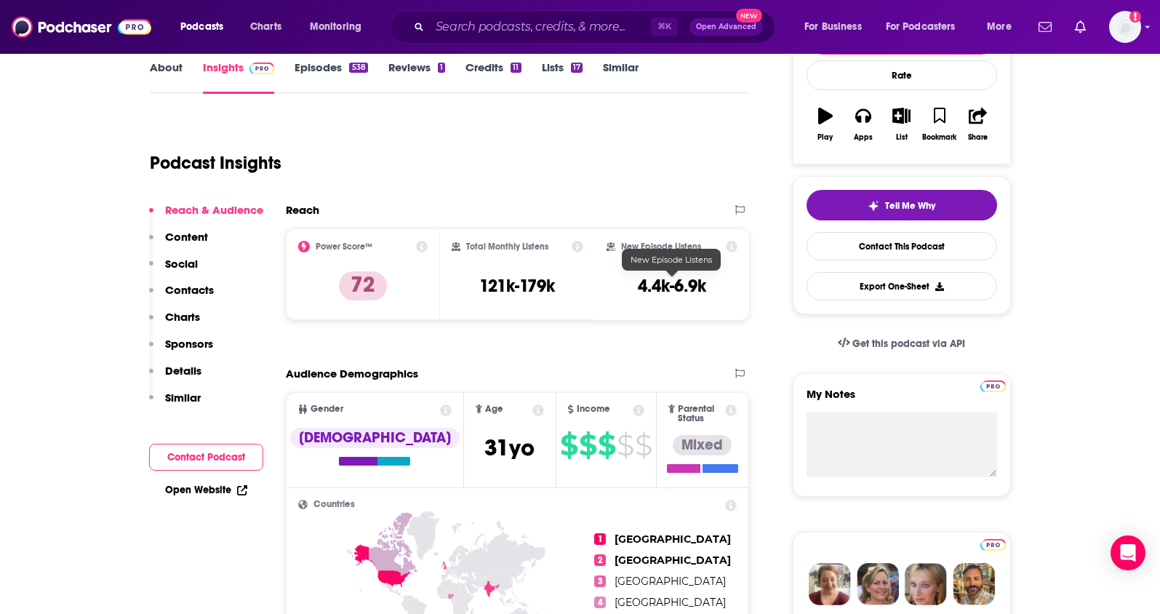
scroll to position [218, 0]
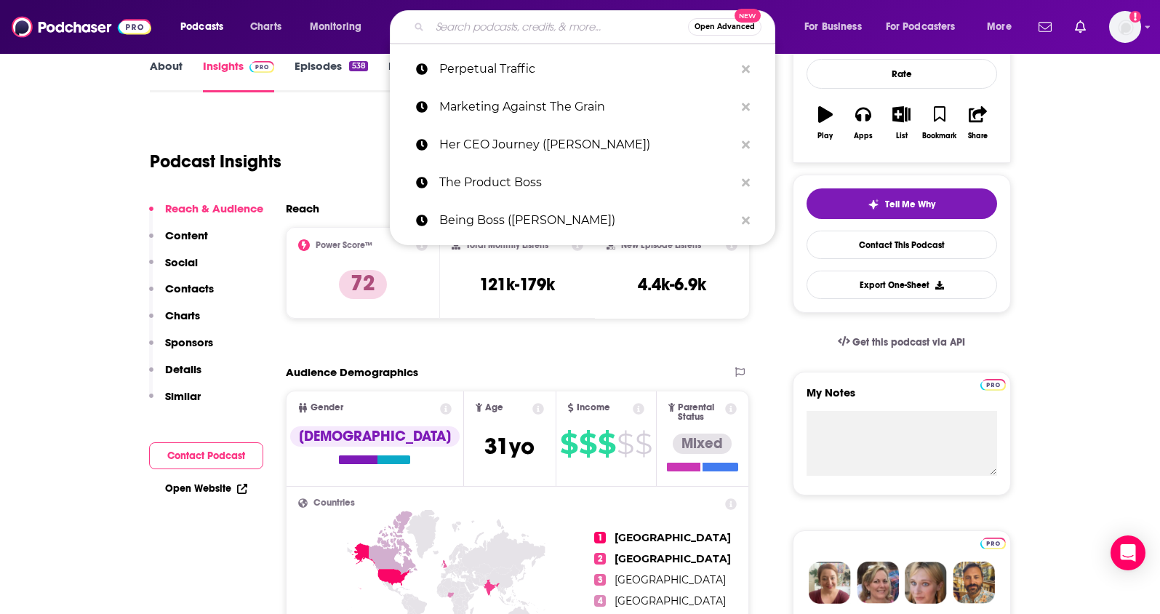
click at [519, 24] on input "Search podcasts, credits, & more..." at bounding box center [559, 26] width 258 height 23
paste input "Everyone Hates Marketers"
type input "Everyone Hates Marketers"
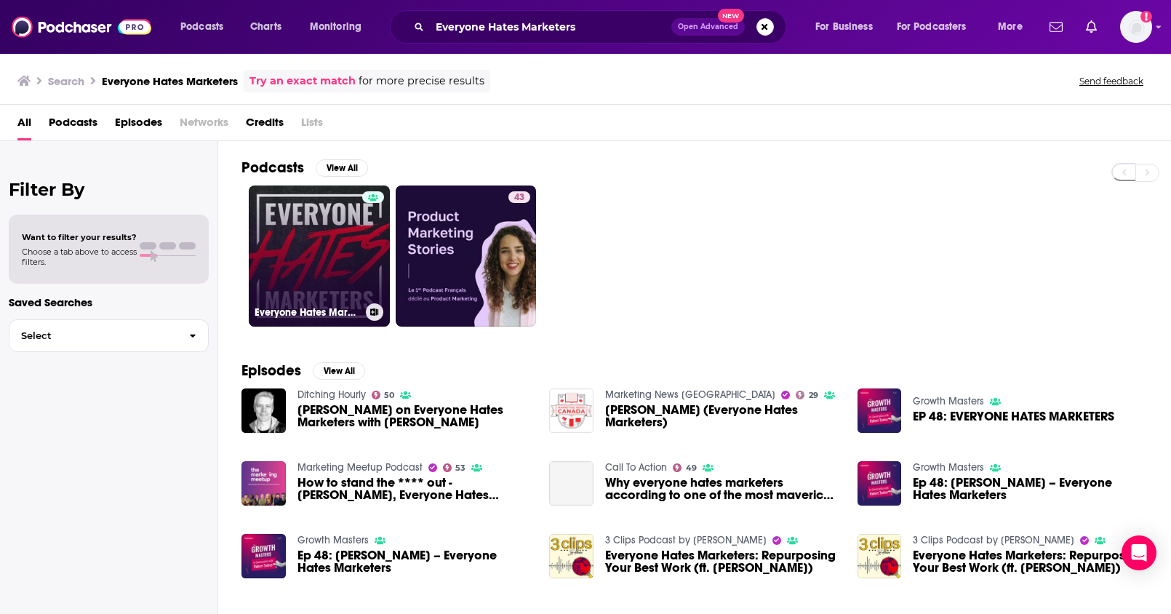
click at [328, 249] on link "Everyone Hates Marketers | No-BS Marketing & Brand Strategy Podcast" at bounding box center [319, 255] width 141 height 141
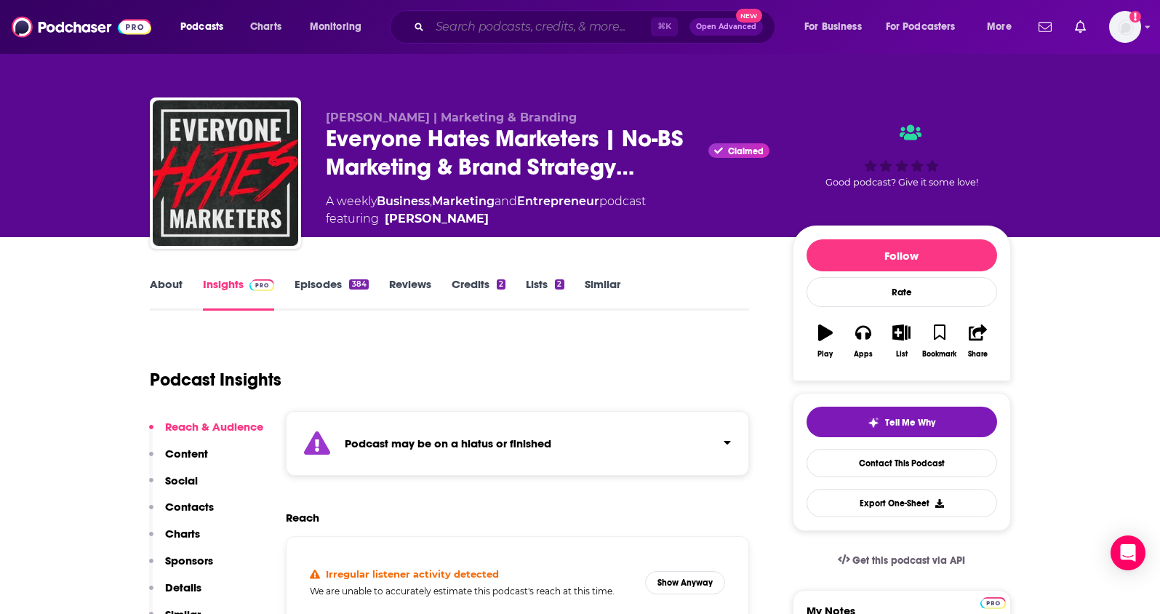
click at [525, 24] on input "Search podcasts, credits, & more..." at bounding box center [540, 26] width 221 height 23
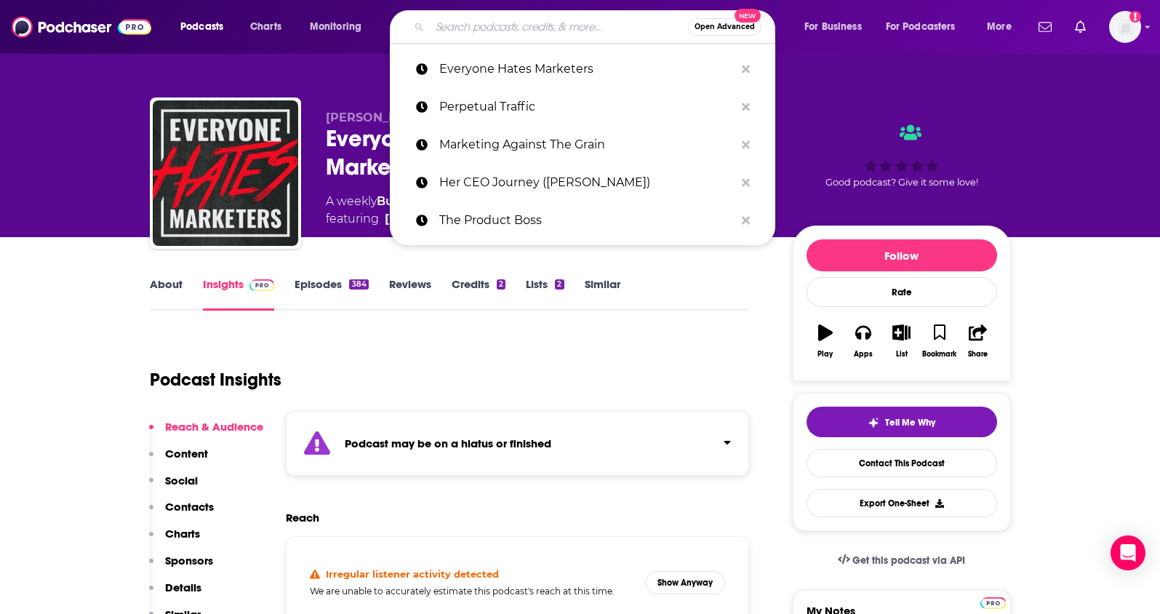
paste input "The Marketing Millennials"
type input "The Marketing Millennials"
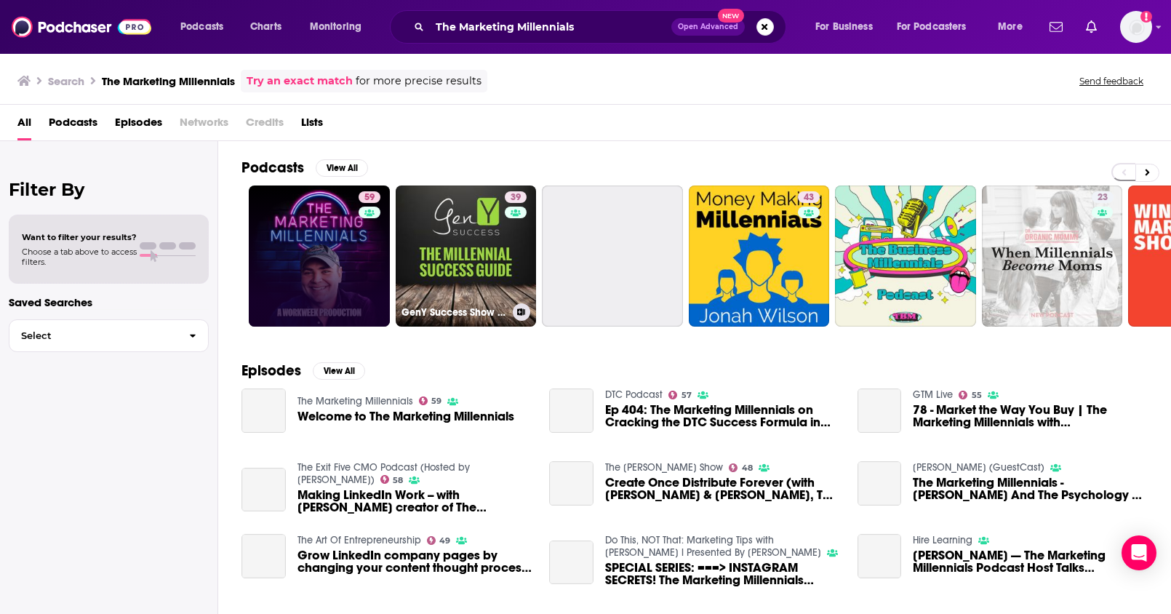
click at [355, 245] on link "59" at bounding box center [319, 255] width 141 height 141
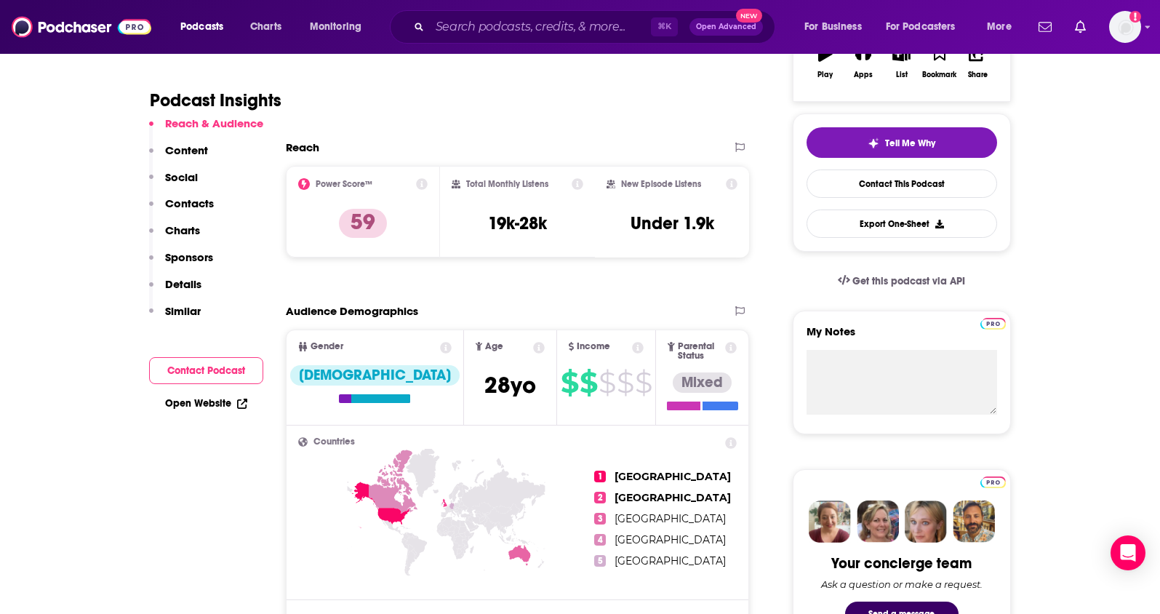
scroll to position [247, 0]
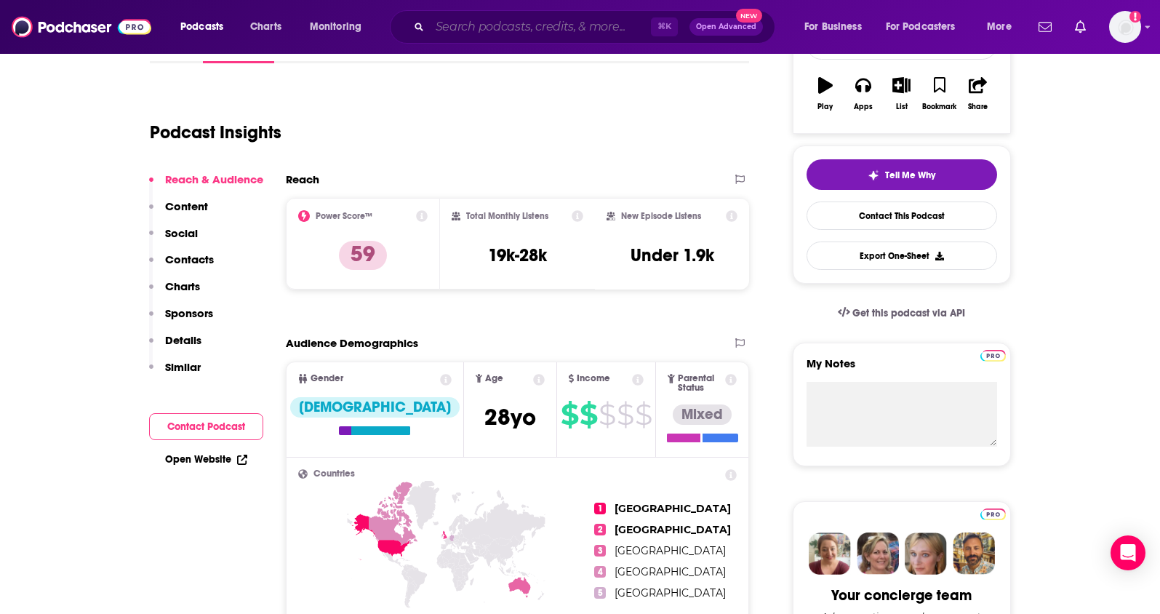
click at [524, 20] on input "Search podcasts, credits, & more..." at bounding box center [540, 26] width 221 height 23
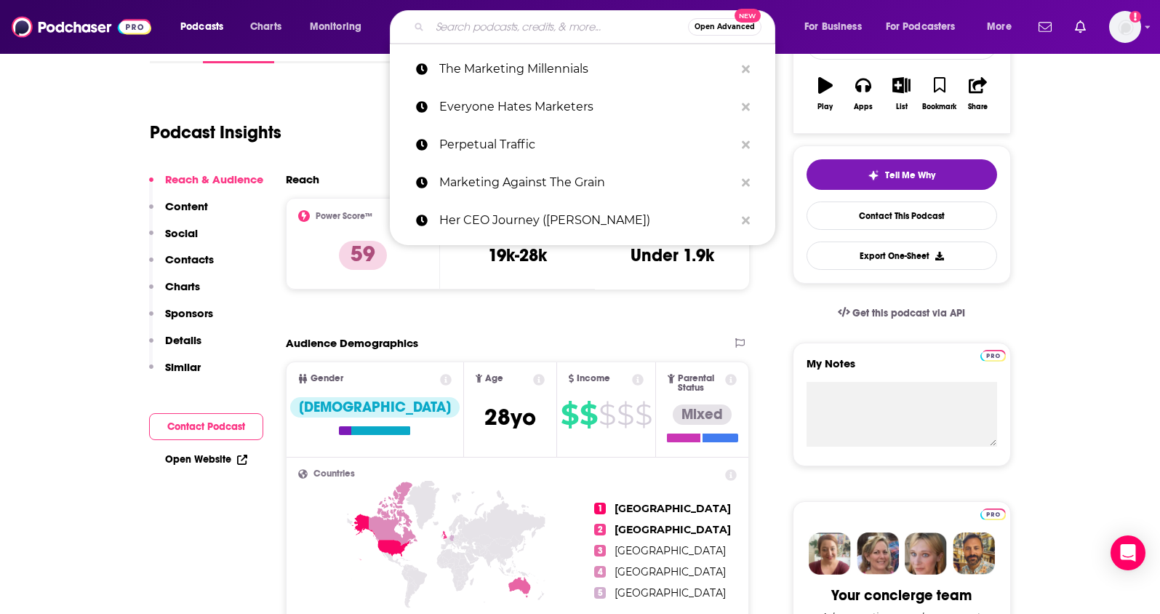
paste input "State of Demand Gen"
type input "State of Demand Gen"
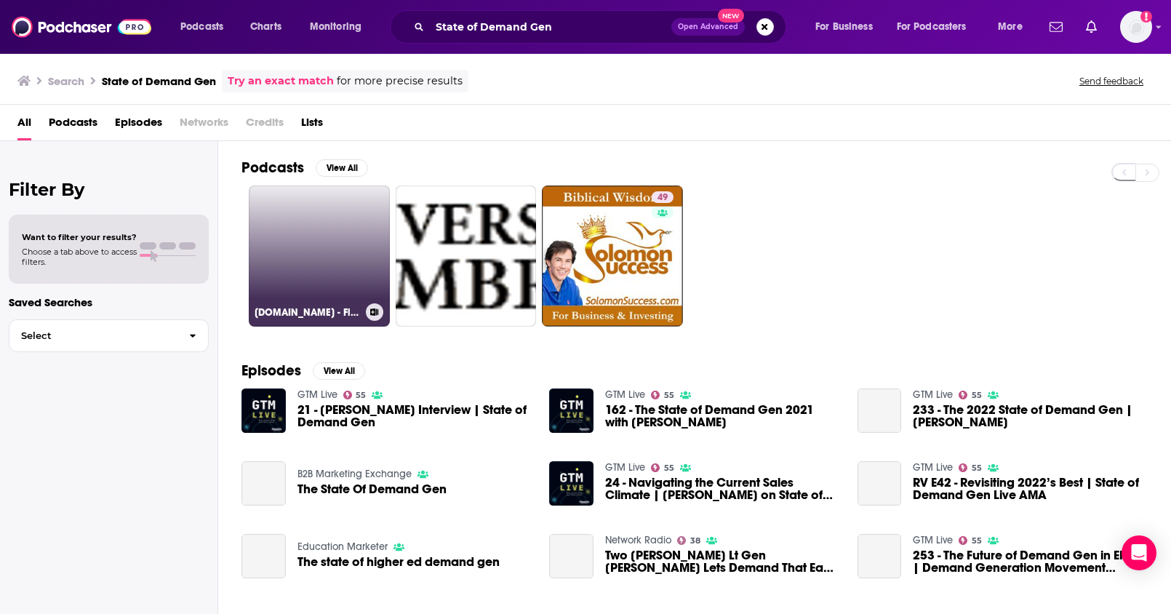
click at [292, 237] on link "GenXpense.com - Financial Information for Today's World" at bounding box center [319, 255] width 141 height 141
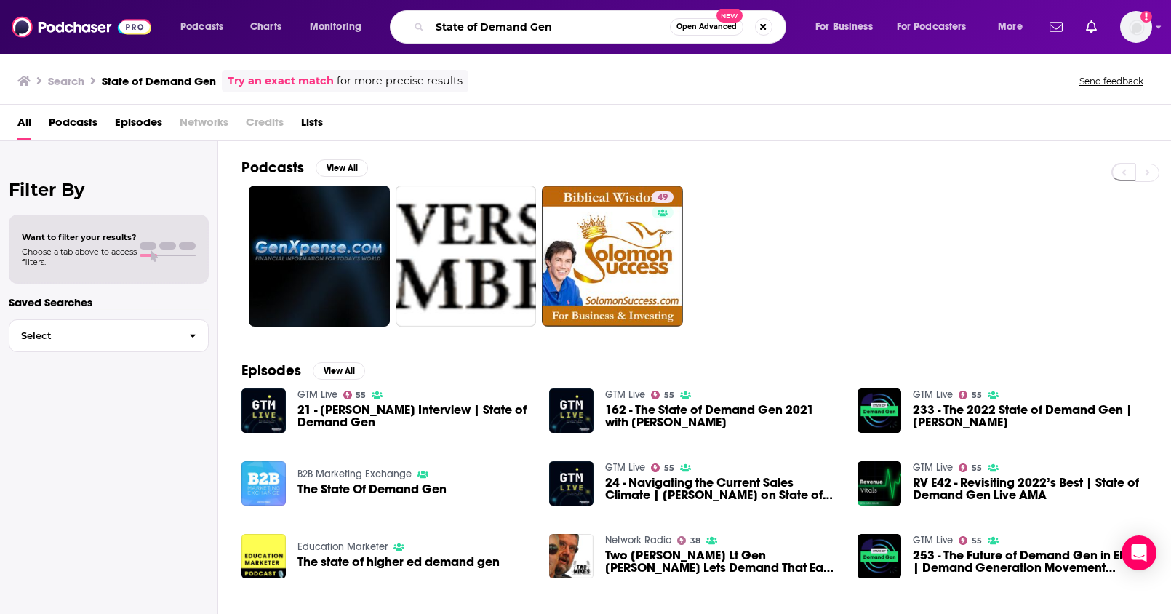
drag, startPoint x: 546, startPoint y: 20, endPoint x: 382, endPoint y: 12, distance: 163.9
click at [382, 12] on div "Podcasts Charts Monitoring State of Demand Gen Open Advanced New For Business F…" at bounding box center [603, 26] width 866 height 33
paste input "B2B Growth"
type input "B2B Growth"
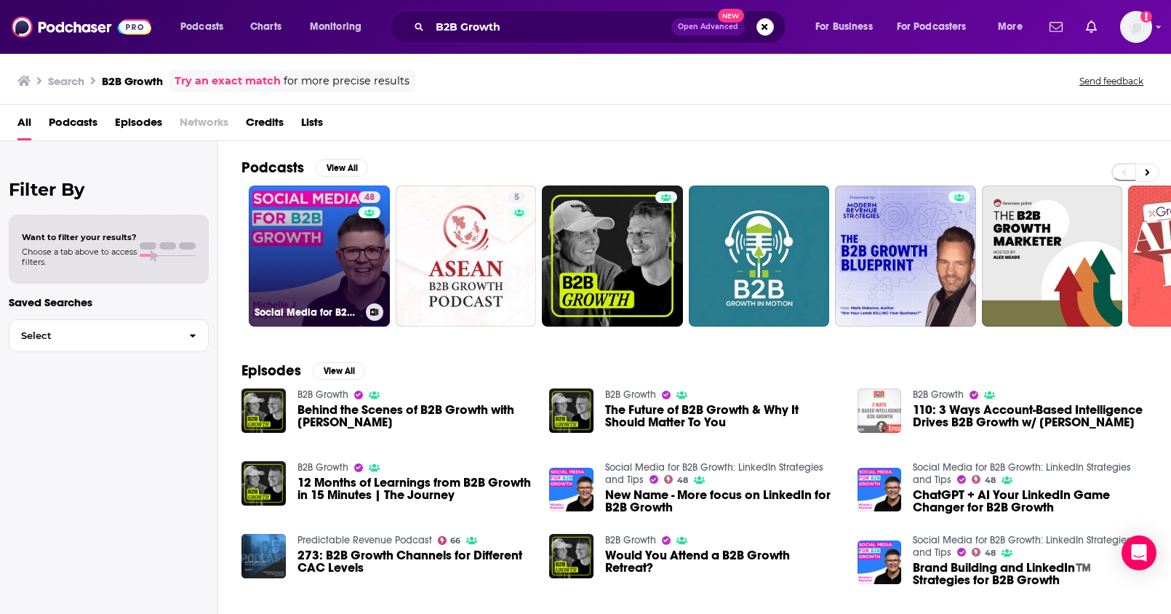
click at [327, 255] on link "48 Social Media for B2B Growth: LinkedIn Strategies and Tips" at bounding box center [319, 255] width 141 height 141
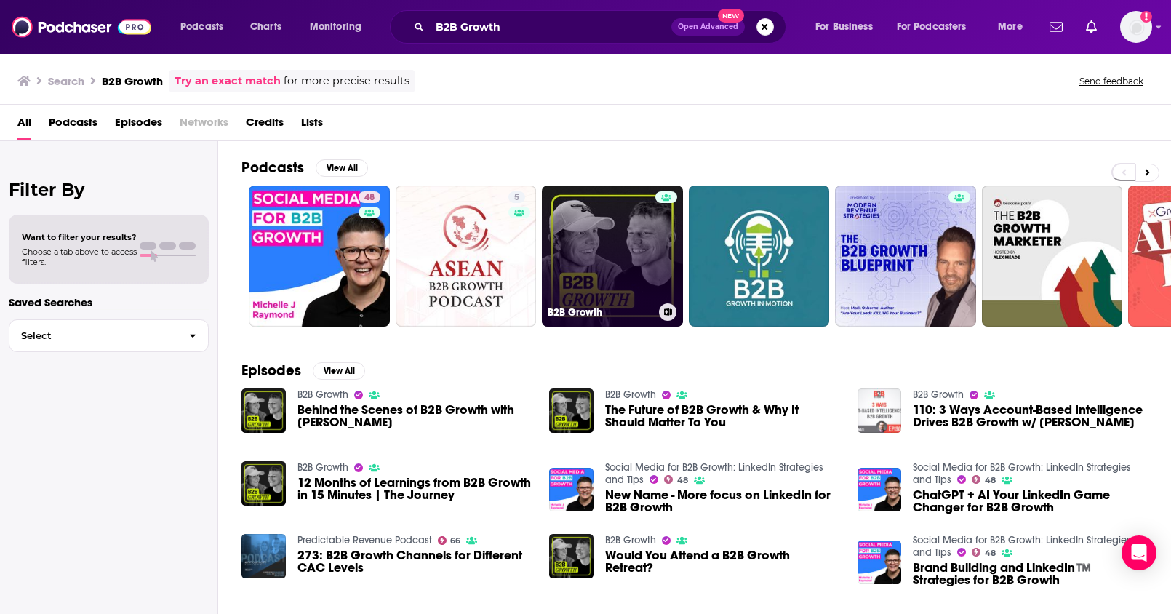
click at [578, 215] on link "B2B Growth" at bounding box center [612, 255] width 141 height 141
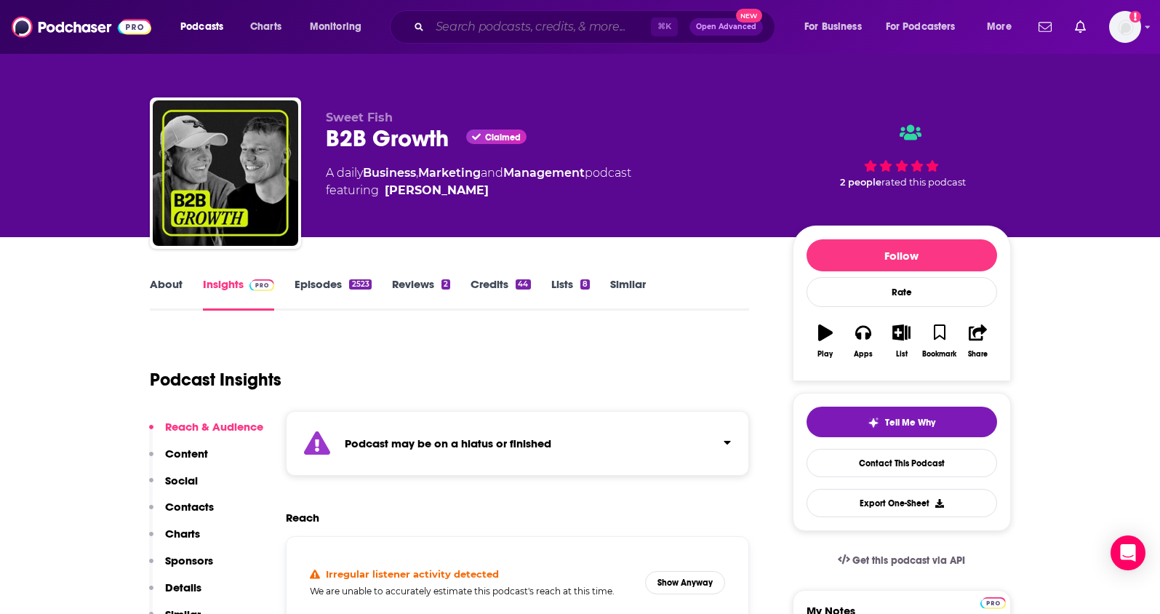
click at [538, 25] on input "Search podcasts, credits, & more..." at bounding box center [540, 26] width 221 height 23
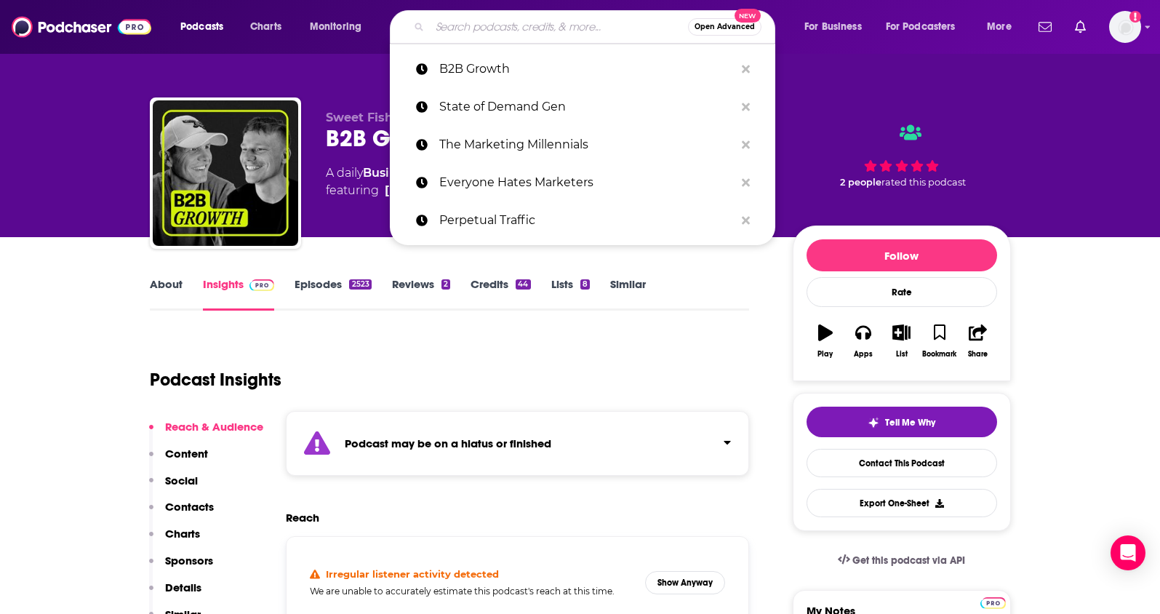
paste input "Unthinkable"
type input "Unthinkable"
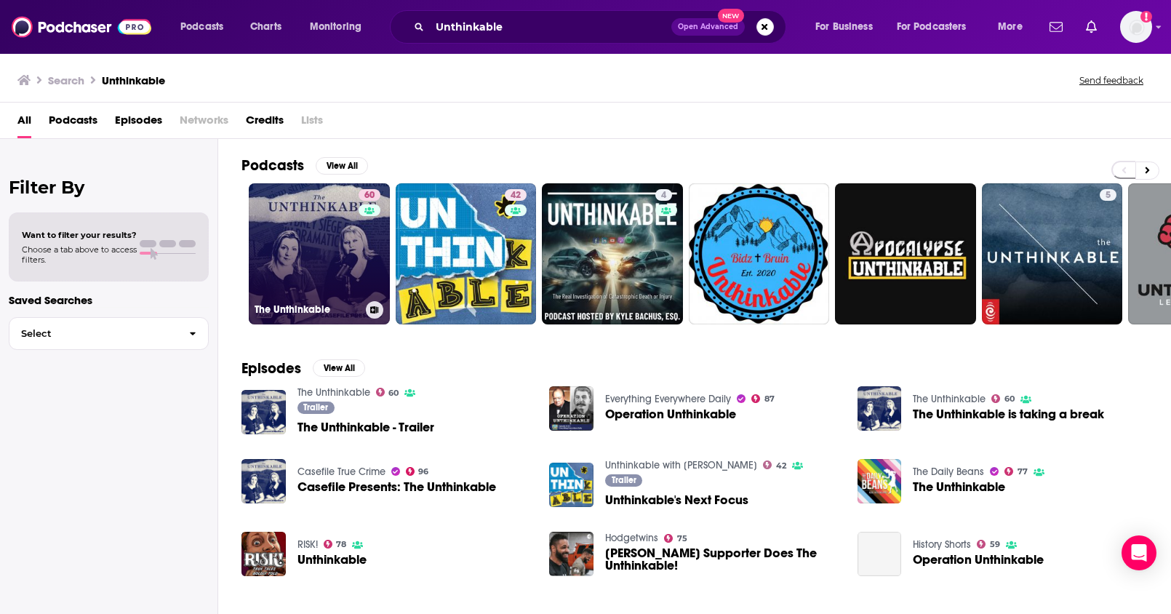
click at [354, 239] on link "60 The Unthinkable" at bounding box center [319, 253] width 141 height 141
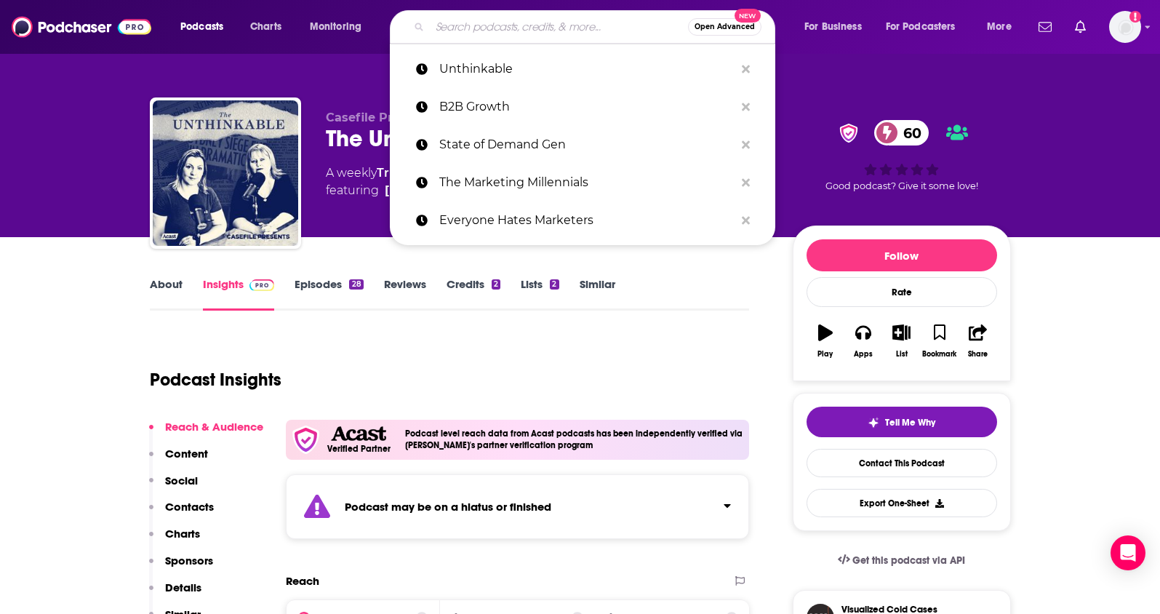
click at [548, 33] on input "Search podcasts, credits, & more..." at bounding box center [559, 26] width 258 height 23
paste input "Exit Five: B2B Marketing"
type input "Exit Five: B2B Marketing"
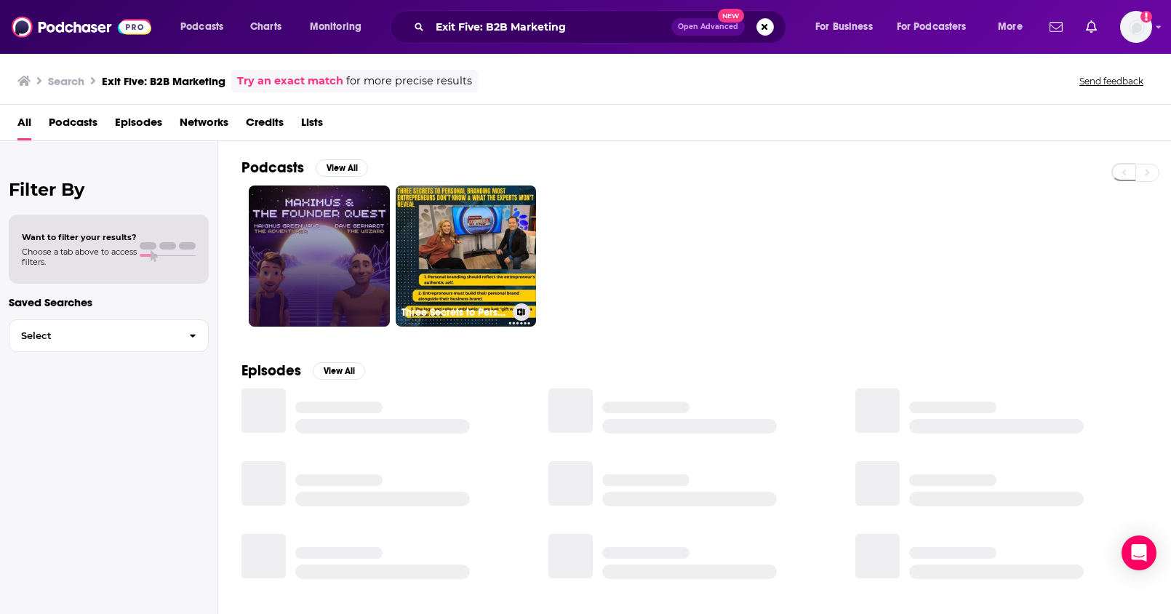
click at [328, 255] on link at bounding box center [319, 255] width 141 height 141
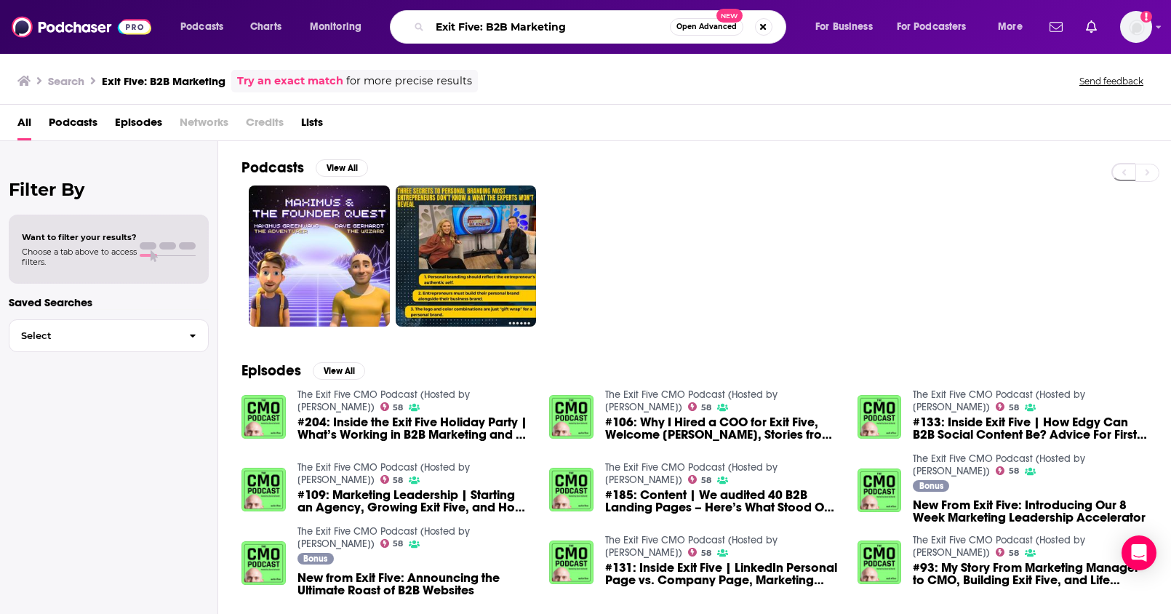
click at [603, 28] on input "Exit Five: B2B Marketing" at bounding box center [550, 26] width 240 height 23
click at [770, 28] on button "Search podcasts, credits, & more..." at bounding box center [763, 26] width 17 height 17
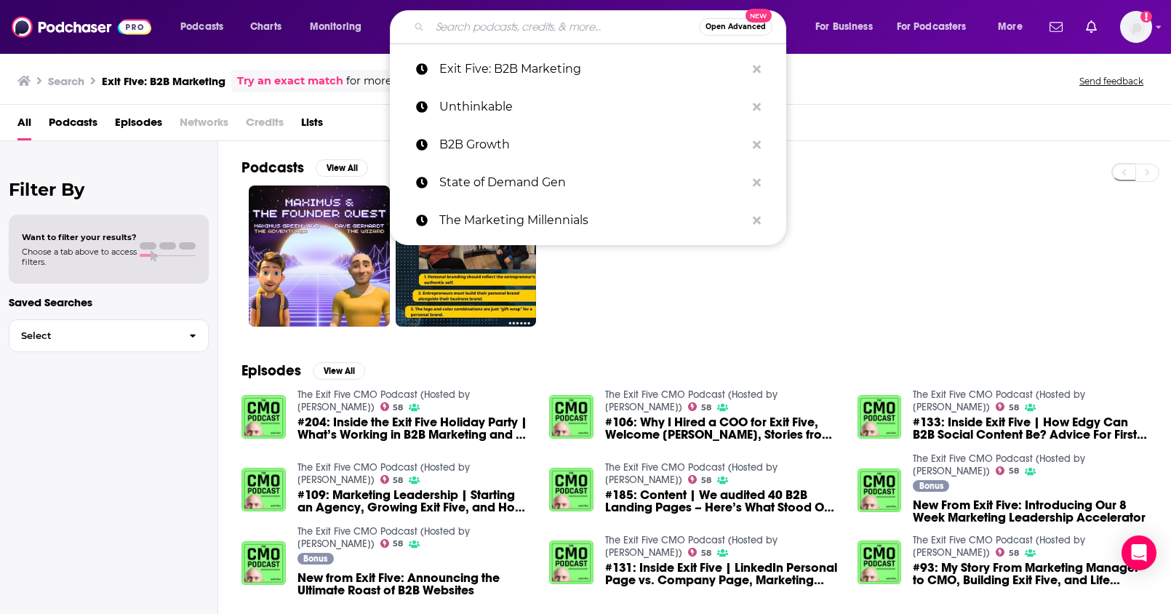
paste input "Lenny’s Podcast"
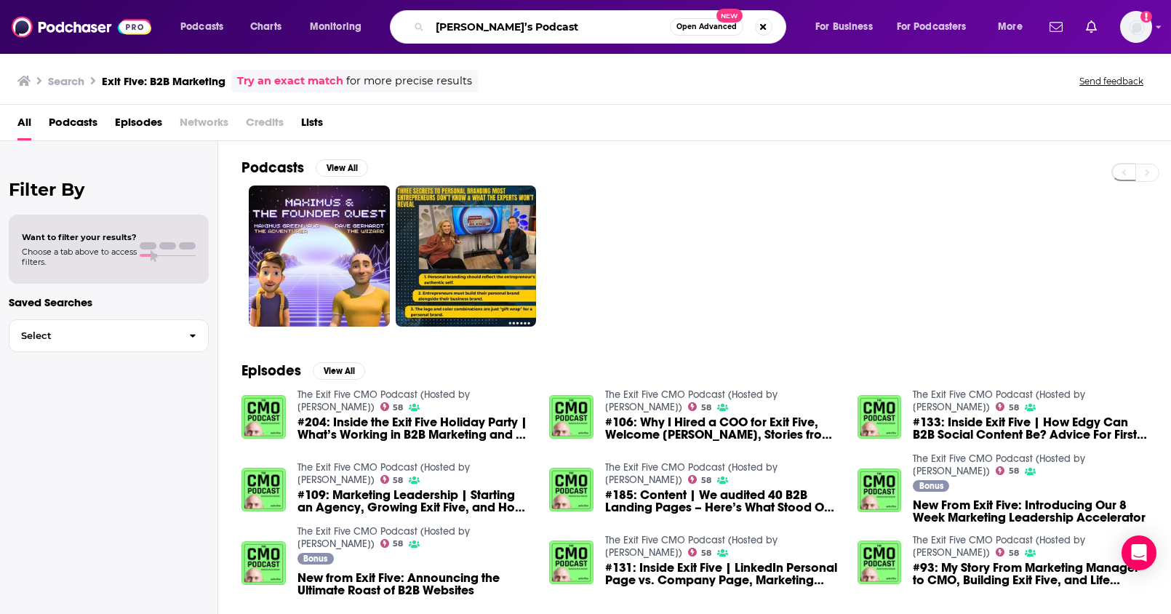
type input "Lenny’s Podcast"
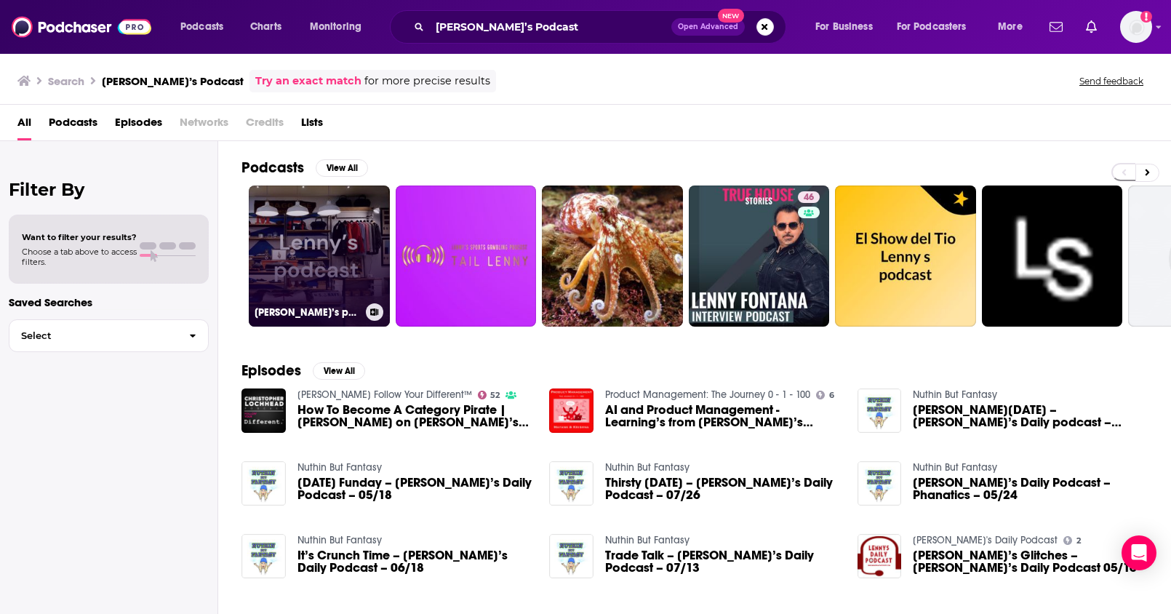
click at [356, 249] on link "Lenny’s podcast" at bounding box center [319, 255] width 141 height 141
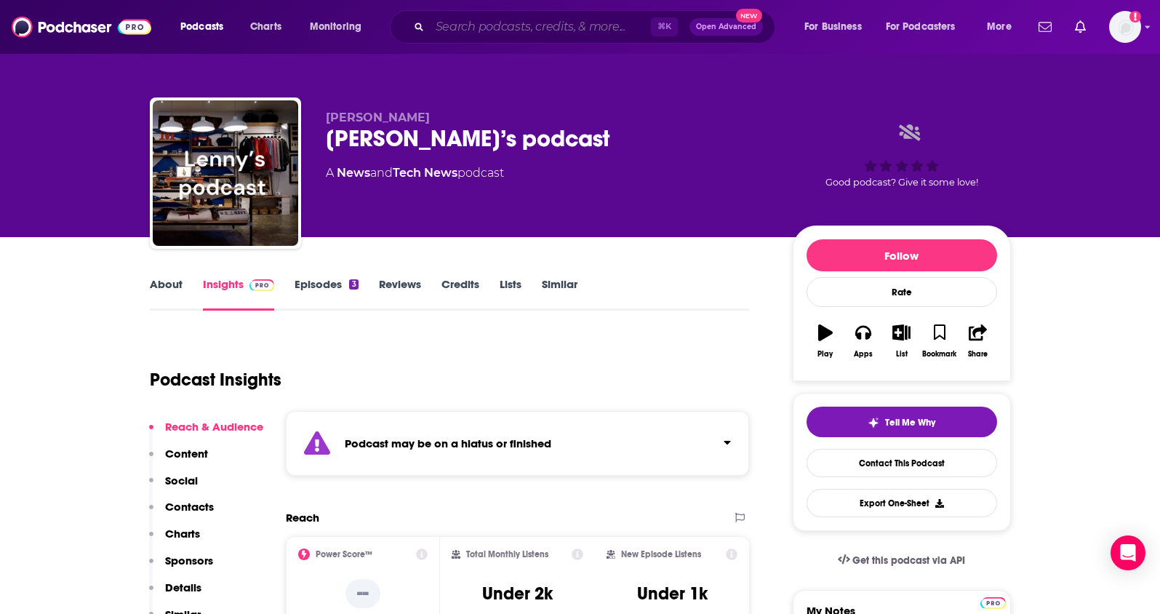
click at [562, 31] on input "Search podcasts, credits, & more..." at bounding box center [540, 26] width 221 height 23
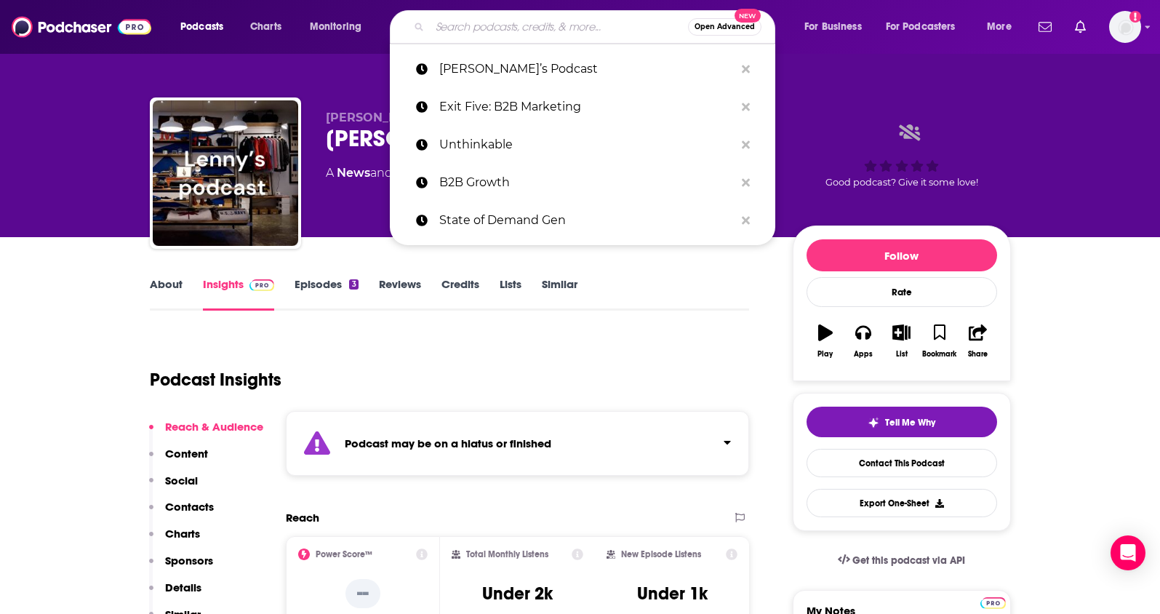
paste input "Creator Science"
type input "Creator Science"
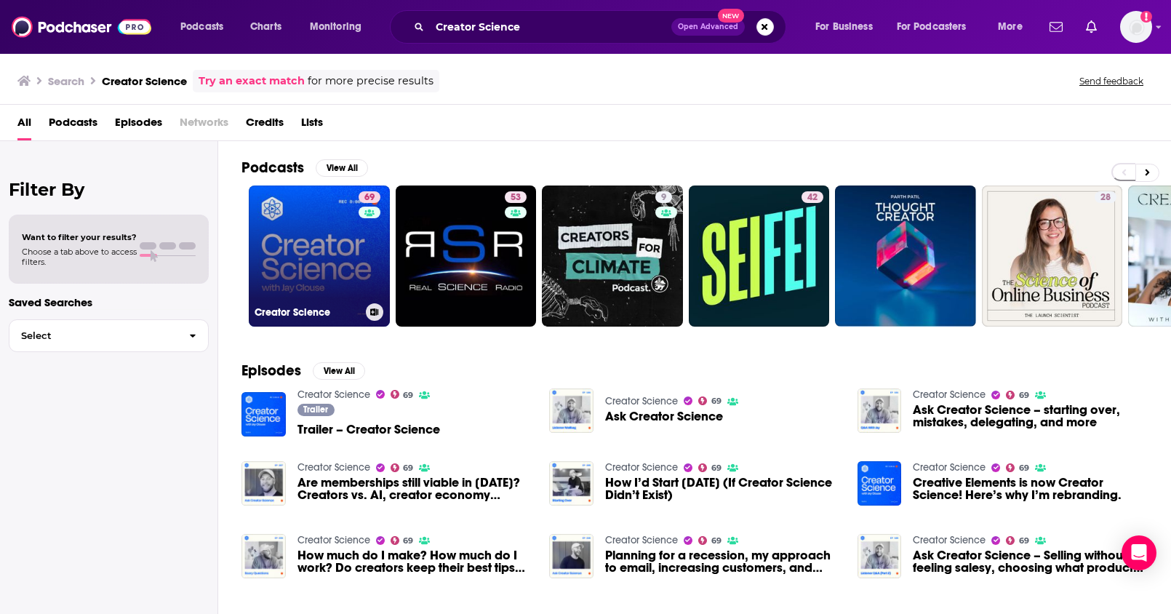
click at [328, 268] on link "69 Creator Science" at bounding box center [319, 255] width 141 height 141
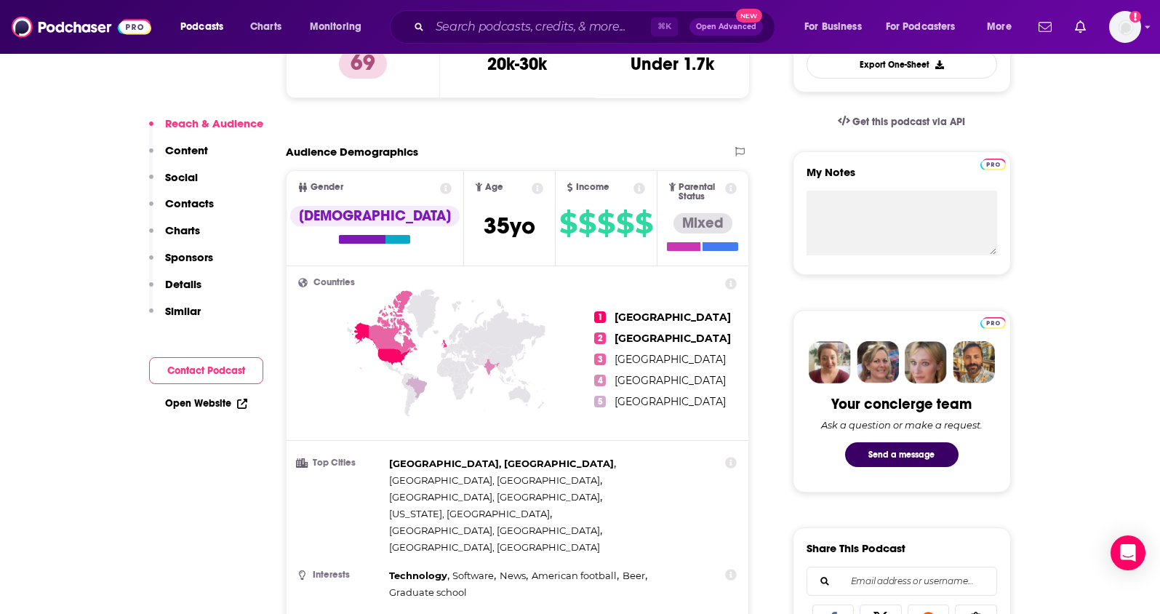
scroll to position [145, 0]
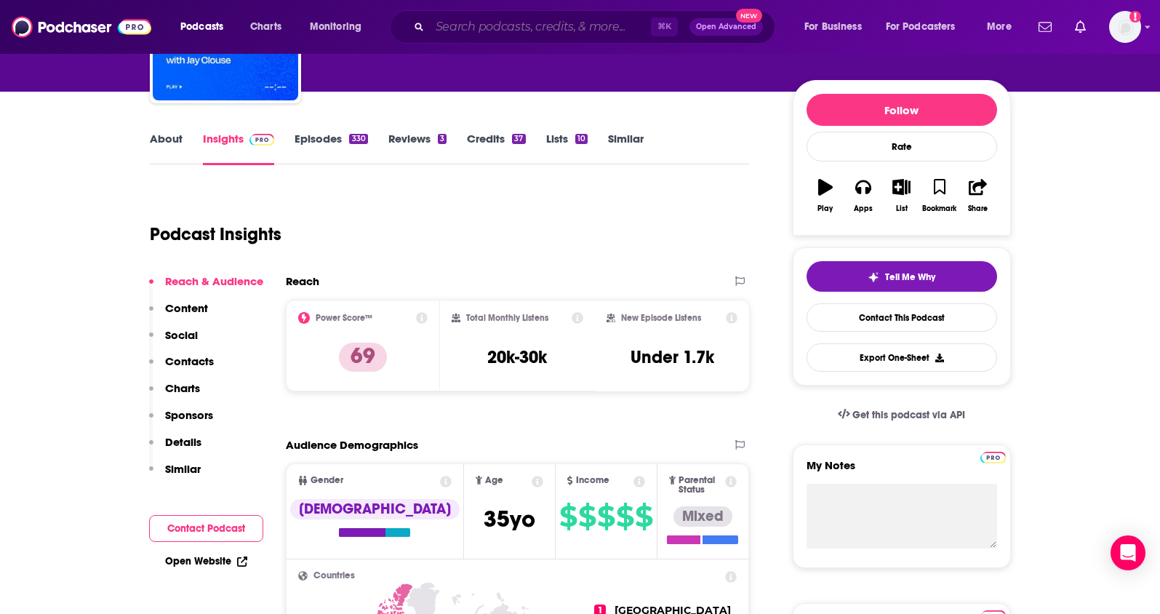
click at [530, 31] on input "Search podcasts, credits, & more..." at bounding box center [540, 26] width 221 height 23
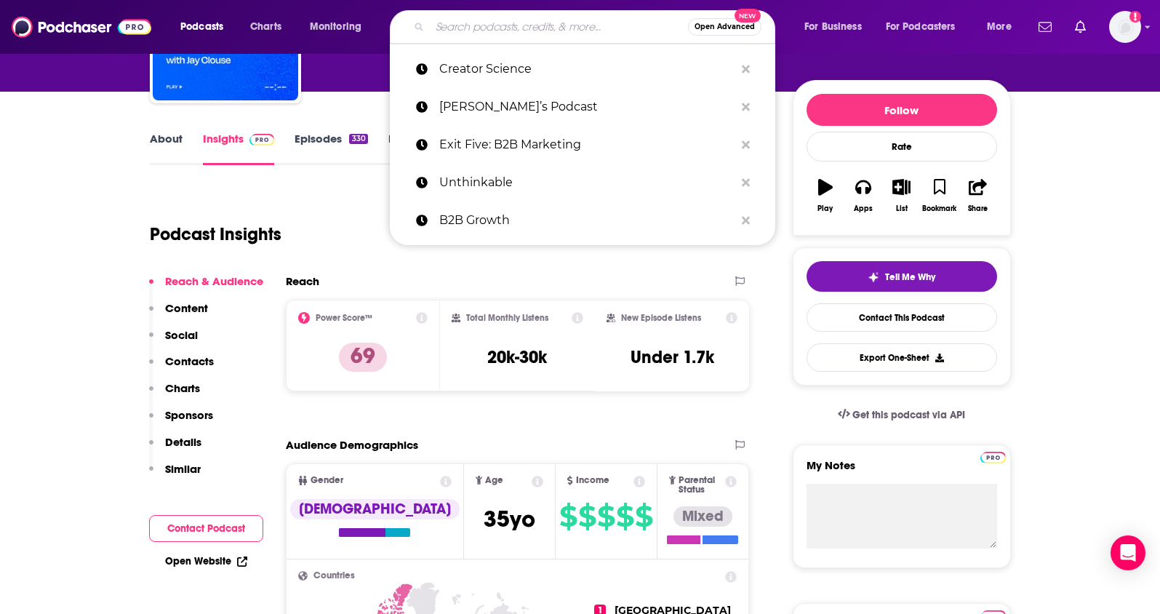
paste input "The Game with Alex Hormozi"
type input "The Game with Alex Hormozi"
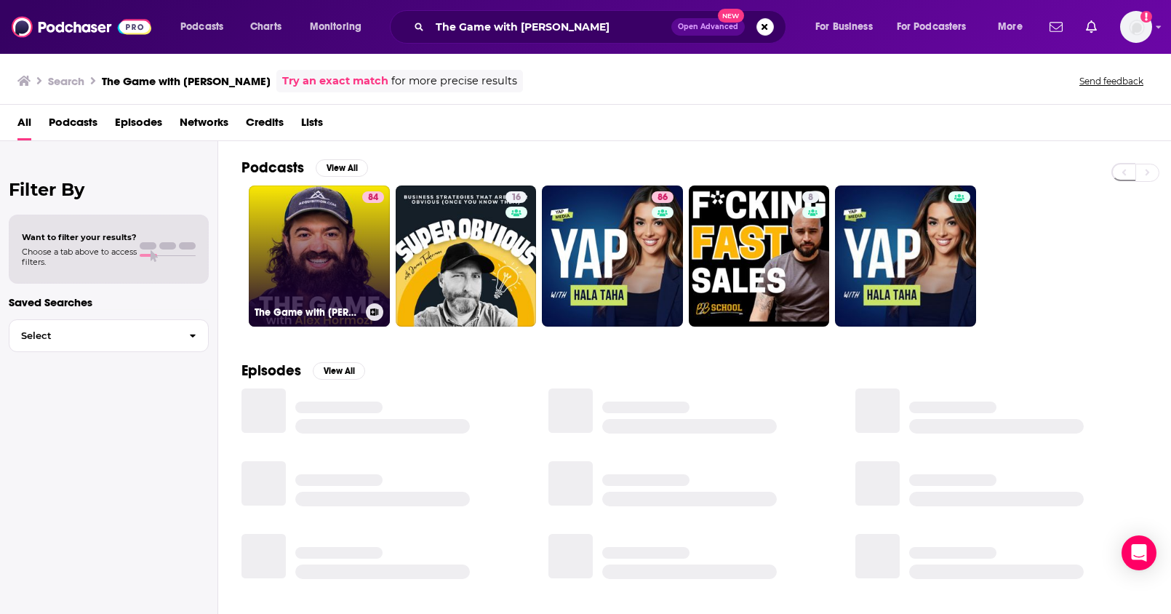
click at [300, 236] on link "84 The Game with Alex Hormozi" at bounding box center [319, 255] width 141 height 141
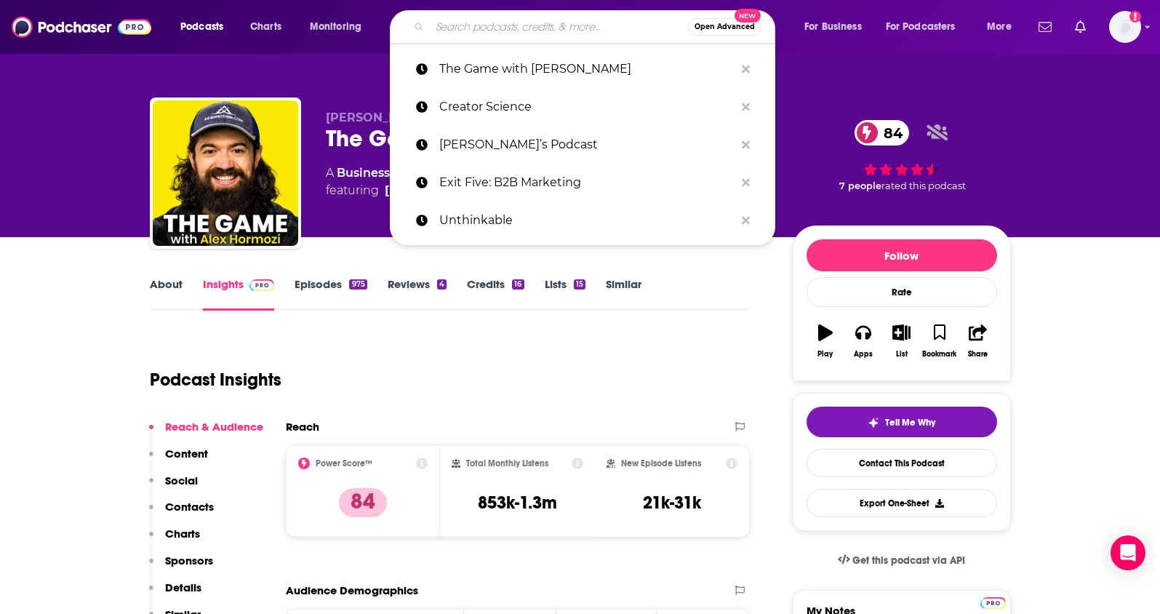
click at [570, 28] on input "Search podcasts, credits, & more..." at bounding box center [559, 26] width 258 height 23
paste input "Acquired"
type input "Acquired"
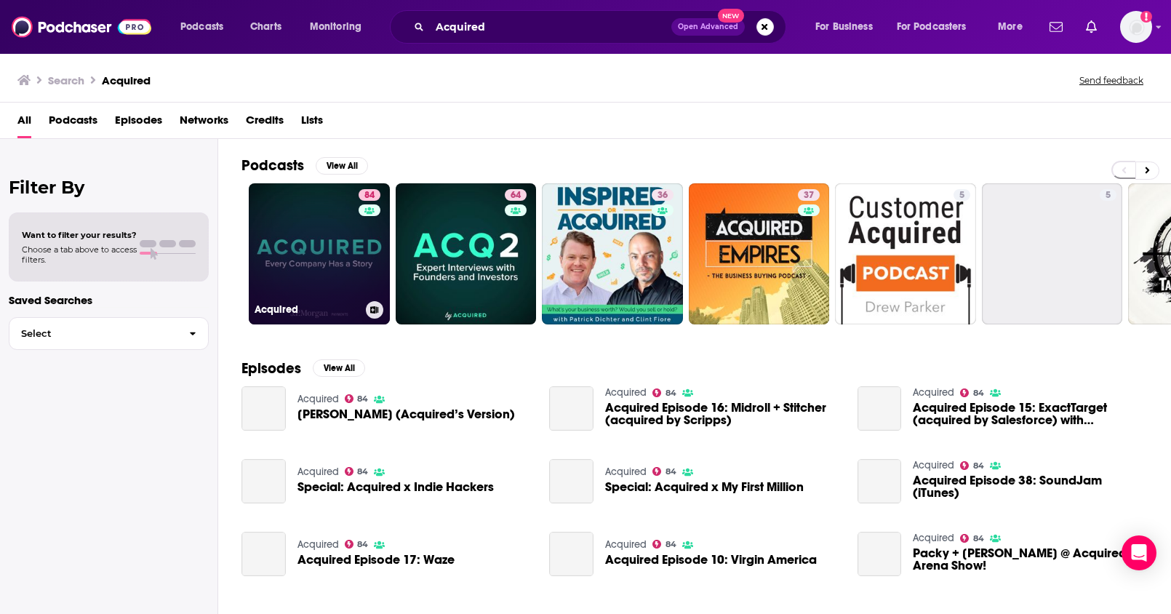
click at [297, 281] on link "84 Acquired" at bounding box center [319, 253] width 141 height 141
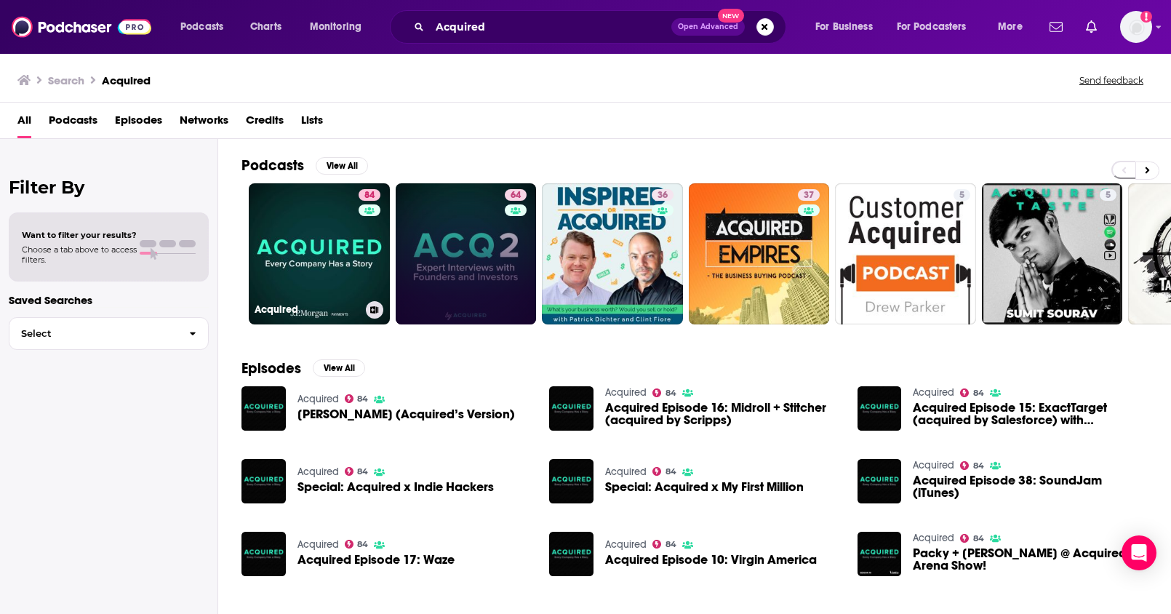
click at [442, 228] on link "64" at bounding box center [466, 253] width 141 height 141
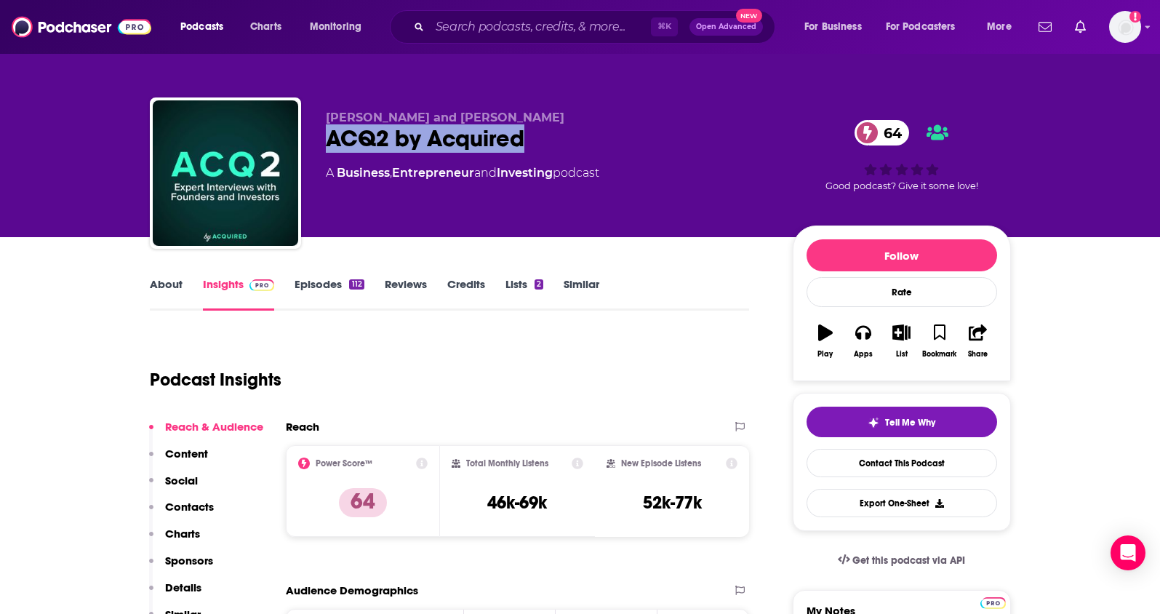
drag, startPoint x: 540, startPoint y: 137, endPoint x: 325, endPoint y: 142, distance: 214.6
click at [326, 142] on div "ACQ2 by Acquired 64" at bounding box center [548, 138] width 444 height 28
copy h2 "ACQ2 by Acquired"
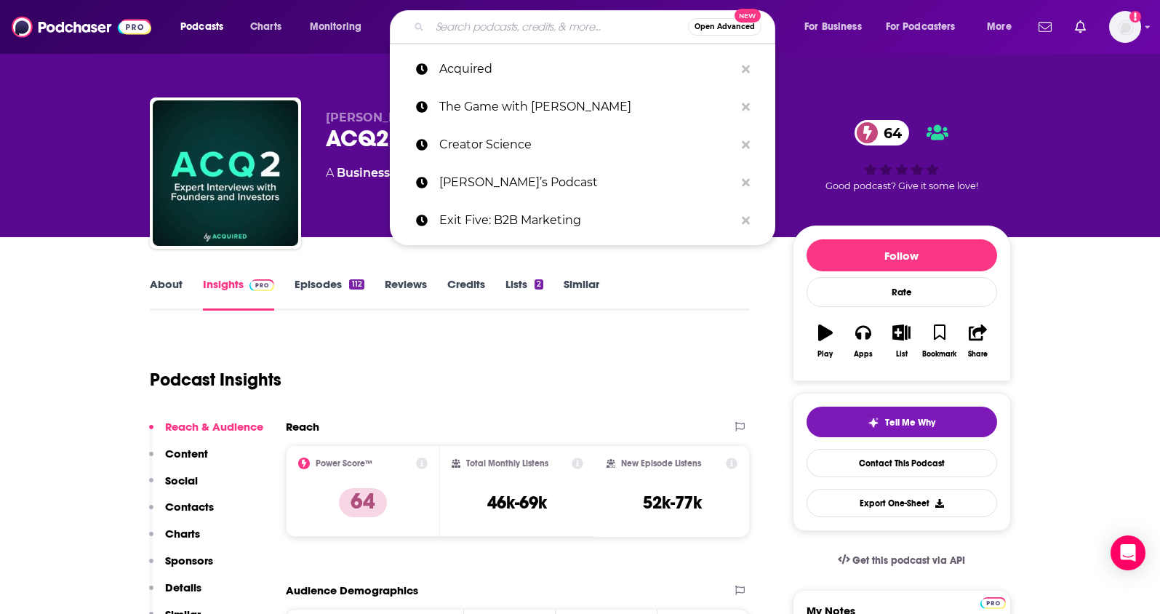
click at [578, 23] on input "Search podcasts, credits, & more..." at bounding box center [559, 26] width 258 height 23
paste input "Indie Hackers"
type input "Indie Hackers"
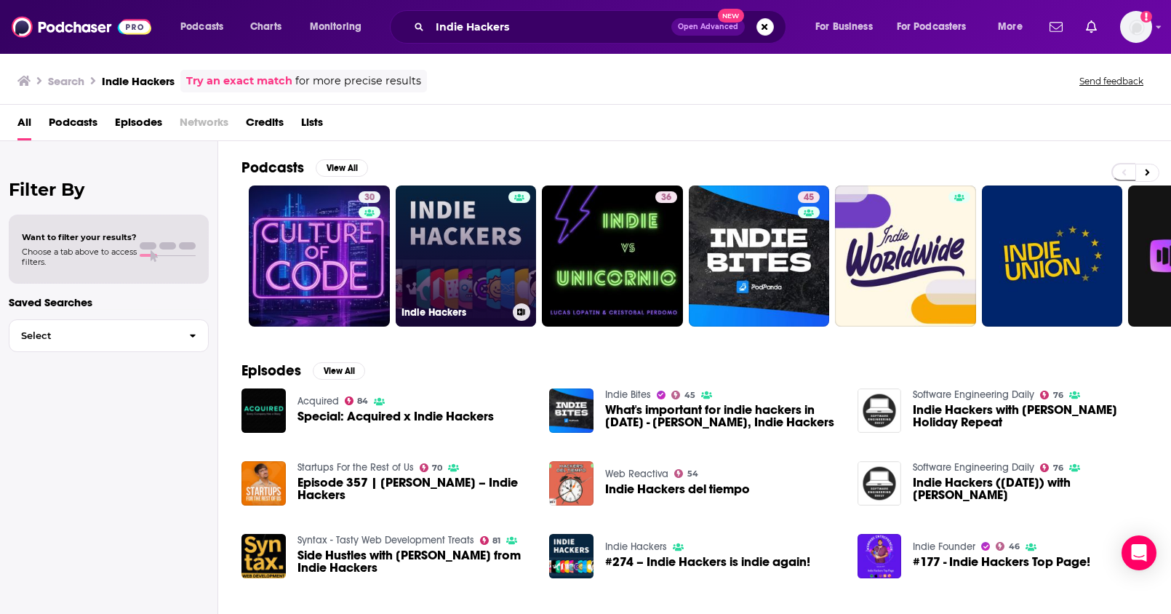
click at [460, 217] on link "Indie Hackers" at bounding box center [466, 255] width 141 height 141
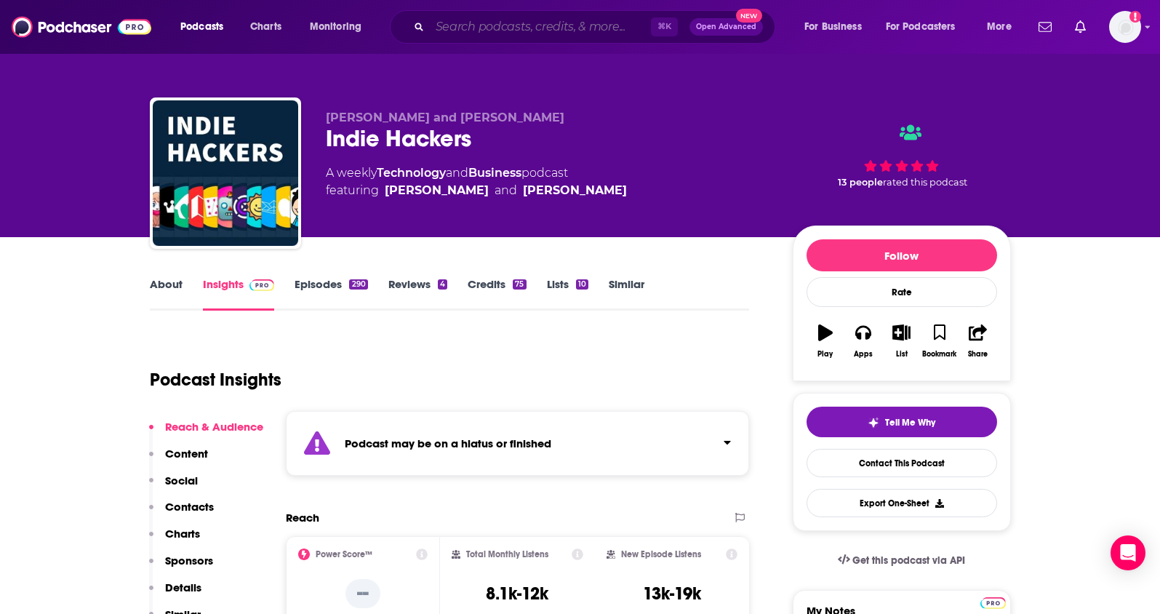
click at [581, 30] on input "Search podcasts, credits, & more..." at bounding box center [540, 26] width 221 height 23
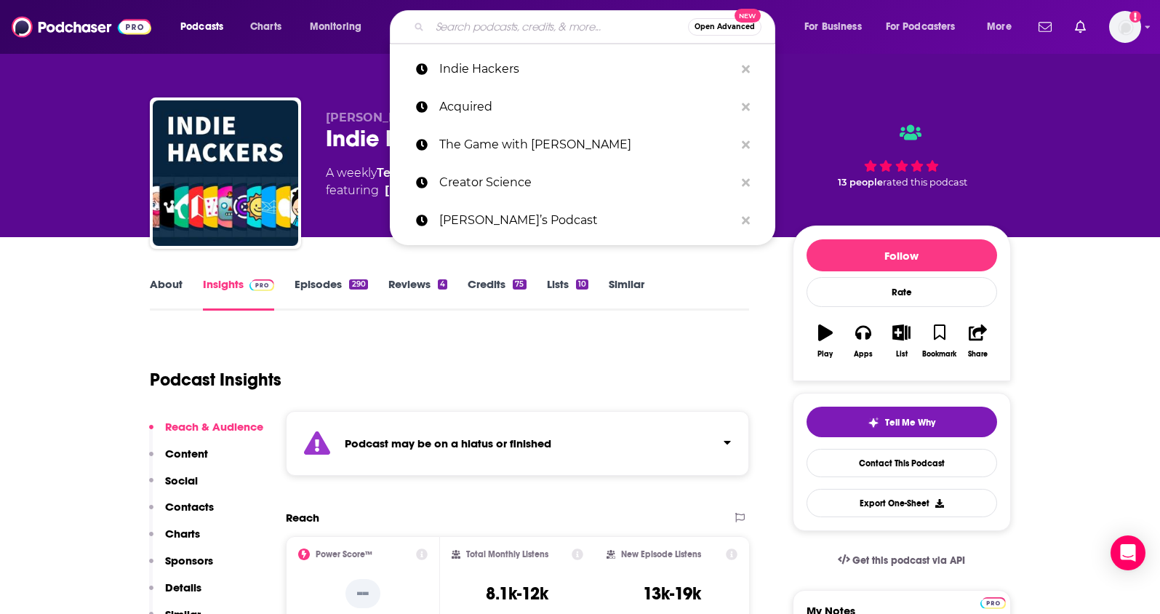
paste input "Startups For the Rest of Us"
type input "Startups For the Rest of Us"
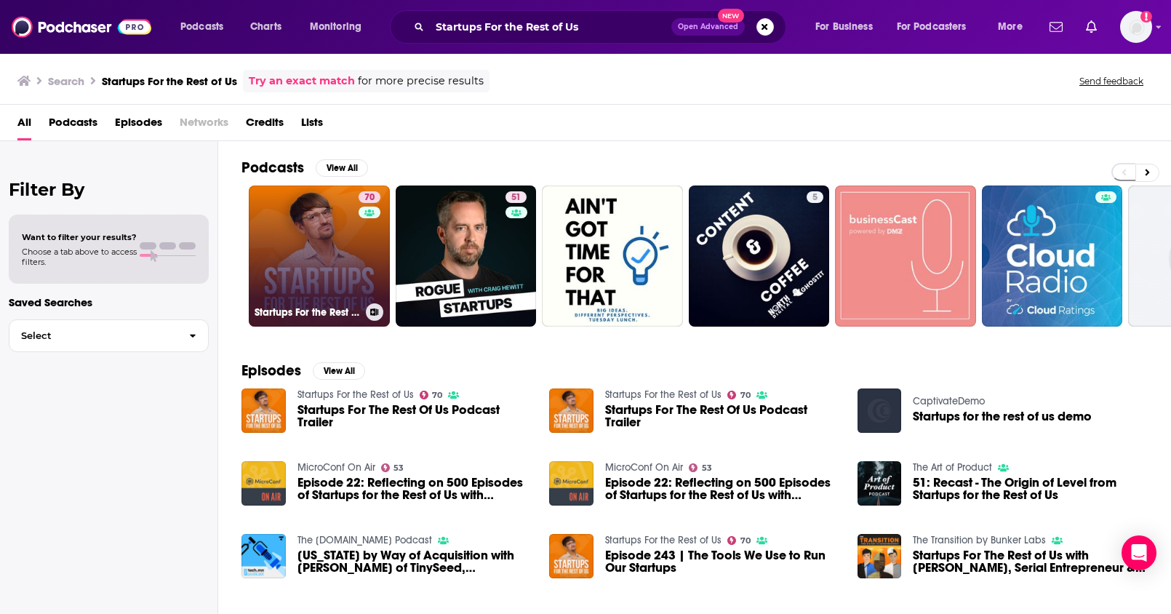
click at [308, 261] on link "70 Startups For the Rest of Us" at bounding box center [319, 255] width 141 height 141
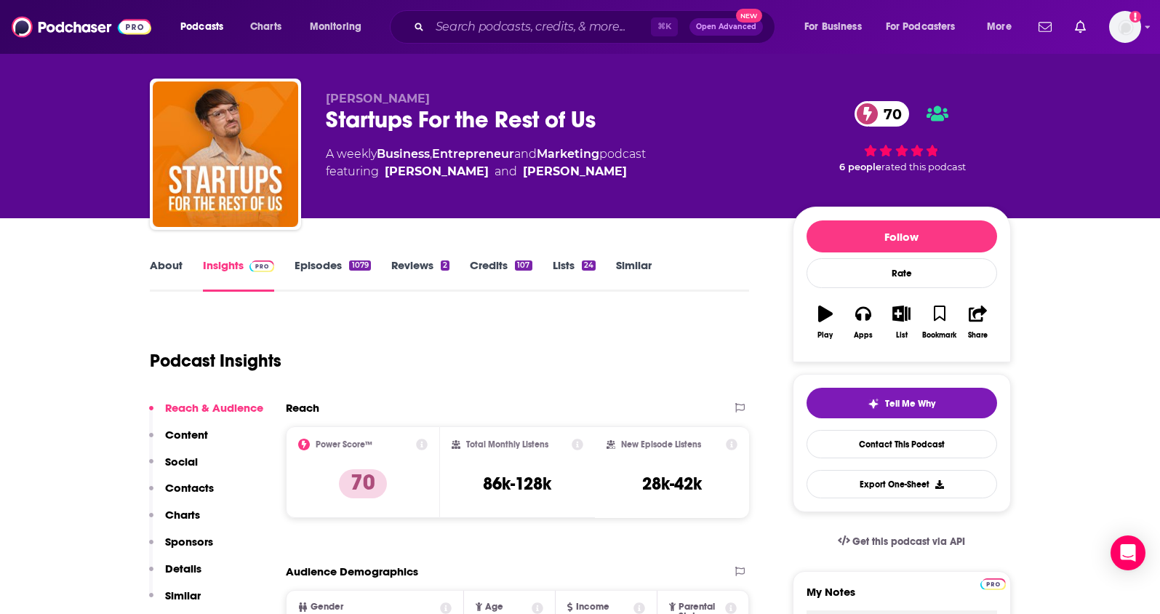
scroll to position [250, 0]
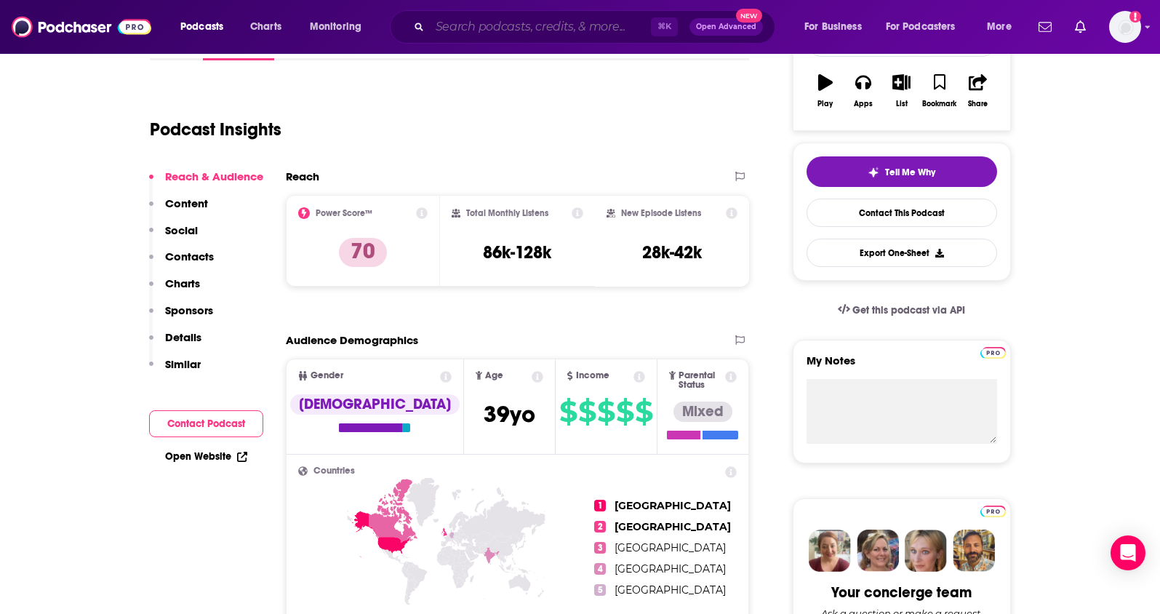
click at [570, 26] on input "Search podcasts, credits, & more..." at bounding box center [540, 26] width 221 height 23
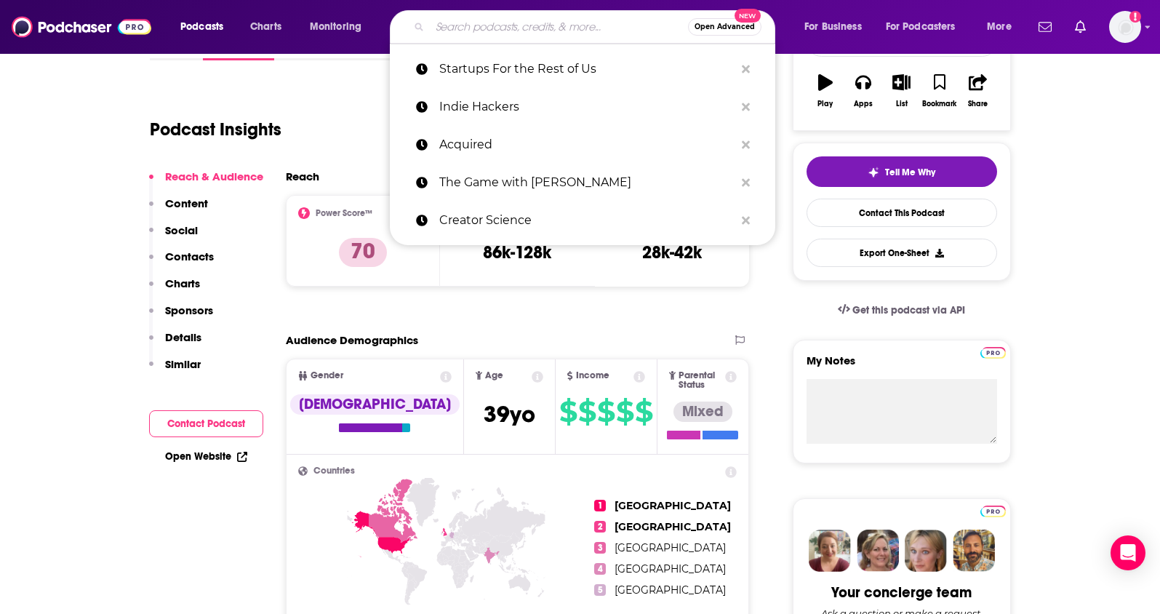
paste input "Masters of Scale (Reid Hoffman)"
type input "Masters of Scale (Reid Hoffman)"
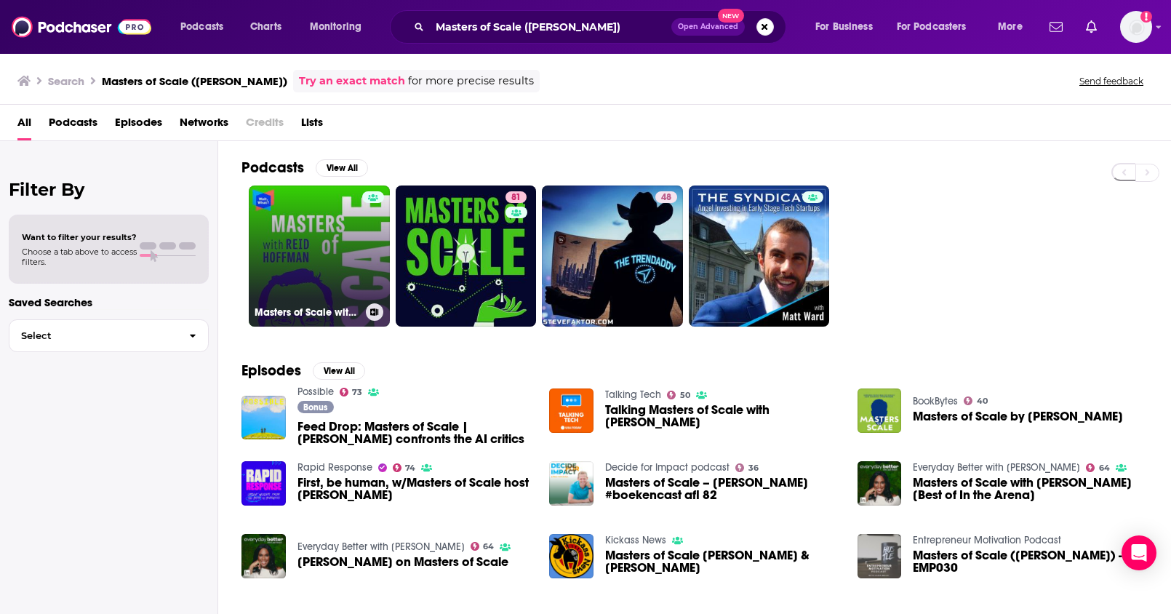
click at [312, 262] on link "Masters of Scale with Reid Hoffman" at bounding box center [319, 255] width 141 height 141
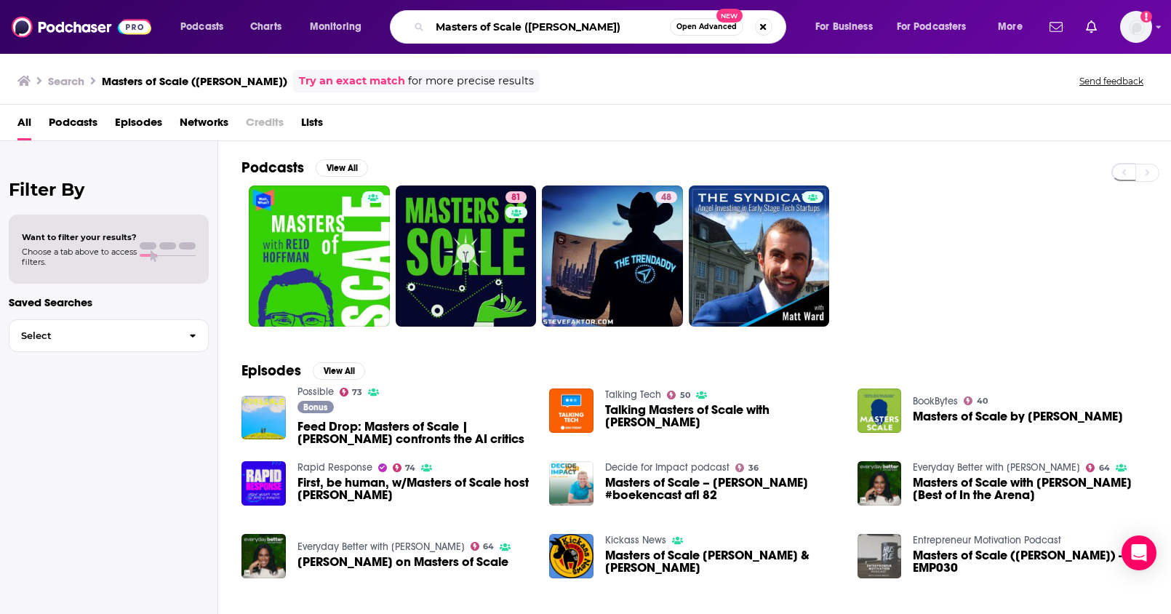
drag, startPoint x: 626, startPoint y: 27, endPoint x: 377, endPoint y: 18, distance: 249.6
click at [377, 18] on div "Podcasts Charts Monitoring Masters of Scale (Reid Hoffman) Open Advanced New Fo…" at bounding box center [603, 26] width 866 height 33
paste input "The Futur with Chris Do"
type input "The Futur with Chris Do"
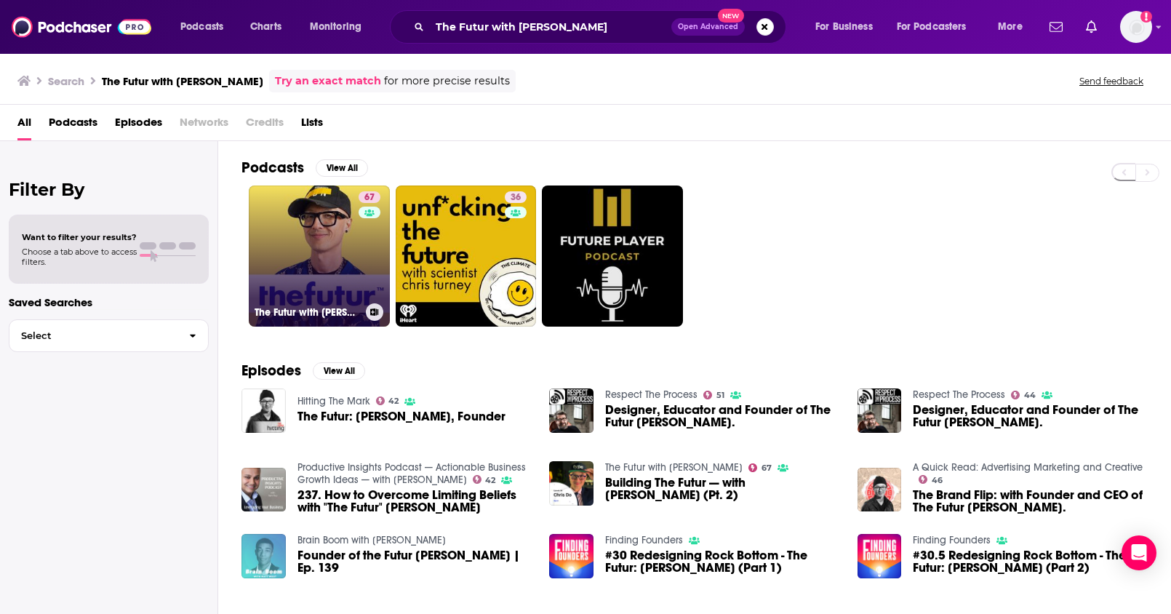
click at [339, 239] on link "67 The Futur with Chris Do" at bounding box center [319, 255] width 141 height 141
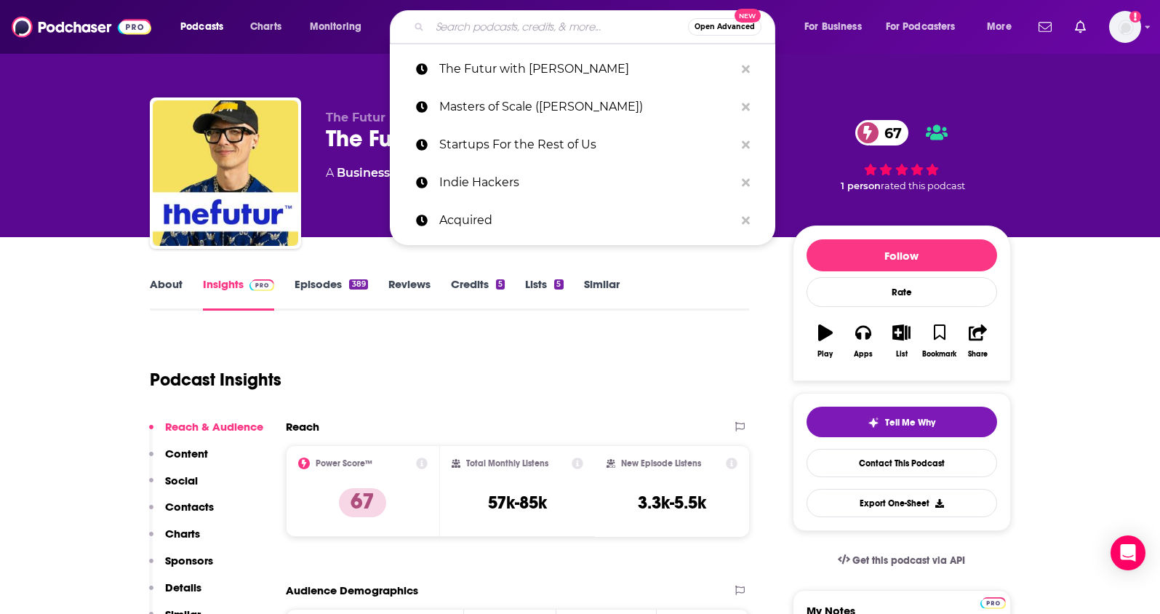
click at [540, 35] on input "Search podcasts, credits, & more..." at bounding box center [559, 26] width 258 height 23
paste input "Noah Kagan Presents"
type input "Noah Kagan Presents"
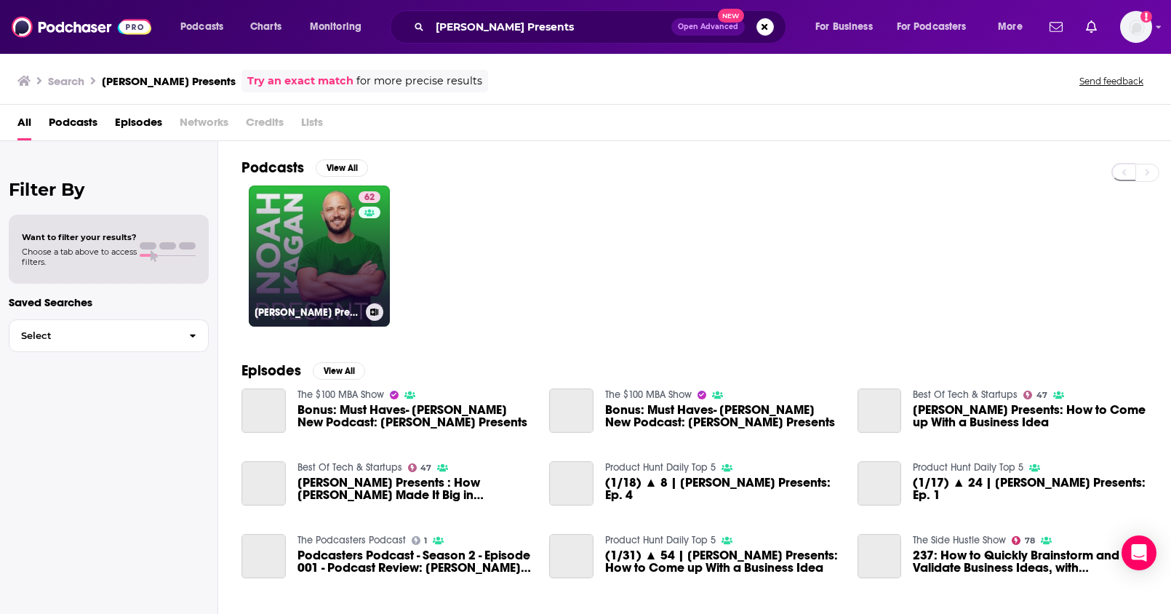
click at [310, 272] on link "62 Noah Kagan Presents" at bounding box center [319, 255] width 141 height 141
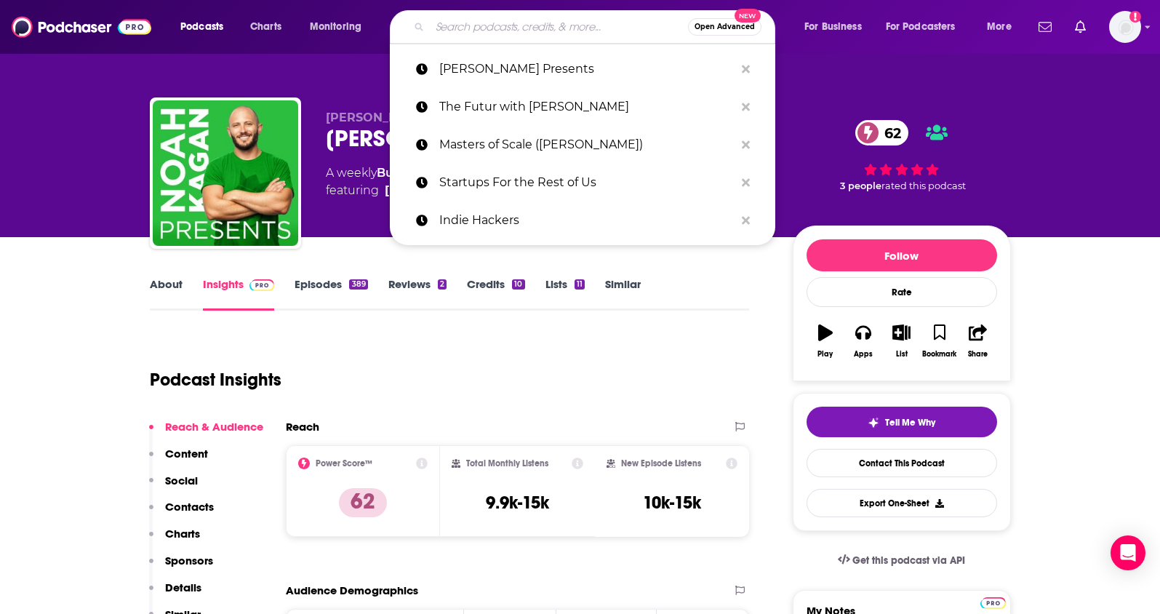
click at [508, 30] on input "Search podcasts, credits, & more..." at bounding box center [559, 26] width 258 height 23
paste input "The Greatness Machine (Darius Mirshahzadeh)"
type input "The Greatness Machine (Darius Mirshahzadeh)"
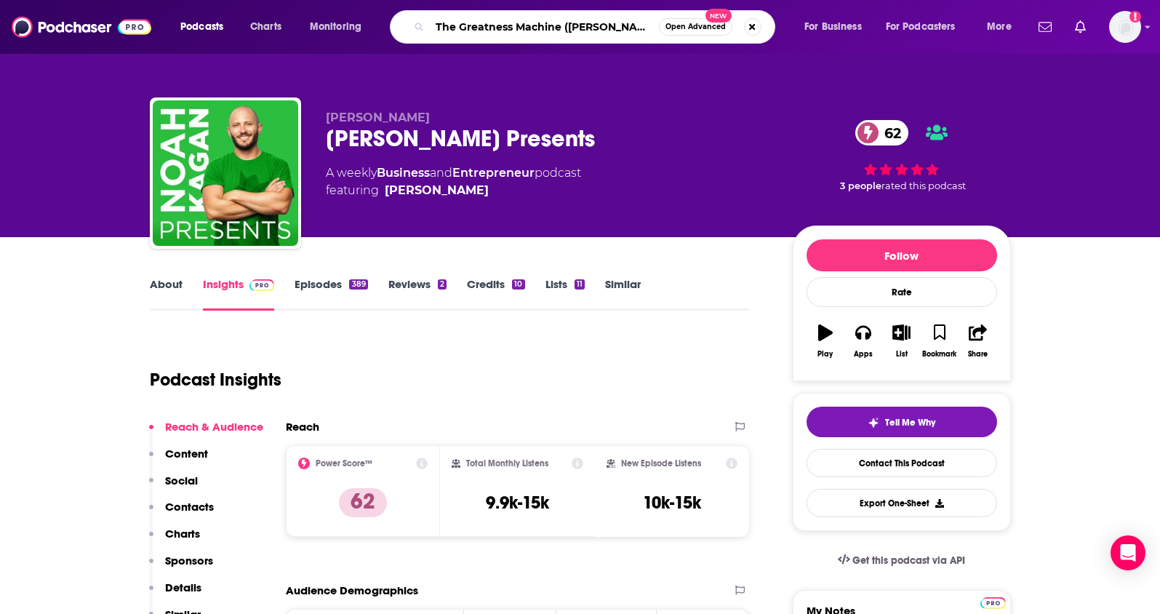
scroll to position [0, 31]
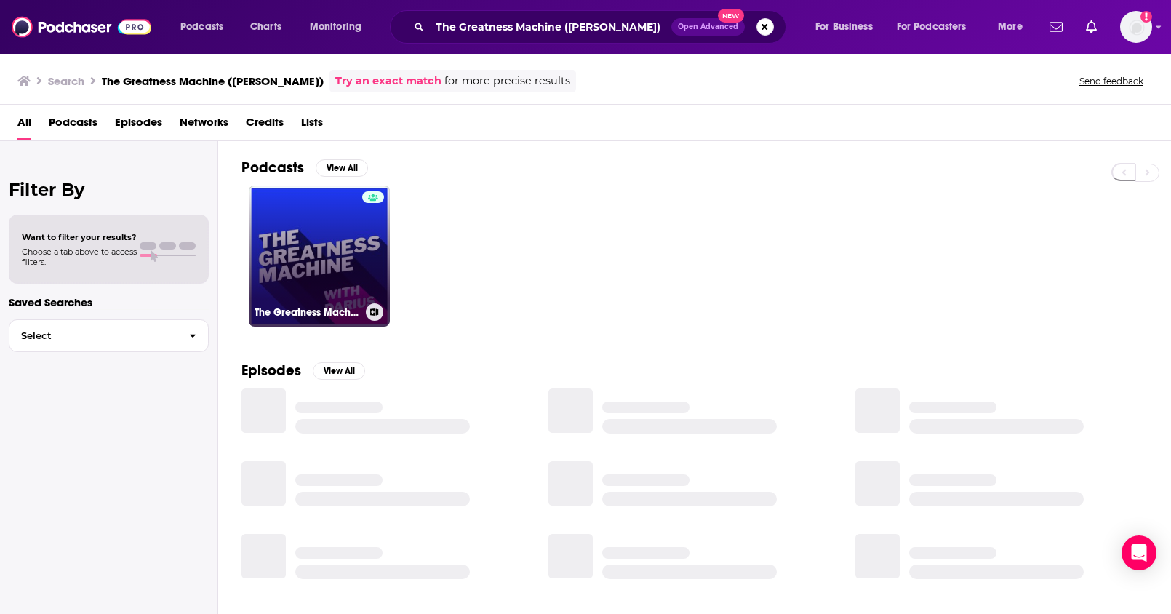
click at [327, 242] on link "The Greatness Machine" at bounding box center [319, 255] width 141 height 141
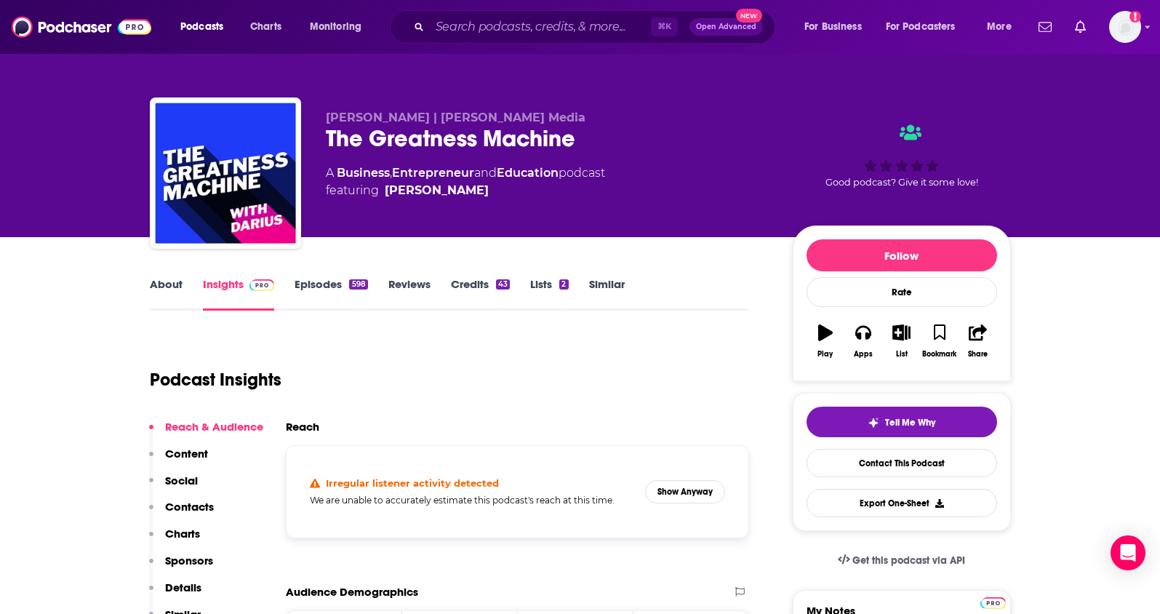
click at [512, 10] on div "⌘ K Open Advanced New" at bounding box center [583, 26] width 386 height 33
click at [503, 16] on input "Search podcasts, credits, & more..." at bounding box center [540, 26] width 221 height 23
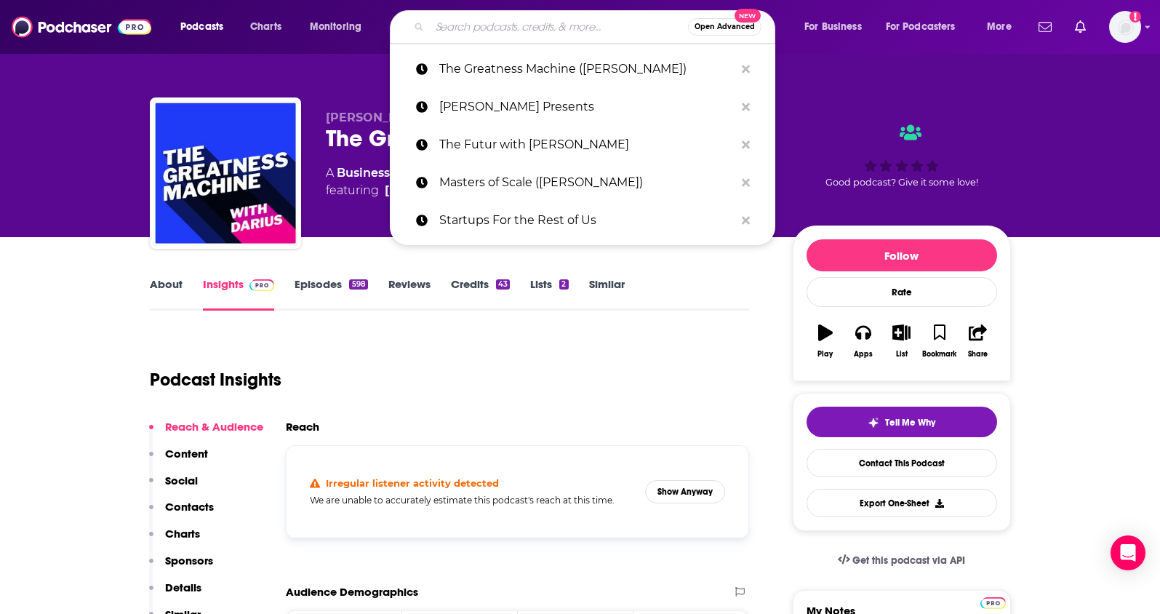
paste input "The Playbook ([PERSON_NAME])"
type input "The Playbook ([PERSON_NAME])"
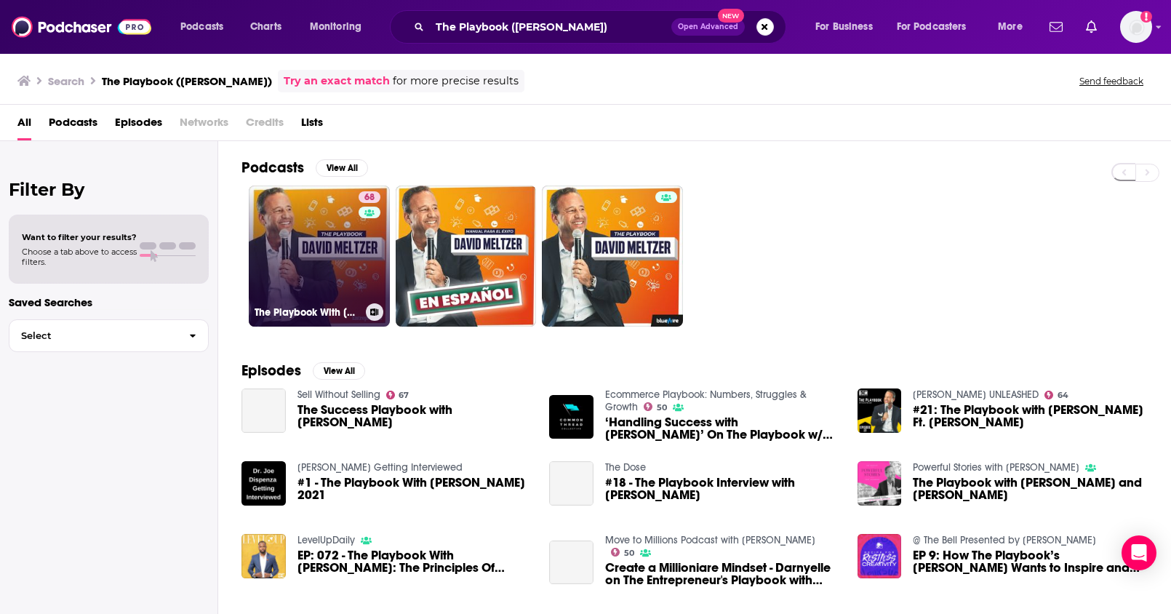
click at [328, 241] on link "68 The Playbook With David Meltzer" at bounding box center [319, 255] width 141 height 141
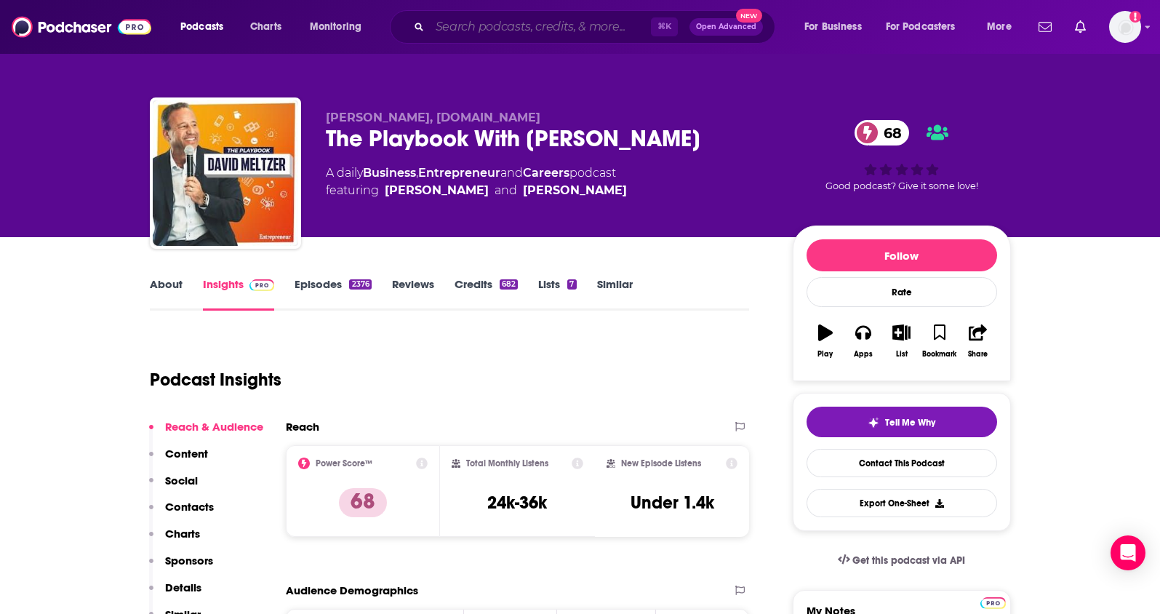
click at [544, 31] on input "Search podcasts, credits, & more..." at bounding box center [540, 26] width 221 height 23
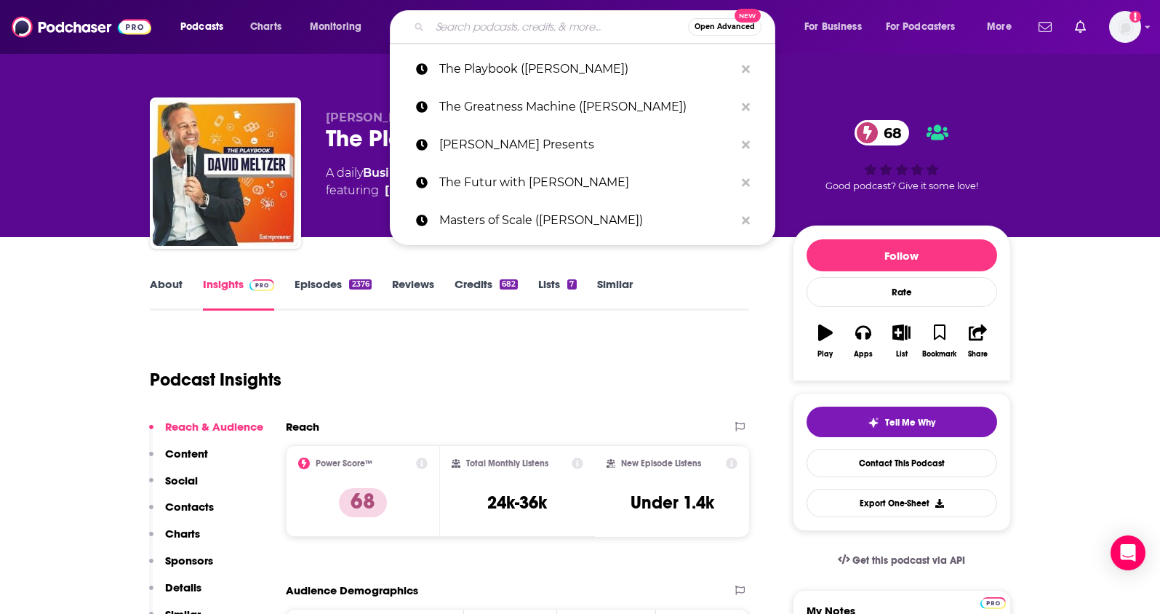
paste input "My Wife Quit Her Job ([PERSON_NAME])"
type input "My Wife Quit Her Job ([PERSON_NAME])"
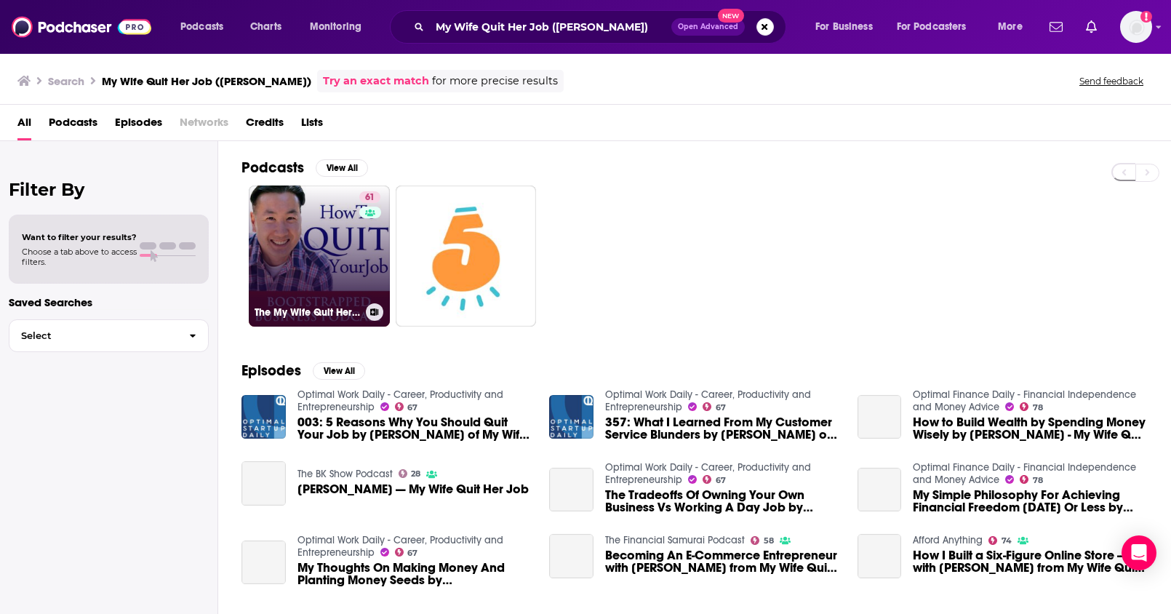
click at [340, 249] on link "61 The My Wife Quit Her Job Podcast With Steve Chou" at bounding box center [319, 255] width 141 height 141
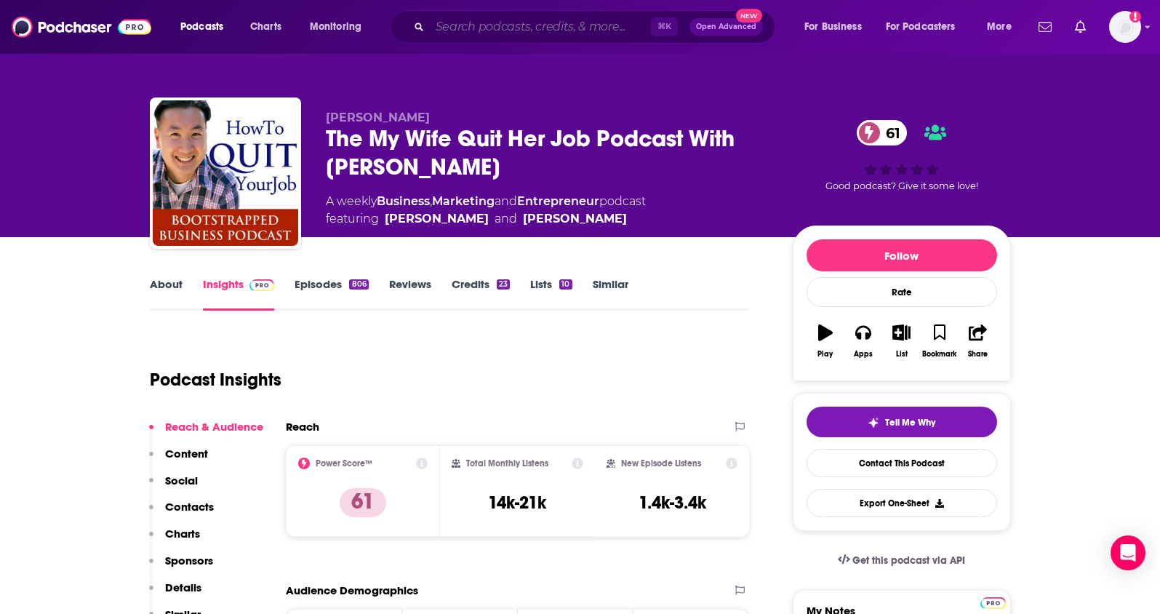
click at [575, 28] on input "Search podcasts, credits, & more..." at bounding box center [540, 26] width 221 height 23
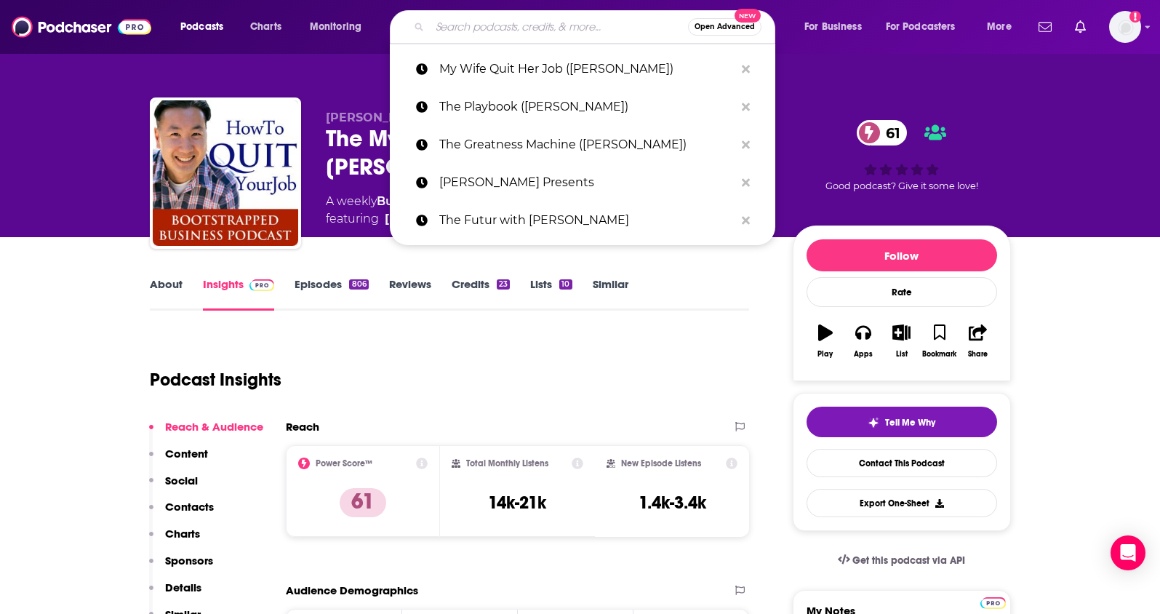
paste input "Planet Money"
type input "Planet Money"
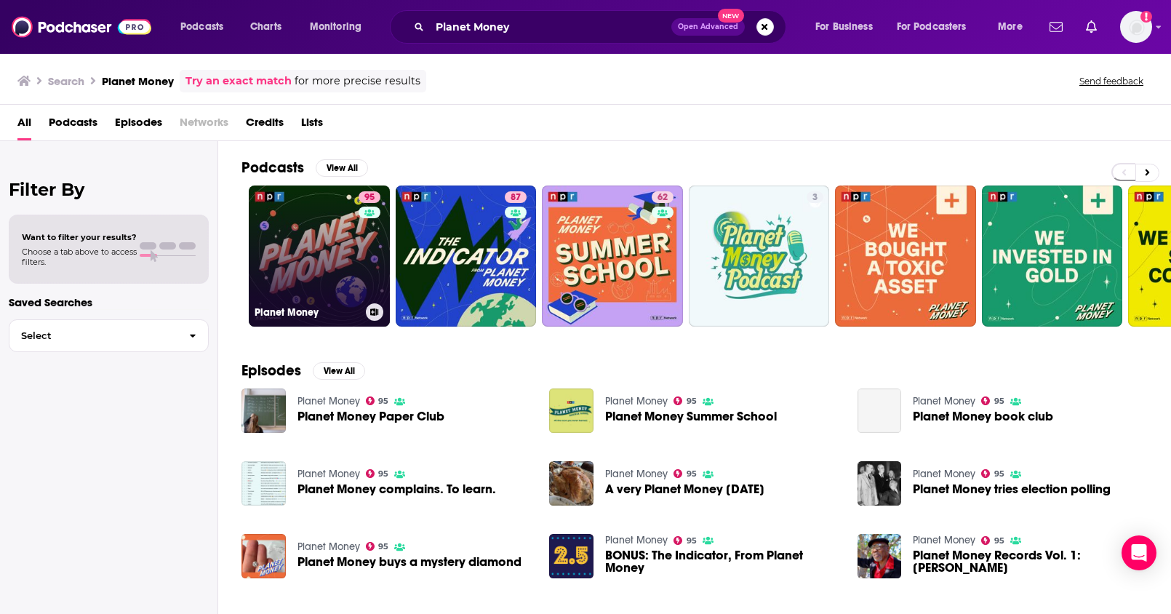
click at [292, 236] on link "95 Planet Money" at bounding box center [319, 255] width 141 height 141
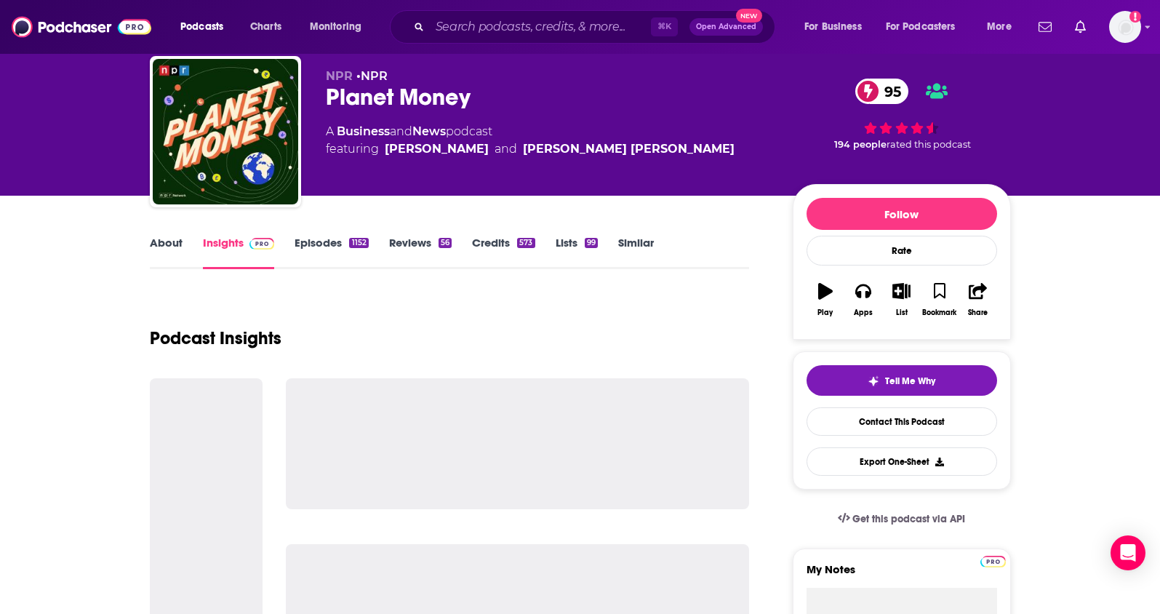
scroll to position [42, 0]
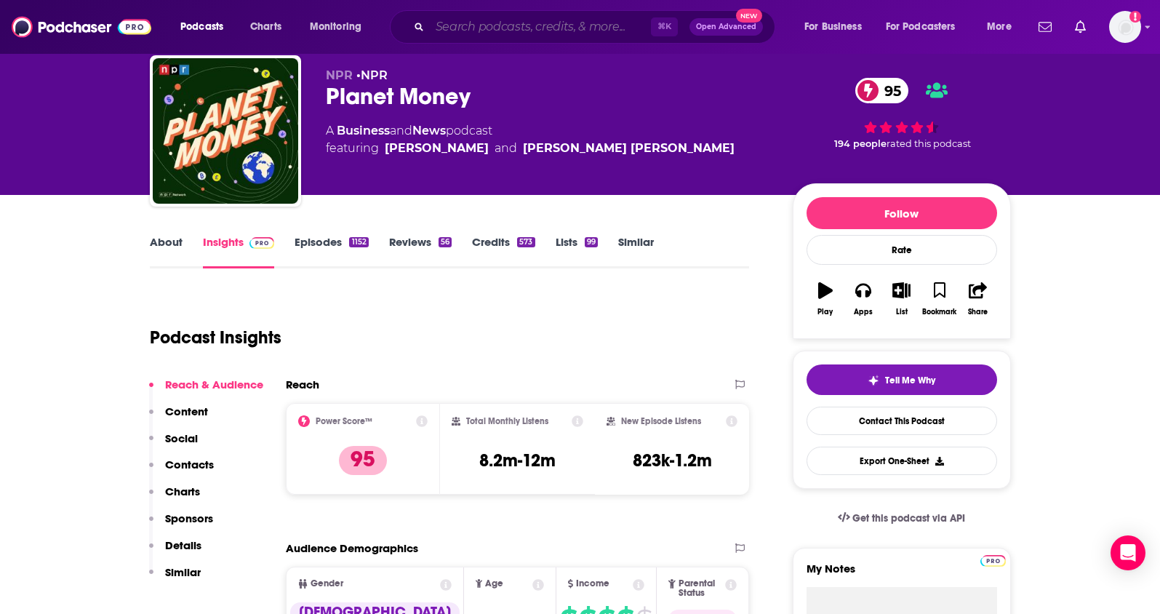
click at [459, 32] on input "Search podcasts, credits, & more..." at bounding box center [540, 26] width 221 height 23
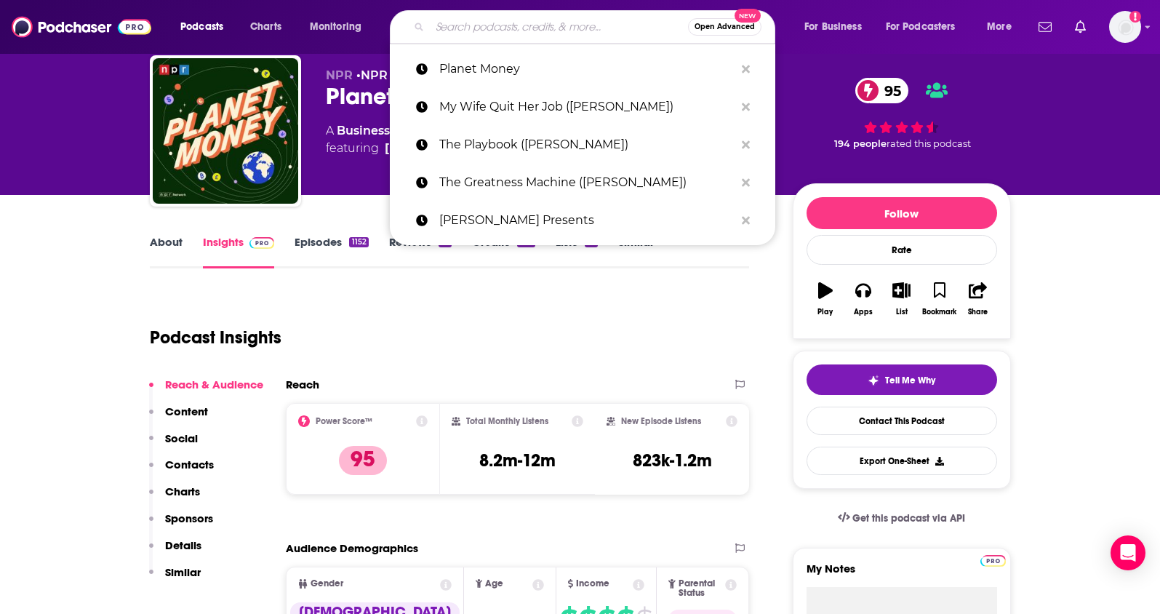
paste input "The Indicator from Planet Money"
type input "The Indicator from Planet Money"
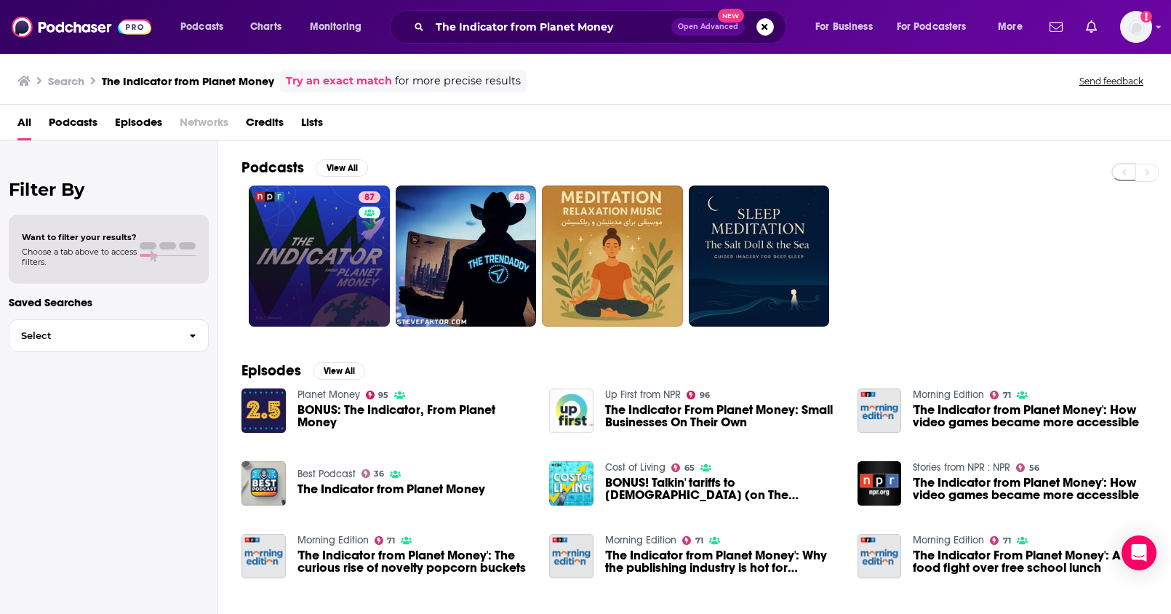
click at [302, 200] on link "87" at bounding box center [319, 255] width 141 height 141
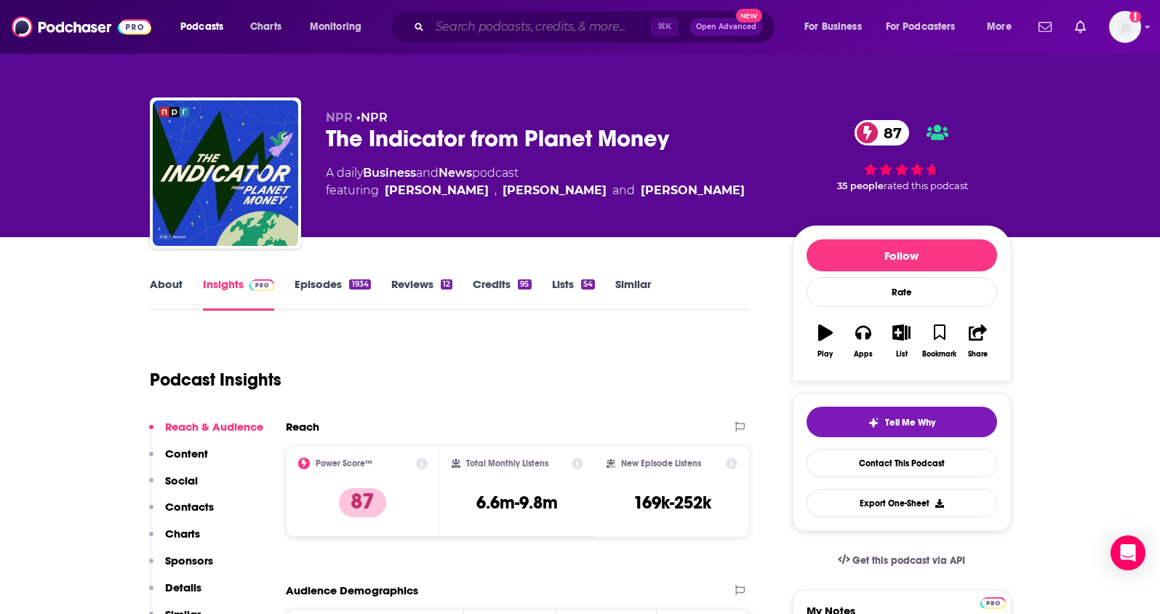
click at [577, 29] on input "Search podcasts, credits, & more..." at bounding box center [540, 26] width 221 height 23
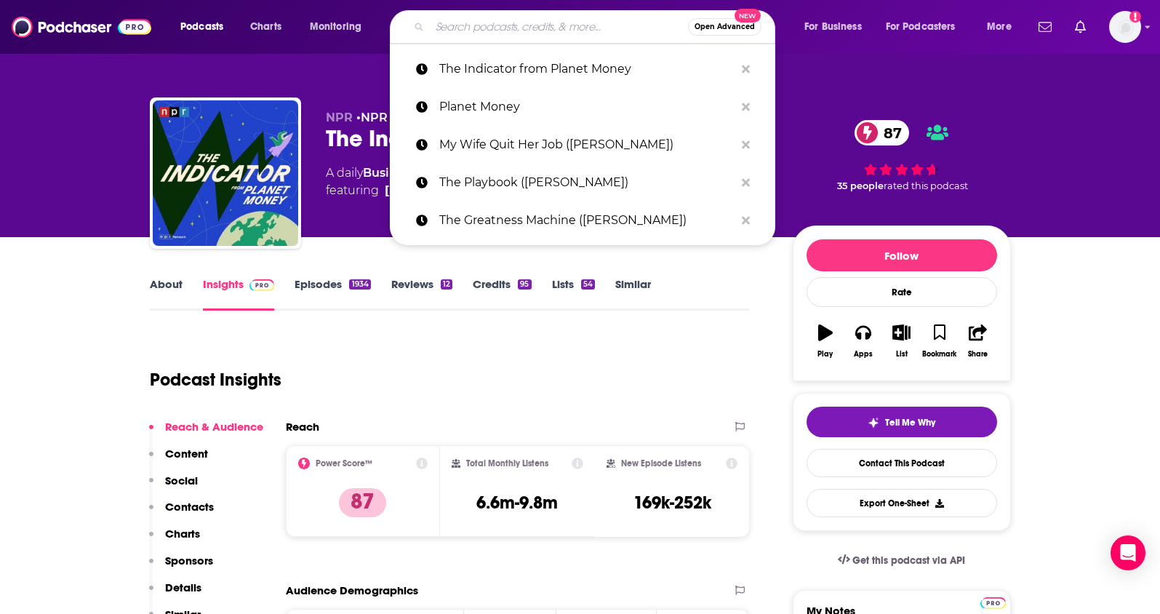
paste input "Masters in Business (Barry Ritholtz)"
type input "Masters in Business (Barry Ritholtz)"
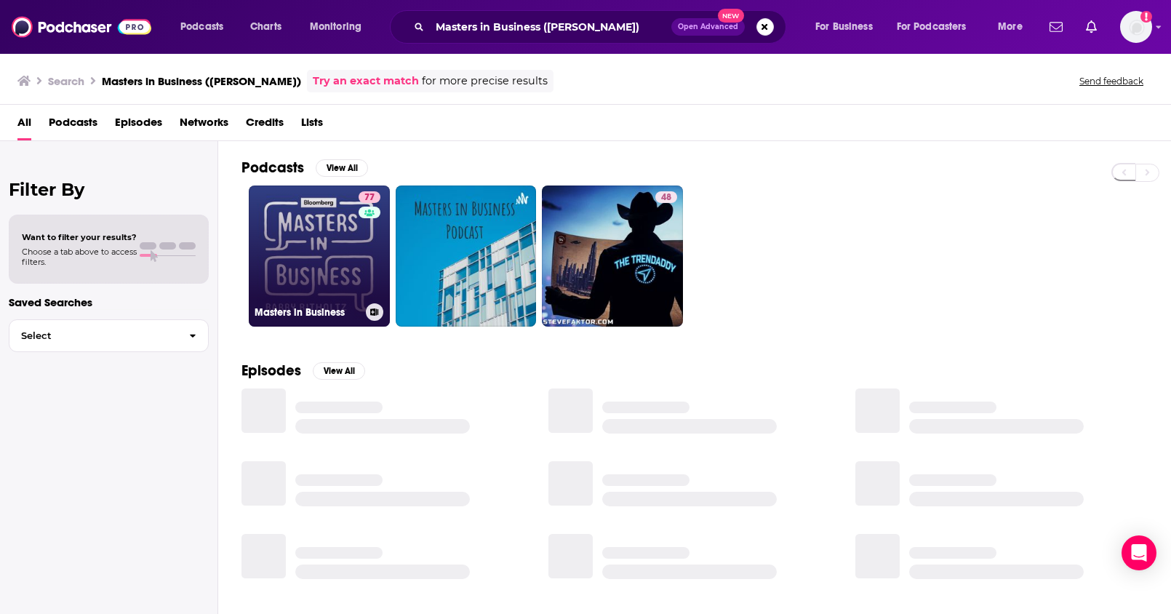
click at [340, 237] on link "77 Masters in Business" at bounding box center [319, 255] width 141 height 141
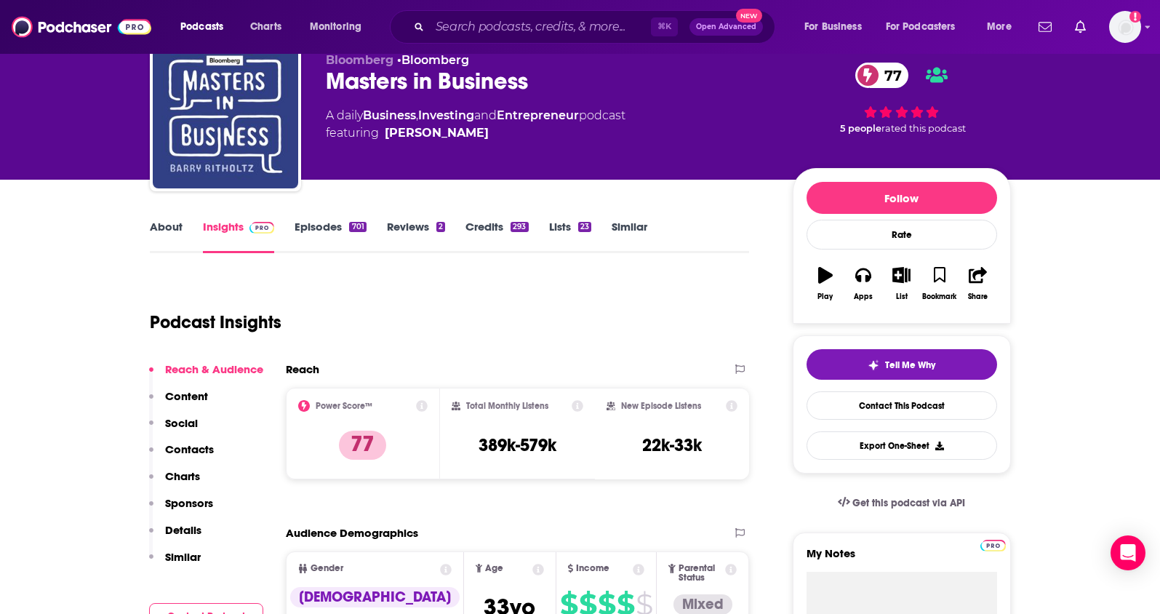
scroll to position [84, 0]
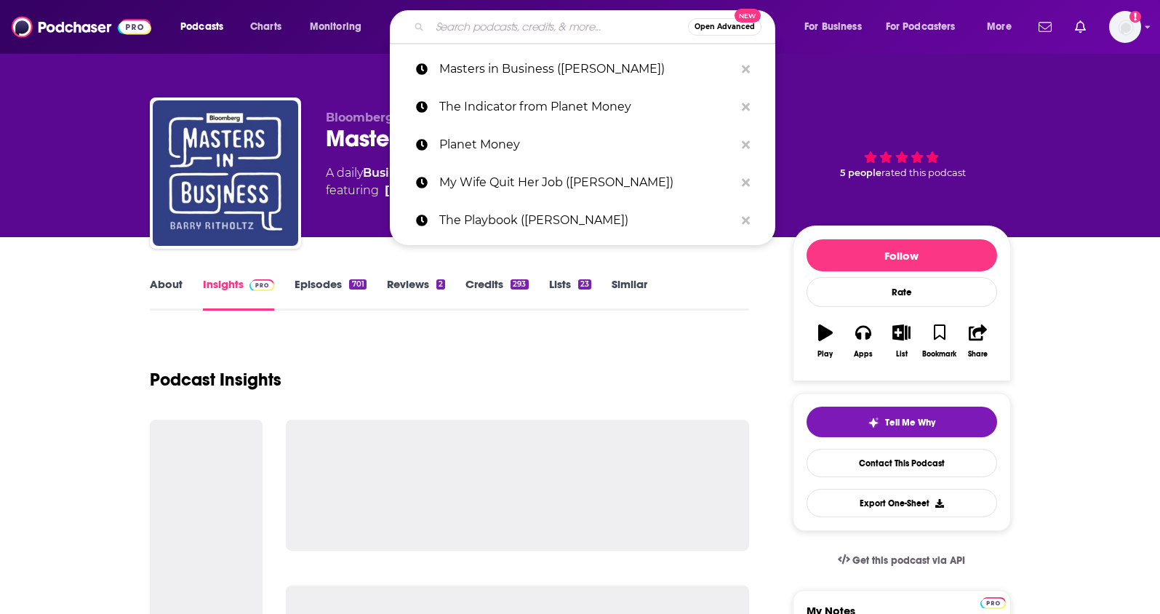
click at [454, 32] on input "Search podcasts, credits, & more..." at bounding box center [559, 26] width 258 height 23
paste input "The Pomp Podcast ([PERSON_NAME])"
type input "The Pomp Podcast ([PERSON_NAME])"
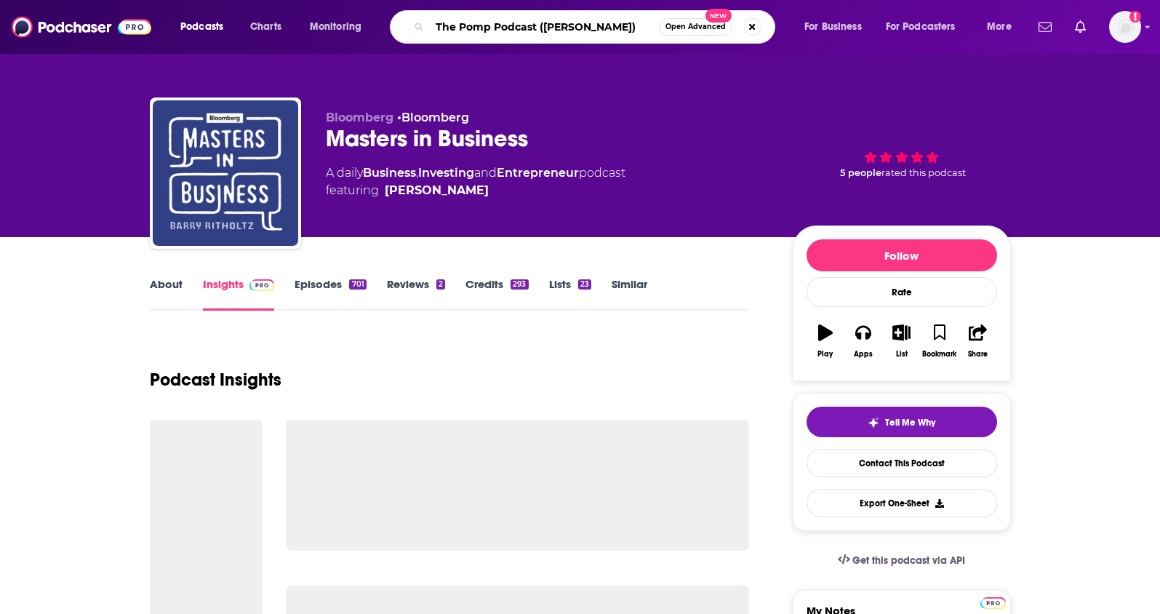
scroll to position [0, 1]
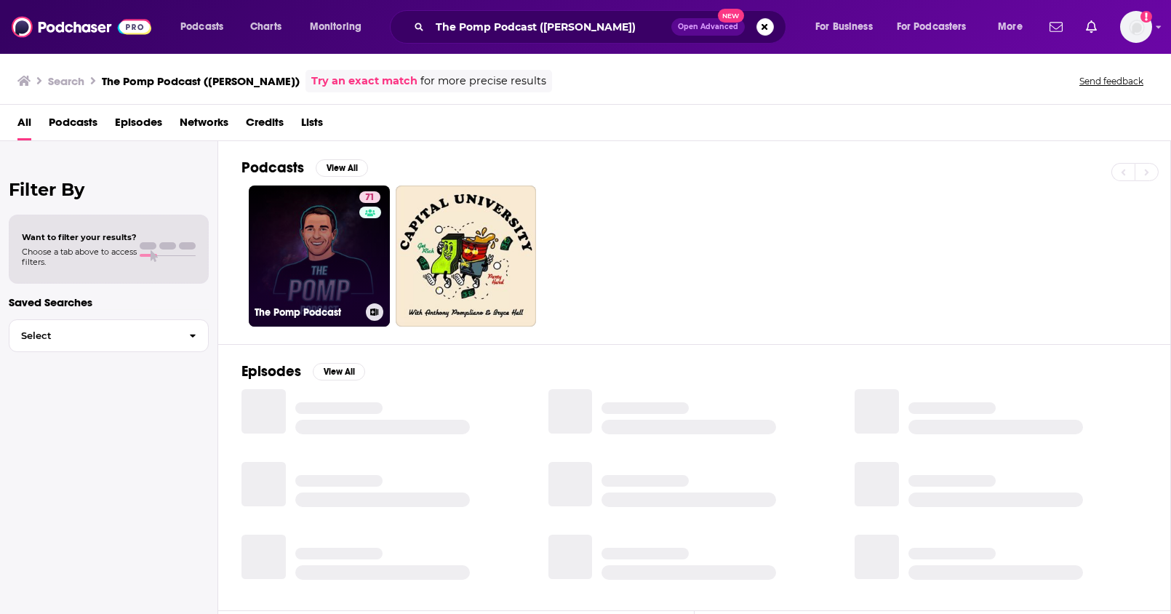
click at [319, 236] on link "71 The Pomp Podcast" at bounding box center [319, 255] width 141 height 141
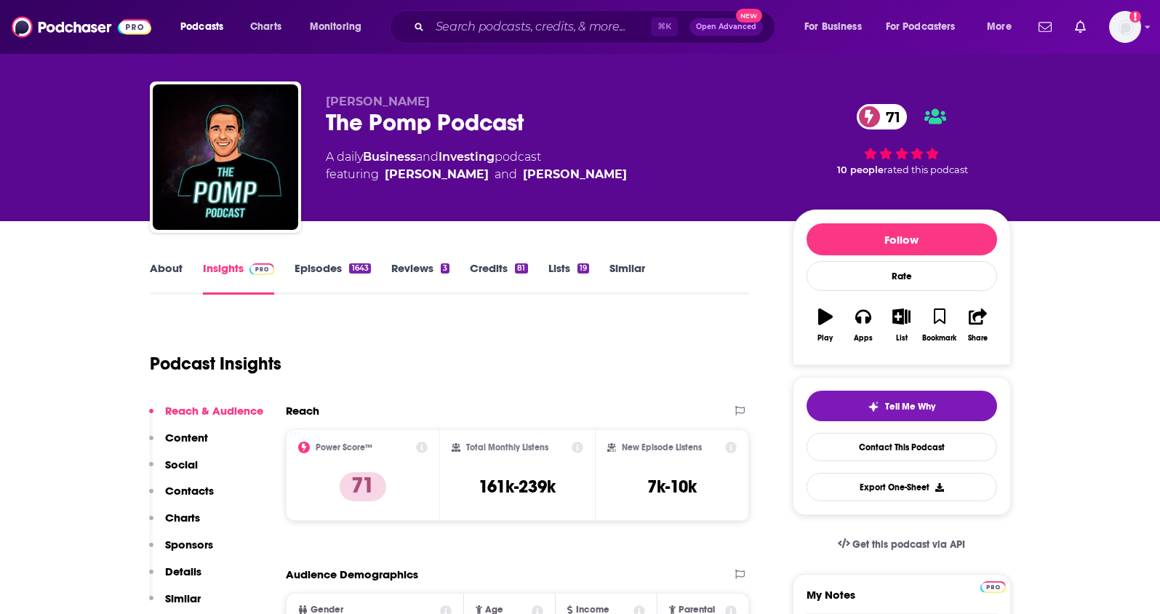
scroll to position [210, 0]
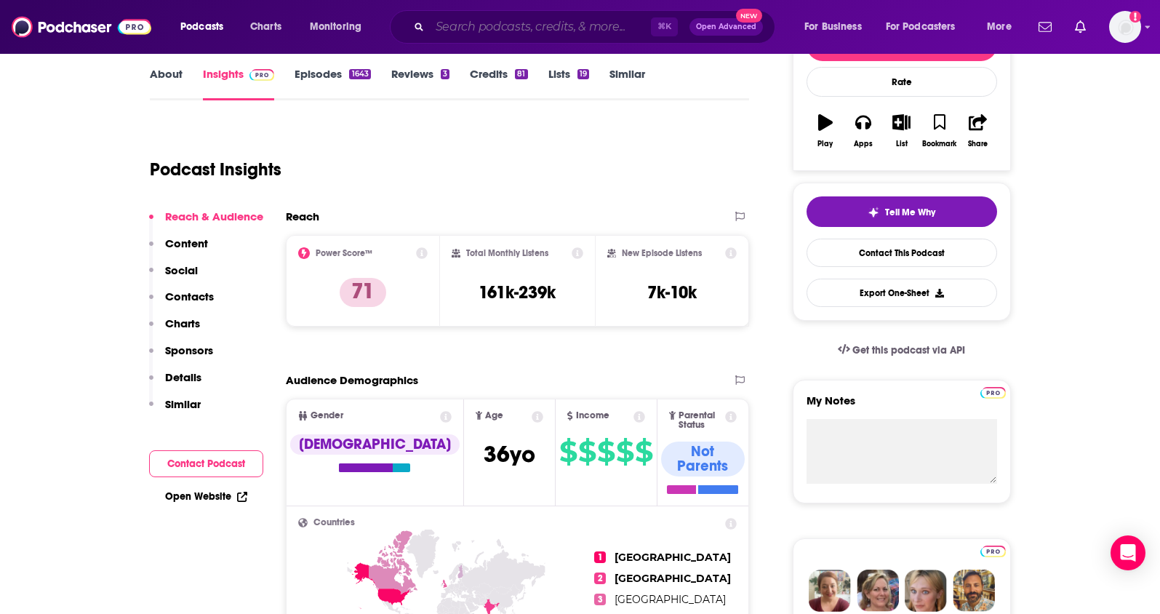
click at [618, 29] on input "Search podcasts, credits, & more..." at bounding box center [540, 26] width 221 height 23
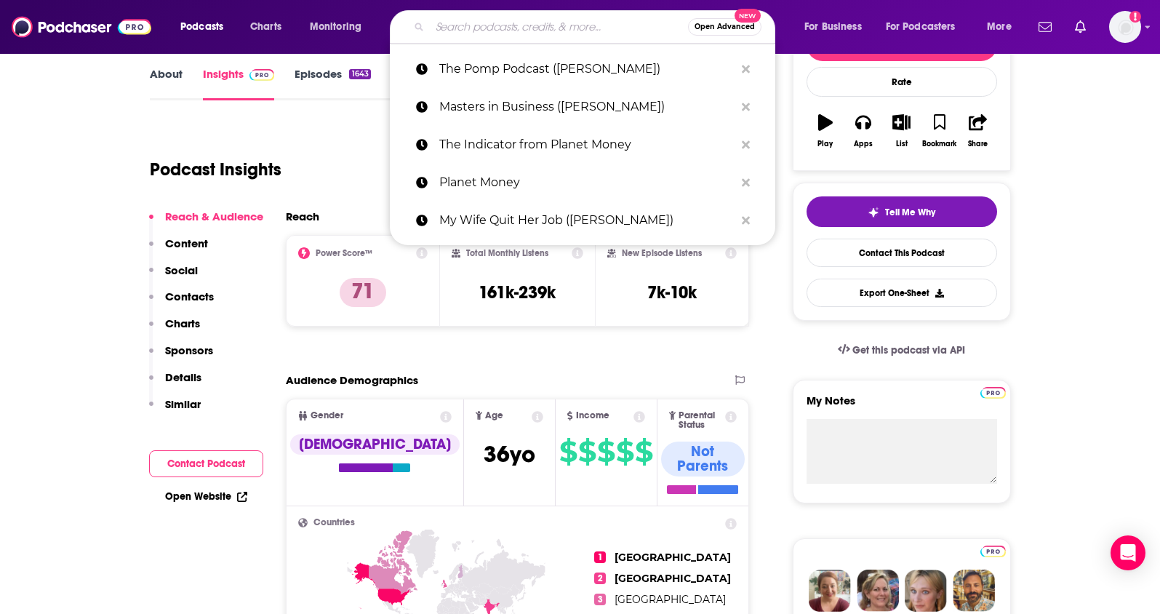
paste input "NPR’s How I Built This ([PERSON_NAME])"
type input "NPR’s How I Built This ([PERSON_NAME])"
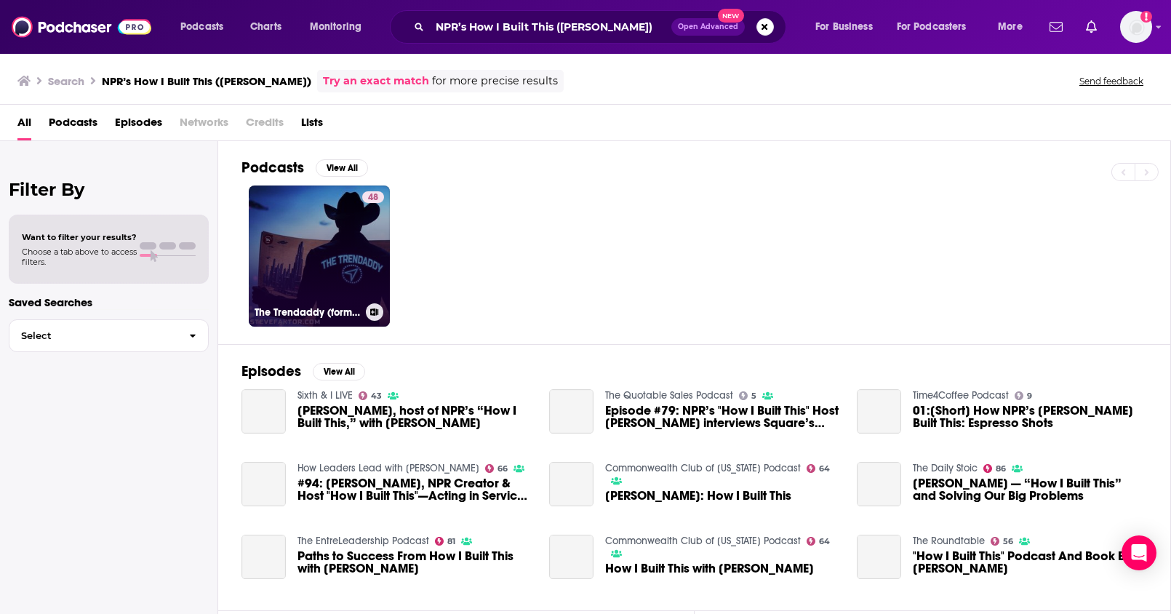
click at [354, 233] on link "48 The Trendaddy (formerly The McFuture)" at bounding box center [319, 255] width 141 height 141
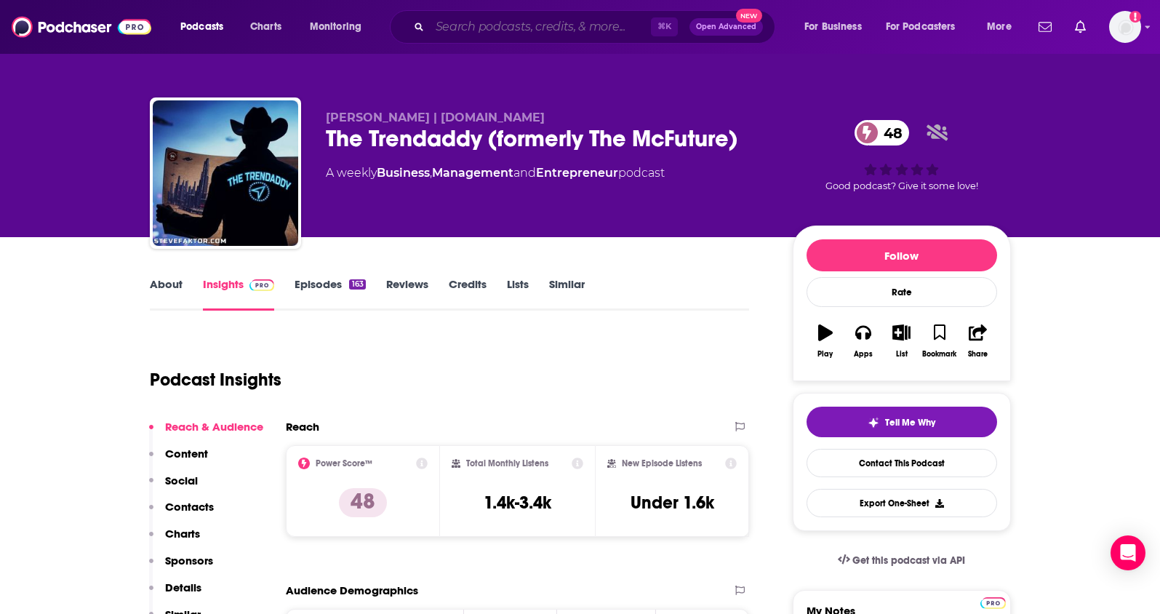
click at [606, 31] on input "Search podcasts, credits, & more..." at bounding box center [540, 26] width 221 height 23
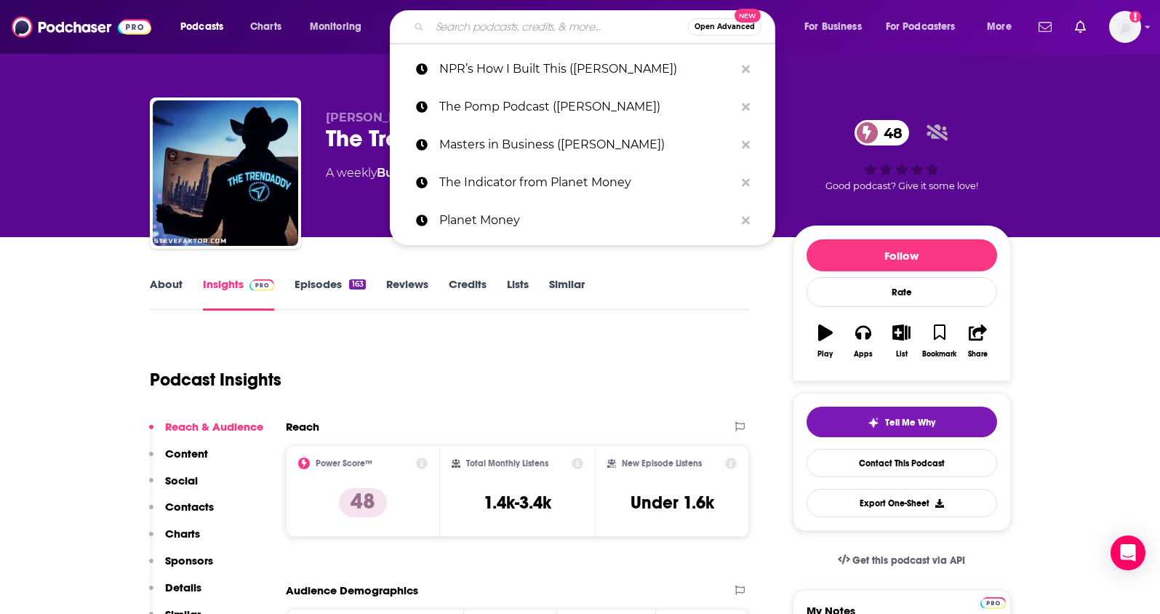
paste input "Smart Agency Masterclass"
type input "Smart Agency Masterclass"
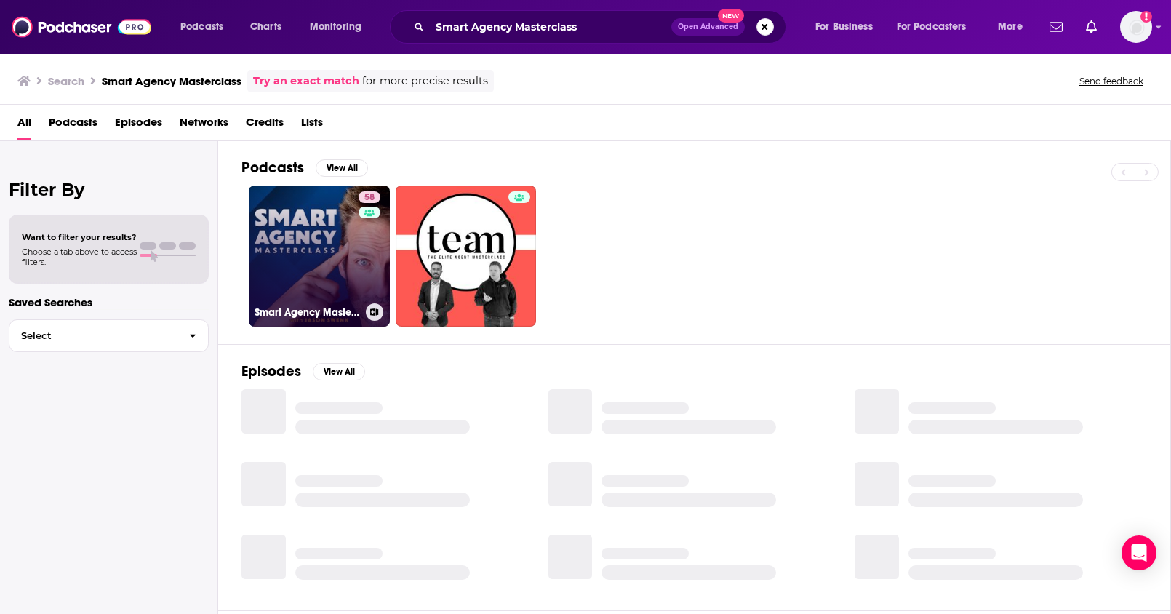
click at [334, 233] on link "58 Smart Agency Masterclass with [PERSON_NAME]: Podcast for Digital Marketing A…" at bounding box center [319, 255] width 141 height 141
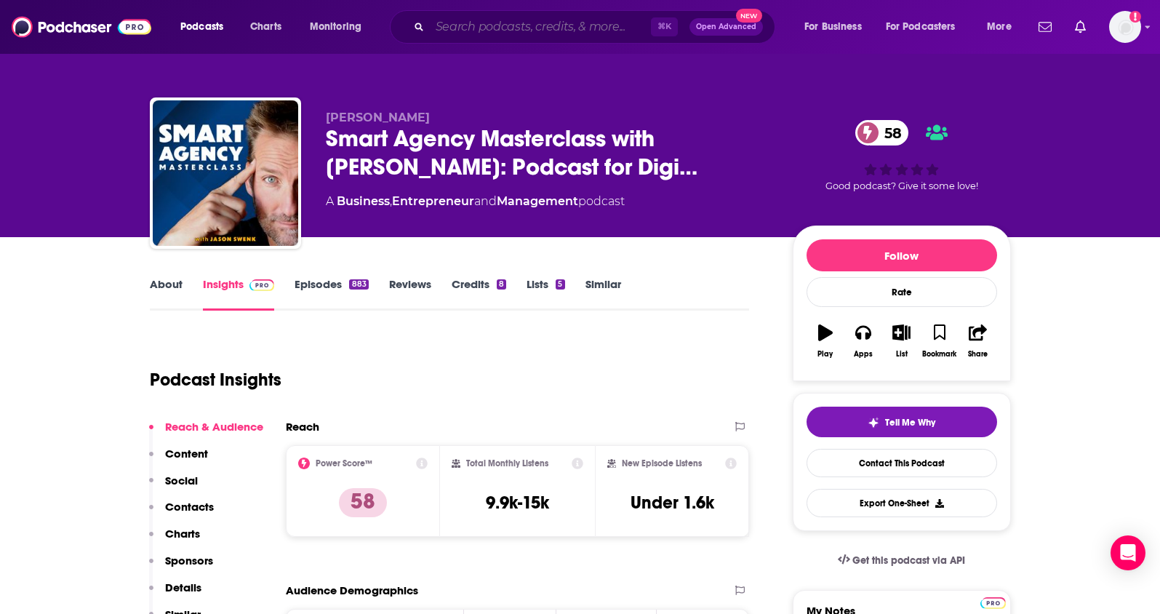
click at [609, 30] on input "Search podcasts, credits, & more..." at bounding box center [540, 26] width 221 height 23
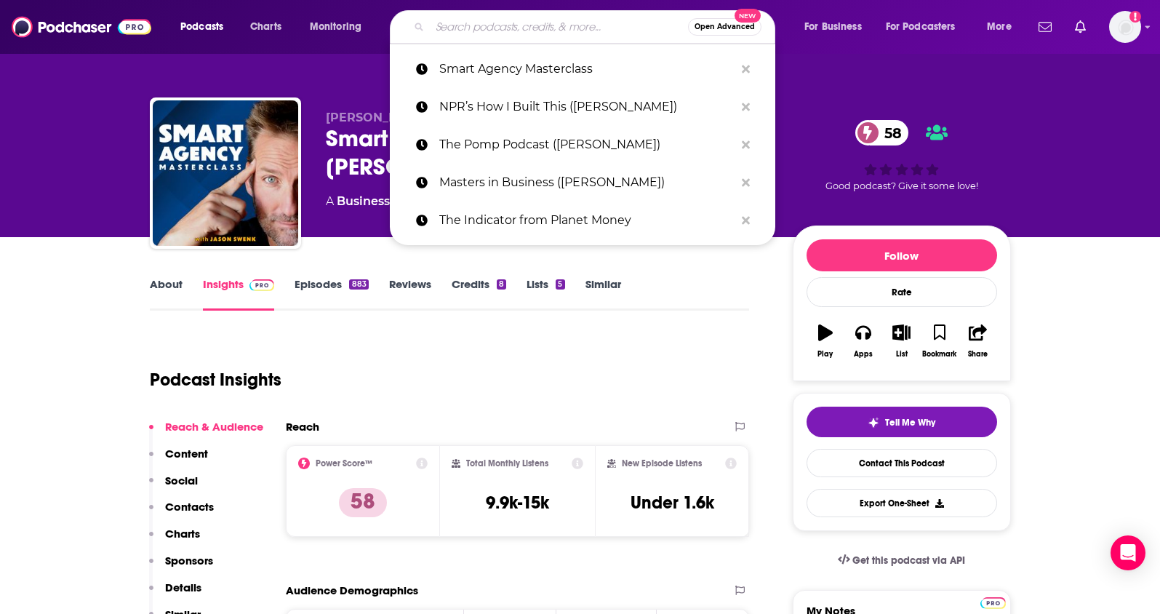
paste input "Social Pros"
type input "Social Pros"
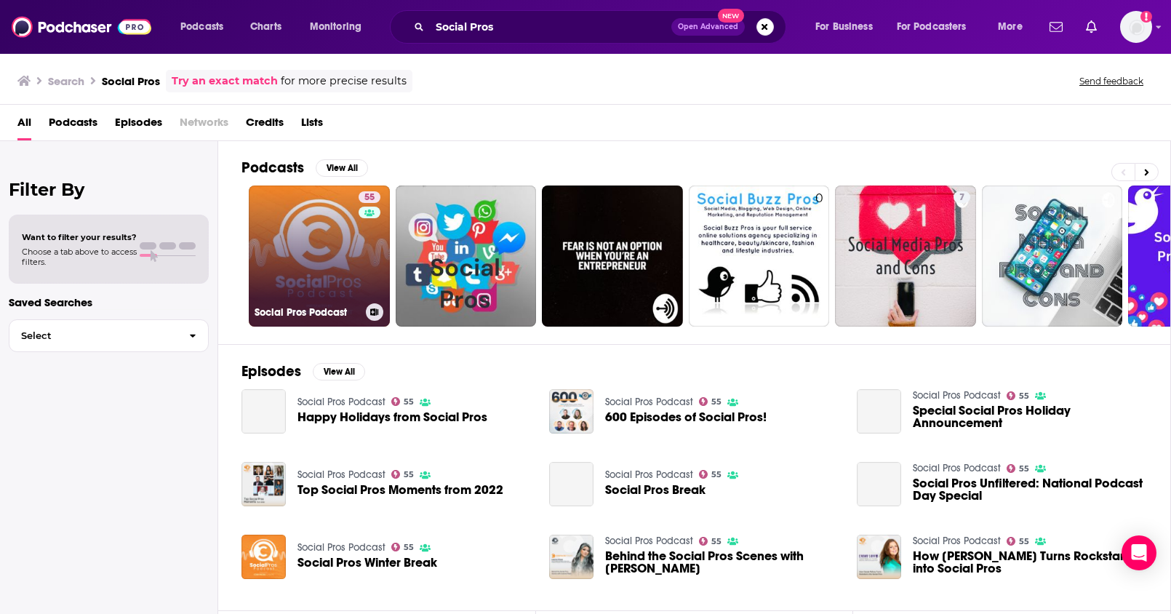
click at [316, 279] on link "55 Social Pros Podcast" at bounding box center [319, 255] width 141 height 141
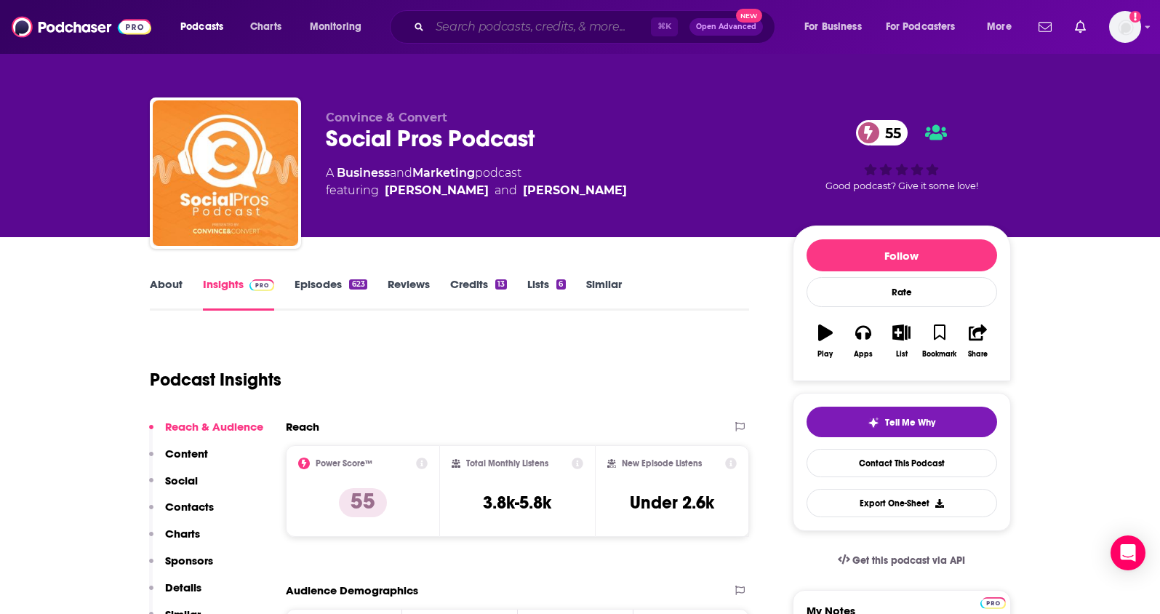
click at [578, 20] on input "Search podcasts, credits, & more..." at bounding box center [540, 26] width 221 height 23
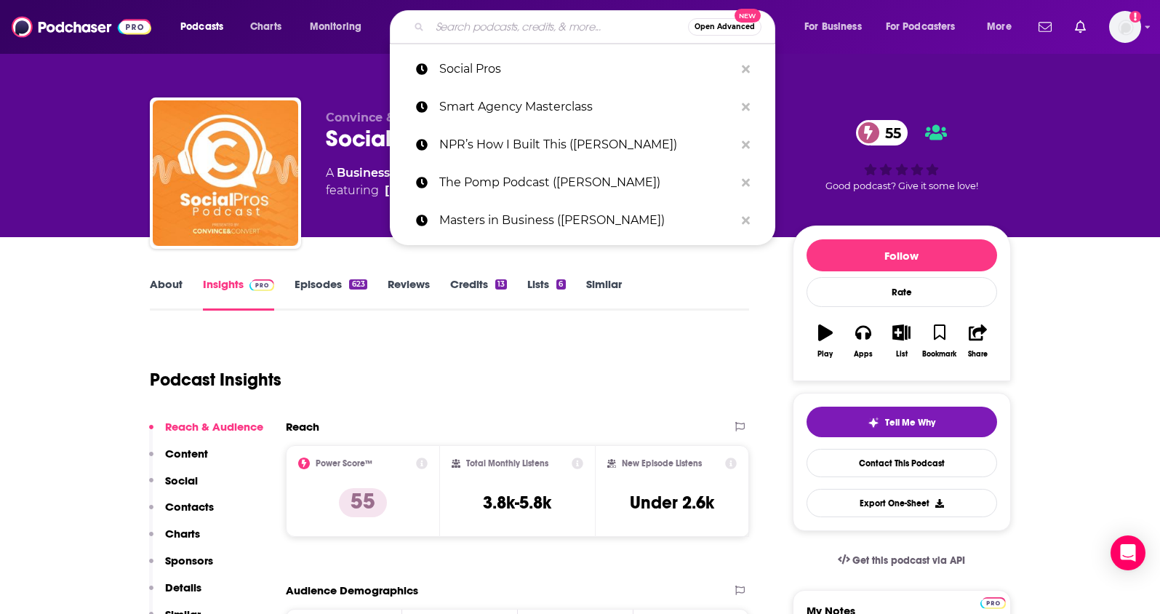
paste input "Modern CTO"
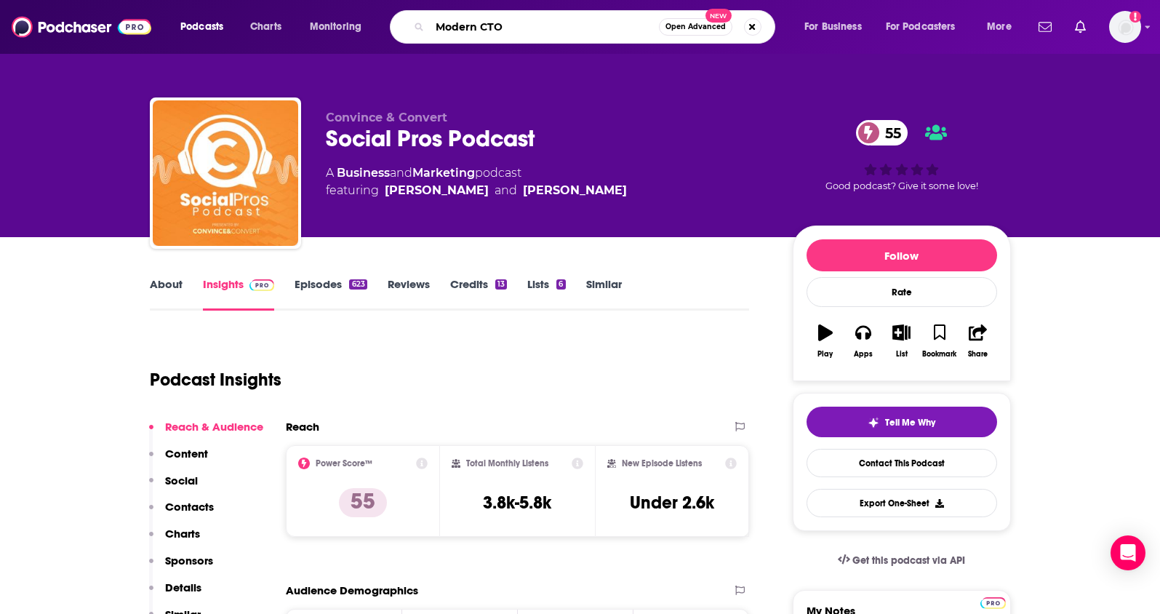
type input "Modern CTO"
click at [537, 28] on input "Modern CTO" at bounding box center [544, 26] width 229 height 23
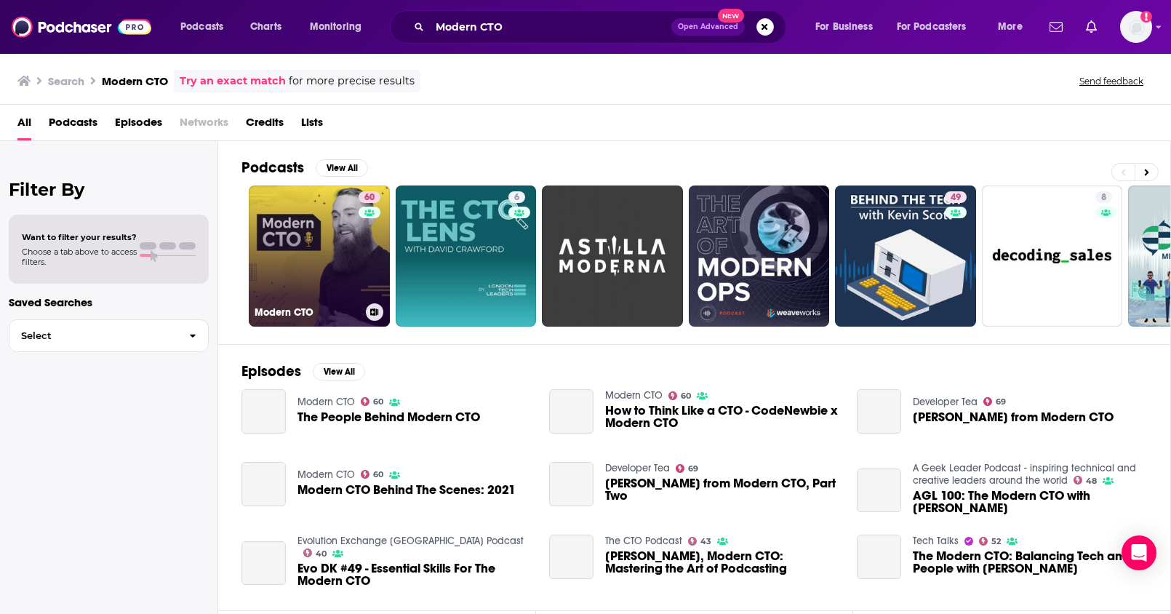
click at [314, 279] on link "60 Modern CTO" at bounding box center [319, 255] width 141 height 141
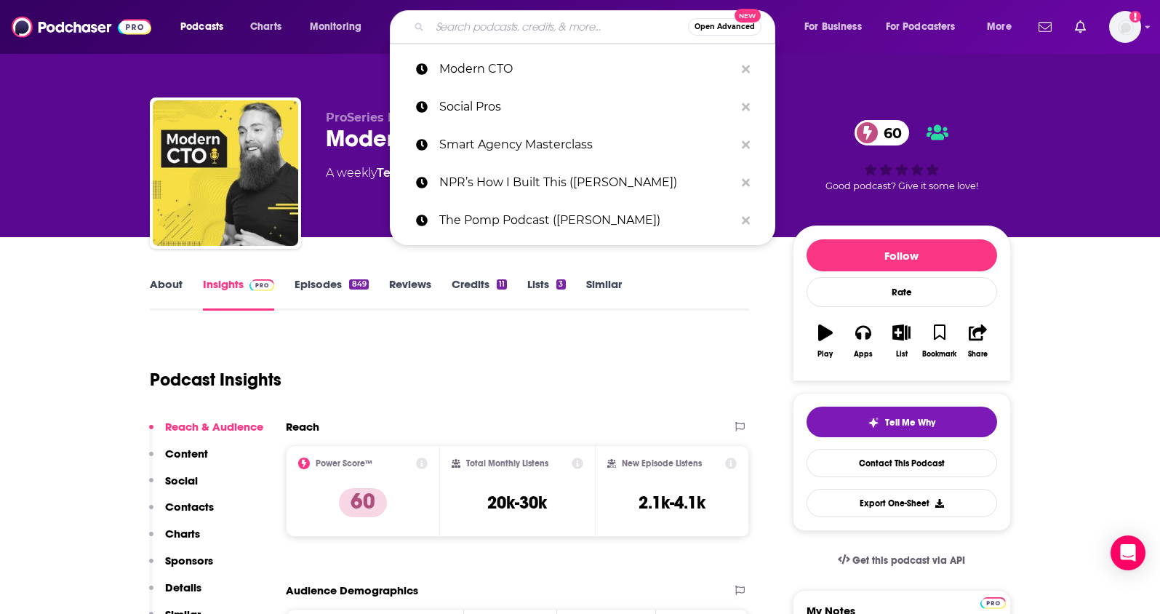
click at [484, 23] on input "Search podcasts, credits, & more..." at bounding box center [559, 26] width 258 height 23
paste input "Build with [PERSON_NAME] ([PERSON_NAME])"
type input "Build with [PERSON_NAME] ([PERSON_NAME])"
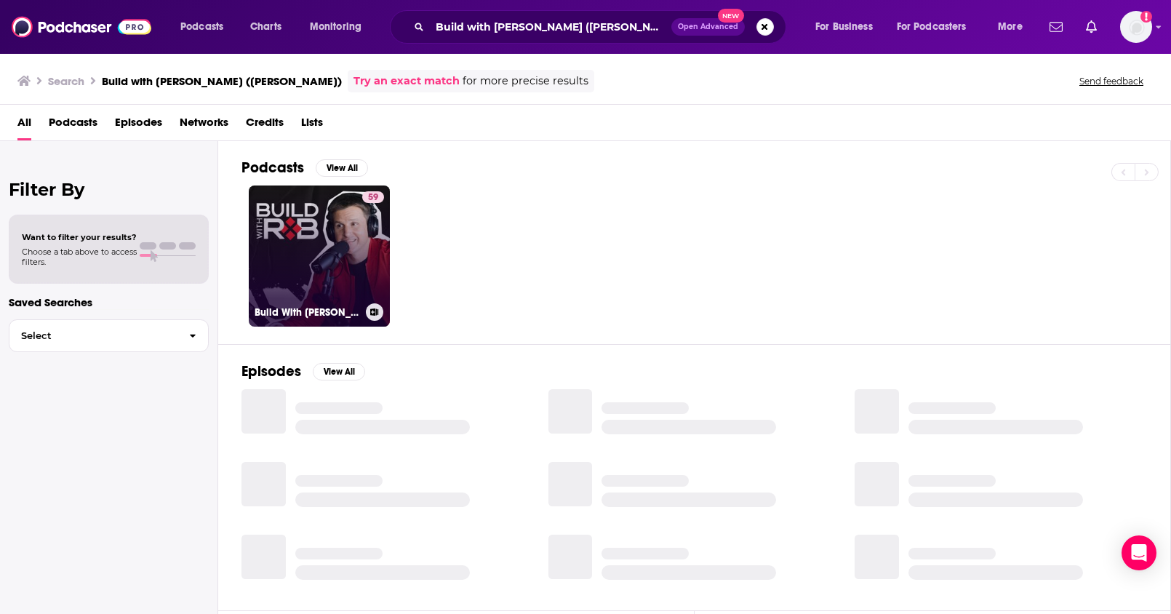
click at [327, 232] on link "59 Build With [PERSON_NAME]" at bounding box center [319, 255] width 141 height 141
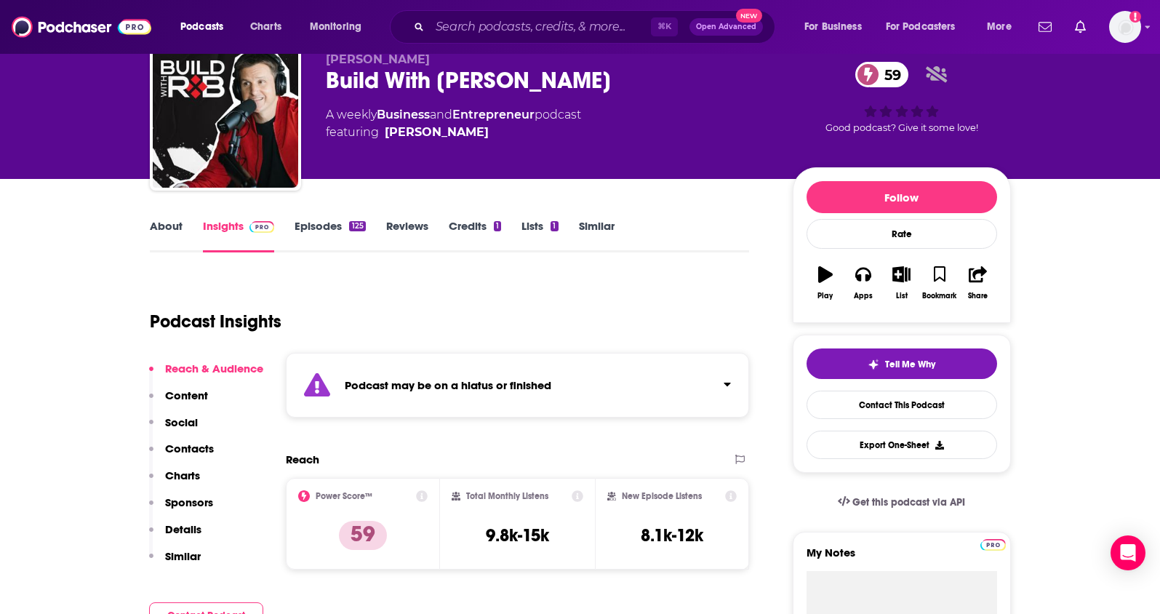
scroll to position [41, 0]
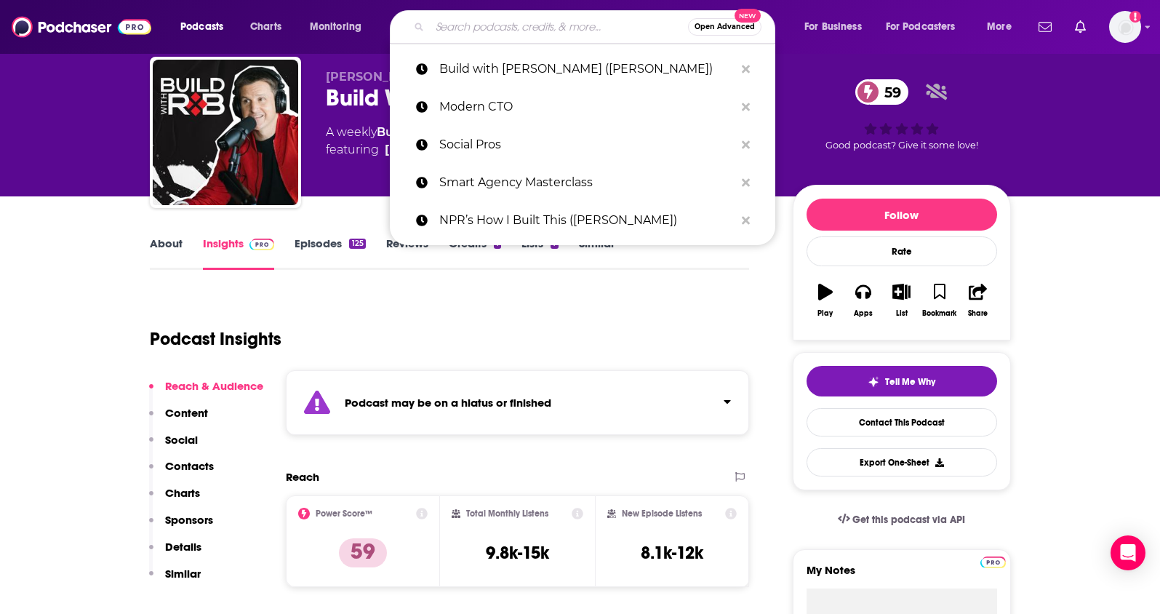
click at [552, 28] on input "Search podcasts, credits, & more..." at bounding box center [559, 26] width 258 height 23
paste input "Remarkable People ([PERSON_NAME])"
type input "Remarkable People ([PERSON_NAME])"
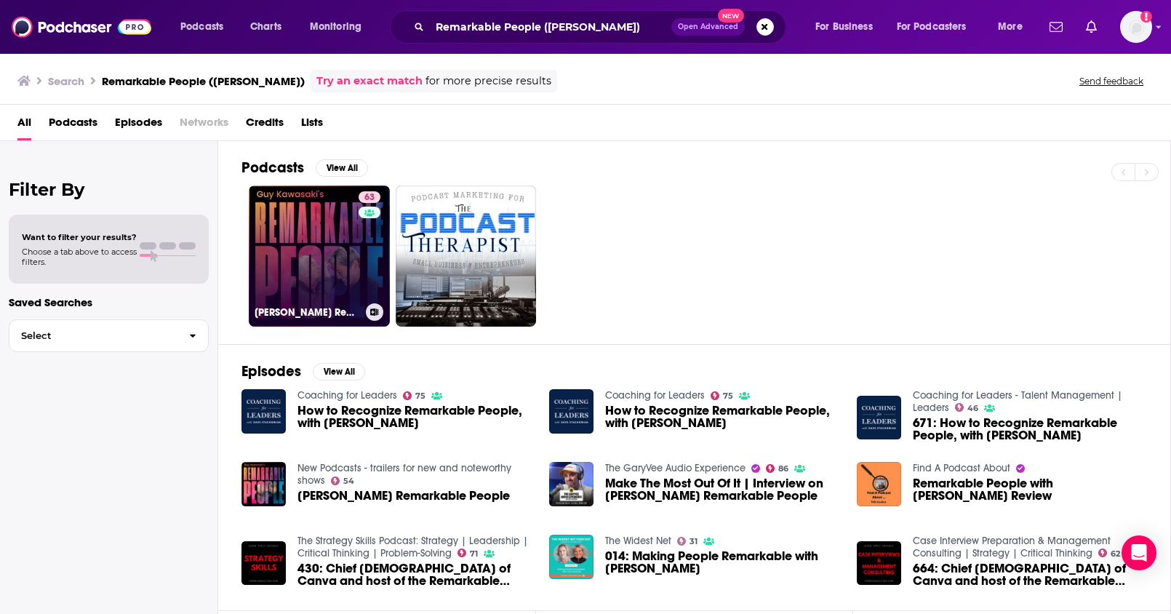
click at [325, 244] on link "63 [PERSON_NAME] Remarkable People" at bounding box center [319, 255] width 141 height 141
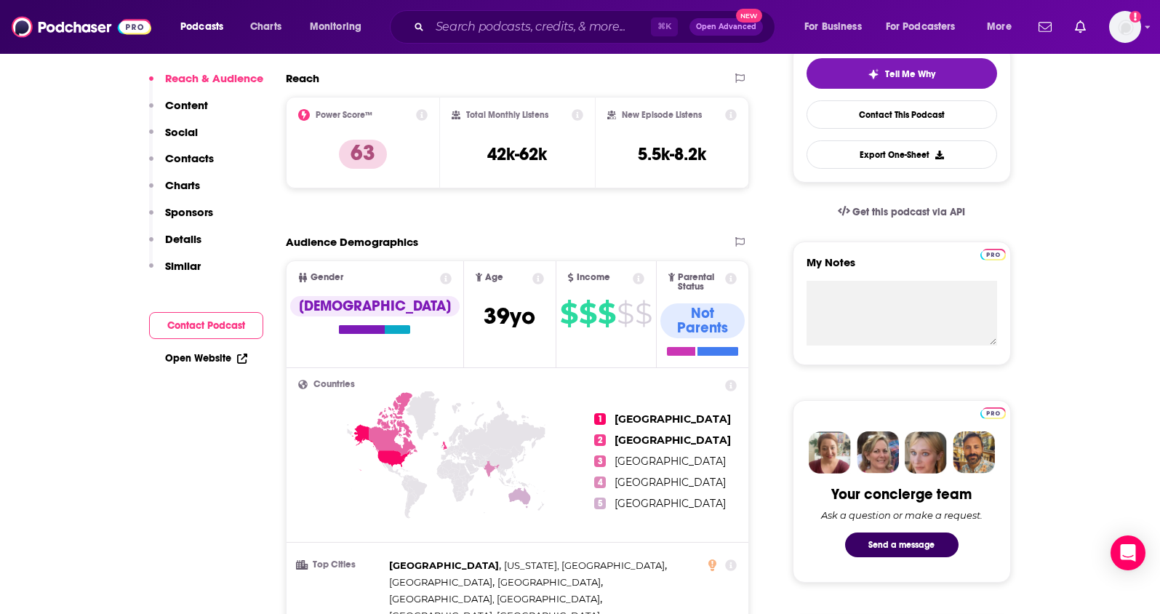
scroll to position [452, 0]
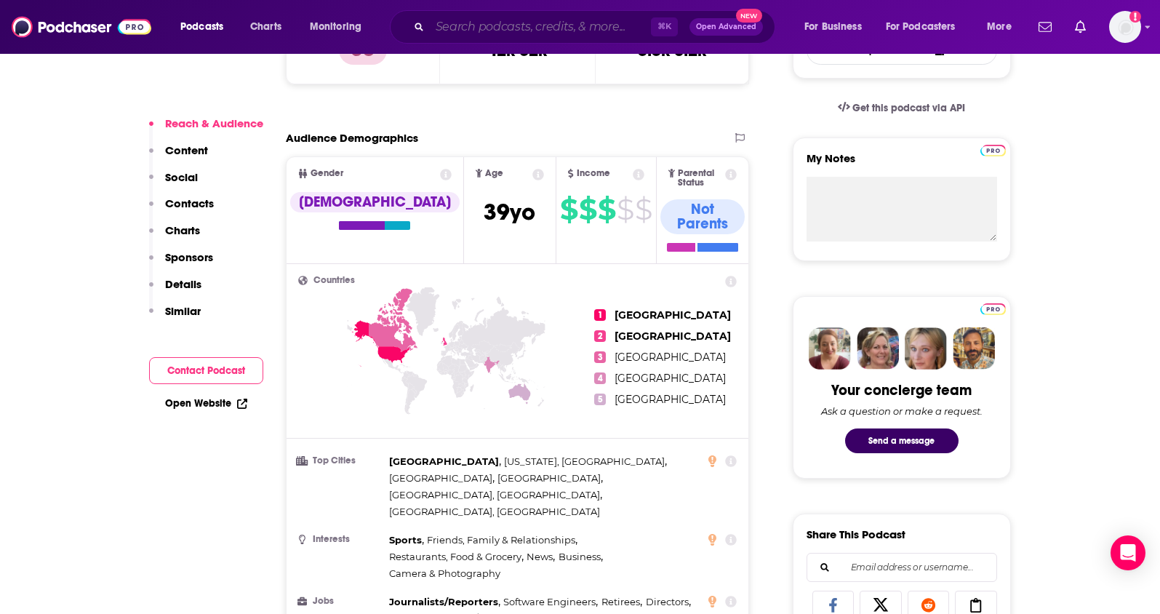
click at [540, 36] on input "Search podcasts, credits, & more..." at bounding box center [540, 26] width 221 height 23
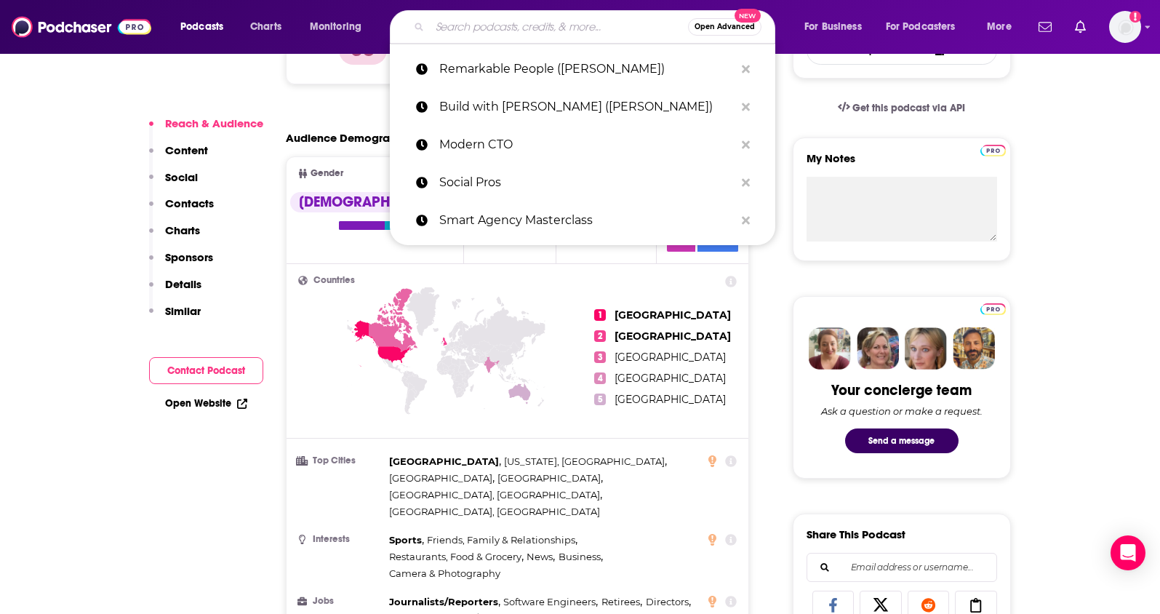
paste input "The Drive ([PERSON_NAME])"
type input "The Drive ([PERSON_NAME])"
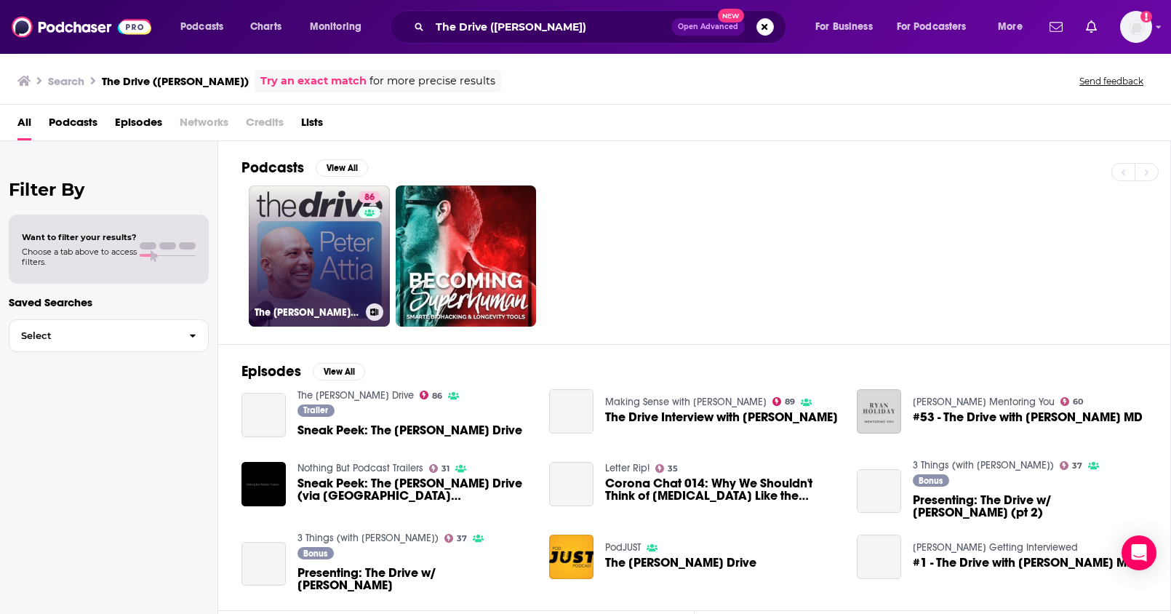
click at [324, 234] on link "[STREET_ADDRESS][PERSON_NAME]" at bounding box center [319, 255] width 141 height 141
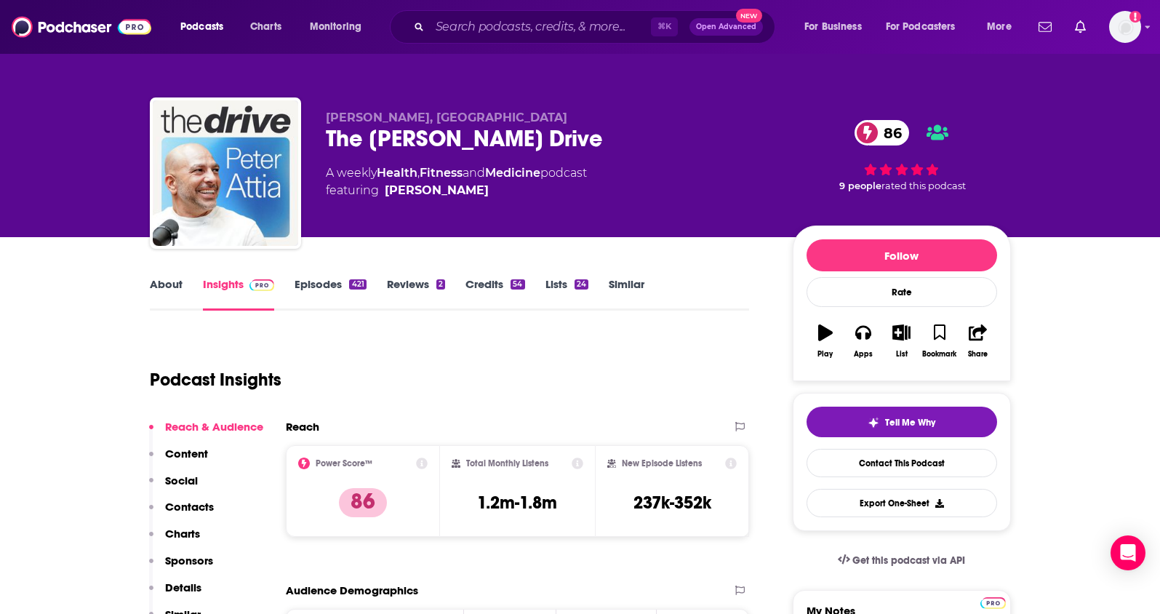
click at [167, 287] on link "About" at bounding box center [166, 293] width 33 height 33
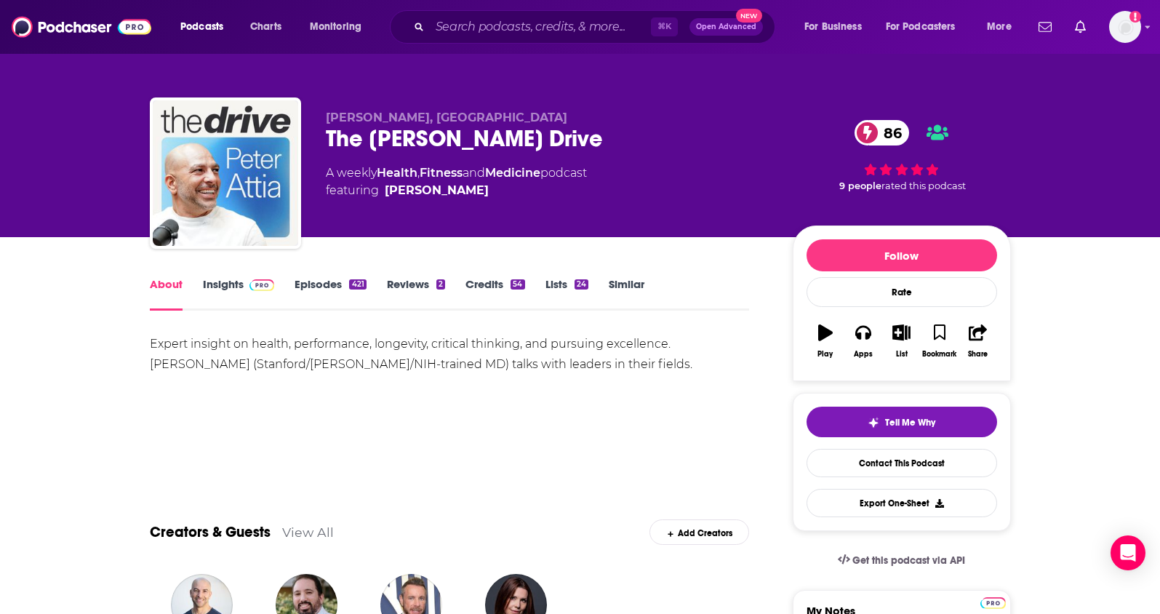
click at [220, 286] on link "Insights" at bounding box center [239, 293] width 72 height 33
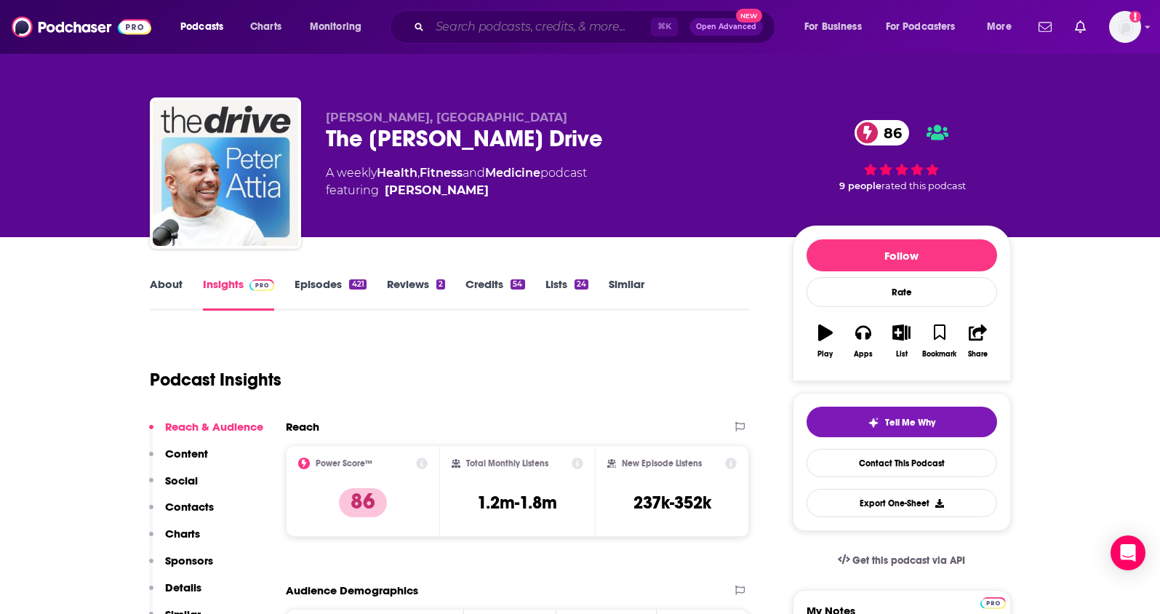
click at [559, 28] on input "Search podcasts, credits, & more..." at bounding box center [540, 26] width 221 height 23
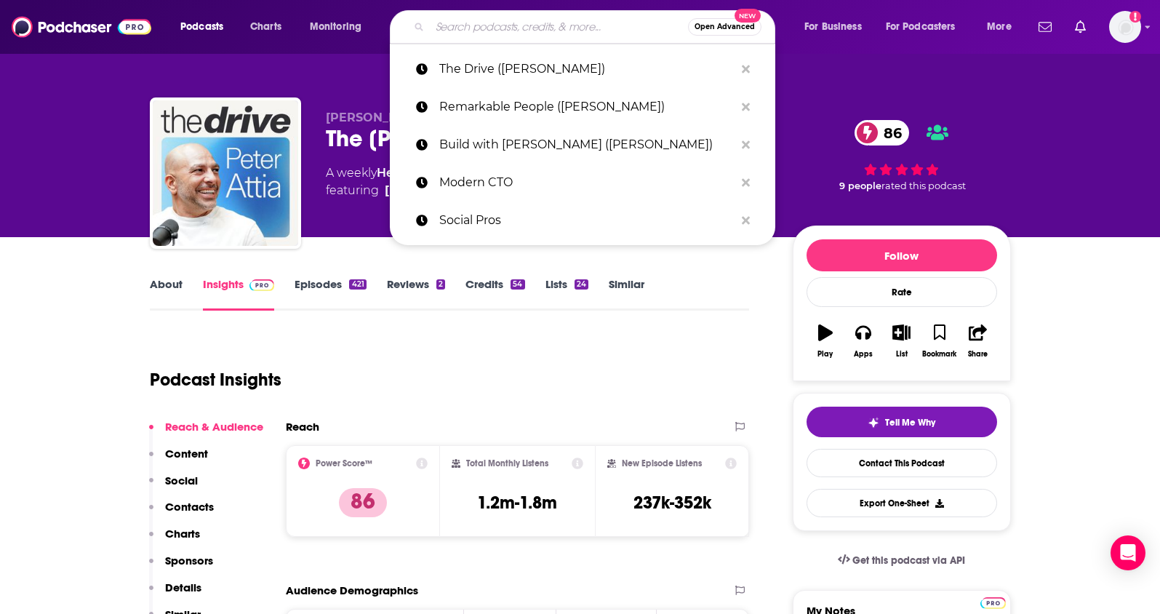
paste input "High Performance ([PERSON_NAME] & [PERSON_NAME])"
type input "High Performance ([PERSON_NAME] & [PERSON_NAME])"
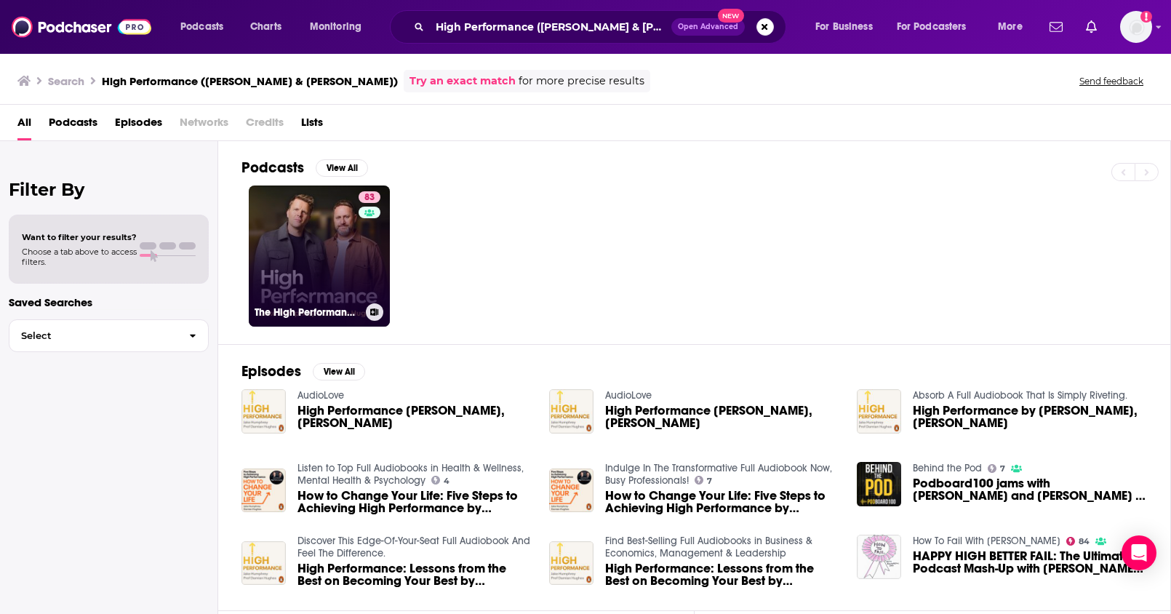
click at [351, 241] on link "83 The High Performance Podcast" at bounding box center [319, 255] width 141 height 141
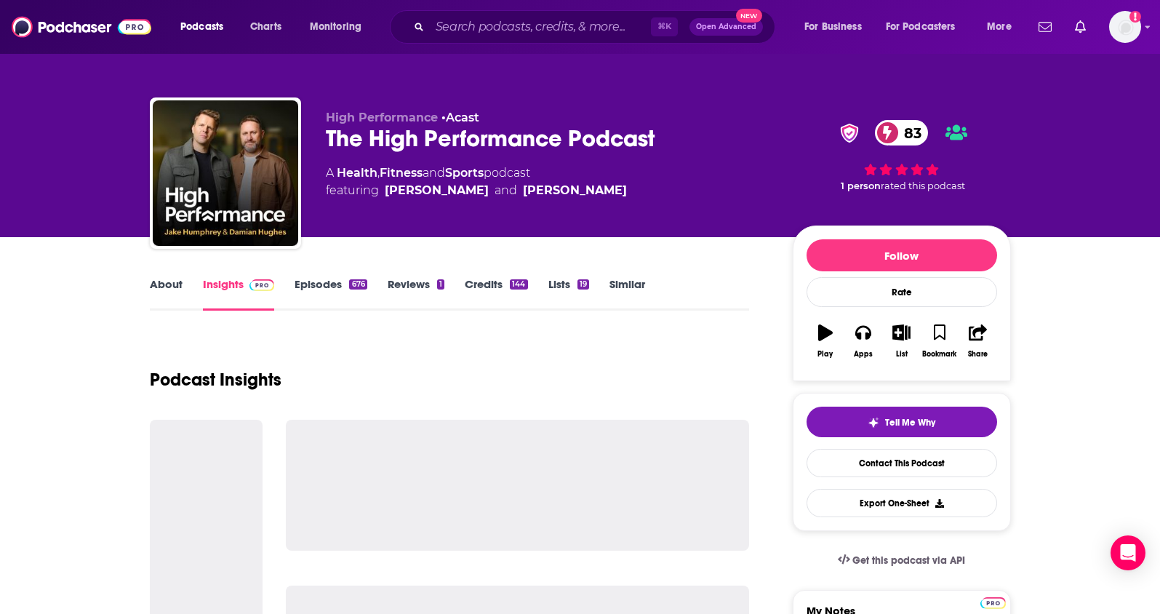
click at [155, 281] on link "About" at bounding box center [166, 293] width 33 height 33
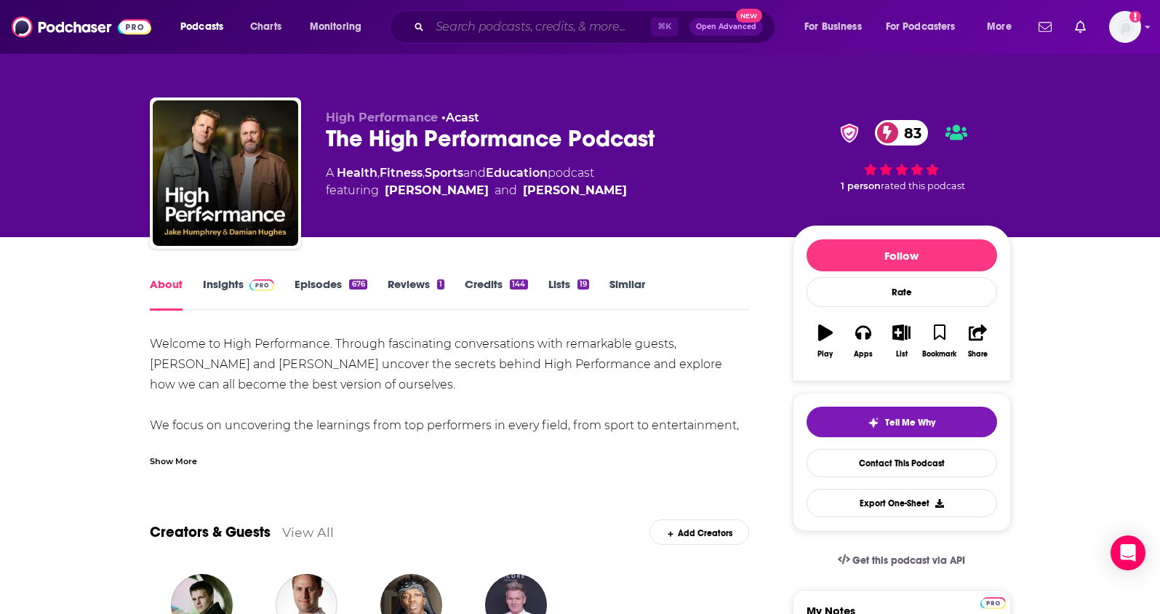
click at [588, 33] on input "Search podcasts, credits, & more..." at bounding box center [540, 26] width 221 height 23
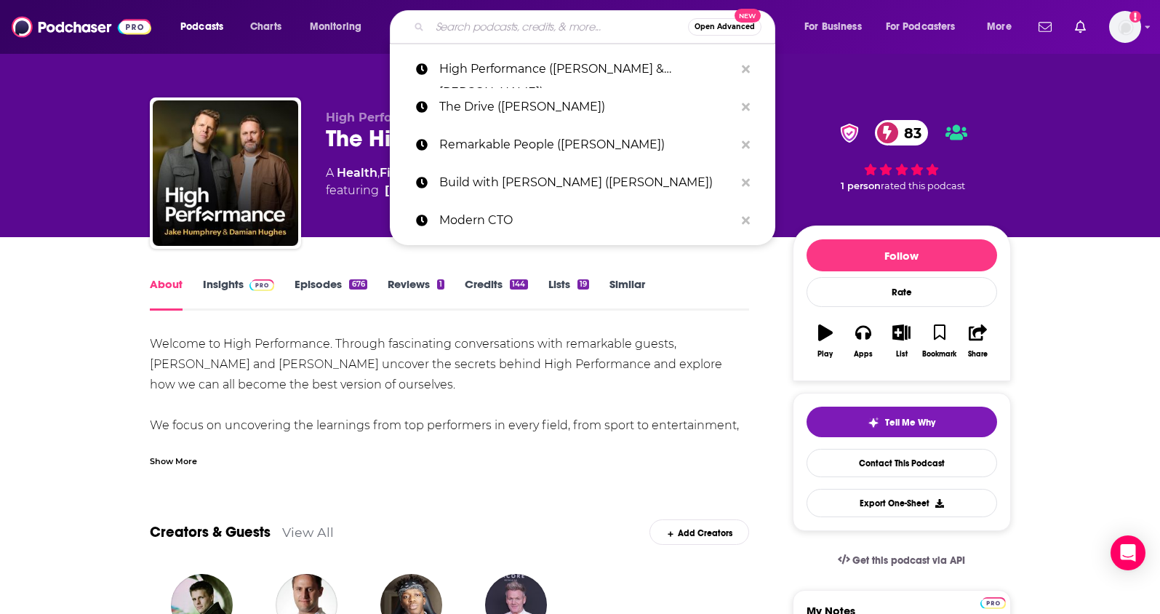
paste input "The Science of Success"
type input "The Science of Success"
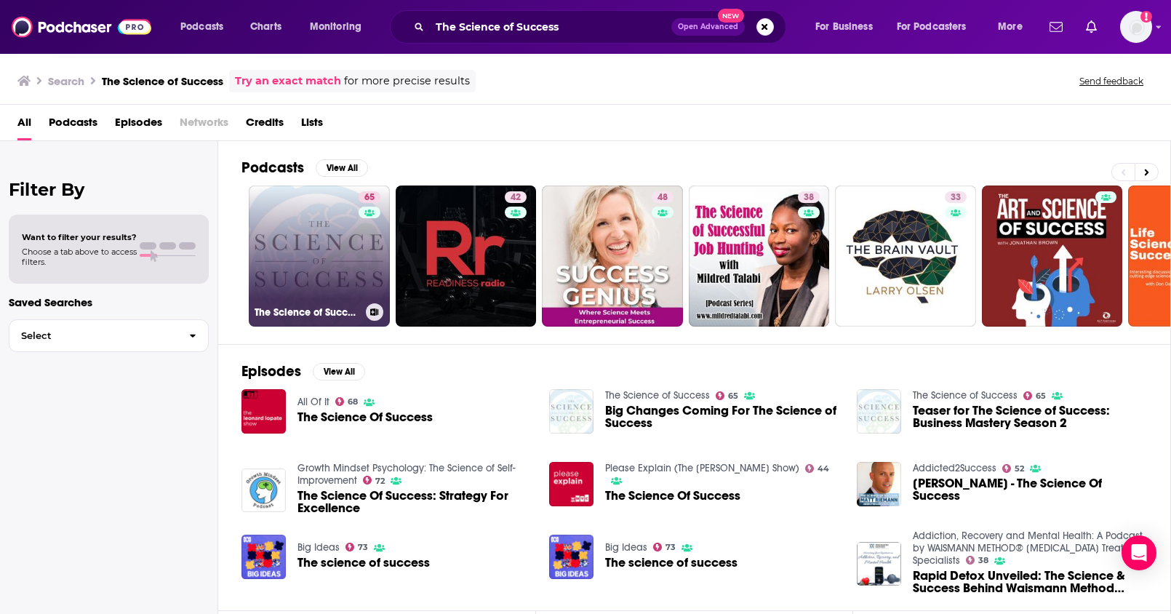
click at [354, 241] on link "65 The Science of Success" at bounding box center [319, 255] width 141 height 141
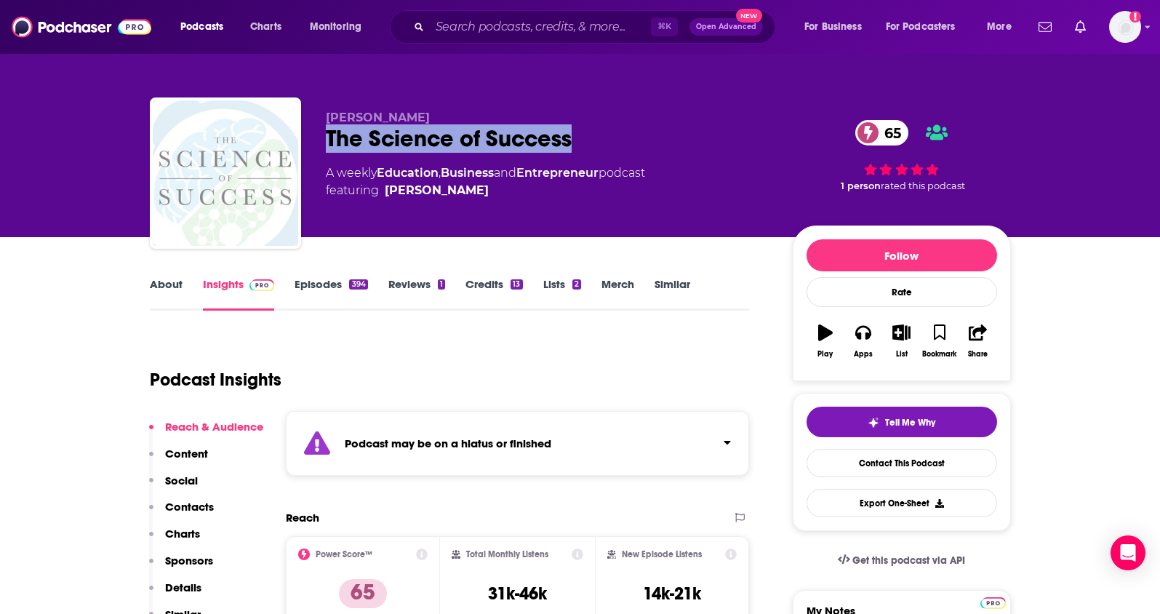
drag, startPoint x: 620, startPoint y: 146, endPoint x: 319, endPoint y: 140, distance: 301.2
click at [319, 140] on div "[PERSON_NAME] The Science of Success 65 A weekly Education , Business and Entre…" at bounding box center [580, 175] width 861 height 157
copy h2 "The Science of Success"
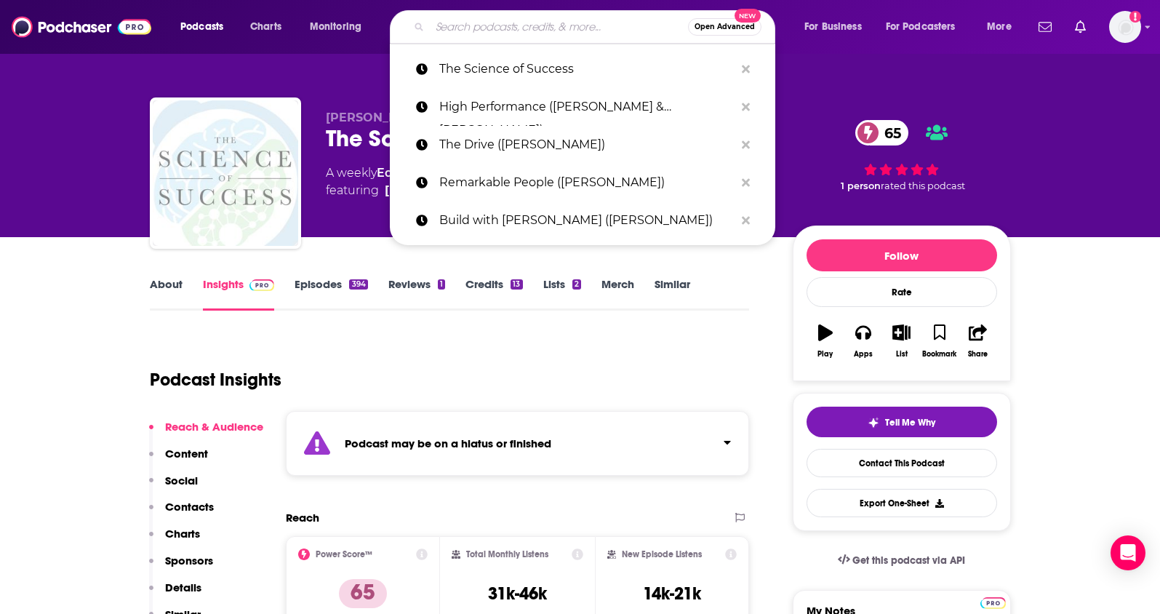
click at [522, 31] on input "Search podcasts, credits, & more..." at bounding box center [559, 26] width 258 height 23
paste input "The Art of Charm"
type input "The Art of Charm"
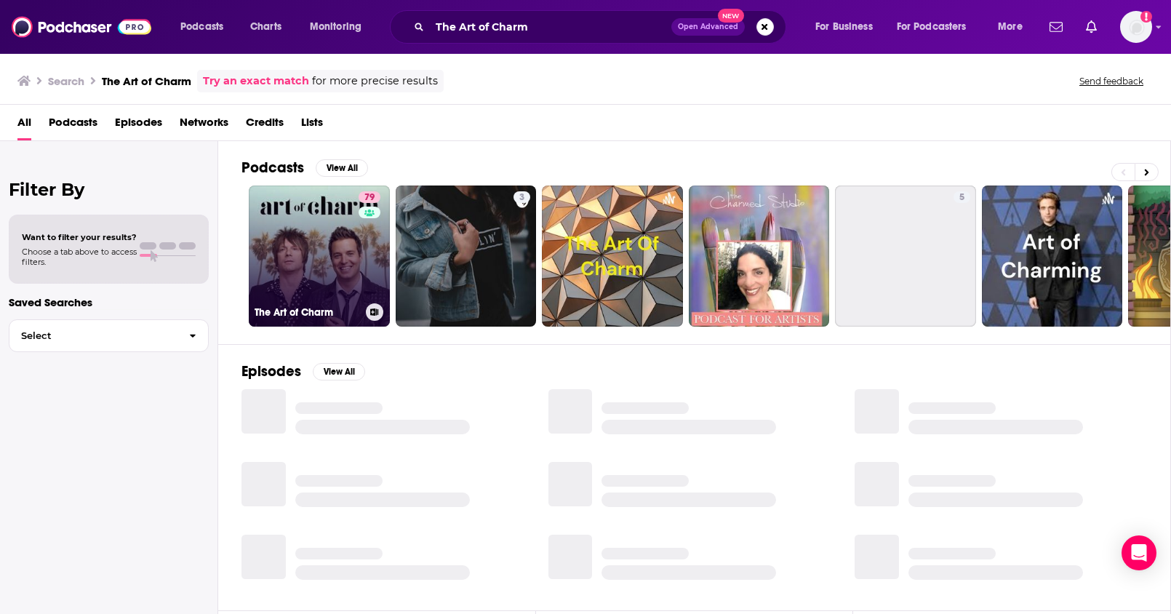
click at [338, 244] on link "79 The Art of Charm" at bounding box center [319, 255] width 141 height 141
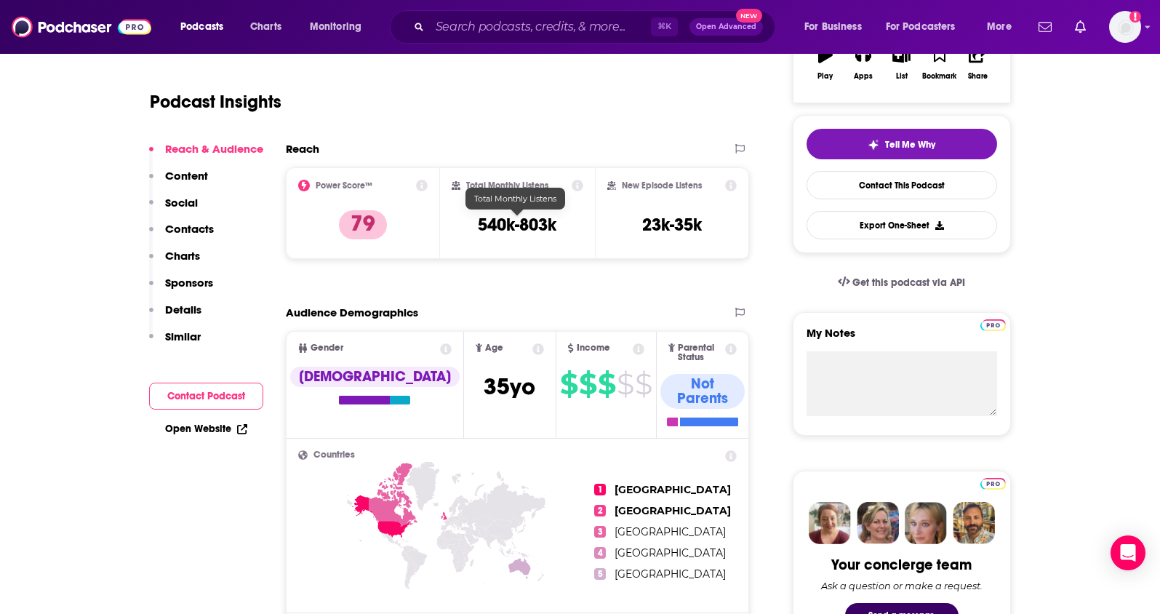
scroll to position [113, 0]
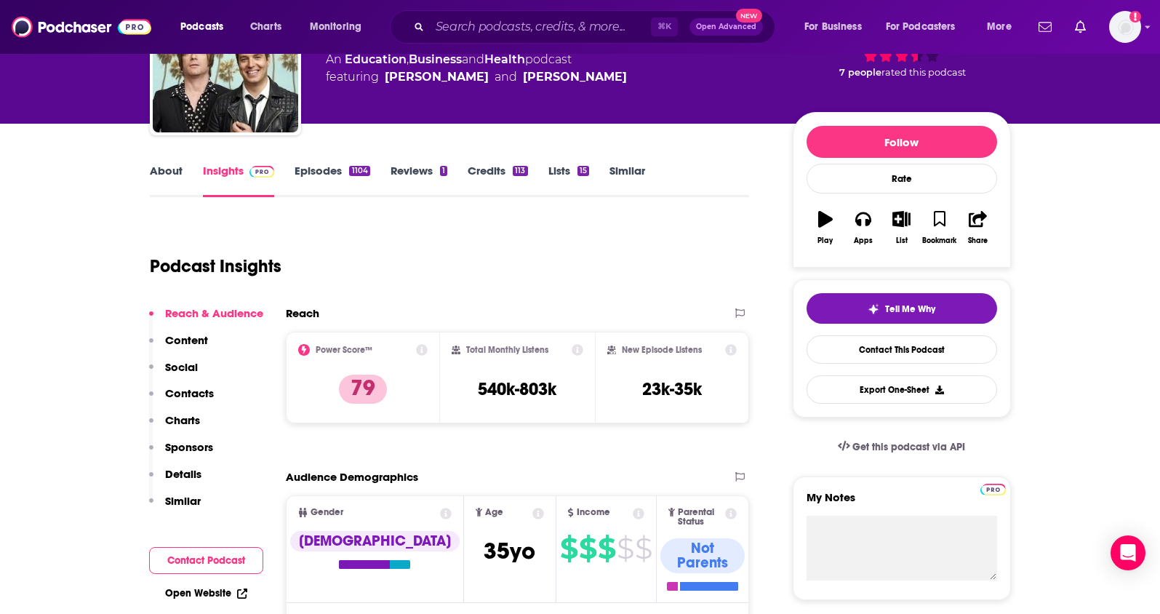
click at [181, 172] on link "About" at bounding box center [166, 180] width 33 height 33
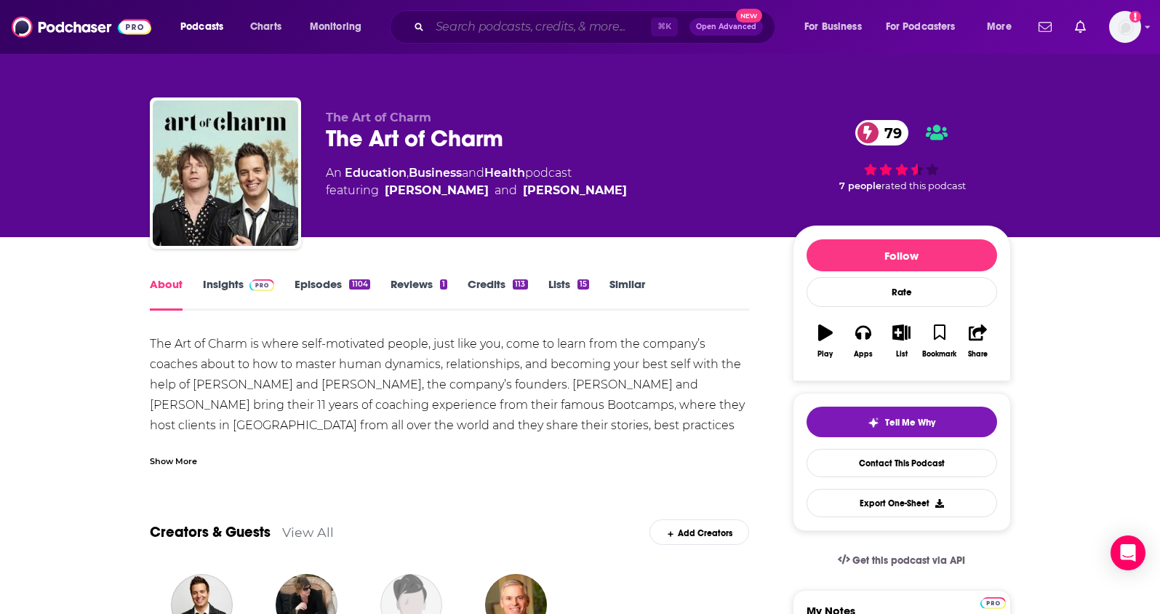
click at [509, 22] on input "Search podcasts, credits, & more..." at bounding box center [540, 26] width 221 height 23
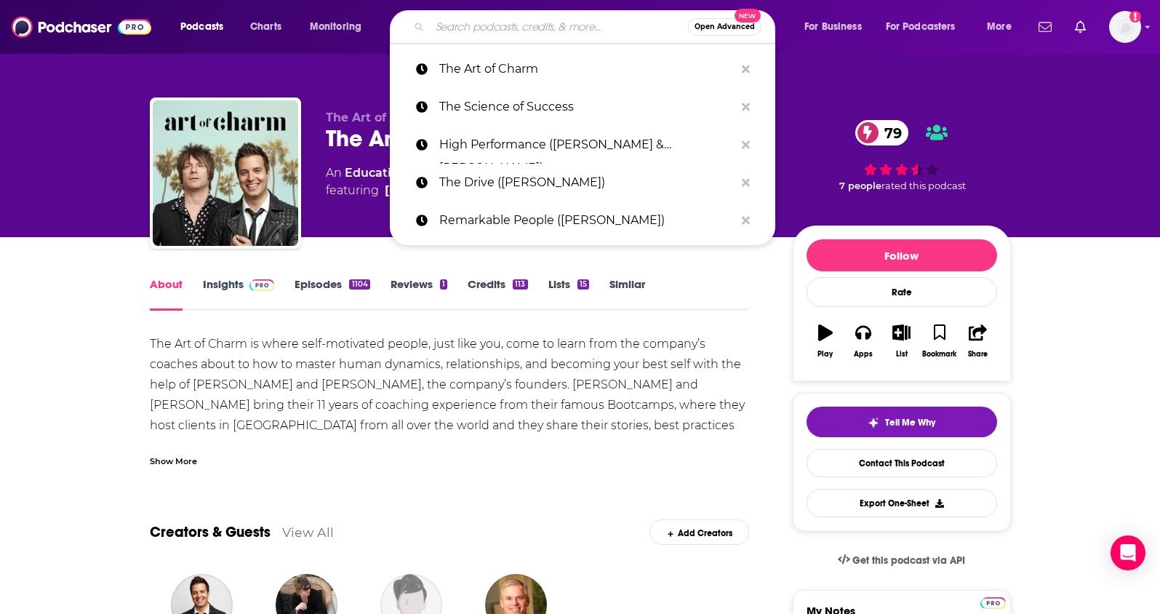
paste input "The Business of Authority"
type input "The Business of Authority"
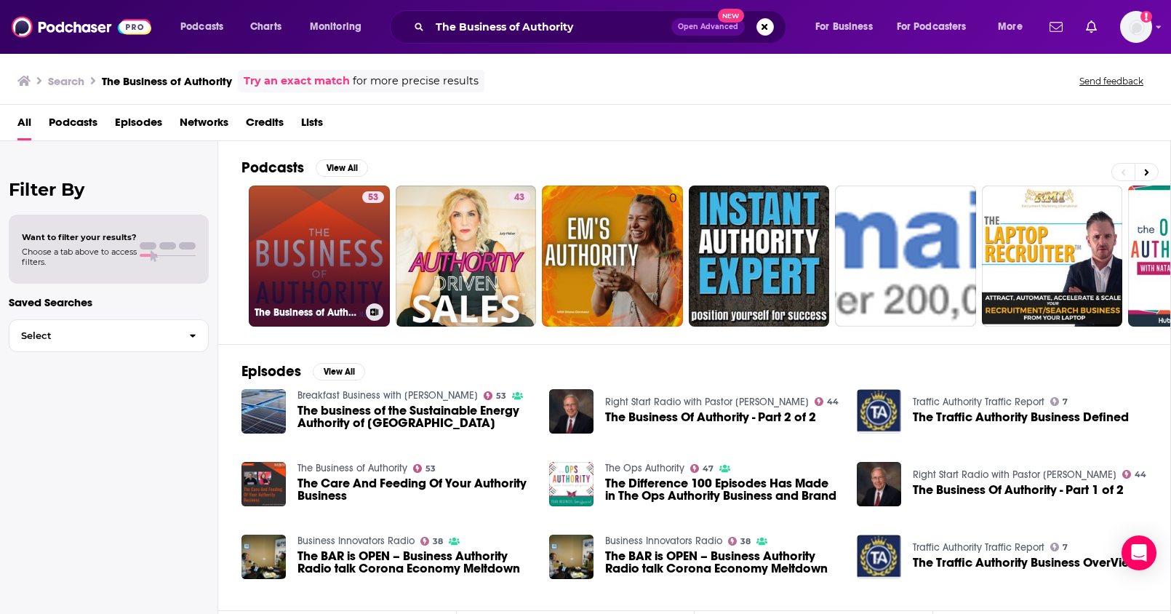
click at [298, 243] on link "53 The Business of Authority" at bounding box center [319, 255] width 141 height 141
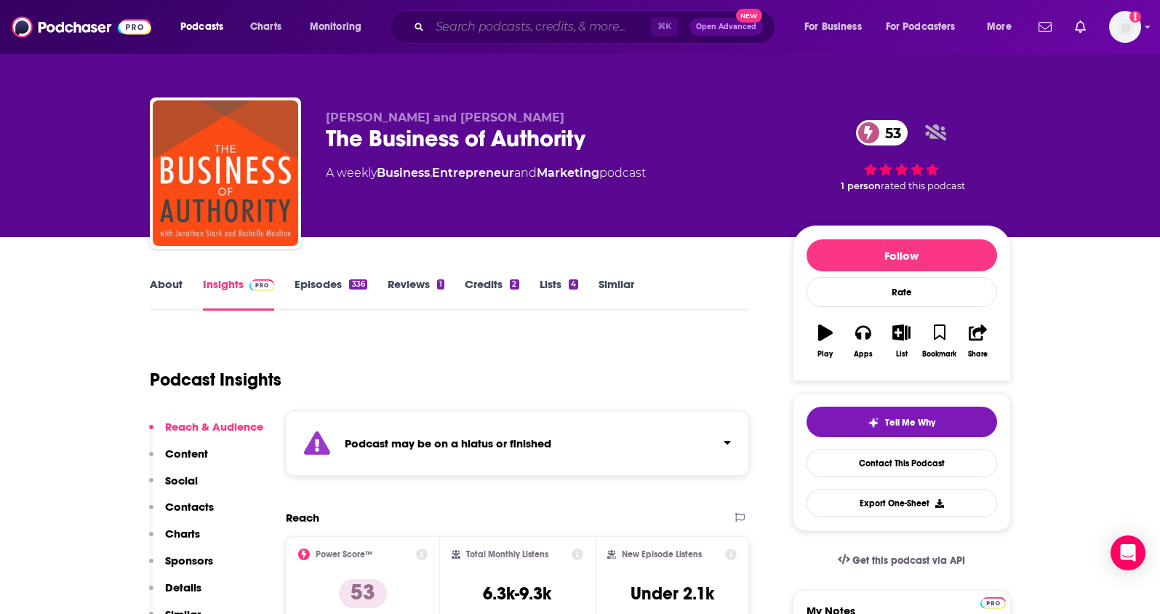
click at [565, 23] on input "Search podcasts, credits, & more..." at bounding box center [540, 26] width 221 height 23
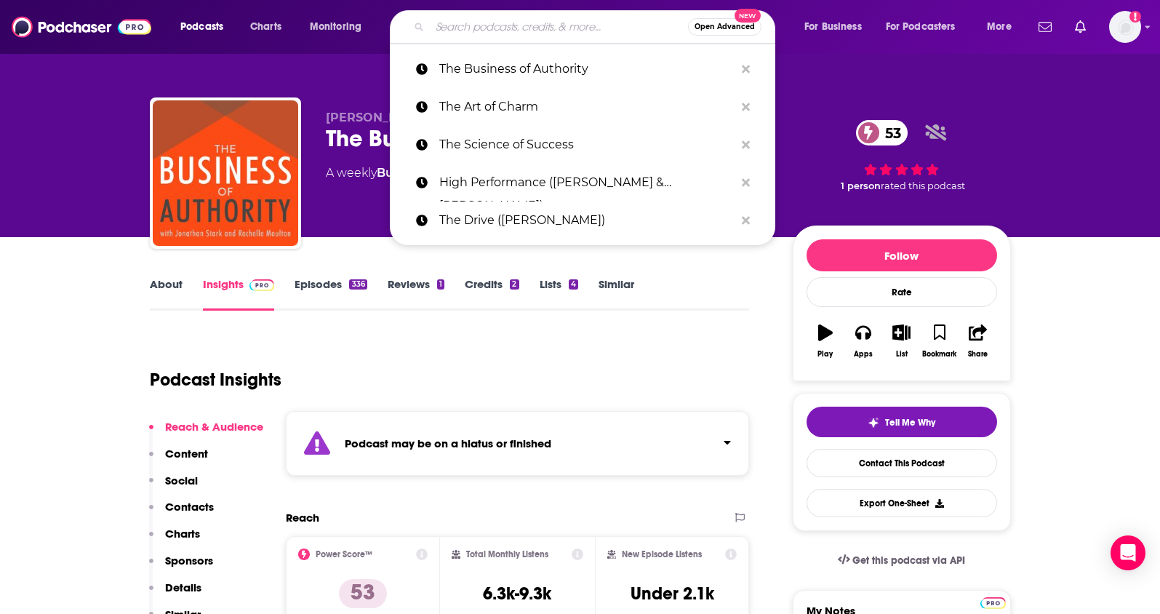
paste input "Unmistakable Creative ([PERSON_NAME])"
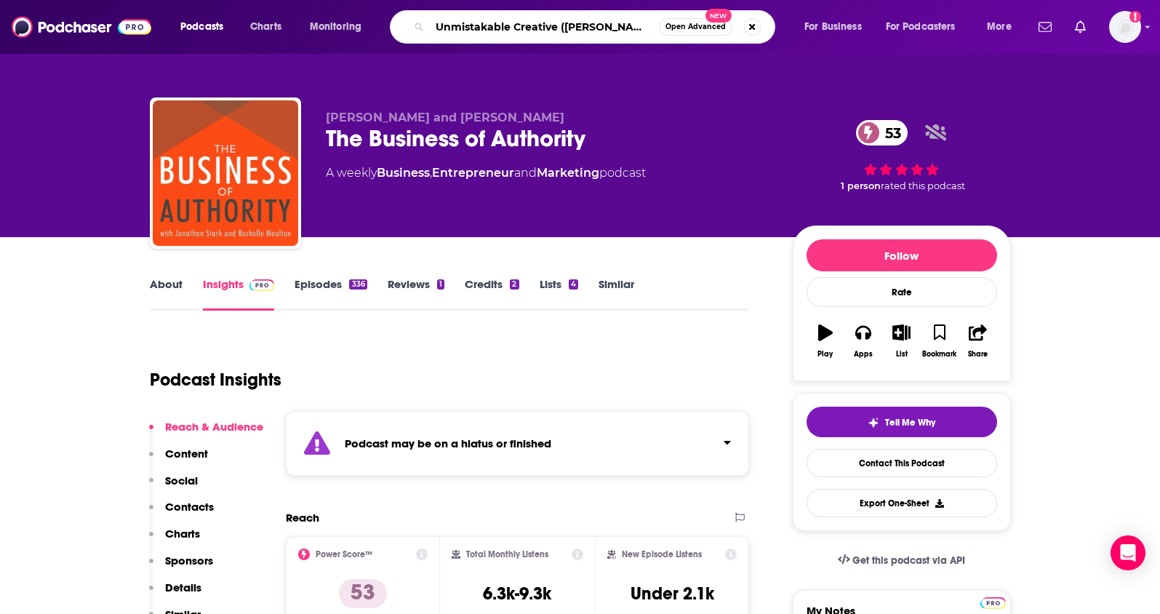
drag, startPoint x: 627, startPoint y: 28, endPoint x: 411, endPoint y: 19, distance: 216.2
click at [411, 19] on div "Unmistakable Creative ([PERSON_NAME]) Open Advanced New" at bounding box center [583, 26] width 386 height 33
paste input "Search podcasts, credits, & more..."
type input "Unmistakable Creative ([PERSON_NAME])"
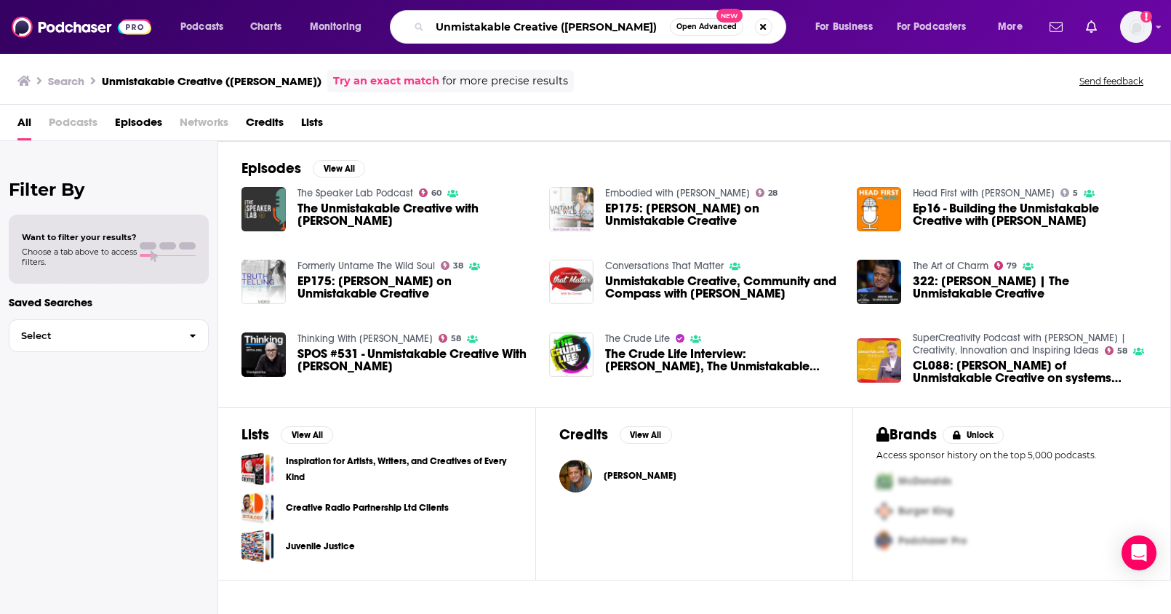
click at [439, 29] on input "Unmistakable Creative ([PERSON_NAME])" at bounding box center [550, 26] width 240 height 23
type input "The Unmistakable Creative ([PERSON_NAME])"
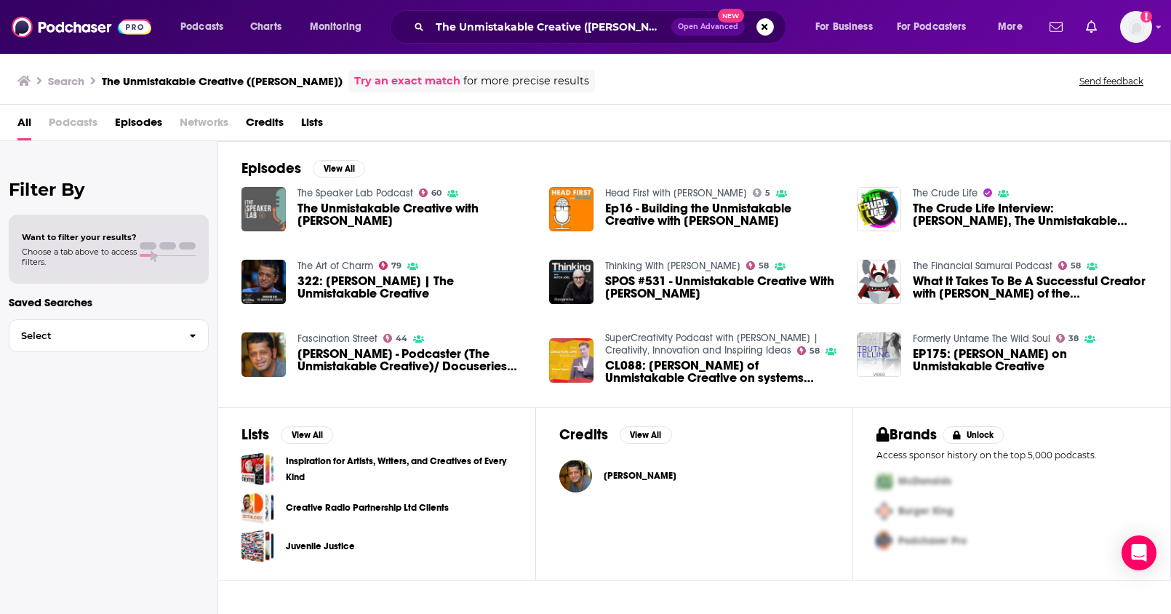
click at [270, 212] on img "The Unmistakable Creative with Srini Rao" at bounding box center [263, 209] width 44 height 44
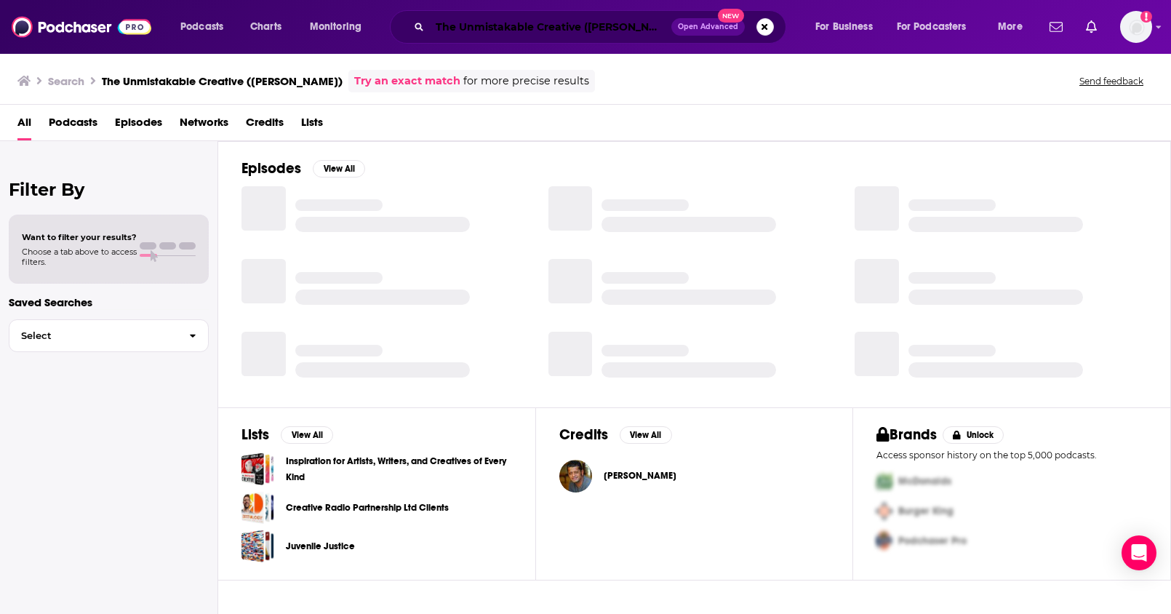
click at [588, 30] on input "The Unmistakable Creative ([PERSON_NAME])" at bounding box center [550, 26] width 241 height 23
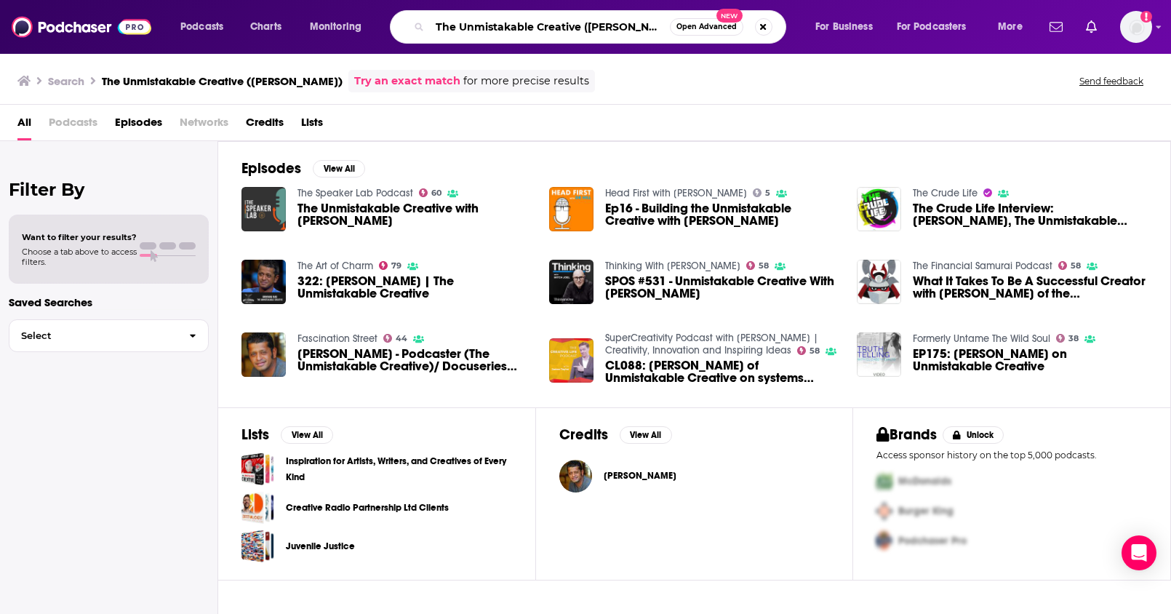
drag, startPoint x: 584, startPoint y: 30, endPoint x: 660, endPoint y: 32, distance: 76.4
click at [660, 32] on input "The Unmistakable Creative ([PERSON_NAME])" at bounding box center [550, 26] width 240 height 23
type input "The Unmistakable Creative"
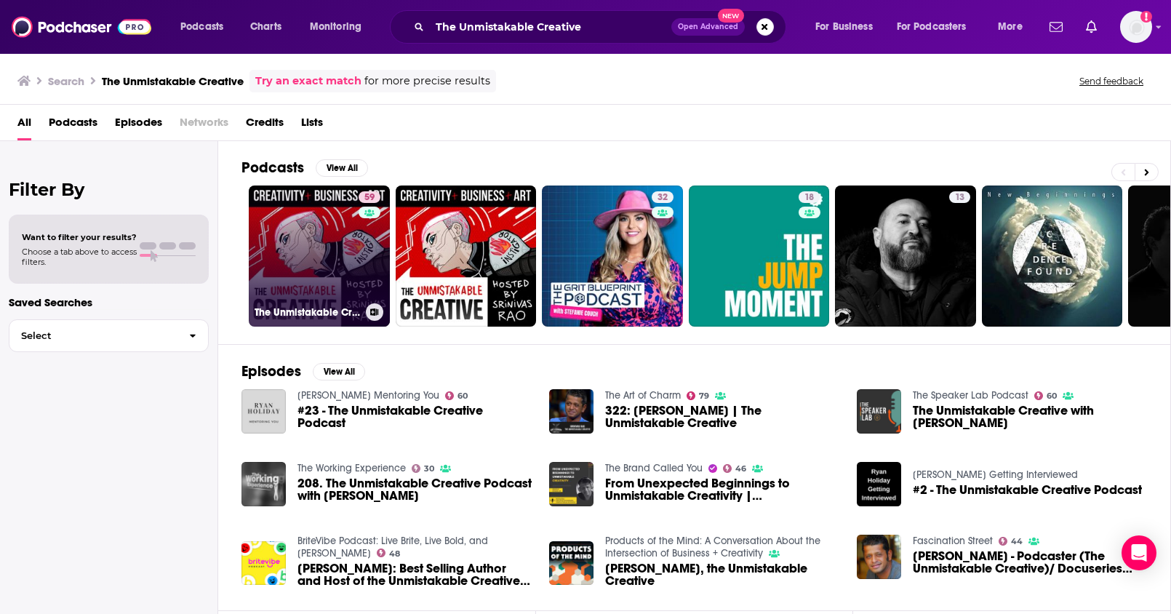
click at [310, 259] on link "59 The Unmistakable Creative Podcast" at bounding box center [319, 255] width 141 height 141
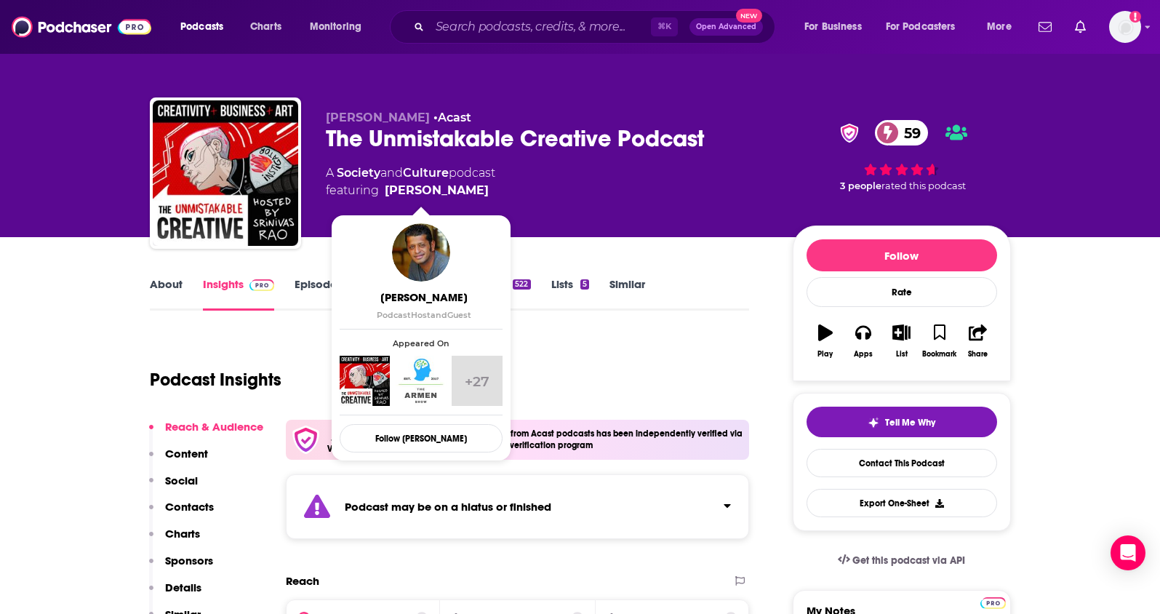
drag, startPoint x: 468, startPoint y: 189, endPoint x: 458, endPoint y: 194, distance: 11.4
click at [458, 194] on span "featuring [PERSON_NAME]" at bounding box center [410, 190] width 169 height 17
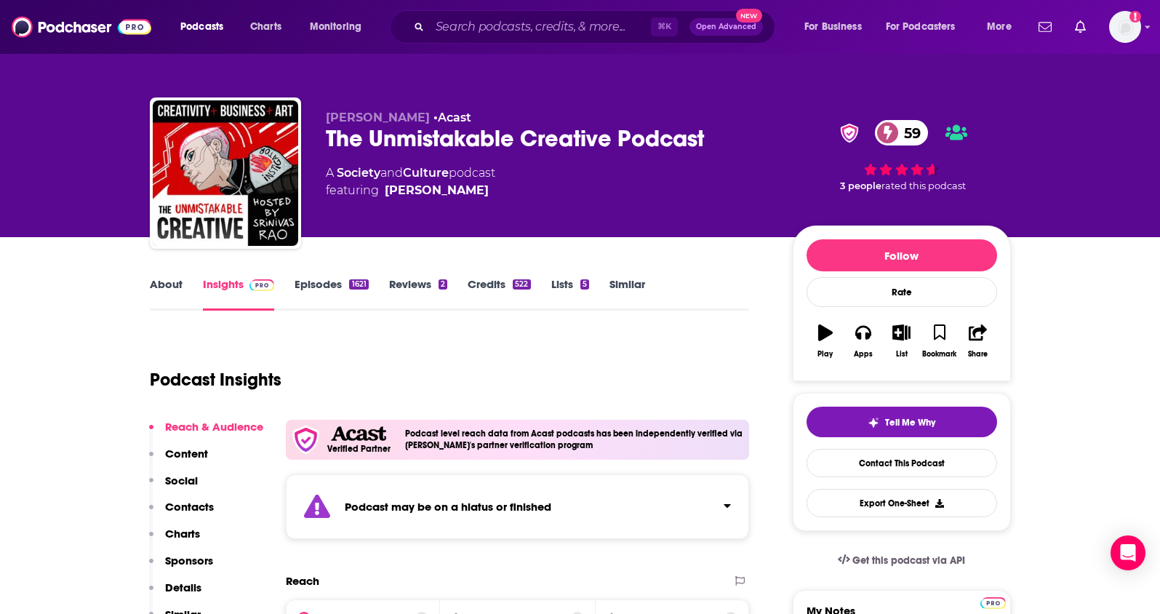
copy span "[PERSON_NAME]"
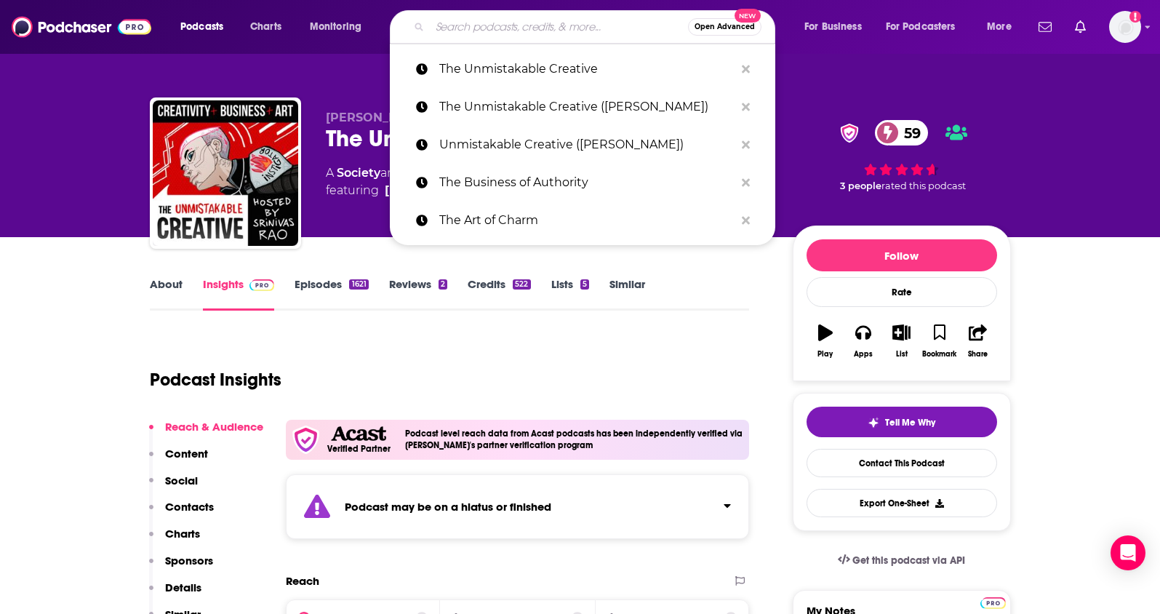
click at [516, 26] on input "Search podcasts, credits, & more..." at bounding box center [559, 26] width 258 height 23
paste input "Build a Better Agency"
type input "Build a Better Agency"
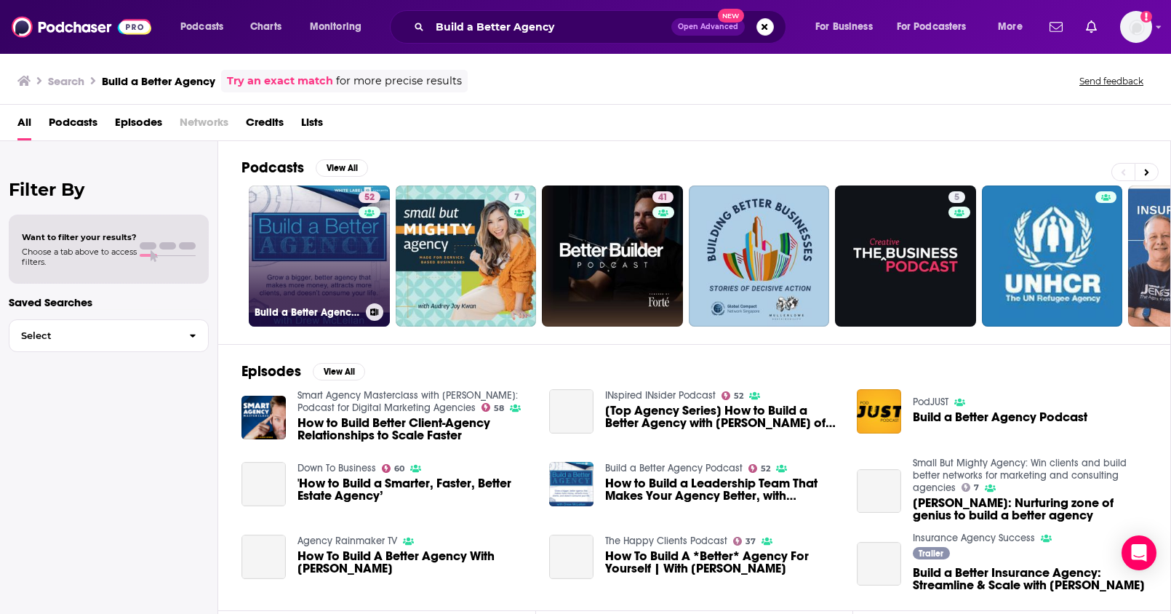
click at [323, 240] on link "52 Build a Better Agency Podcast" at bounding box center [319, 255] width 141 height 141
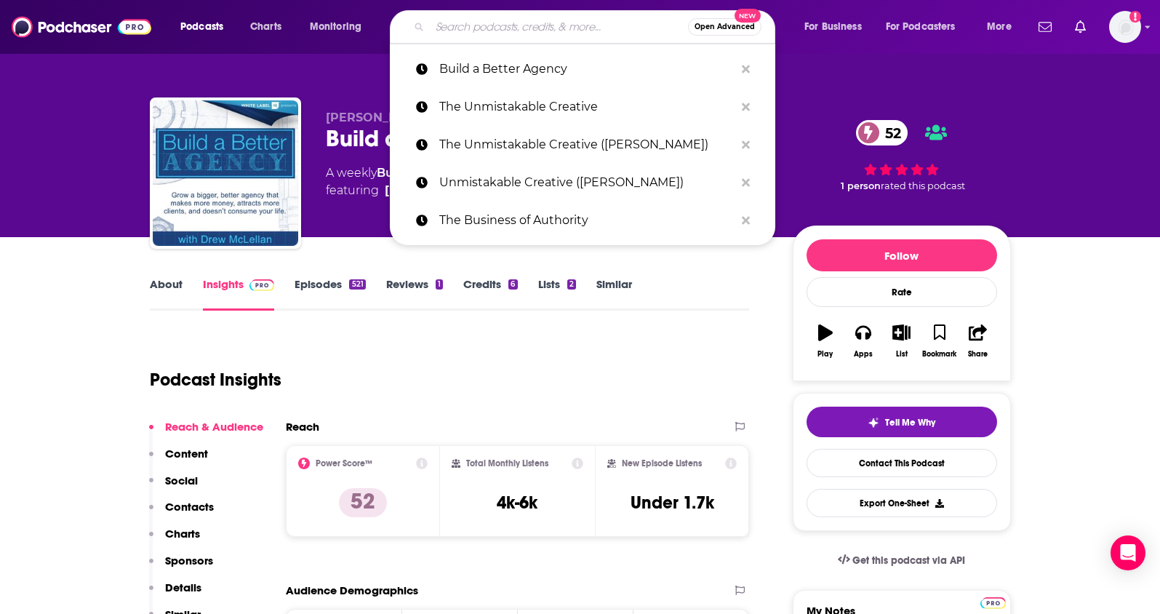
click at [616, 27] on input "Search podcasts, credits, & more..." at bounding box center [559, 26] width 258 height 23
paste input "The Copywriter Club"
type input "The Copywriter Club"
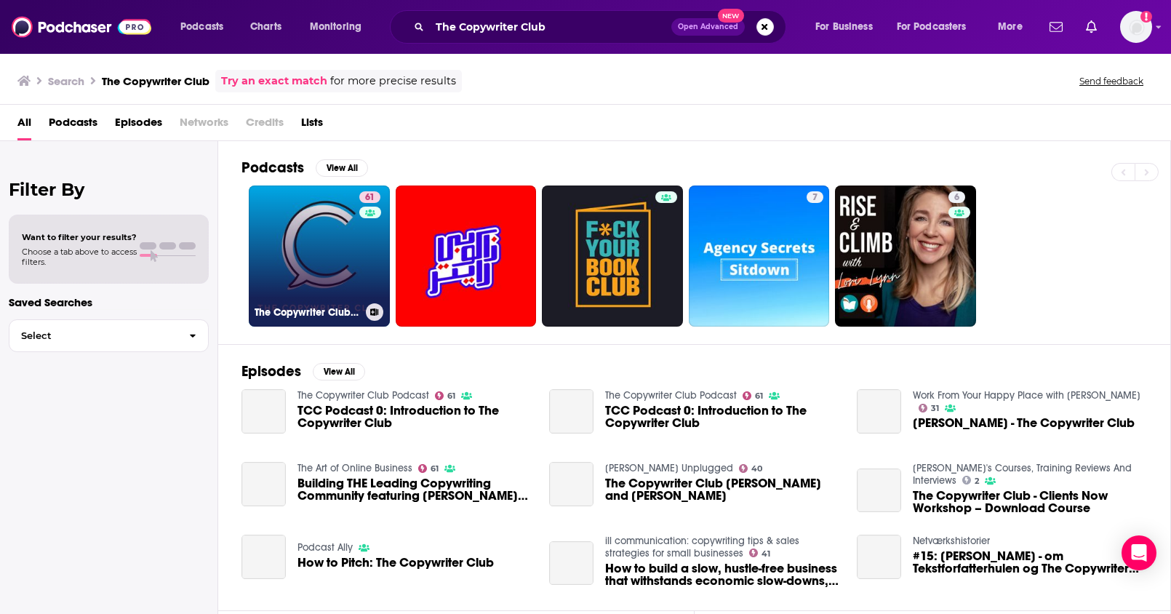
click at [338, 270] on link "61 The Copywriter Club Podcast" at bounding box center [319, 255] width 141 height 141
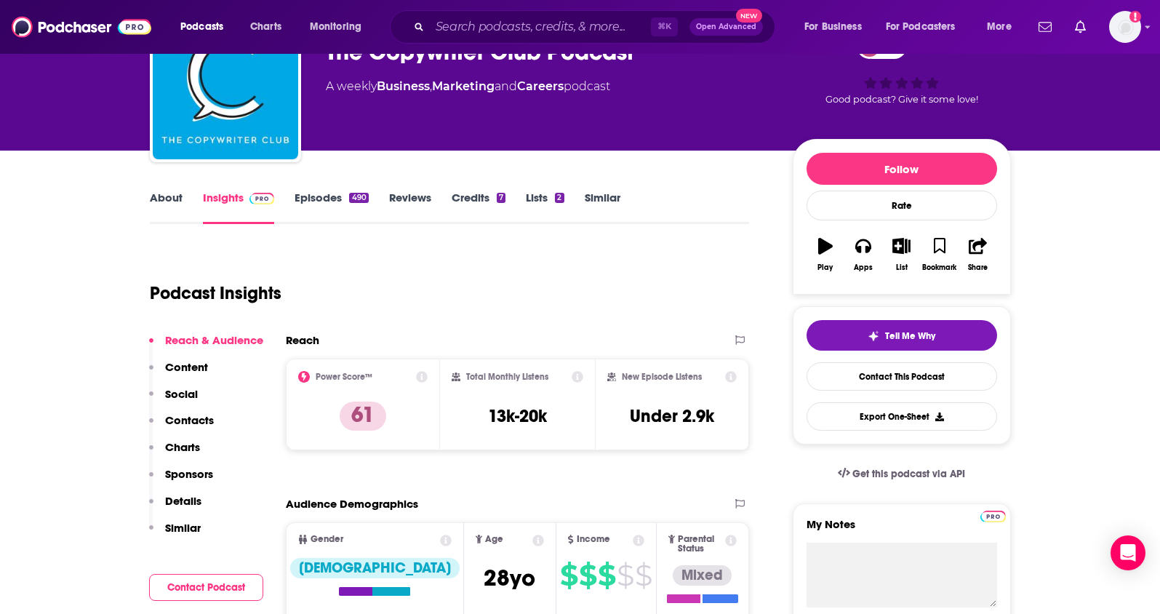
scroll to position [95, 0]
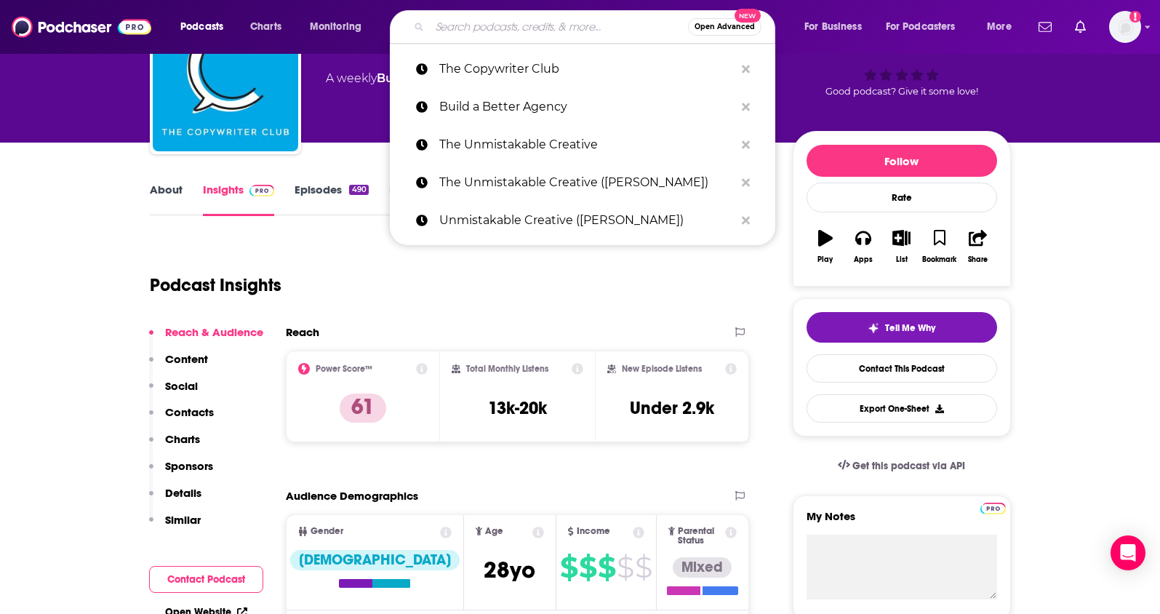
click at [556, 25] on input "Search podcasts, credits, & more..." at bounding box center [559, 26] width 258 height 23
paste input "She’s On The Money"
type input "She’s On The Money"
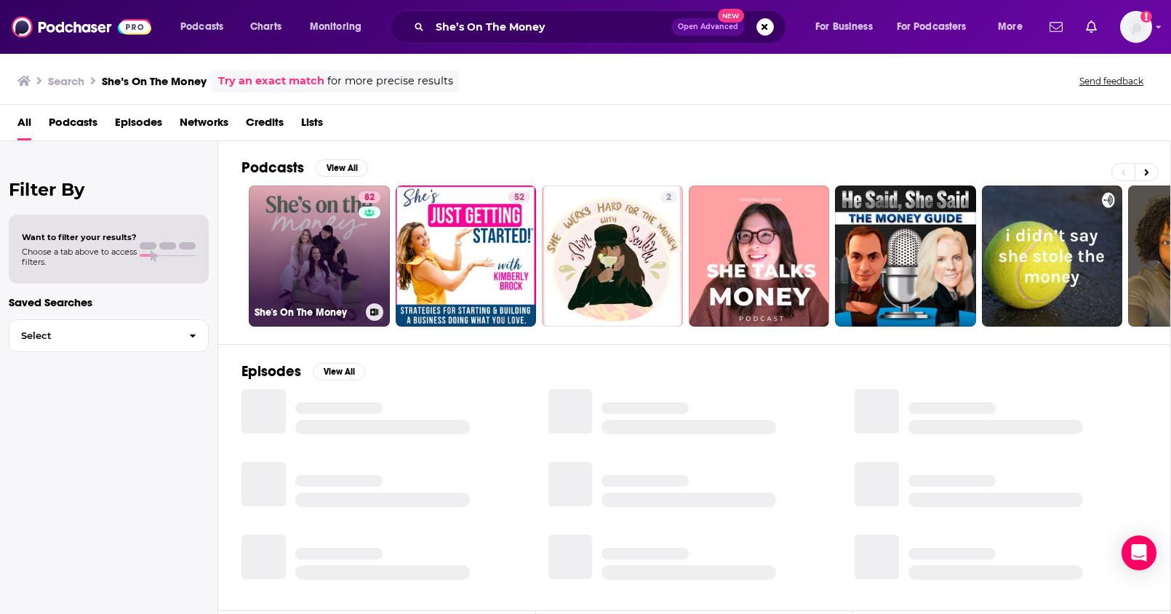
click at [351, 249] on link "82 She's On The Money" at bounding box center [319, 255] width 141 height 141
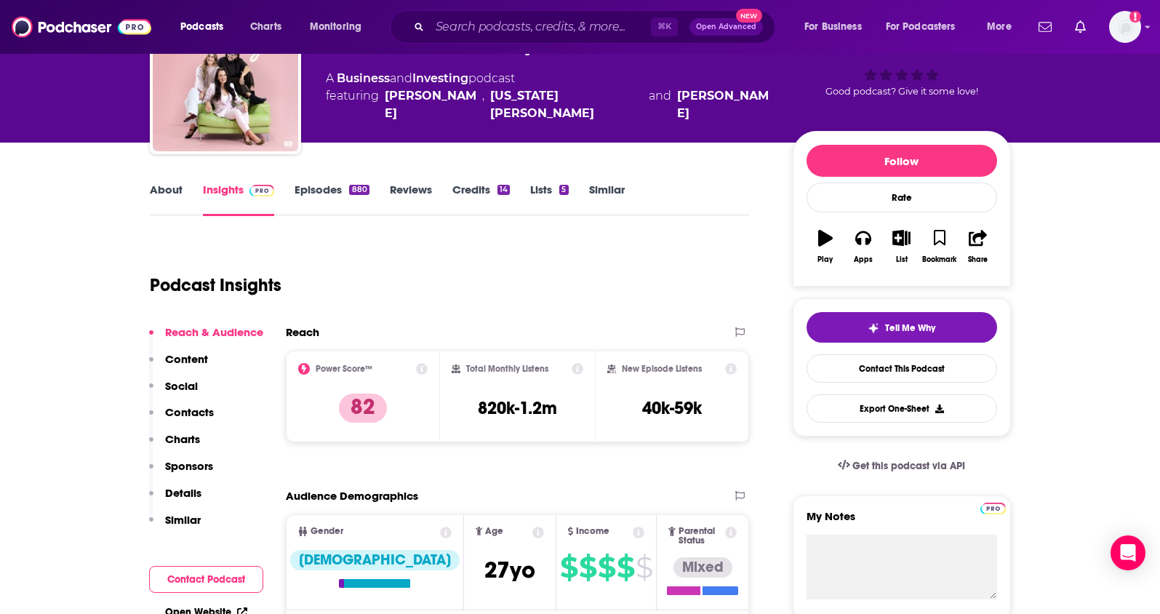
scroll to position [120, 0]
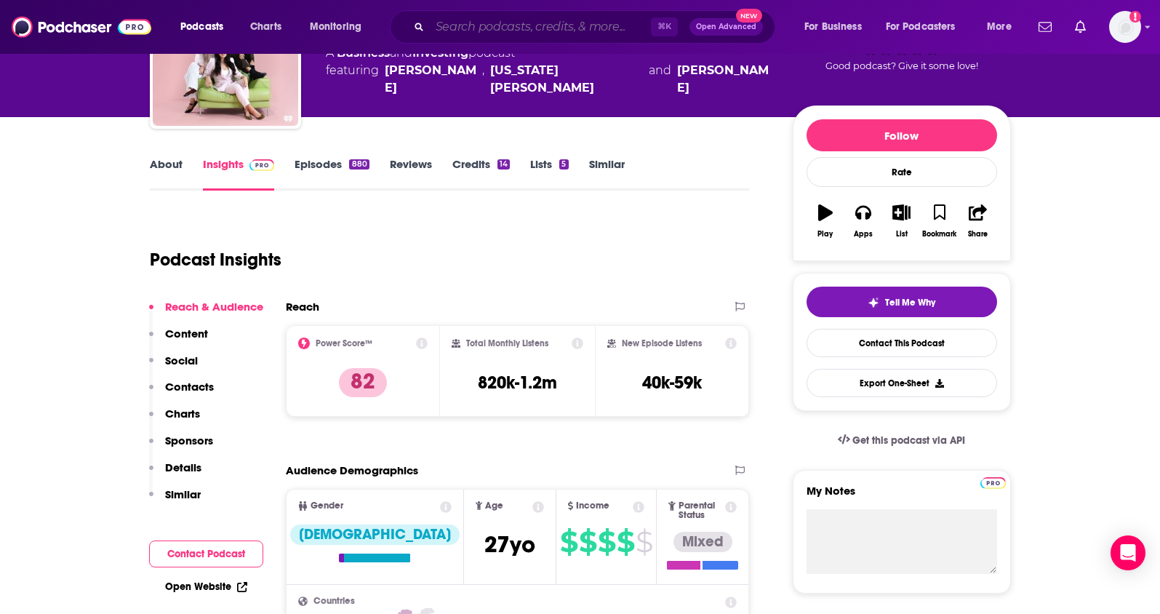
click at [464, 36] on input "Search podcasts, credits, & more..." at bounding box center [540, 26] width 221 height 23
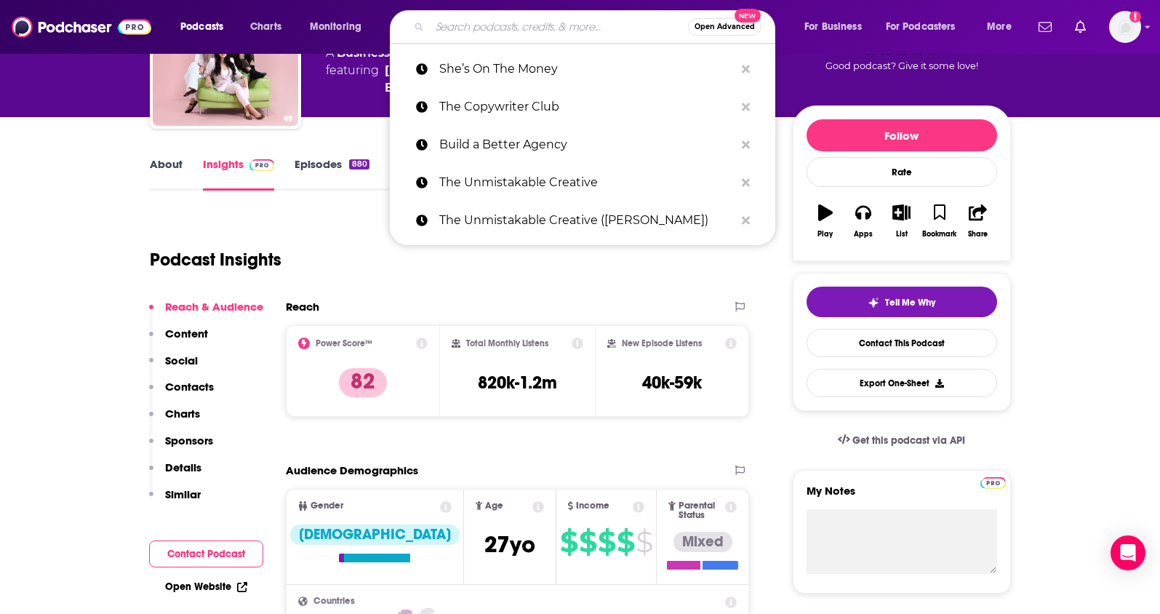
paste input "She Leads Podcast"
type input "She Leads Podcast"
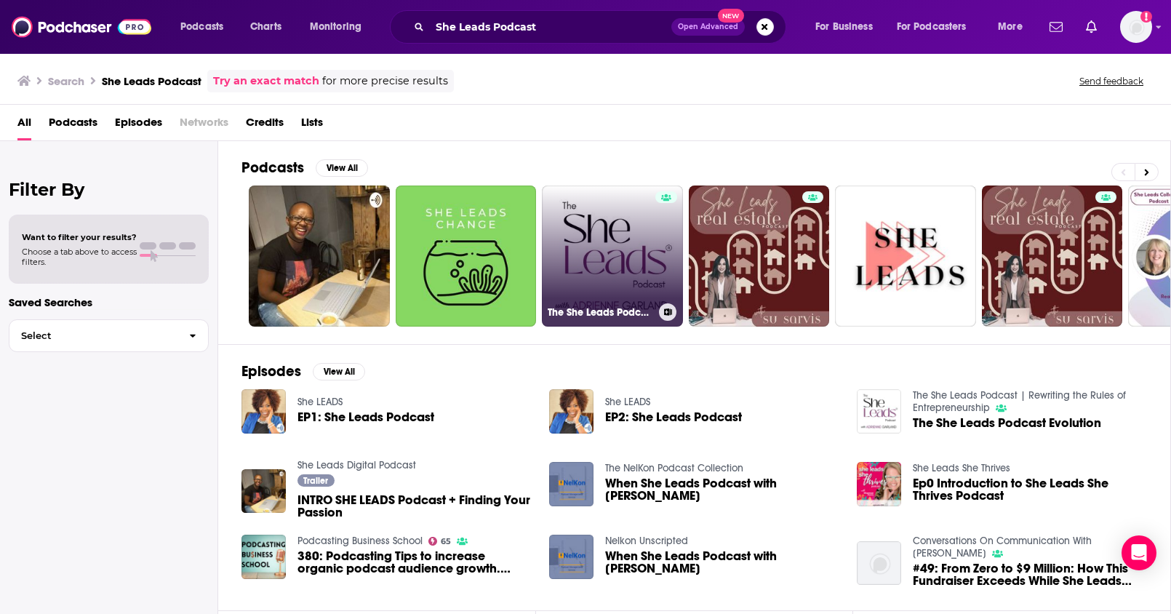
click at [627, 207] on link "The She Leads Podcast | Rewriting the Rules of Entrepreneurship" at bounding box center [612, 255] width 141 height 141
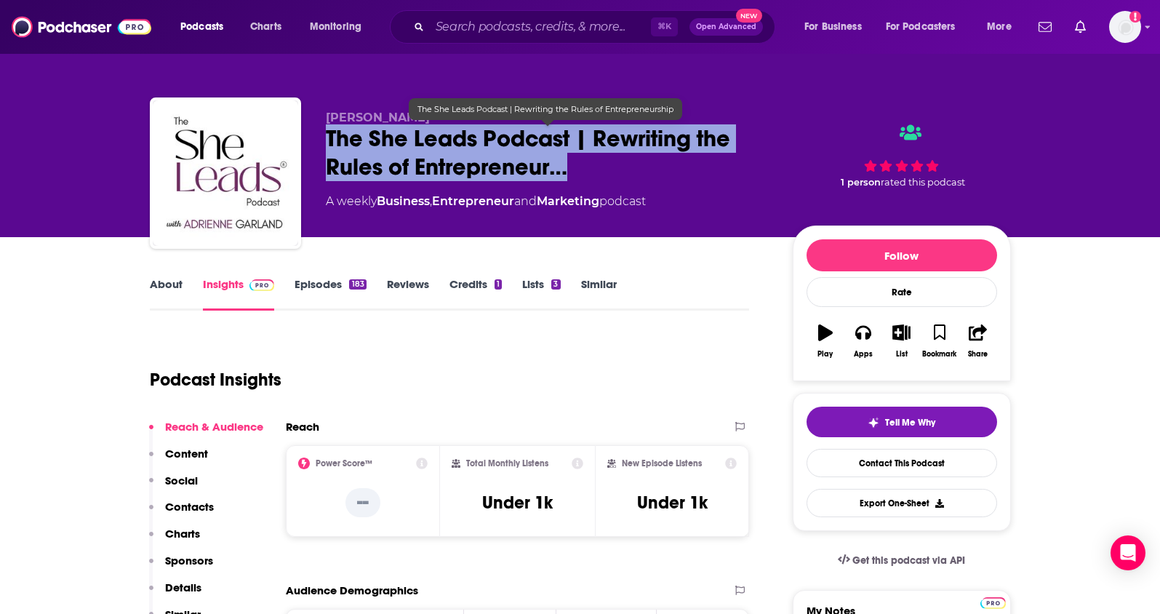
drag, startPoint x: 321, startPoint y: 140, endPoint x: 572, endPoint y: 173, distance: 253.1
click at [572, 173] on div "[PERSON_NAME] The She Leads Podcast | Rewriting the Rules of Entrepreneur… A we…" at bounding box center [580, 175] width 861 height 157
copy h2 "The She Leads Podcast | Rewriting the Rules of Entrepreneur…"
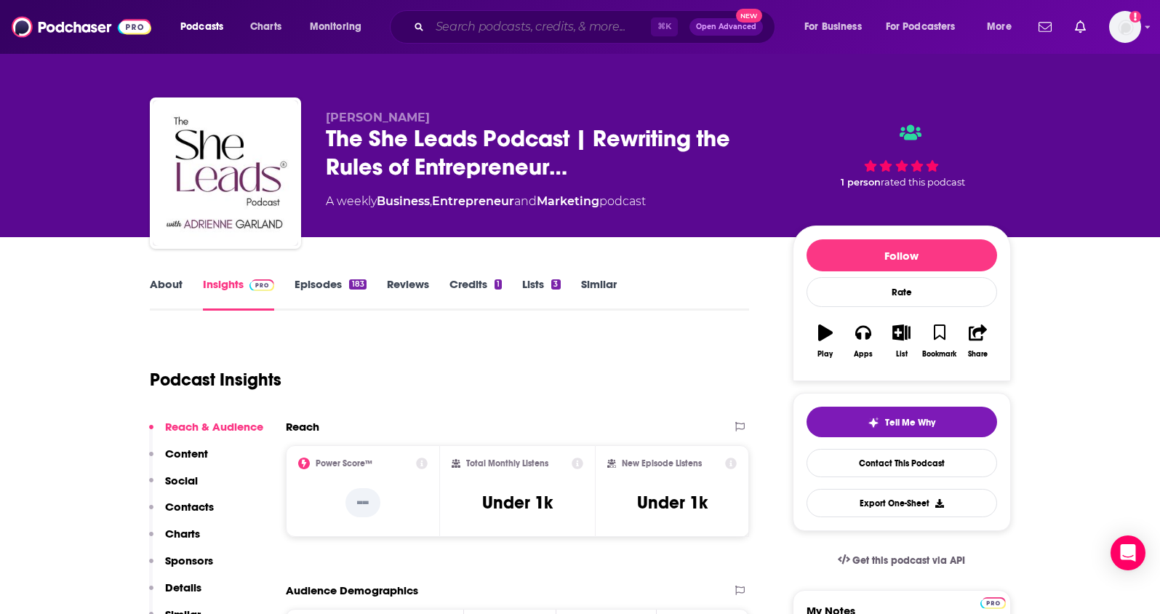
click at [577, 25] on input "Search podcasts, credits, & more..." at bounding box center [540, 26] width 221 height 23
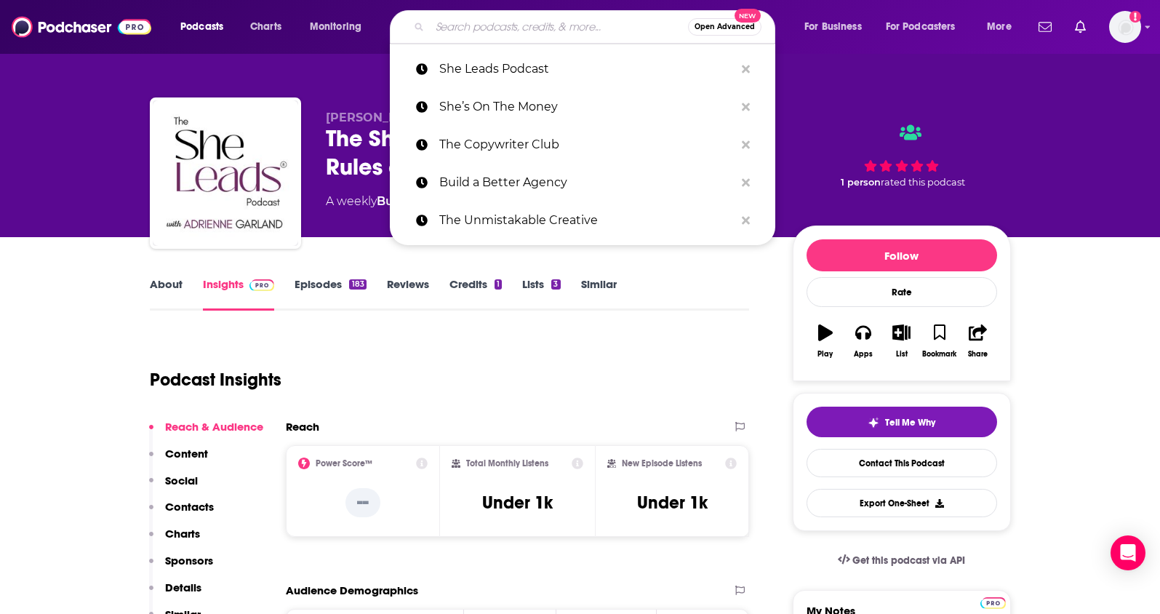
paste input "The Brand is [DEMOGRAPHIC_DATA]"
type input "The Brand is [DEMOGRAPHIC_DATA]"
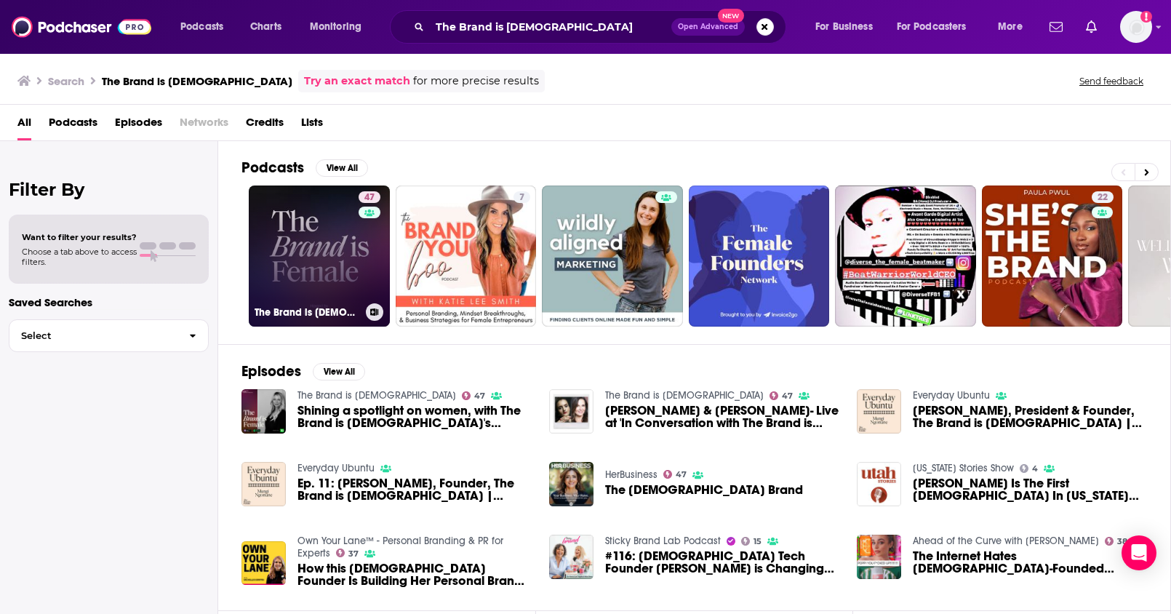
click at [347, 255] on link "47 The Brand is [DEMOGRAPHIC_DATA]" at bounding box center [319, 255] width 141 height 141
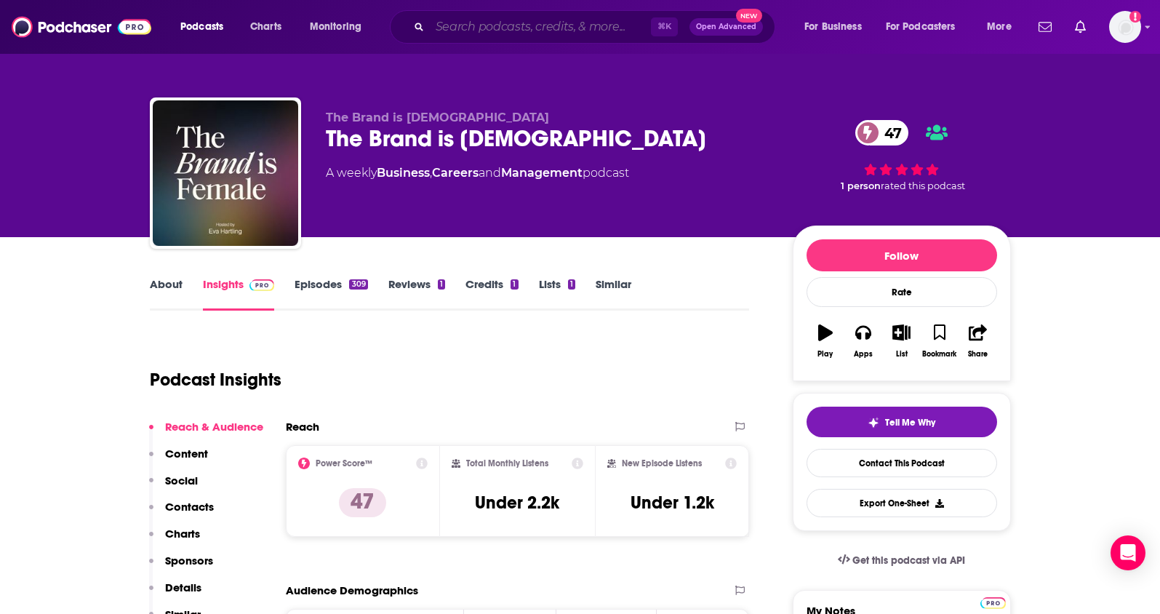
click at [532, 22] on input "Search podcasts, credits, & more..." at bounding box center [540, 26] width 221 height 23
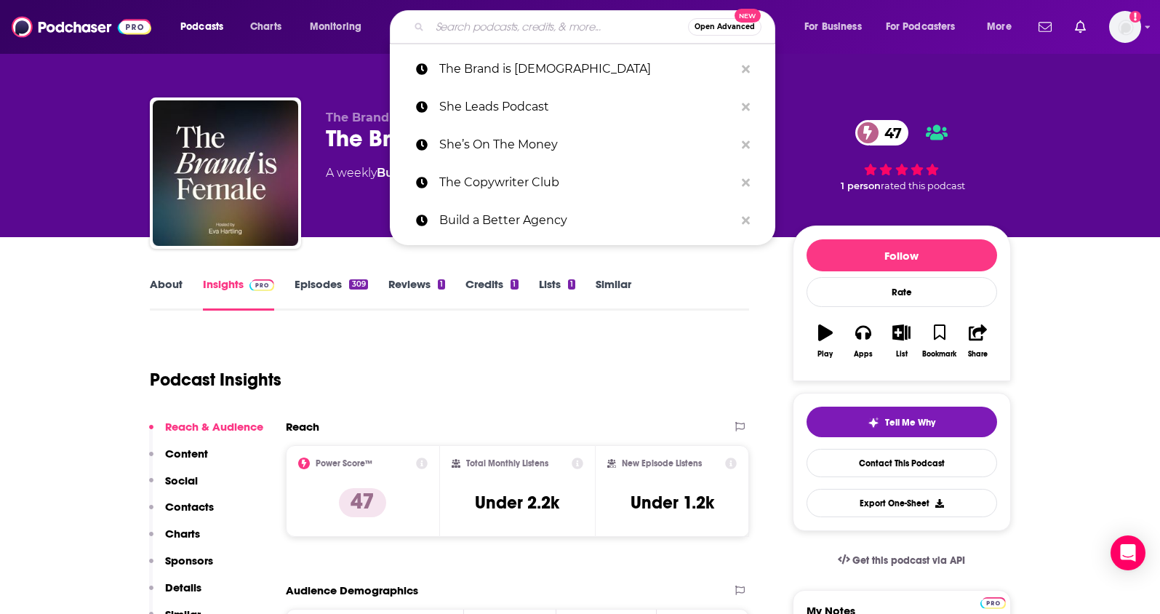
paste input "The Resilient Founder"
type input "The Resilient Founder"
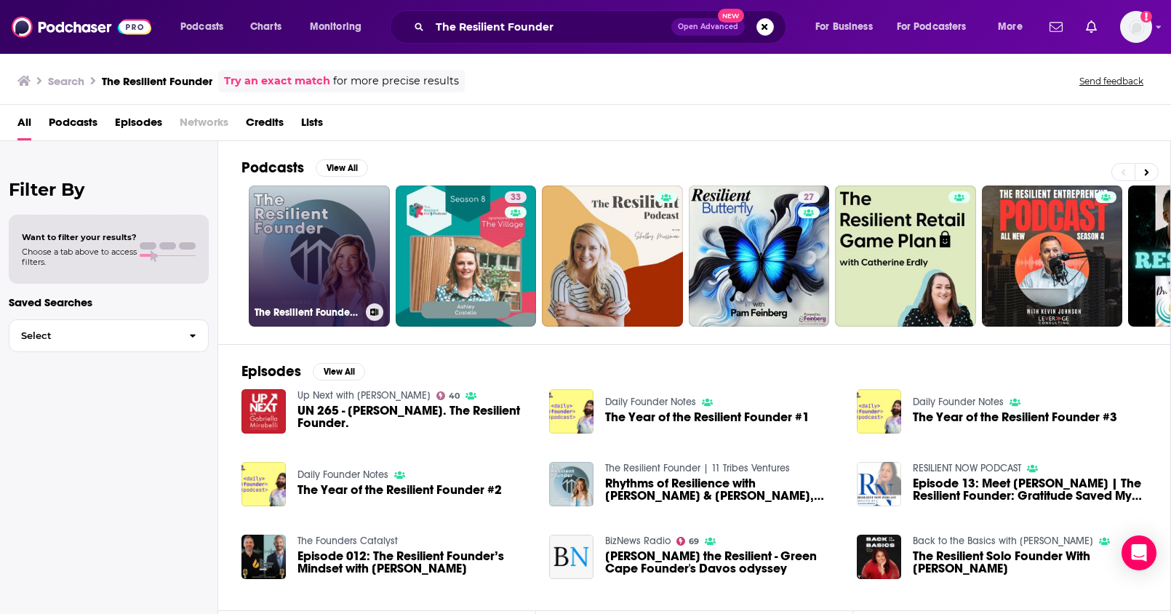
click at [338, 247] on link "The Resilient Founder | 11 Tribes Ventures" at bounding box center [319, 255] width 141 height 141
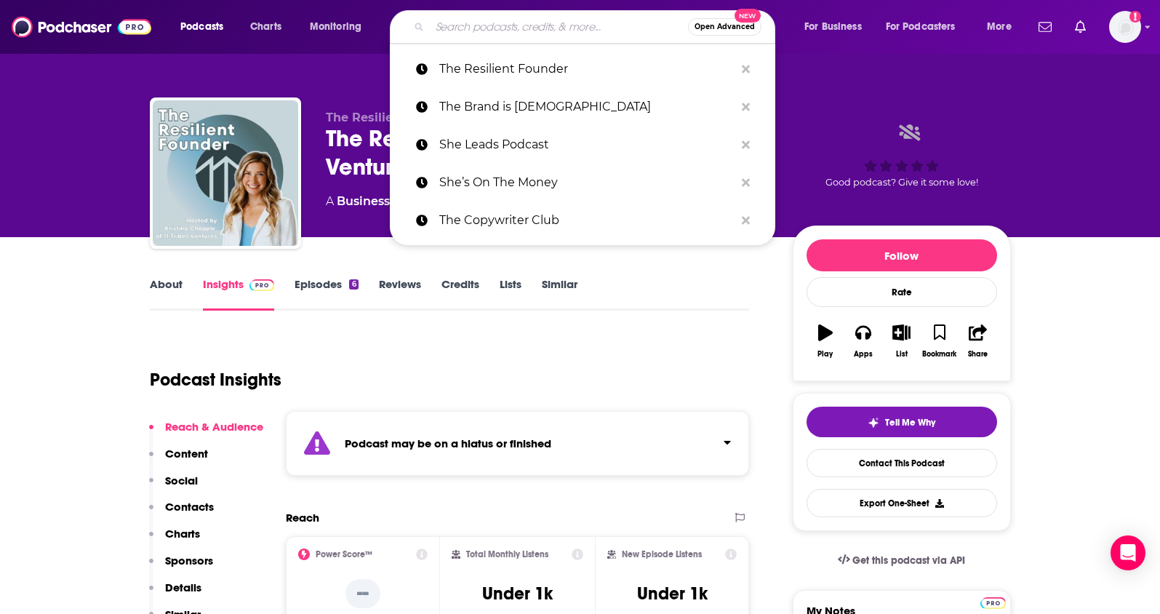
click at [576, 20] on input "Search podcasts, credits, & more..." at bounding box center [559, 26] width 258 height 23
paste input "Law of Attraction Secrets"
type input "Law of Attraction Secrets"
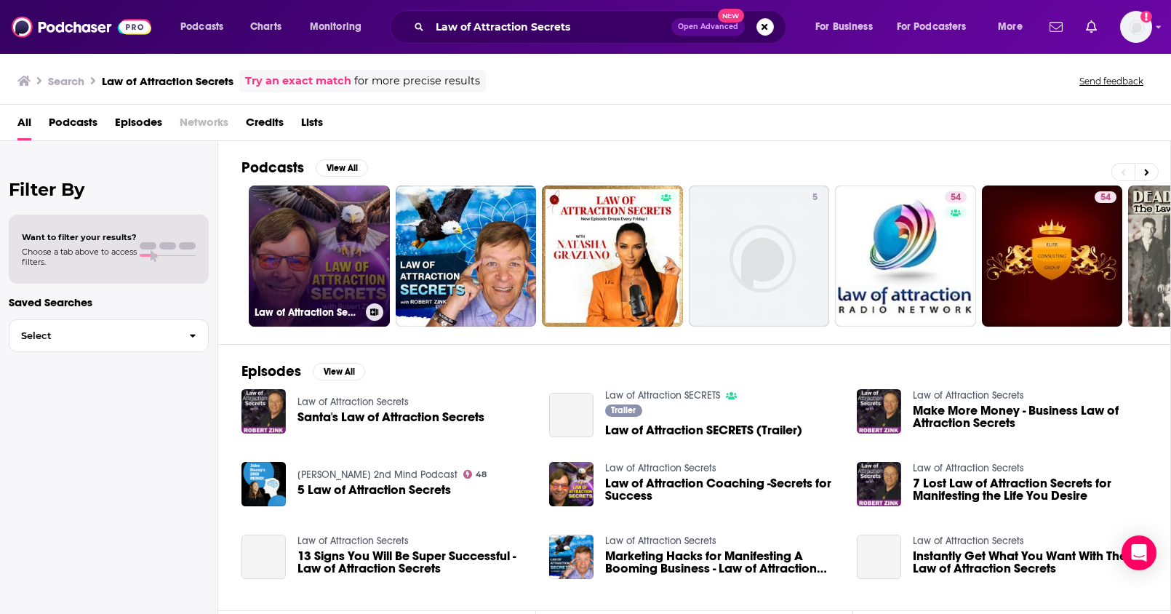
click at [325, 215] on link "Law of Attraction Secrets" at bounding box center [319, 255] width 141 height 141
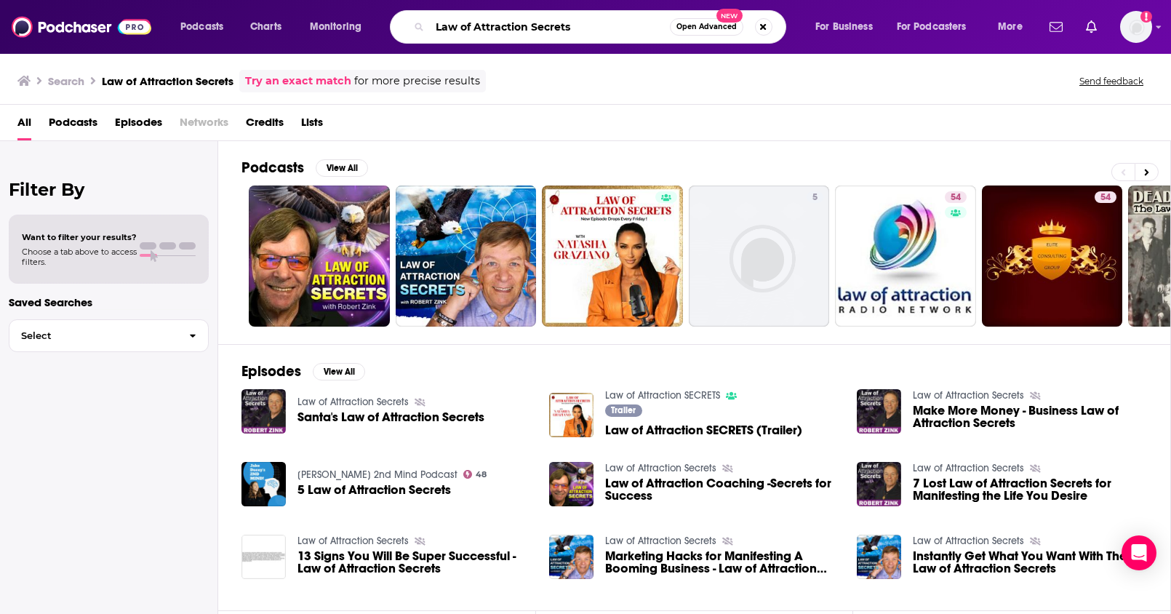
drag, startPoint x: 579, startPoint y: 28, endPoint x: 367, endPoint y: 25, distance: 212.4
click at [367, 25] on div "Podcasts Charts Monitoring Law of Attraction Secrets Open Advanced New For Busi…" at bounding box center [603, 26] width 866 height 33
paste input "EmotionAL Support"
type input "EmotionAL Support"
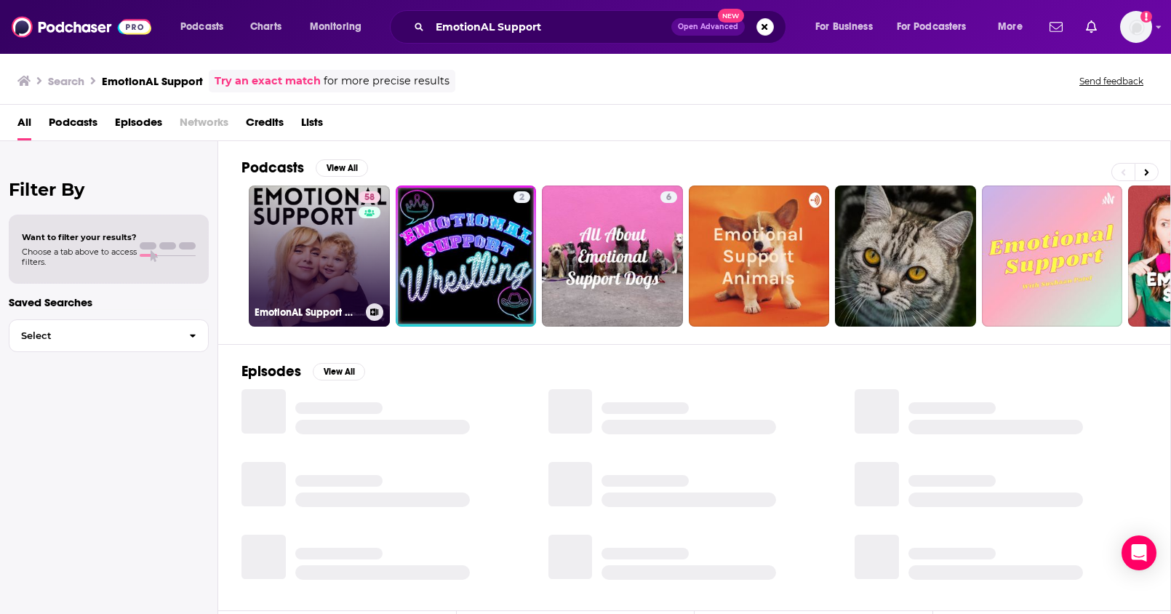
click at [313, 236] on link "58 EmotionAL Support with [PERSON_NAME]" at bounding box center [319, 255] width 141 height 141
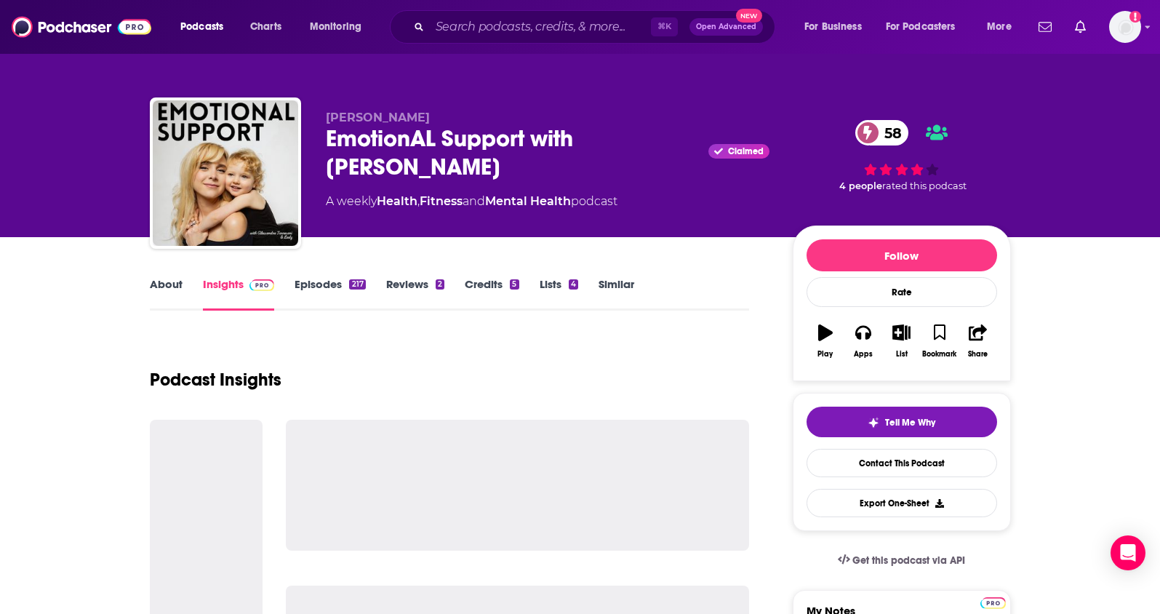
drag, startPoint x: 558, startPoint y: 164, endPoint x: 305, endPoint y: 152, distance: 253.4
click at [305, 152] on div "[PERSON_NAME] EmotionAL Support with [PERSON_NAME] Claimed 58 A weekly Health ,…" at bounding box center [580, 175] width 861 height 157
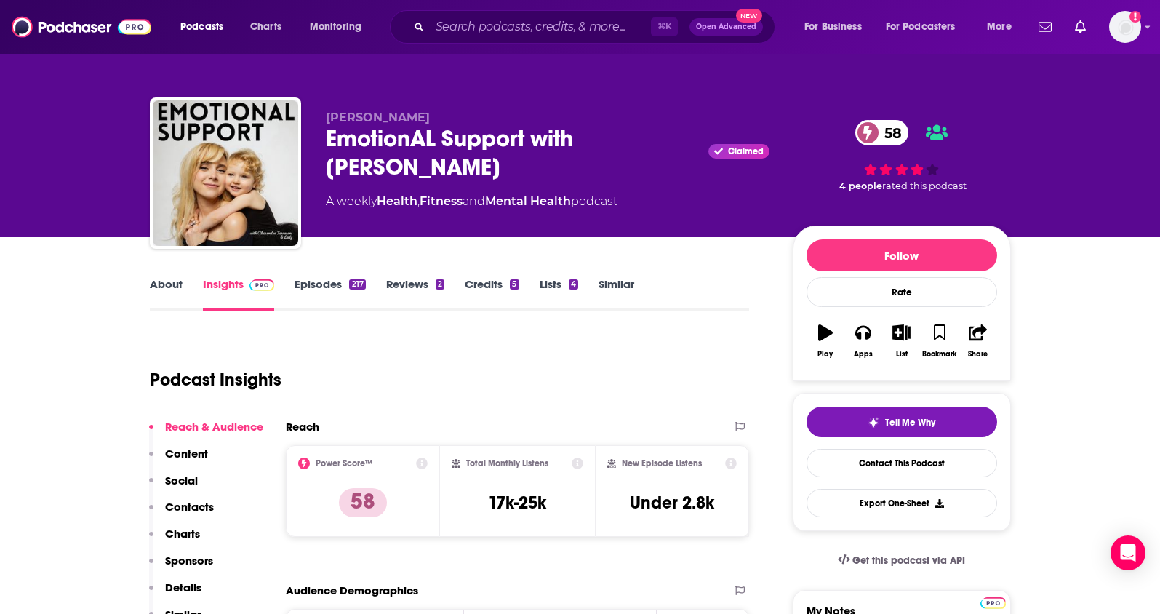
copy h2 "EmotionAL Support with [PERSON_NAME]"
click at [568, 31] on input "Search podcasts, credits, & more..." at bounding box center [540, 26] width 221 height 23
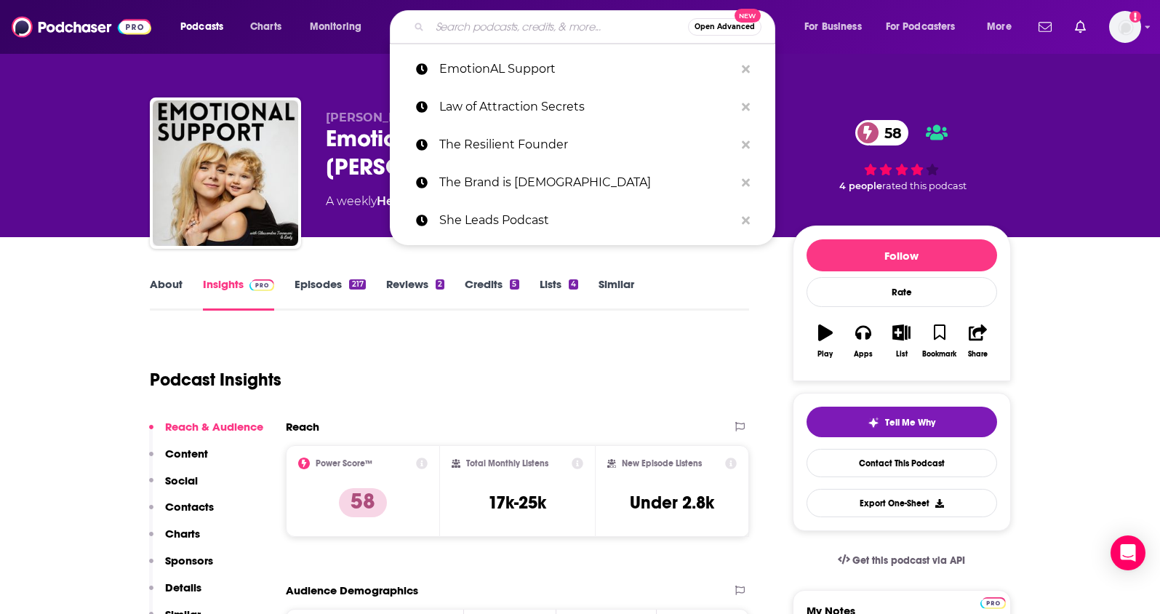
paste input "Great Ones"
type input "Great Ones"
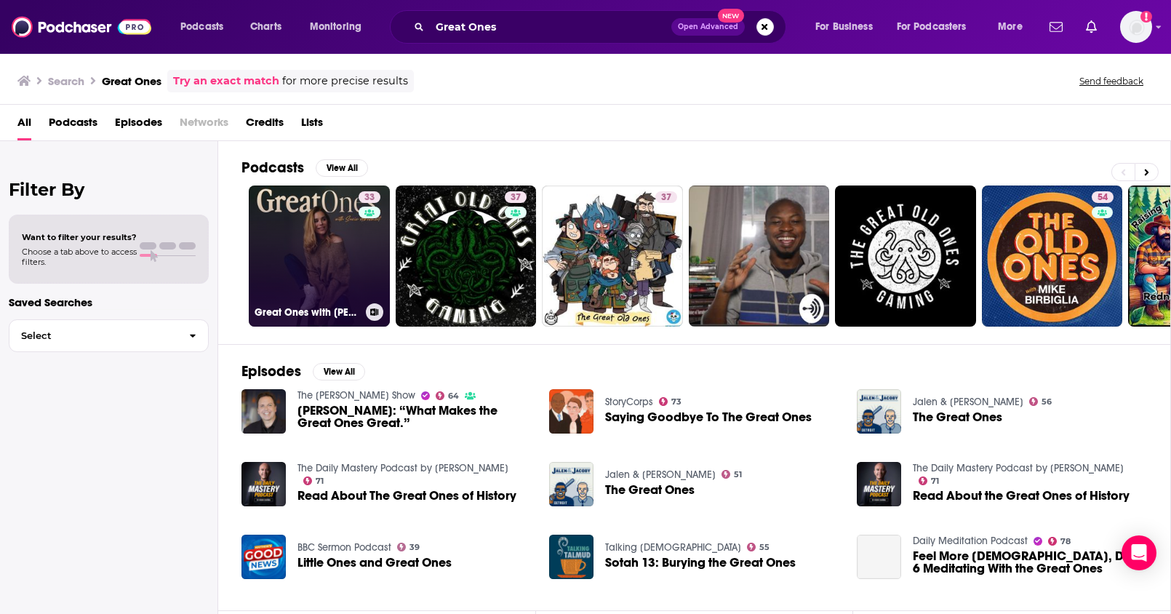
click at [333, 279] on link "33 Great Ones with [PERSON_NAME]" at bounding box center [319, 255] width 141 height 141
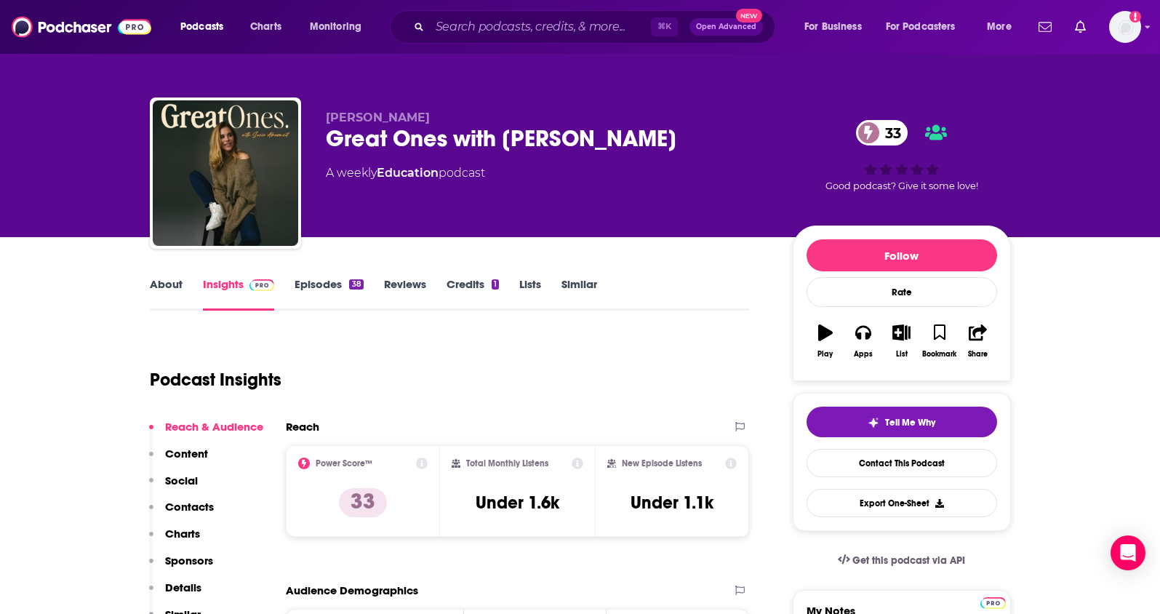
drag, startPoint x: 328, startPoint y: 141, endPoint x: 659, endPoint y: 140, distance: 331.0
click at [659, 140] on div "Great Ones with [PERSON_NAME] 33" at bounding box center [548, 138] width 444 height 28
copy h2 "Great Ones with [PERSON_NAME]"
click at [569, 35] on input "Search podcasts, credits, & more..." at bounding box center [540, 26] width 221 height 23
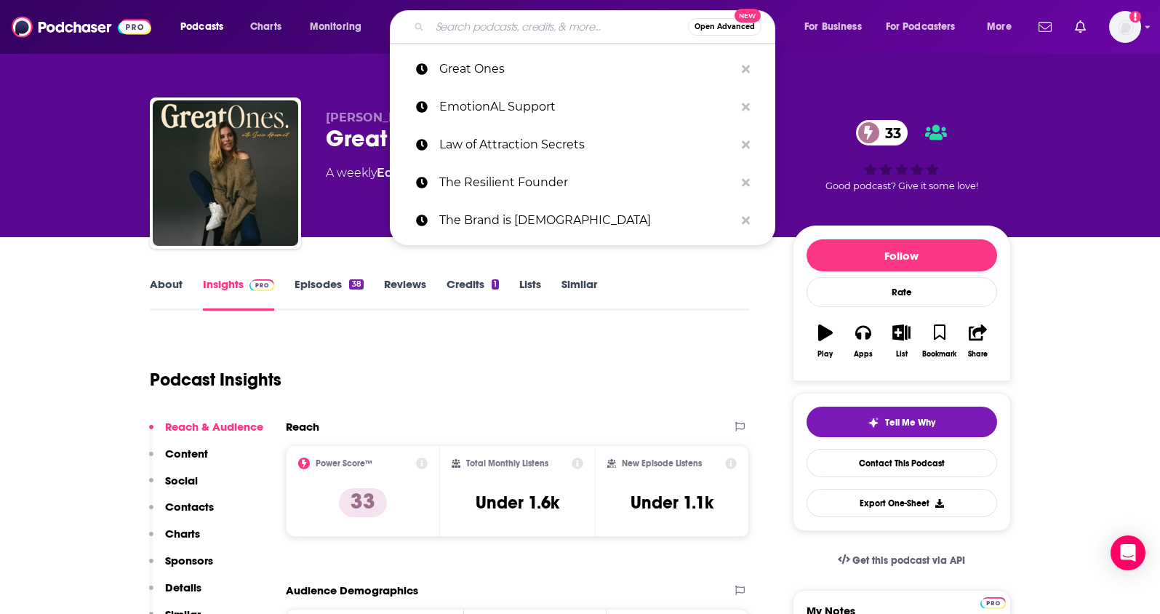
paste input "[PERSON_NAME] Podcast (Well Beyond 40)"
type input "[PERSON_NAME] Podcast (Well Beyond 40)"
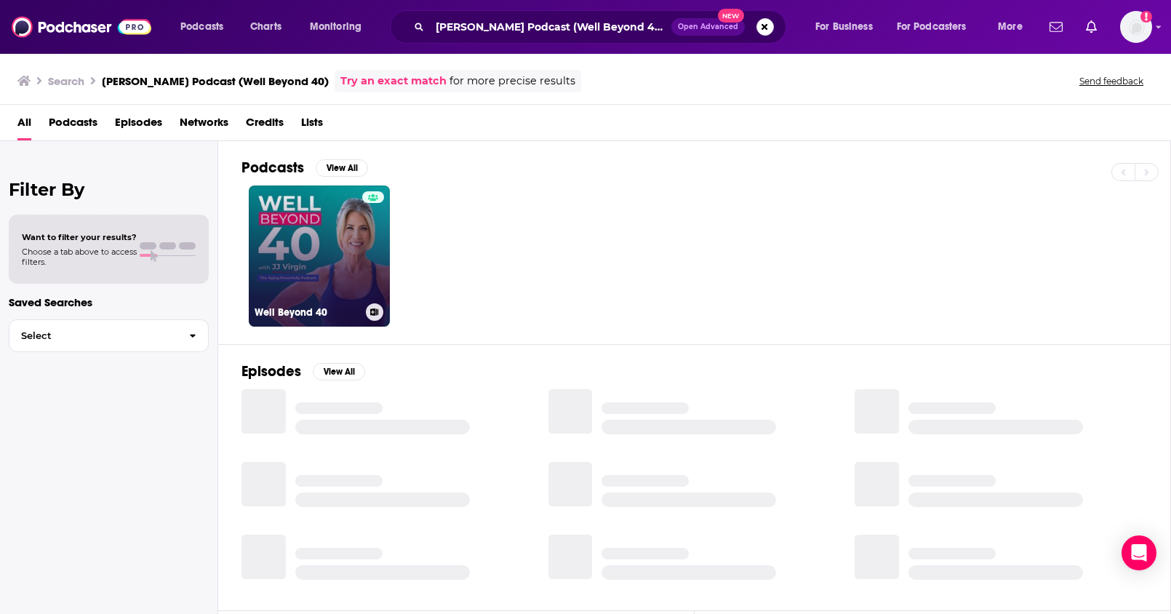
click at [305, 263] on link "Well Beyond 40" at bounding box center [319, 255] width 141 height 141
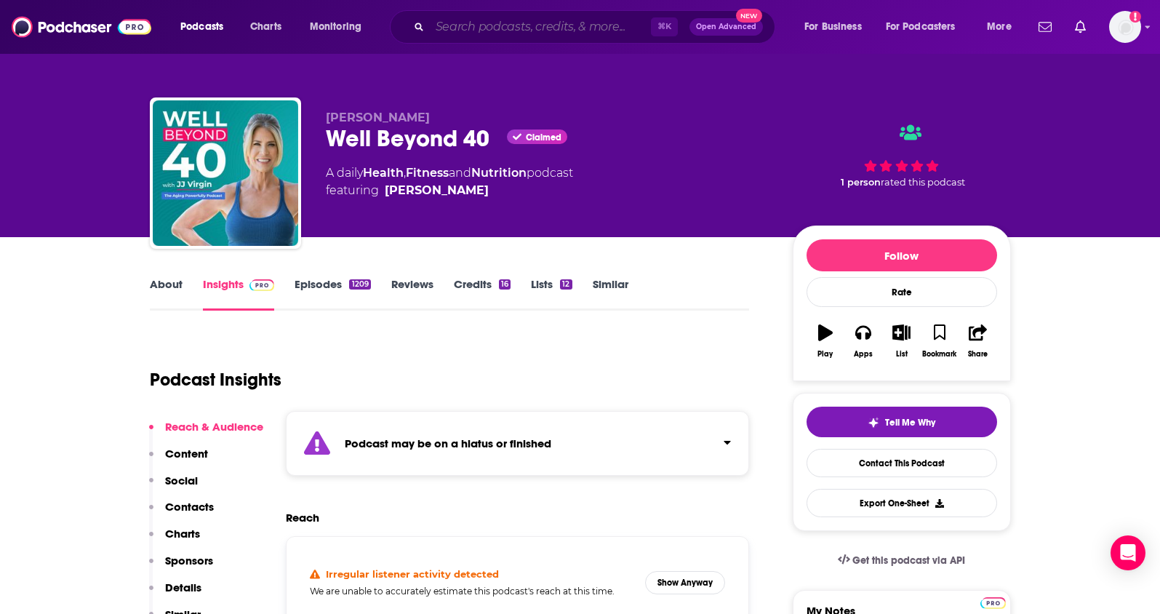
click at [455, 25] on input "Search podcasts, credits, & more..." at bounding box center [540, 26] width 221 height 23
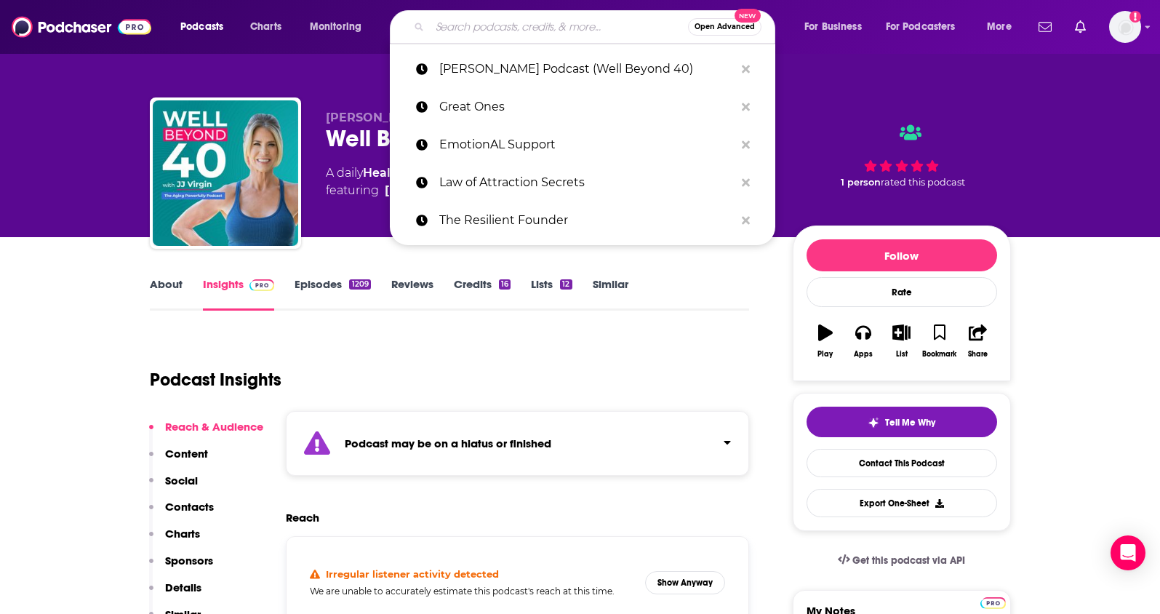
paste input "Modern Wisdom"
type input "Modern Wisdom"
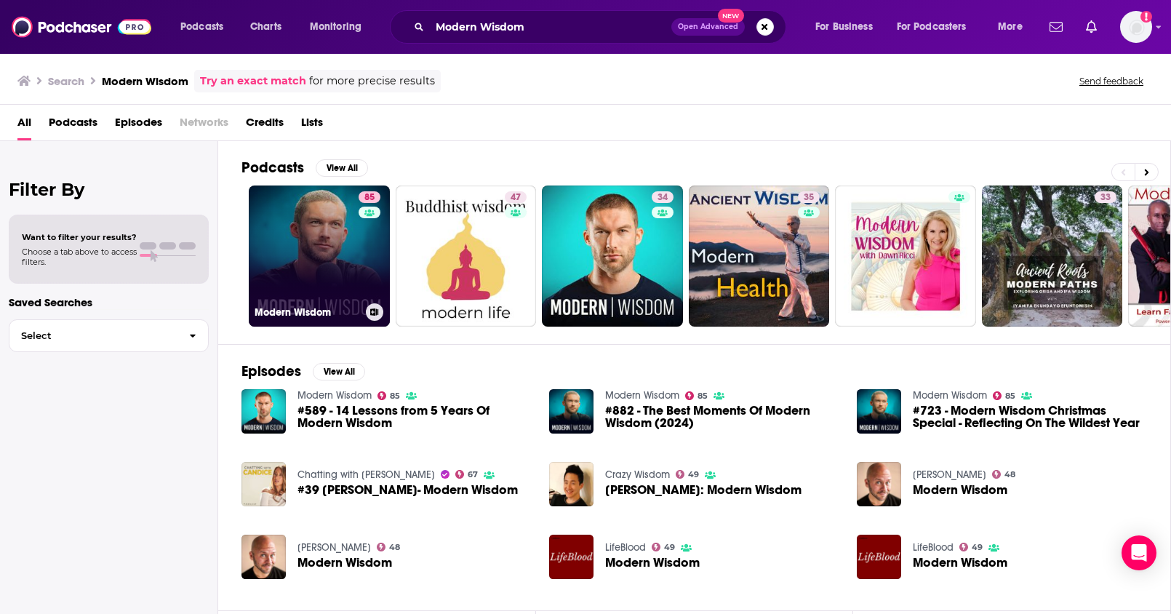
click at [315, 235] on link "85 Modern Wisdom" at bounding box center [319, 255] width 141 height 141
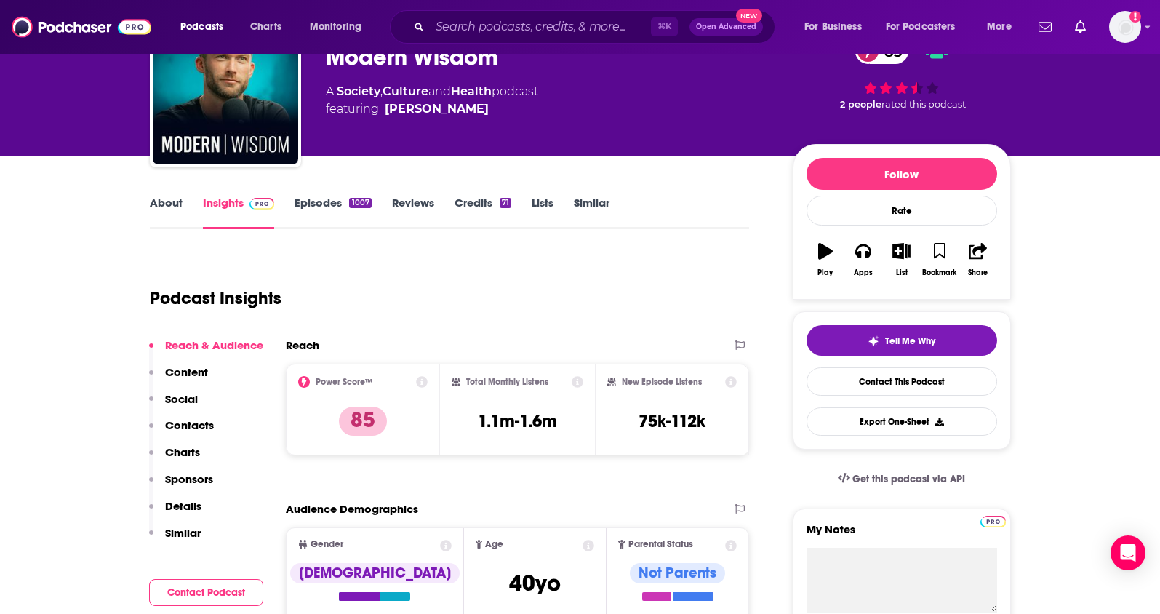
scroll to position [87, 0]
